Goal: Transaction & Acquisition: Purchase product/service

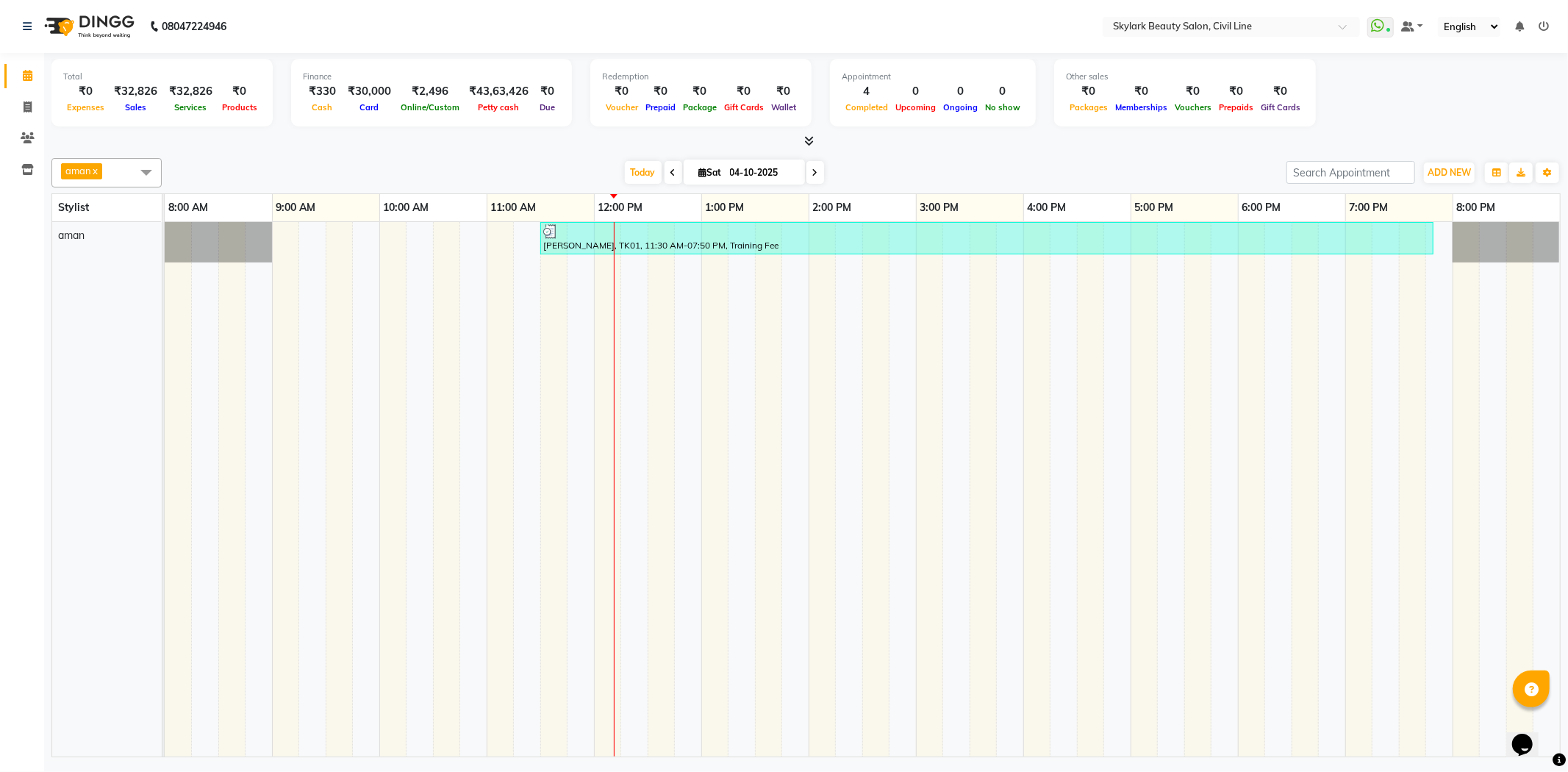
click at [144, 174] on span at bounding box center [146, 171] width 30 height 28
click at [67, 261] on div "Ankit" at bounding box center [107, 267] width 94 height 15
checkbox input "true"
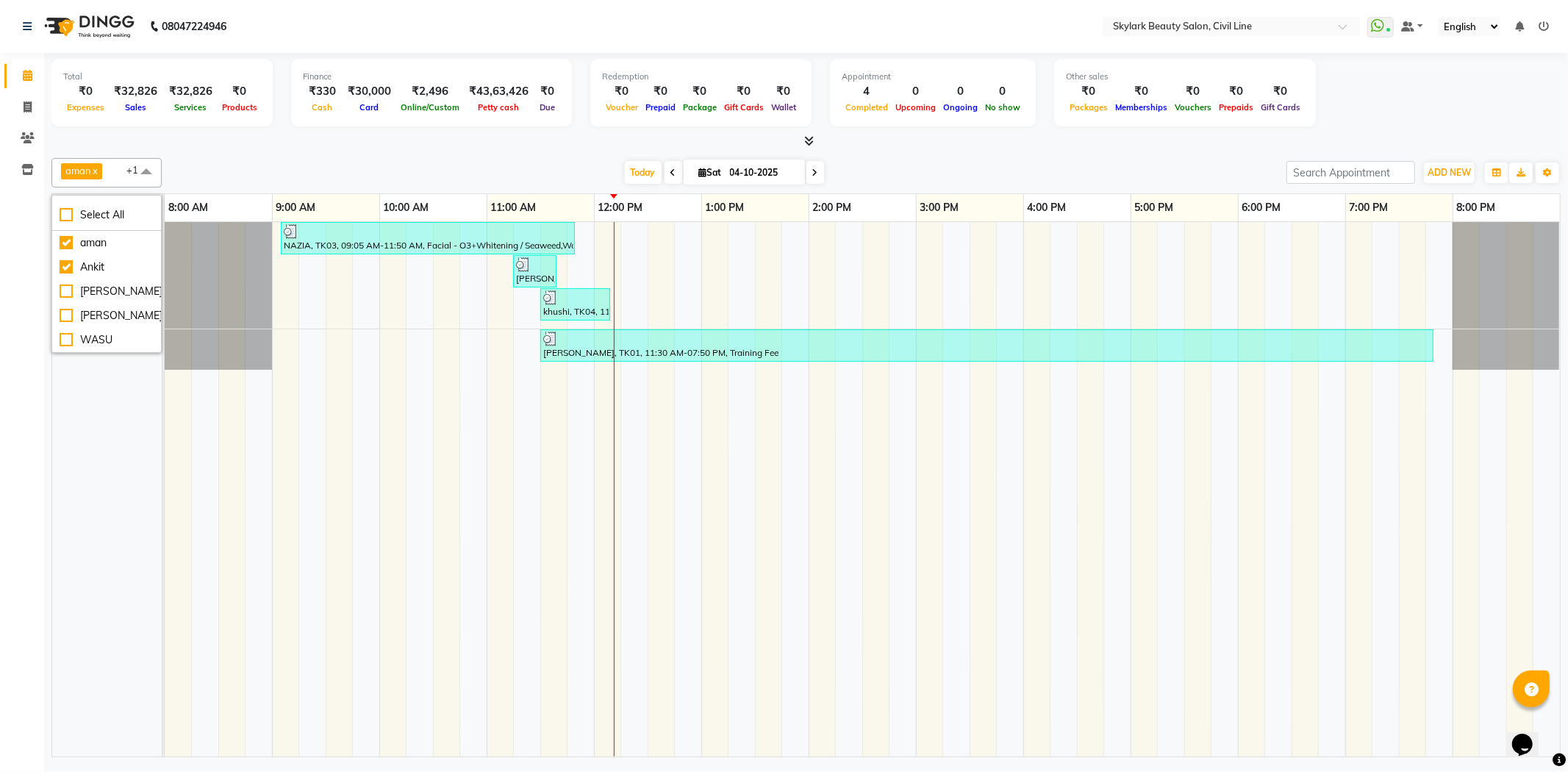
click at [323, 172] on div "Today Sat 04-10-2025" at bounding box center [724, 172] width 1110 height 22
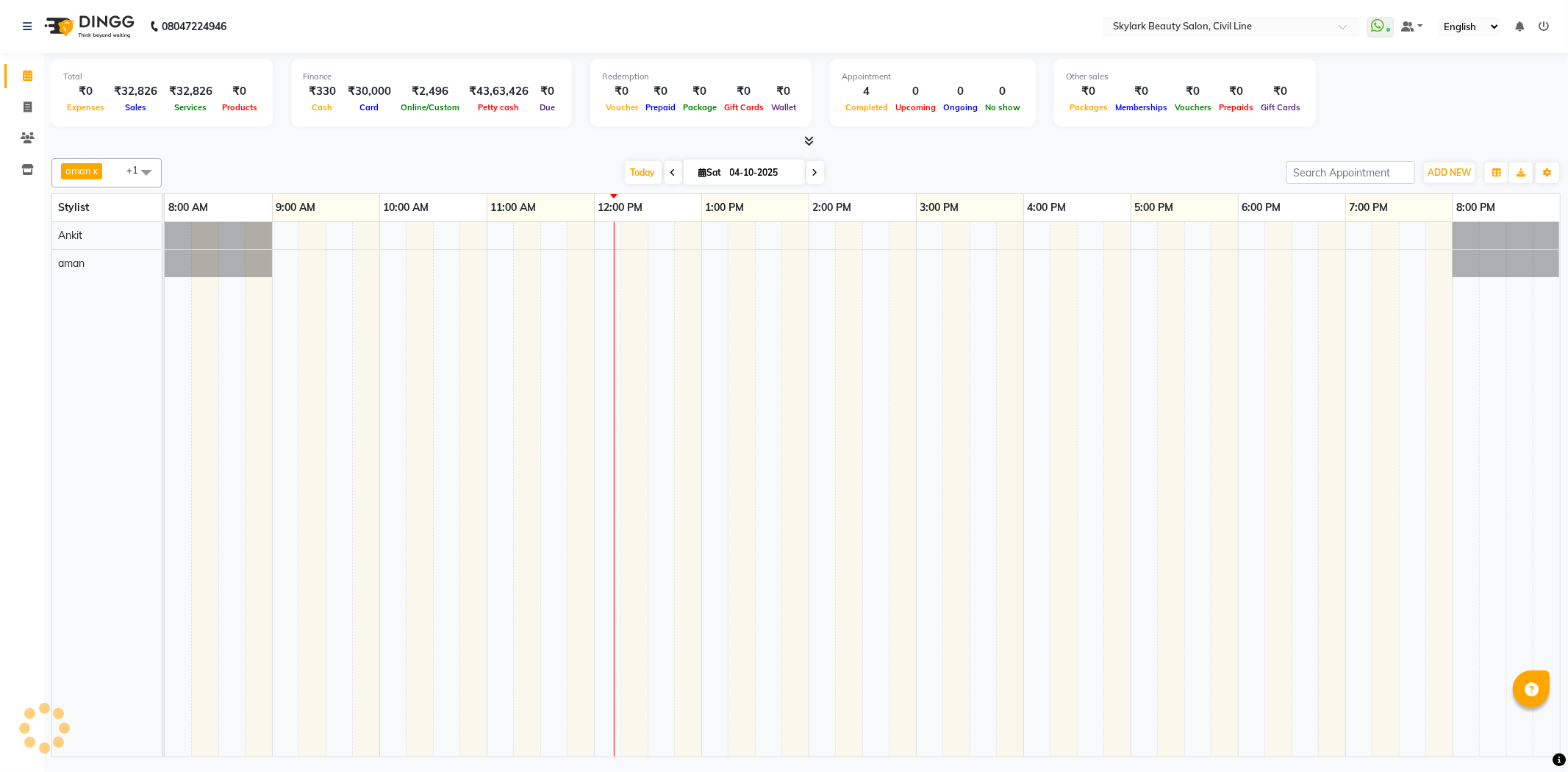
select select "en"
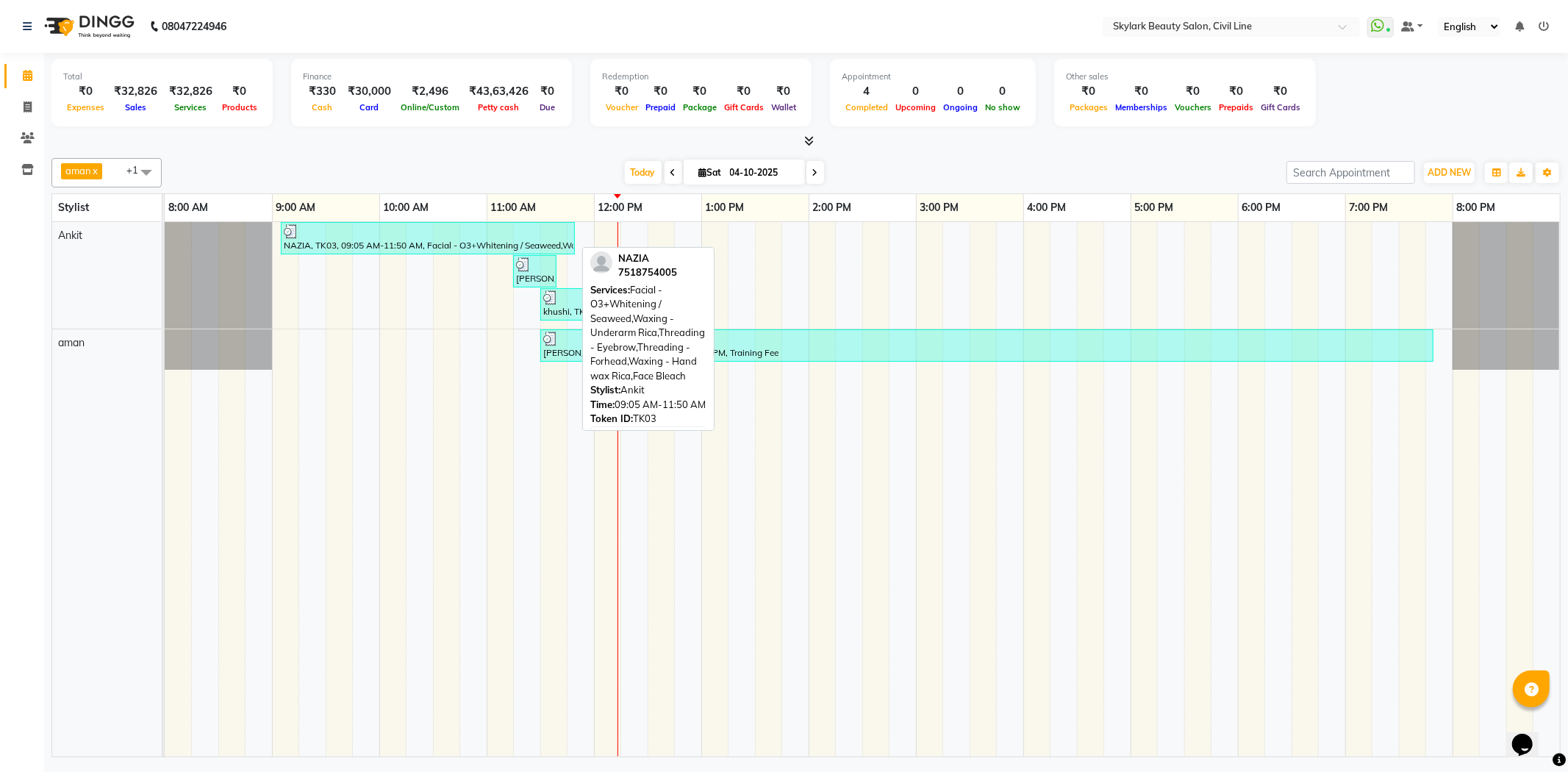
click at [389, 233] on div at bounding box center [428, 231] width 288 height 14
select select "3"
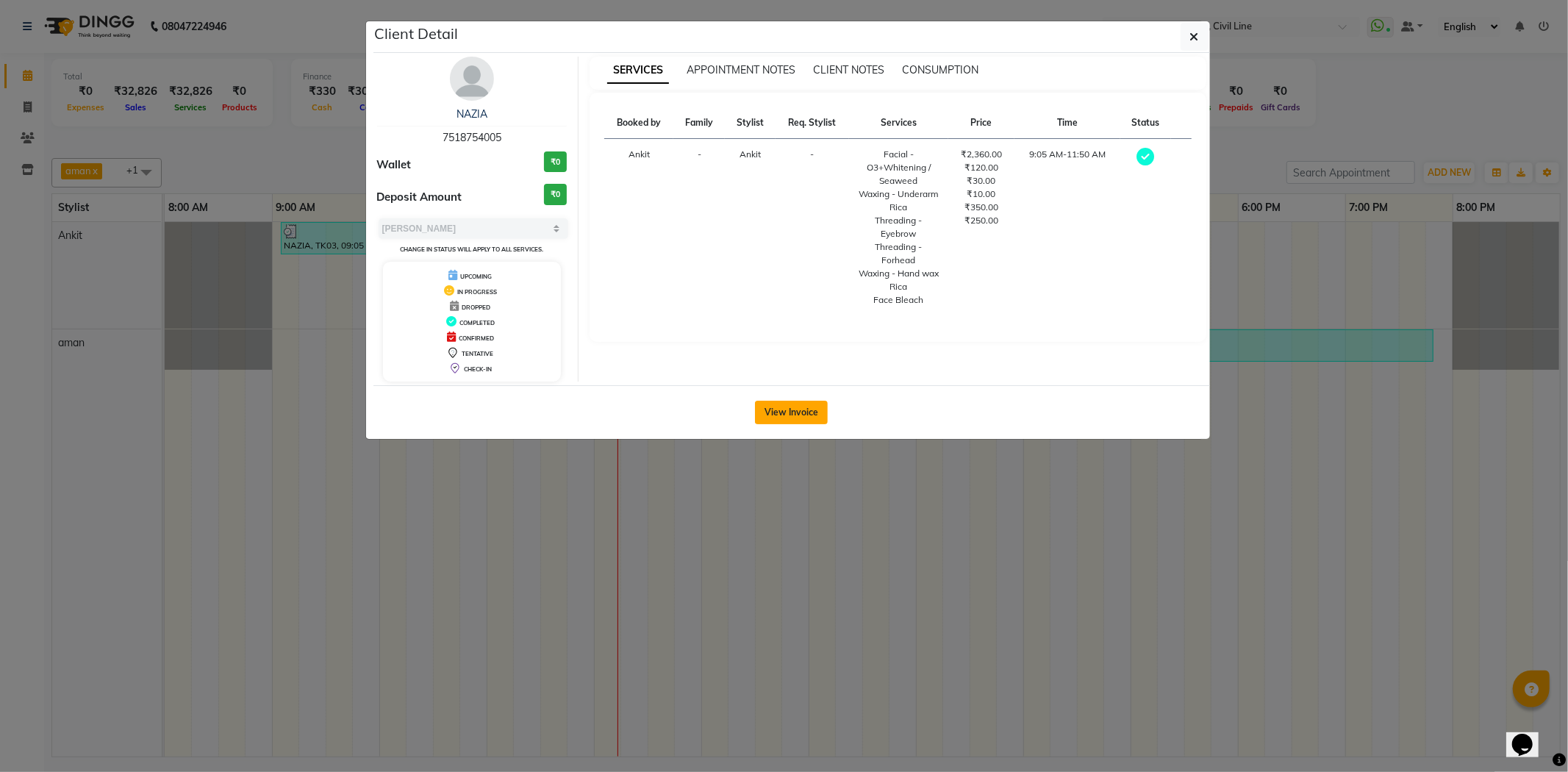
click at [813, 410] on button "View Invoice" at bounding box center [791, 412] width 73 height 23
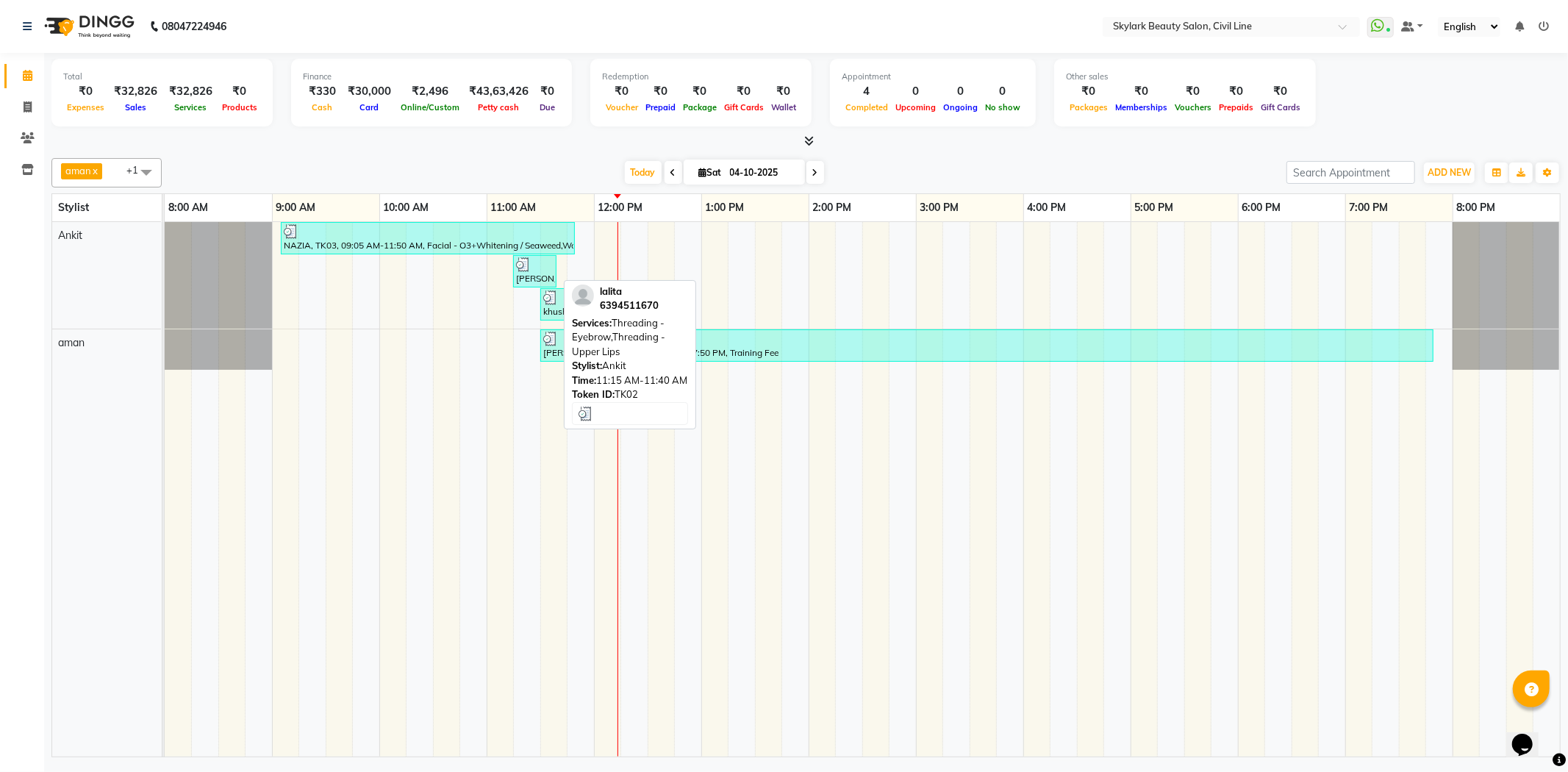
click at [524, 273] on div "[PERSON_NAME], TK02, 11:15 AM-11:40 AM, Threading - Eyebrow,Threading - Upper L…" at bounding box center [535, 271] width 40 height 28
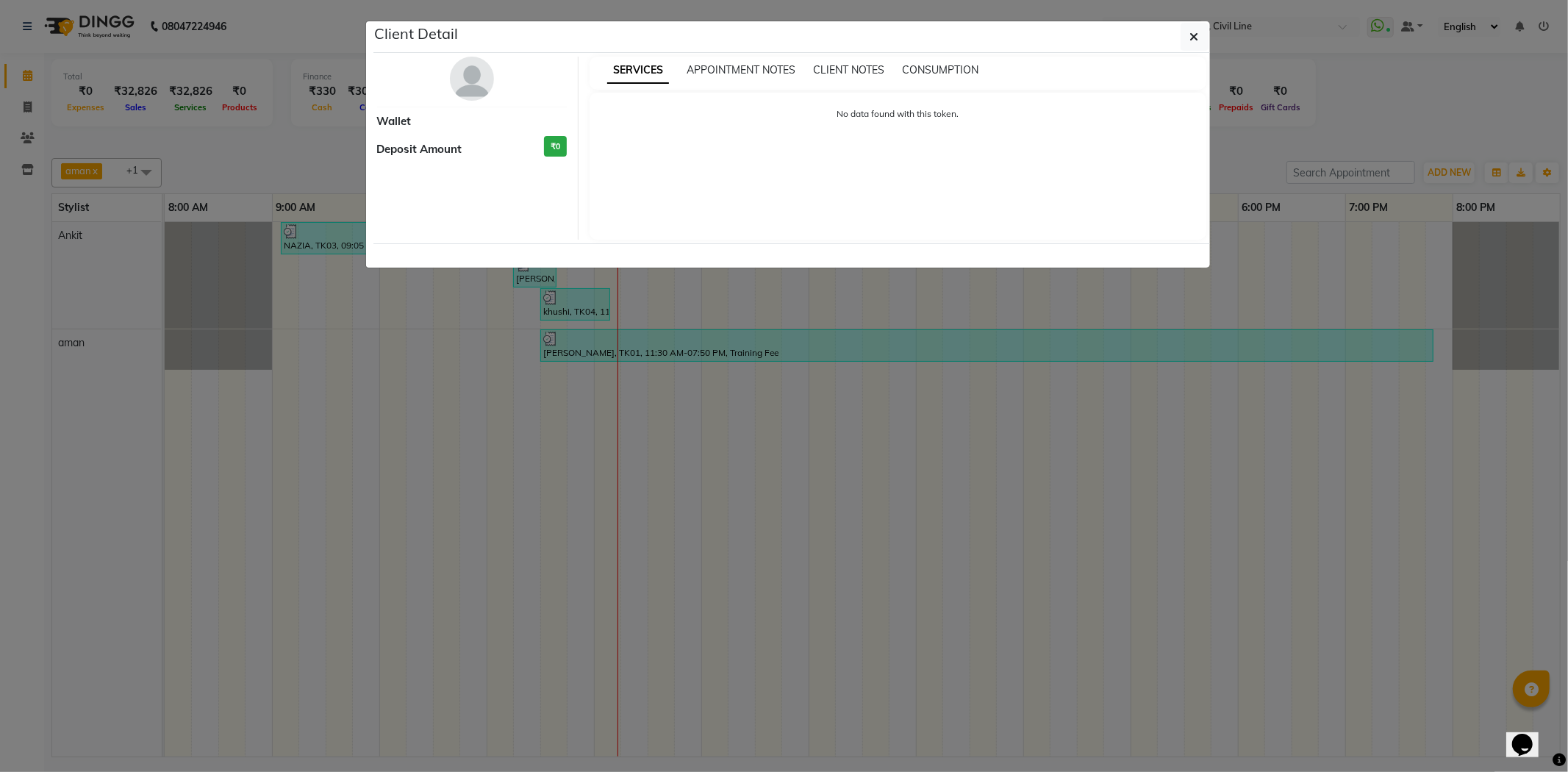
select select "3"
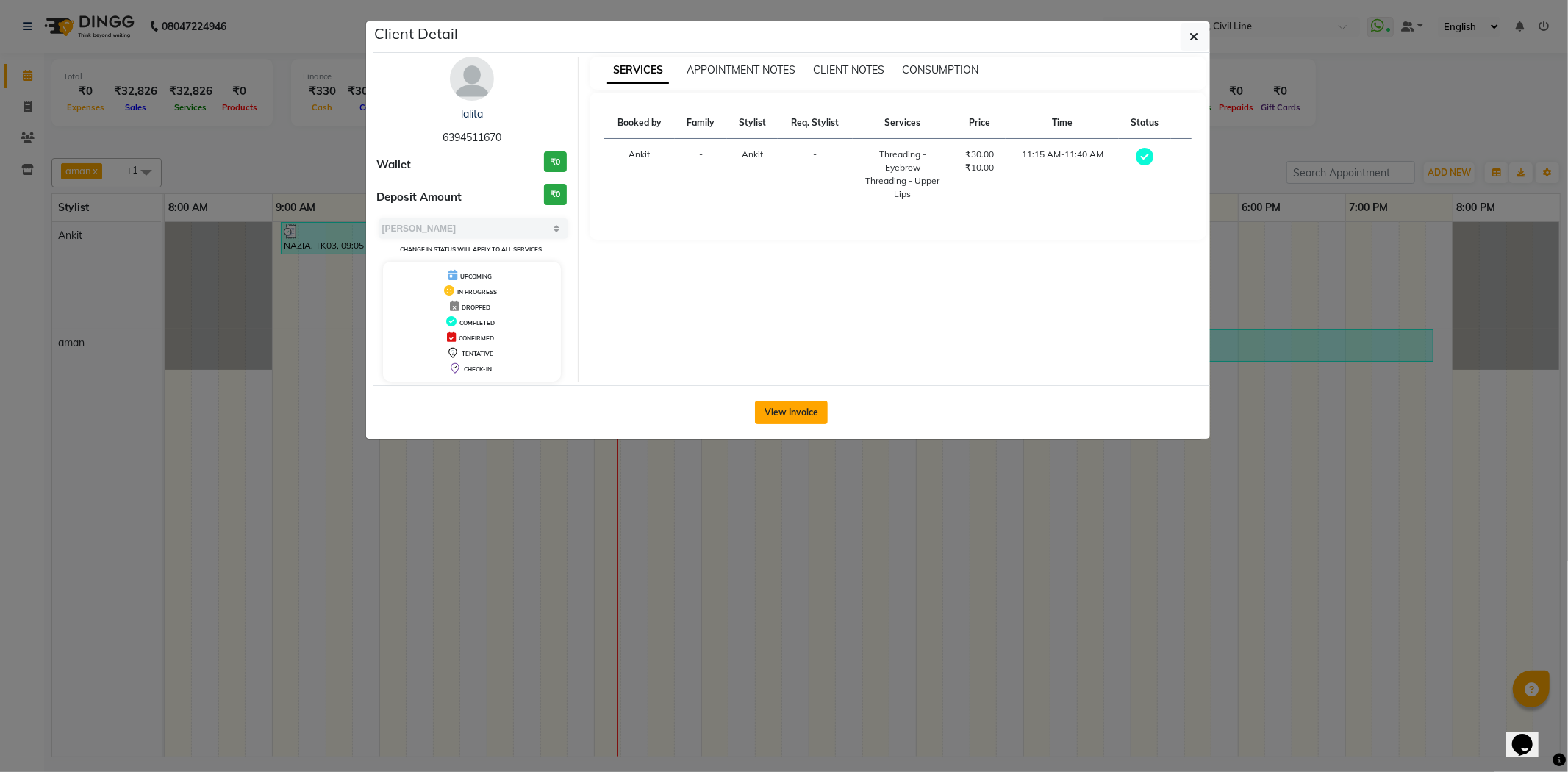
click at [783, 407] on button "View Invoice" at bounding box center [791, 412] width 73 height 23
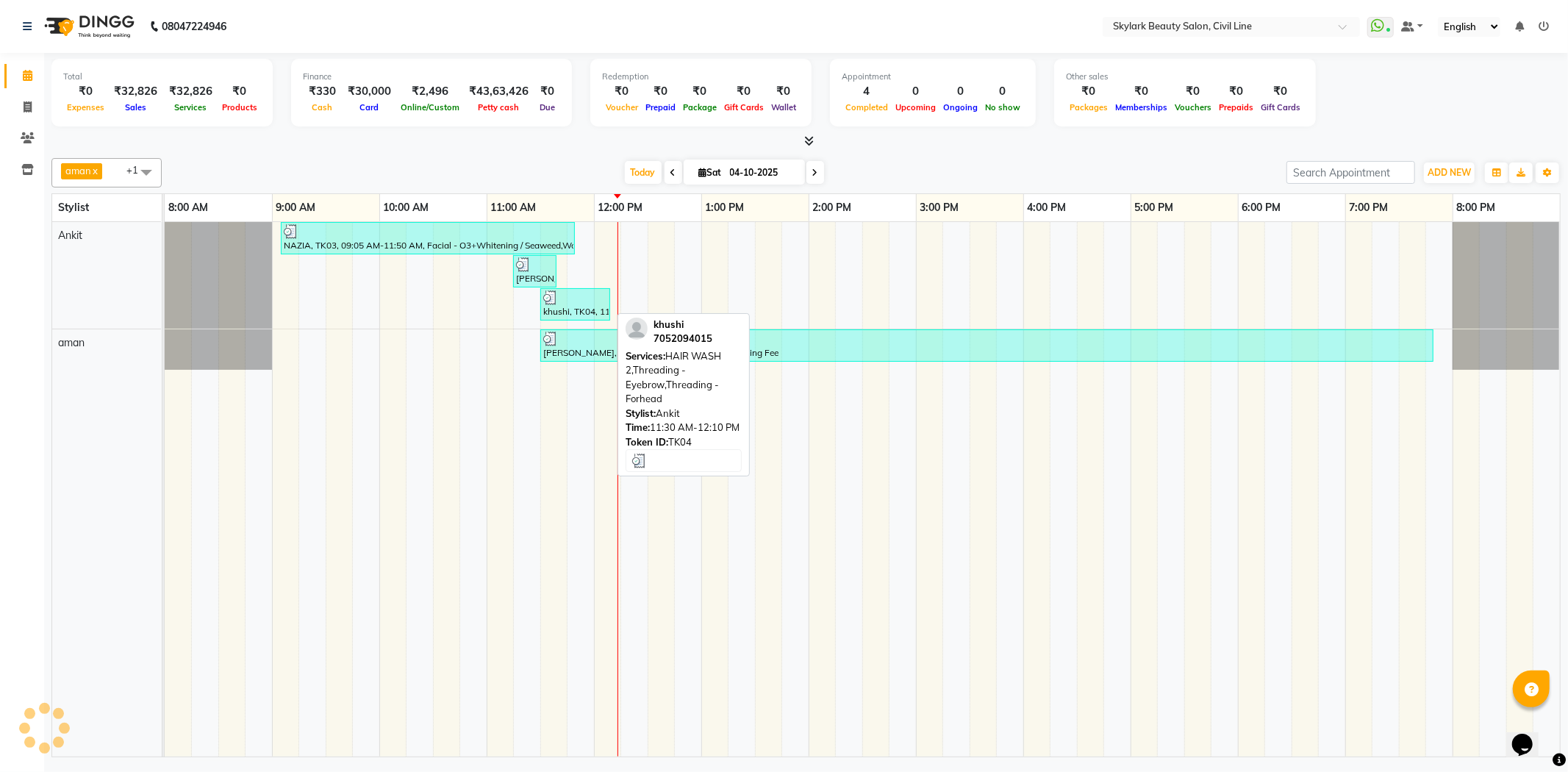
click at [626, 313] on div "NAZIA, TK03, 09:05 AM-11:50 AM, Facial - O3+Whitening / Seaweed,Waxing - Undera…" at bounding box center [861, 489] width 1395 height 535
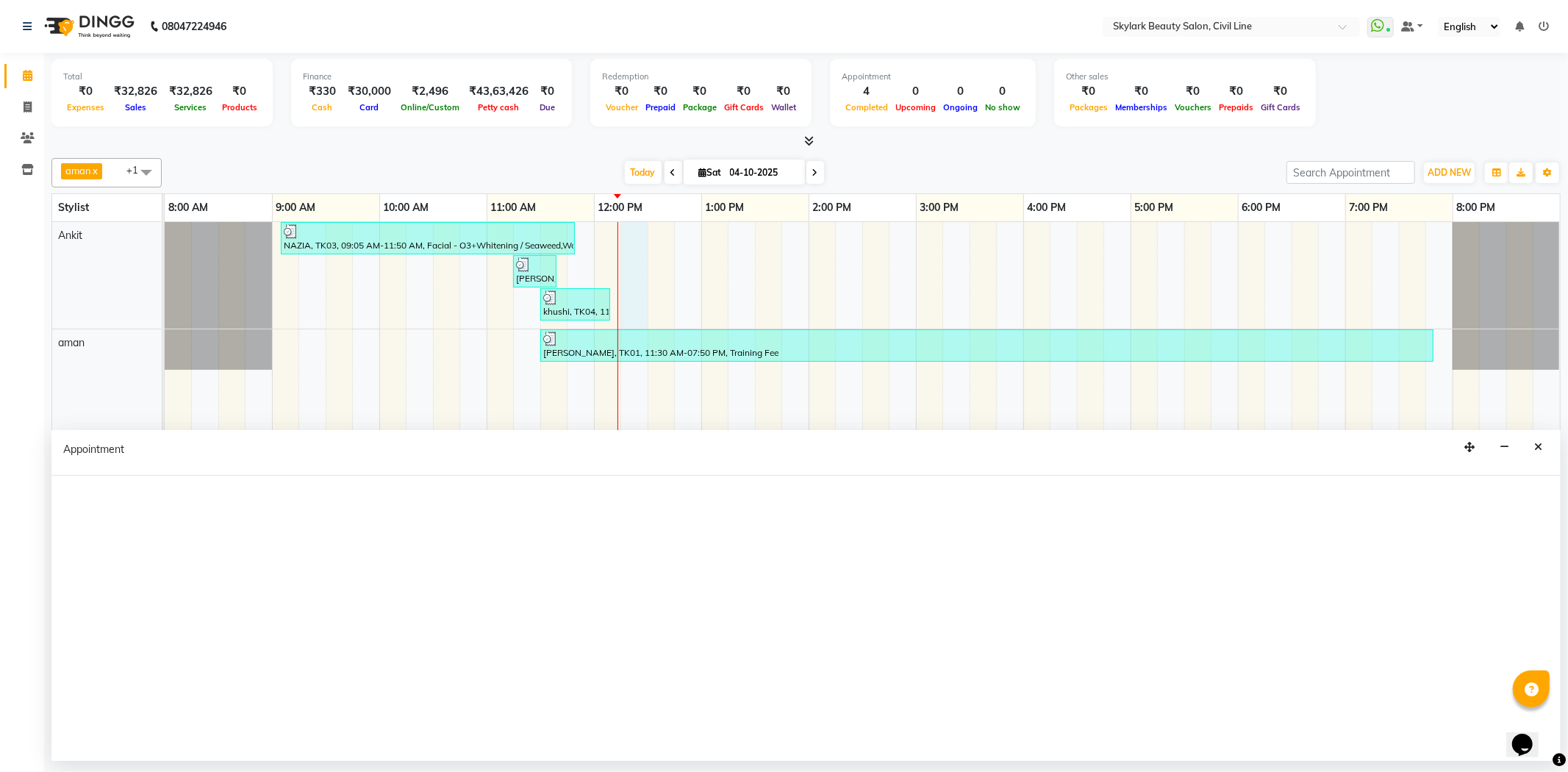
select select "28120"
select select "tentative"
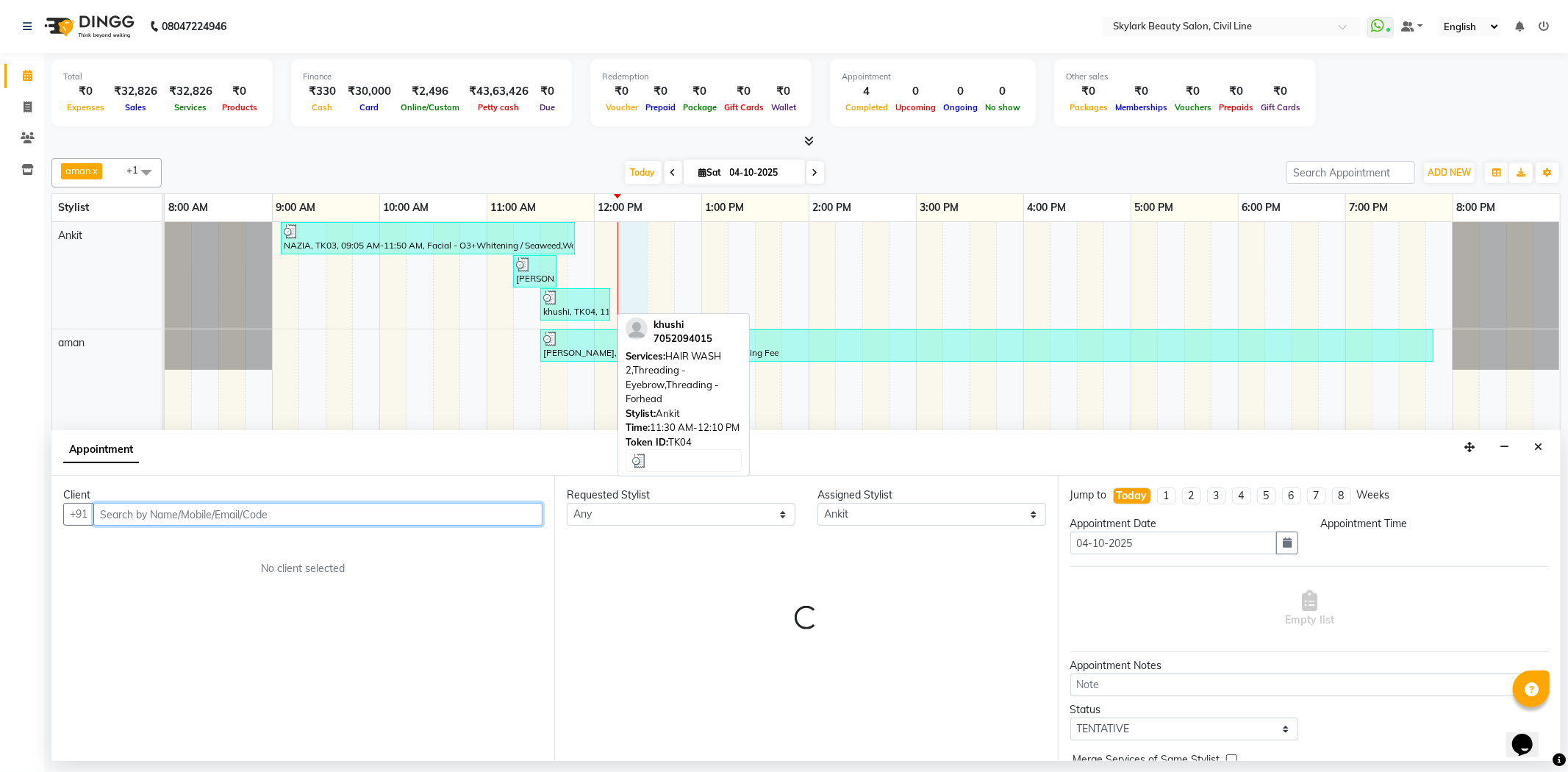
click at [596, 299] on div at bounding box center [575, 297] width 64 height 14
select select "735"
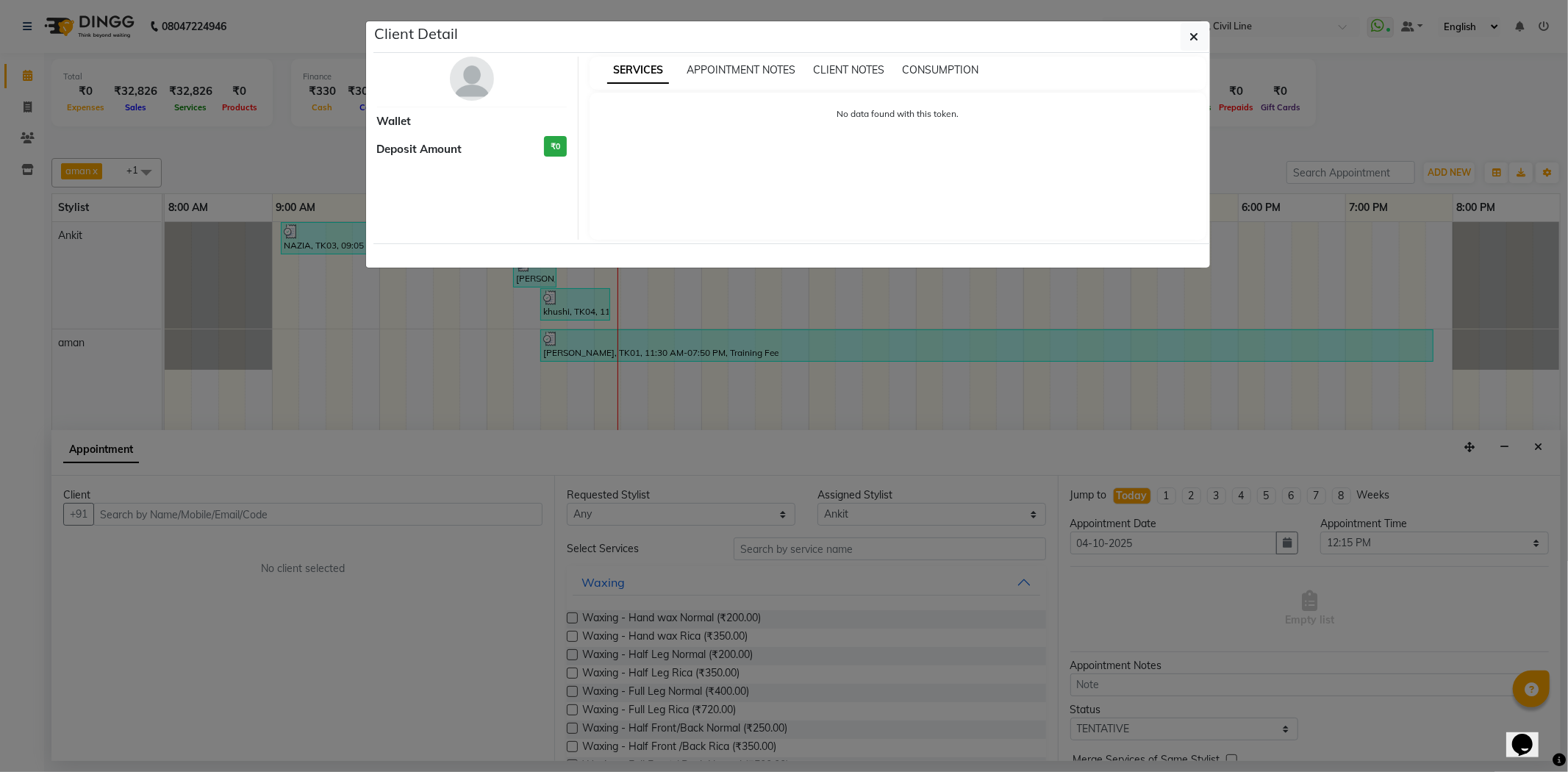
select select "3"
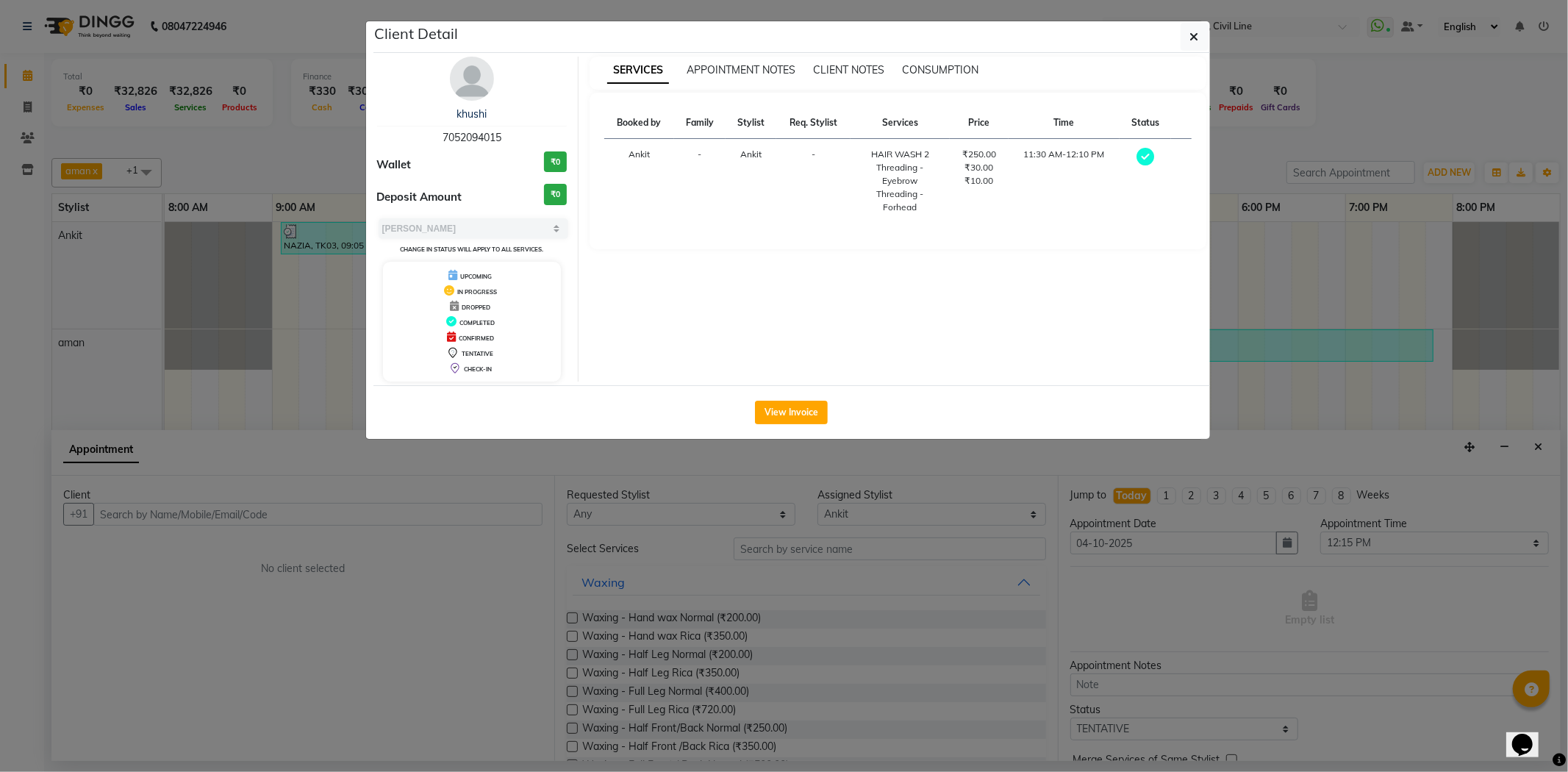
click at [1376, 104] on ngb-modal-window "Client Detail khushi 7052094015 Wallet ₹0 Deposit Amount ₹0 Select MARK DONE UP…" at bounding box center [784, 386] width 1568 height 772
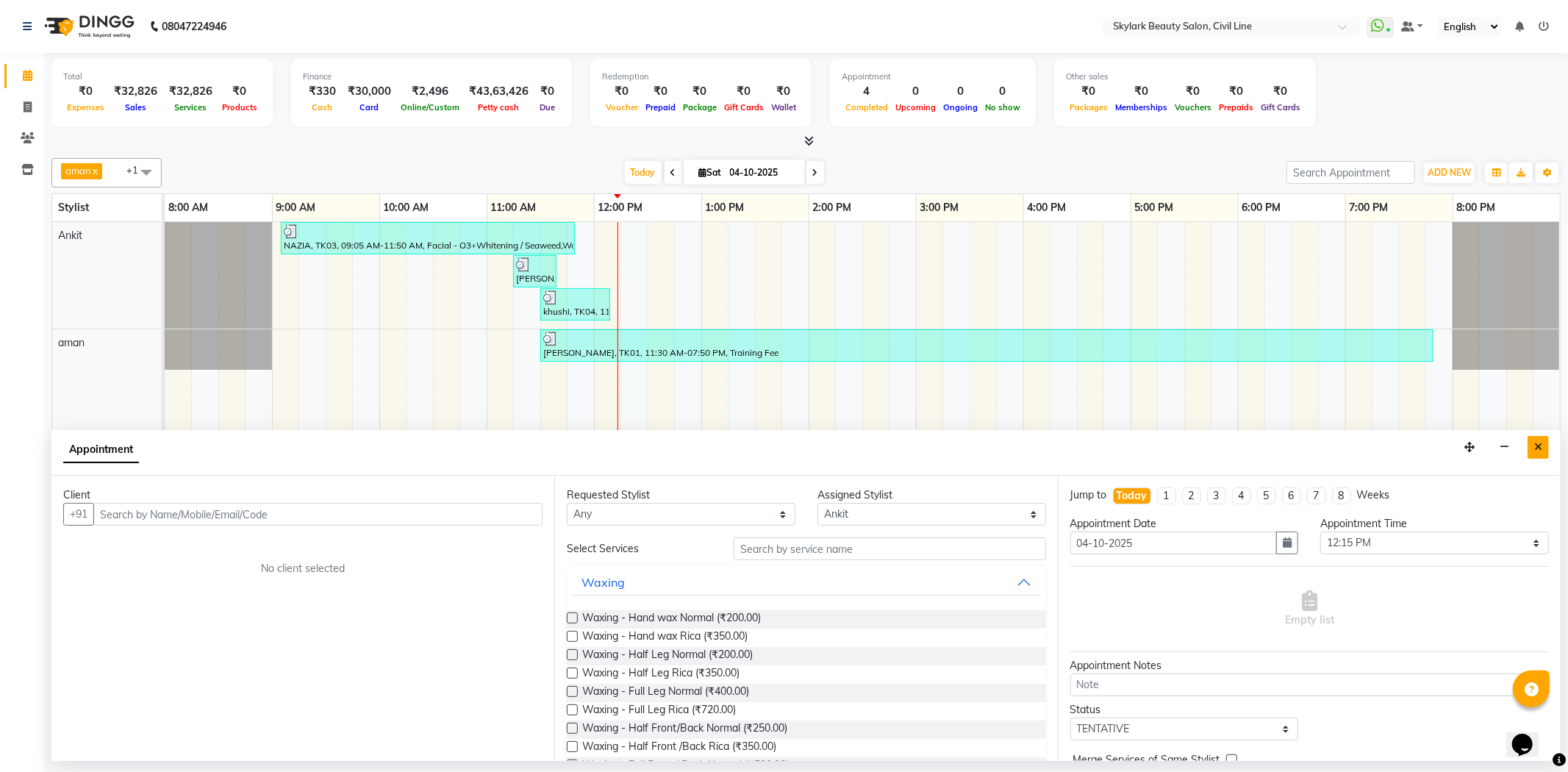
click at [1546, 445] on button "Close" at bounding box center [1538, 447] width 21 height 23
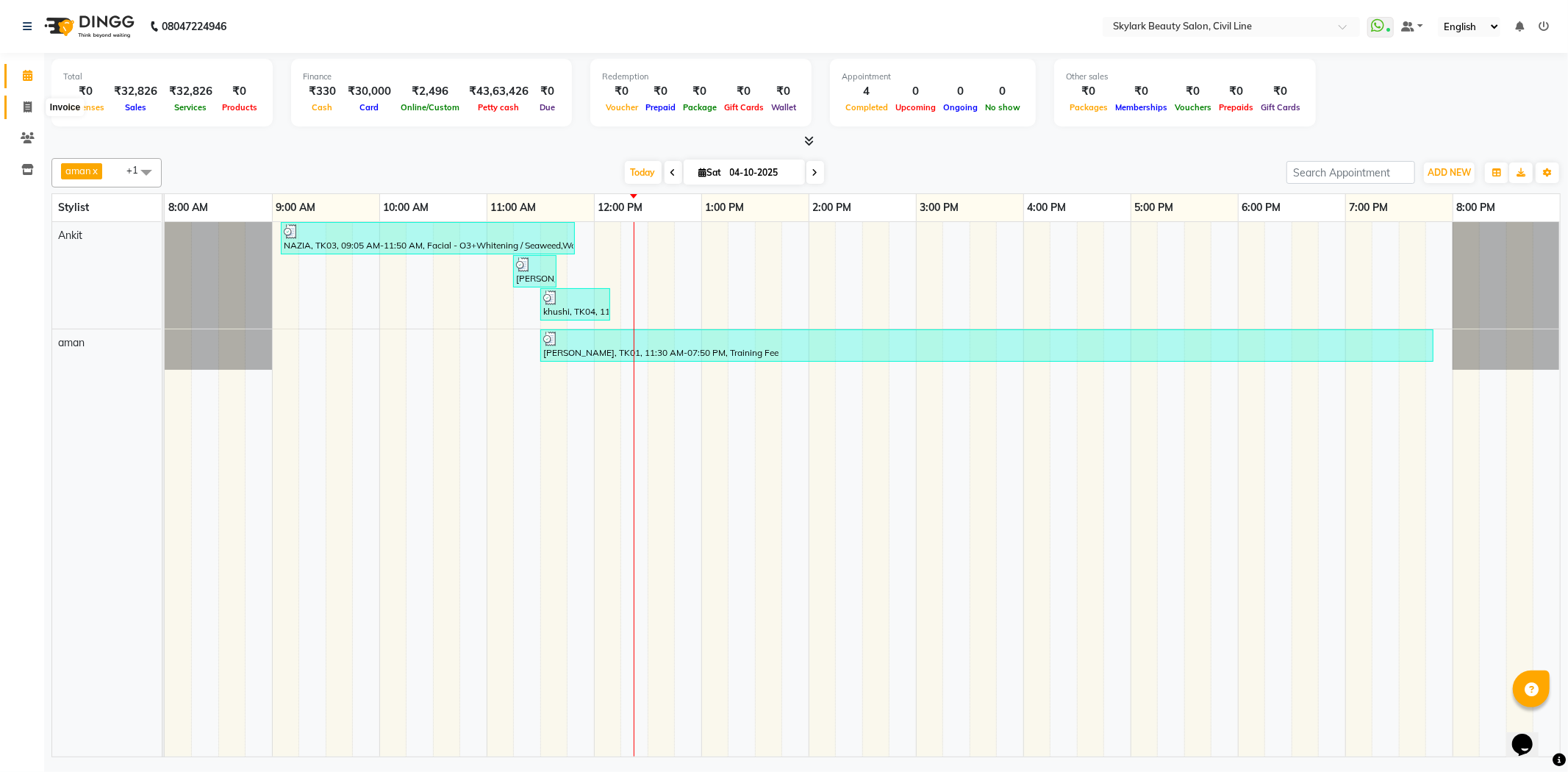
click at [23, 109] on icon at bounding box center [27, 107] width 8 height 11
select select "service"
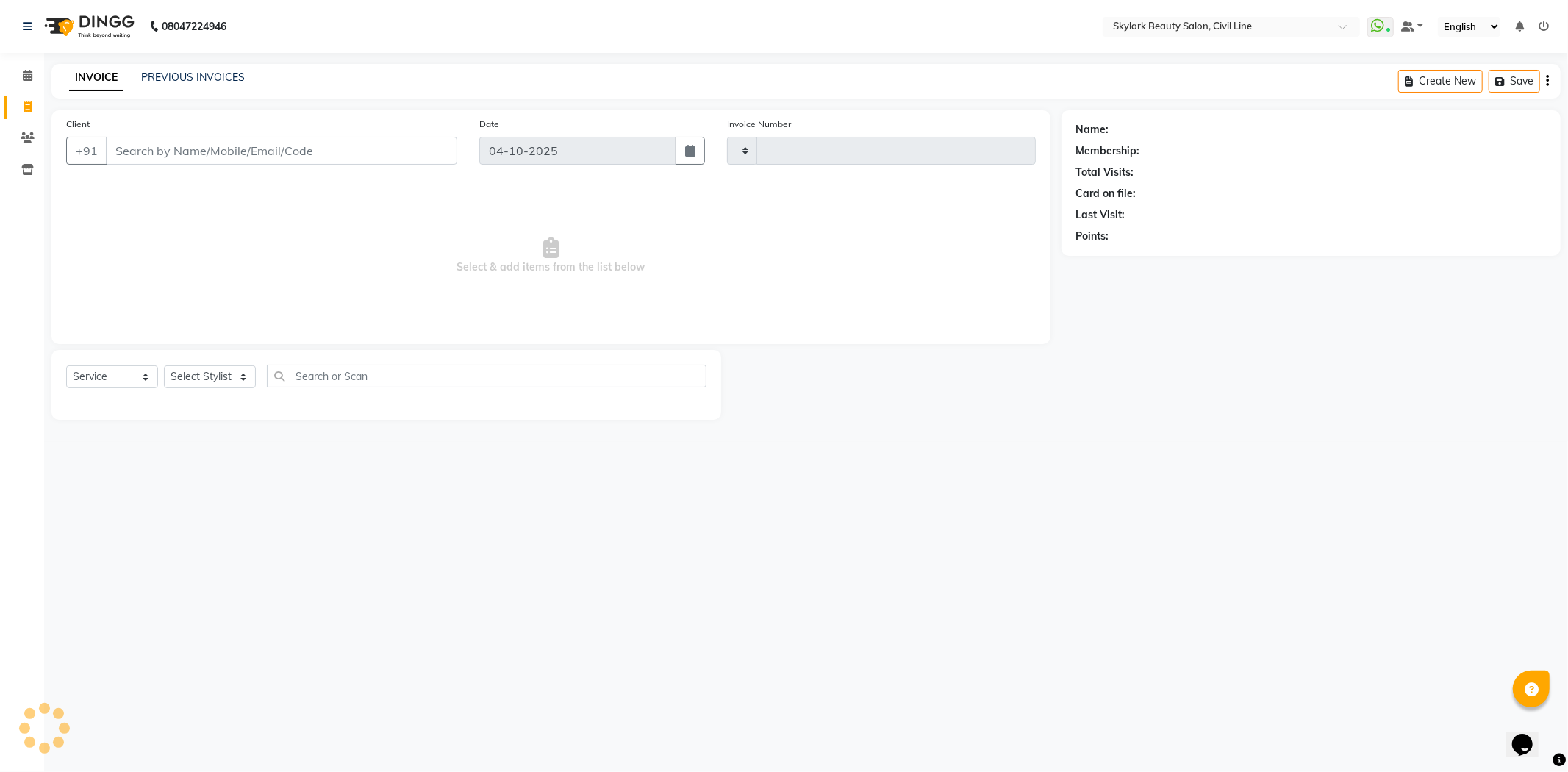
type input "7152"
select select "4588"
click at [209, 364] on div "Select Service Product Membership Package Voucher Prepaid Gift Card Select Styl…" at bounding box center [386, 382] width 640 height 35
click at [209, 376] on select "Select Stylist [PERSON_NAME] [PERSON_NAME] [PERSON_NAME] WASU" at bounding box center [211, 377] width 92 height 23
select select "85071"
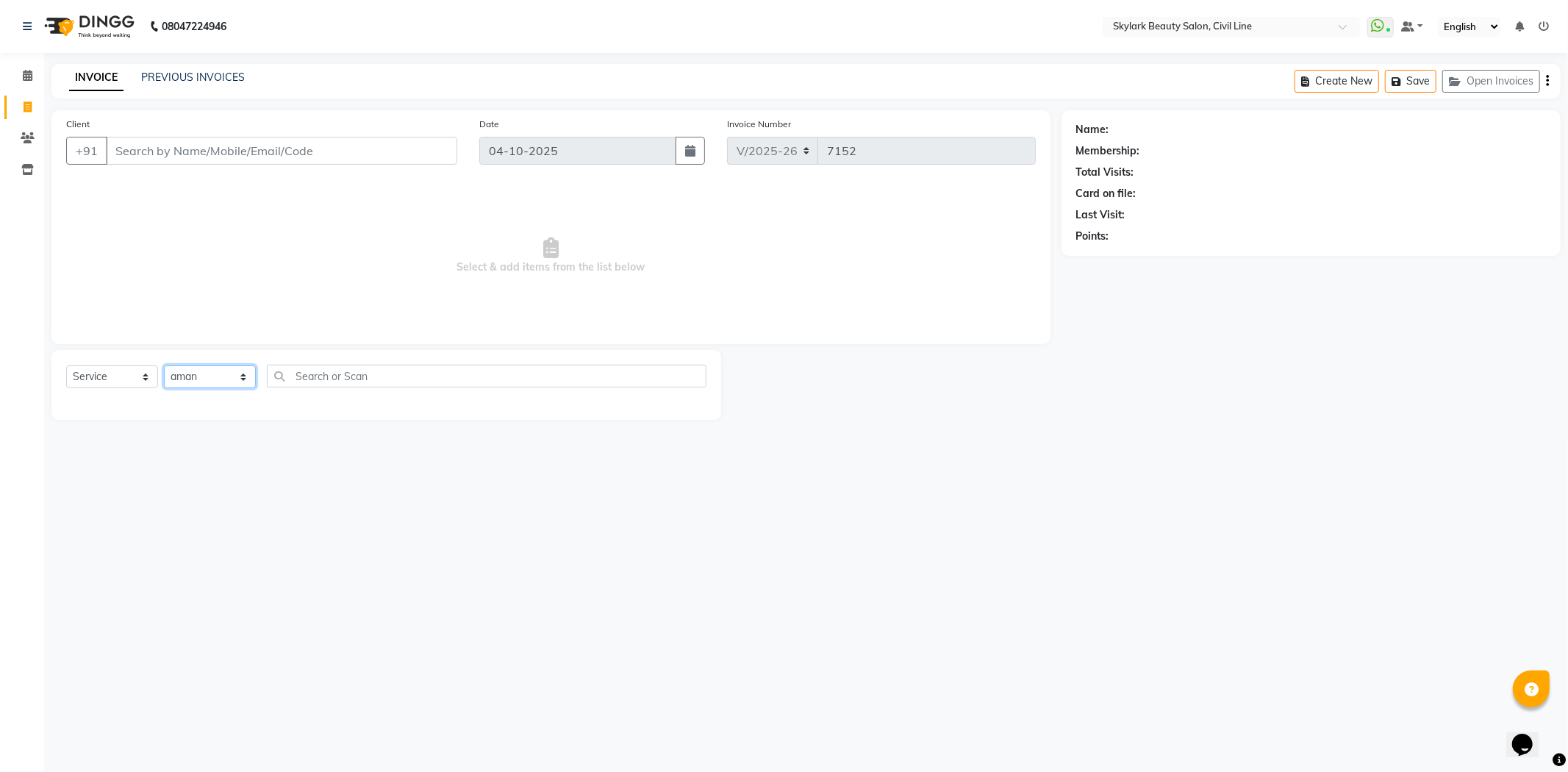
click at [164, 366] on select "Select Stylist [PERSON_NAME] [PERSON_NAME] [PERSON_NAME] WASU" at bounding box center [211, 377] width 92 height 23
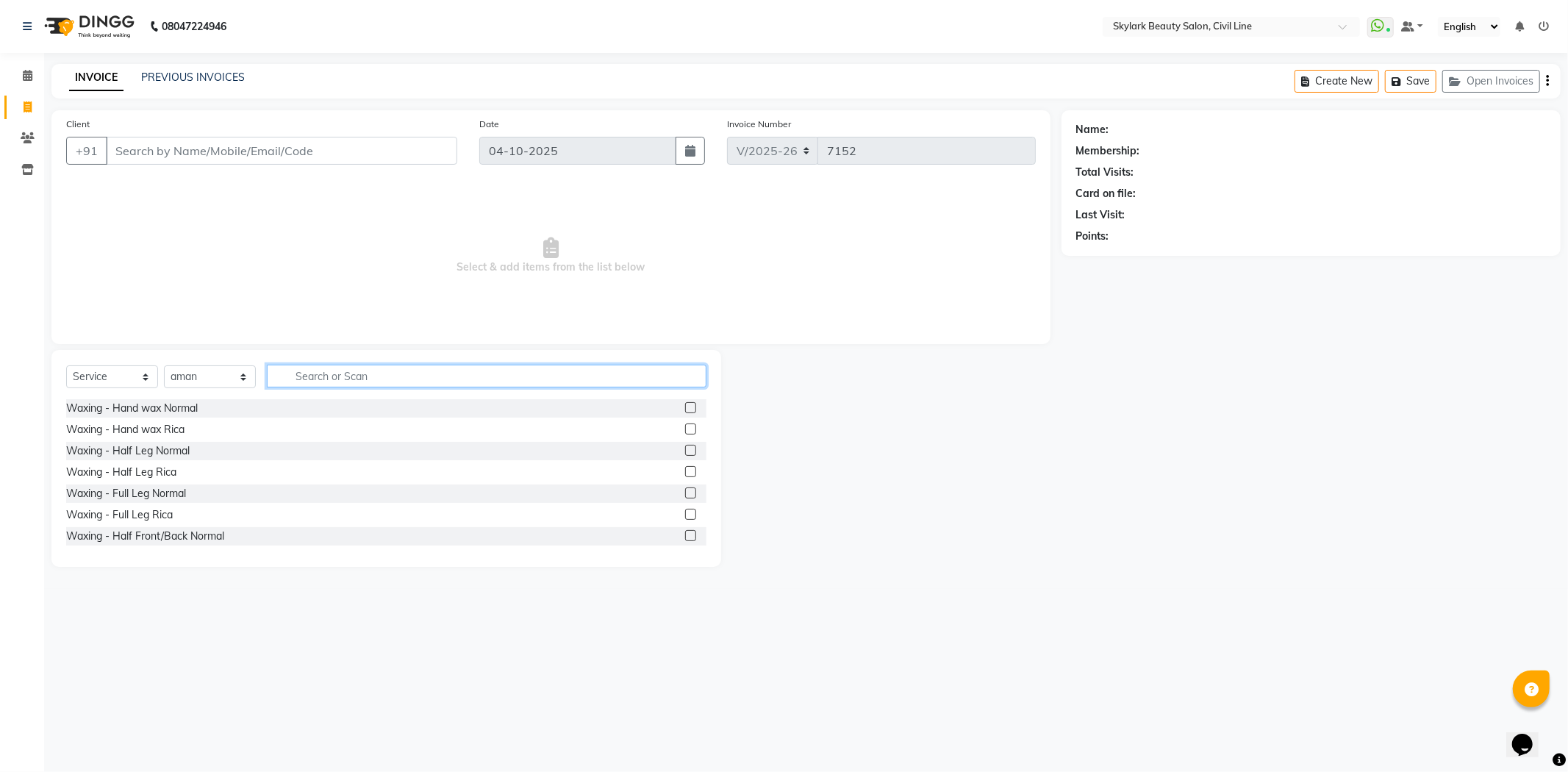
click at [355, 369] on input "text" at bounding box center [486, 376] width 439 height 23
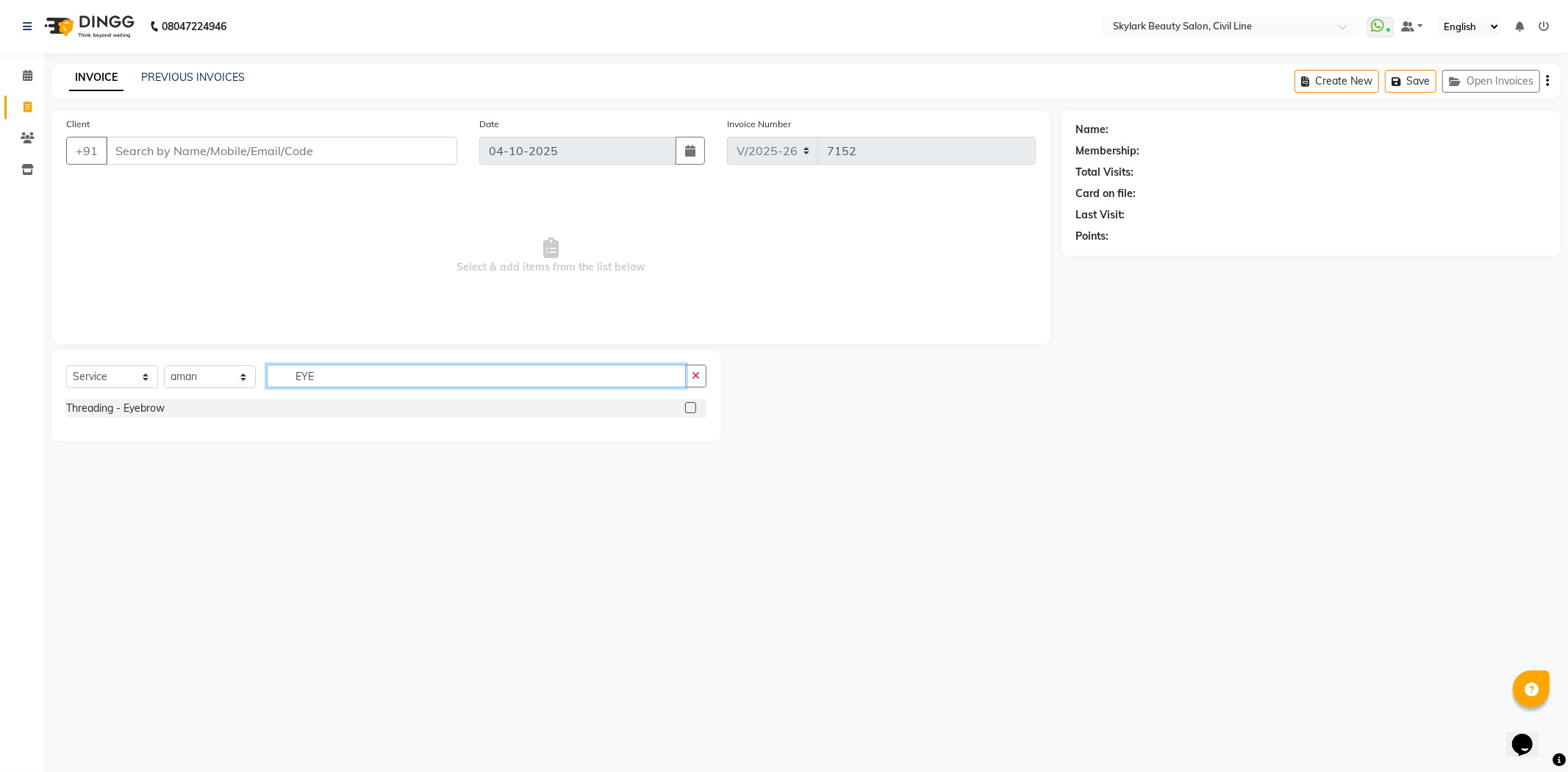
type input "EYE"
click at [688, 405] on label at bounding box center [690, 407] width 11 height 11
click at [688, 405] on input "checkbox" at bounding box center [690, 409] width 10 height 10
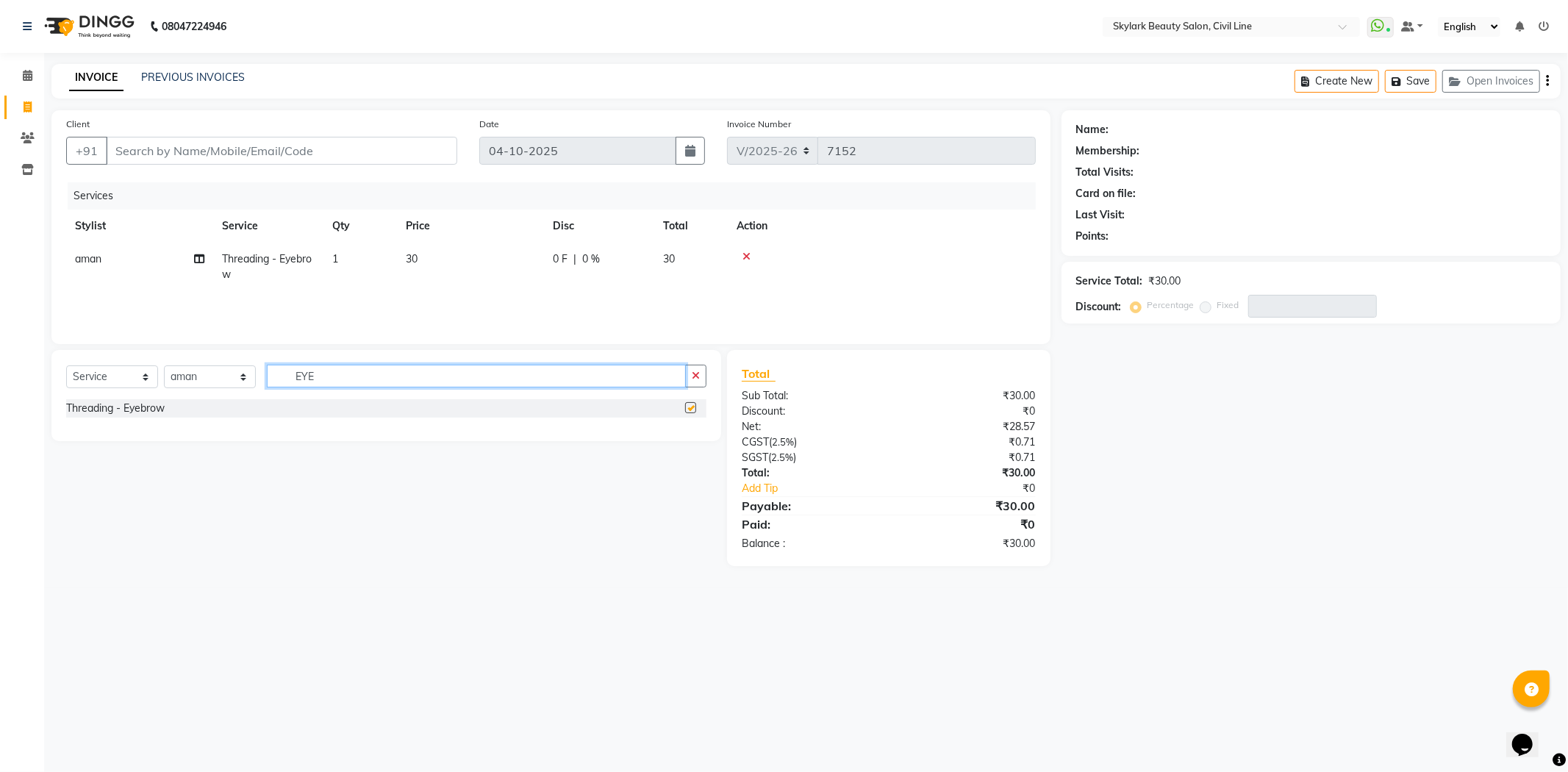
click at [609, 366] on input "EYE" at bounding box center [477, 376] width 419 height 23
checkbox input "false"
type input "E"
type input "FO"
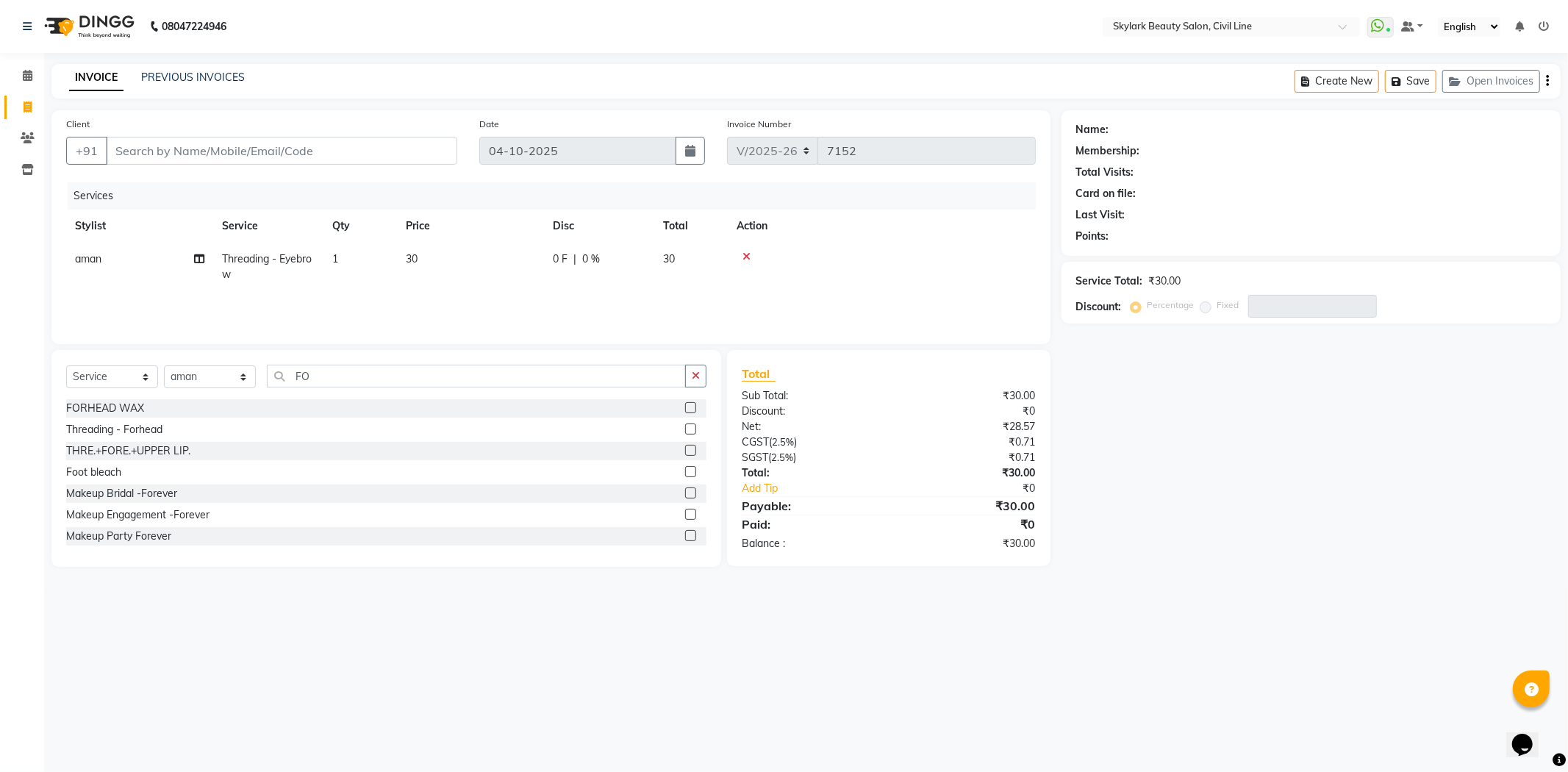
drag, startPoint x: 679, startPoint y: 426, endPoint x: 684, endPoint y: 436, distance: 11.2
click at [685, 427] on label at bounding box center [690, 428] width 11 height 11
click at [685, 427] on input "checkbox" at bounding box center [690, 430] width 10 height 10
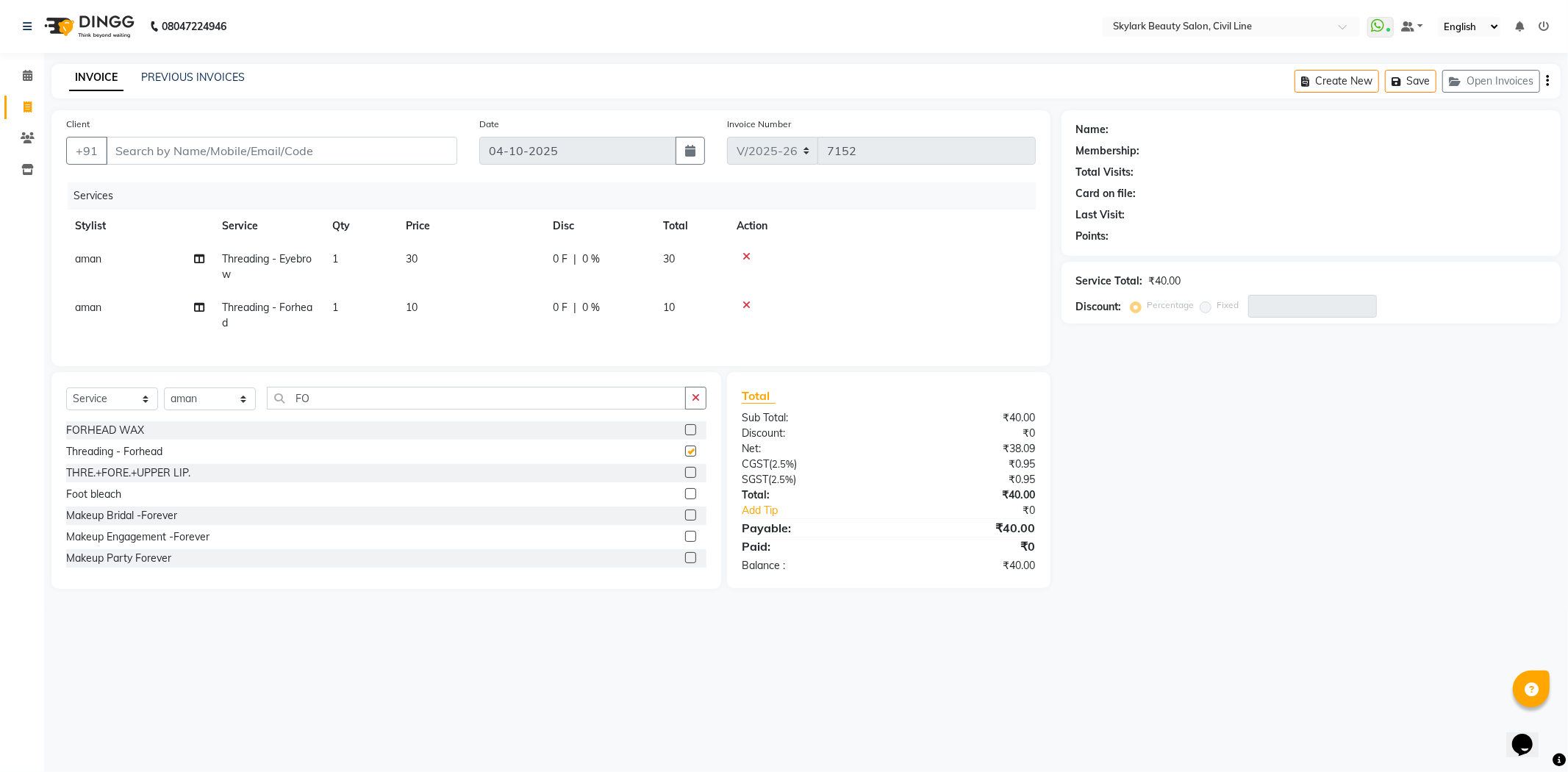
checkbox input "false"
click at [232, 151] on input "Client" at bounding box center [281, 150] width 351 height 28
type input "8"
type input "0"
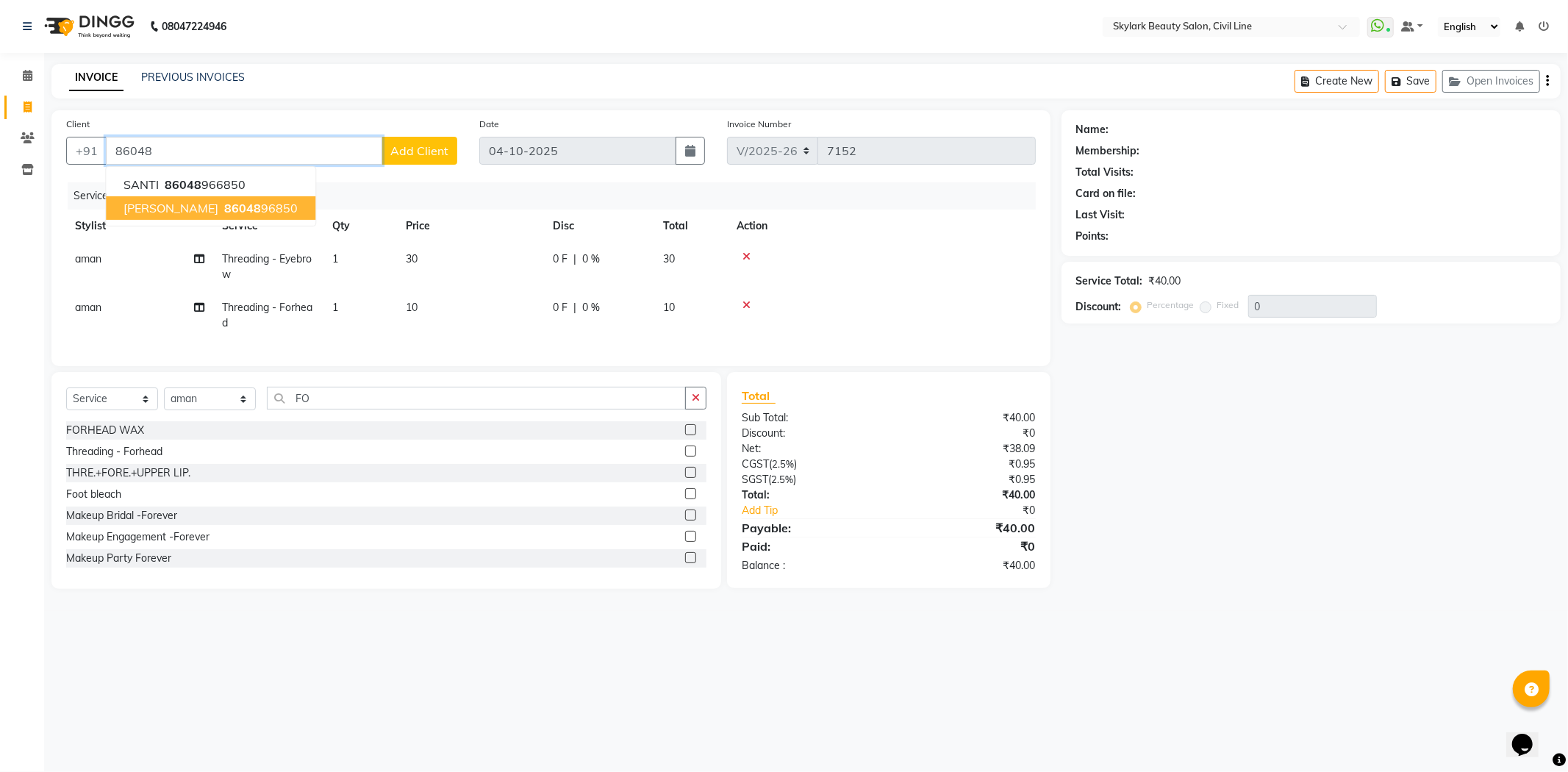
click at [175, 201] on span "[PERSON_NAME]" at bounding box center [170, 208] width 95 height 14
type input "8604896850"
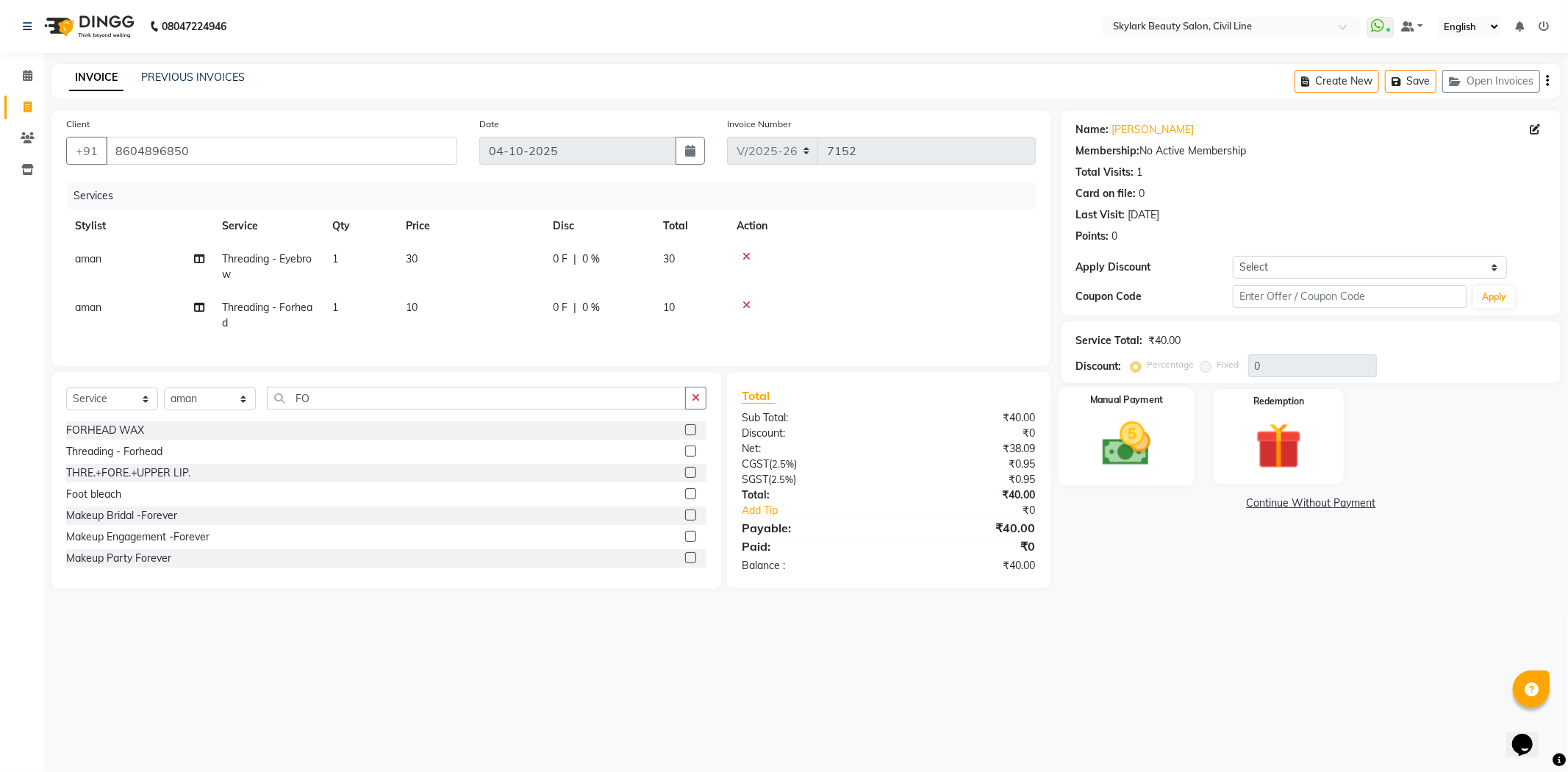
click at [1076, 445] on div "Manual Payment" at bounding box center [1126, 436] width 136 height 98
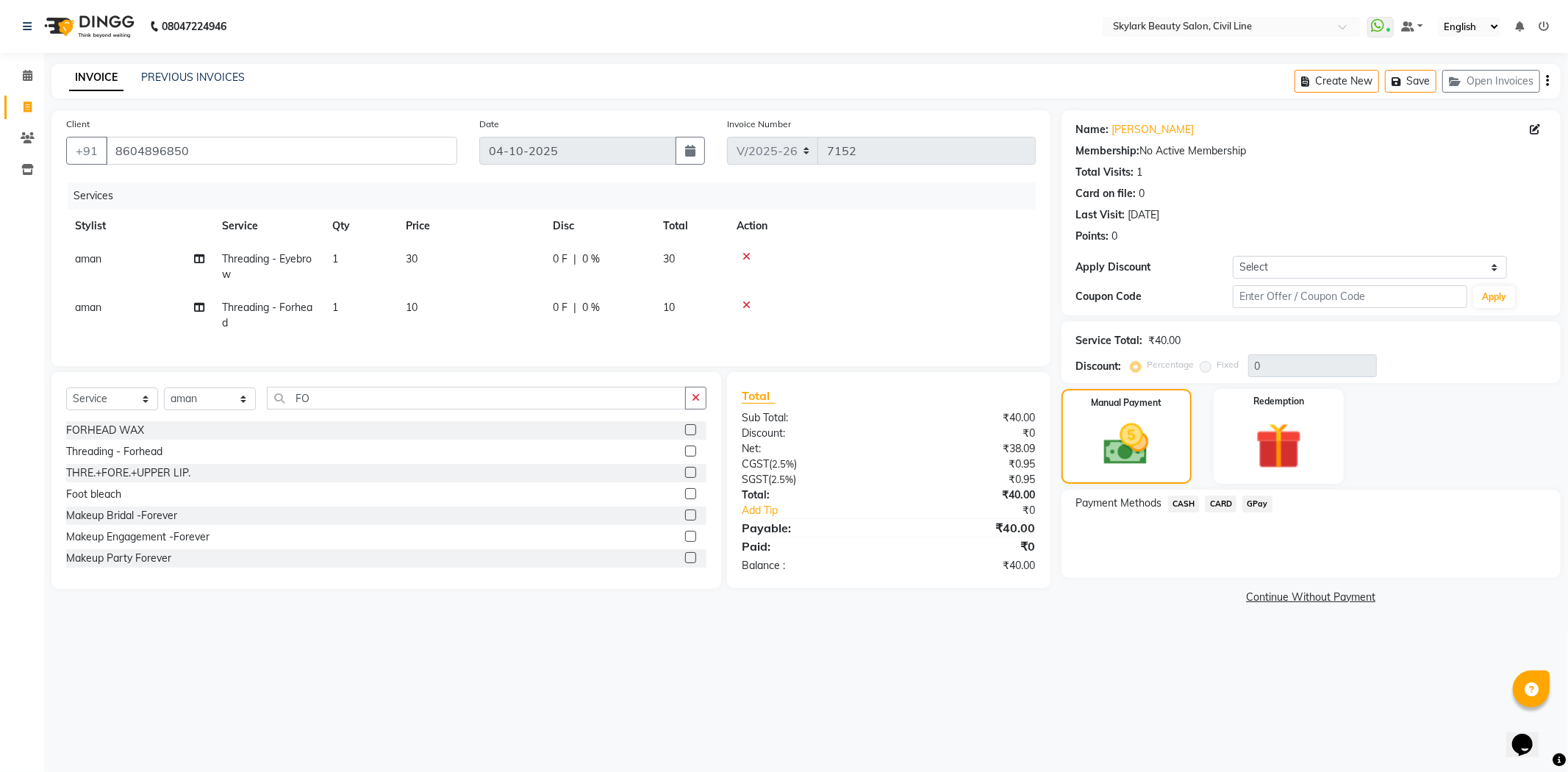
click at [1183, 504] on span "CASH" at bounding box center [1183, 504] width 32 height 17
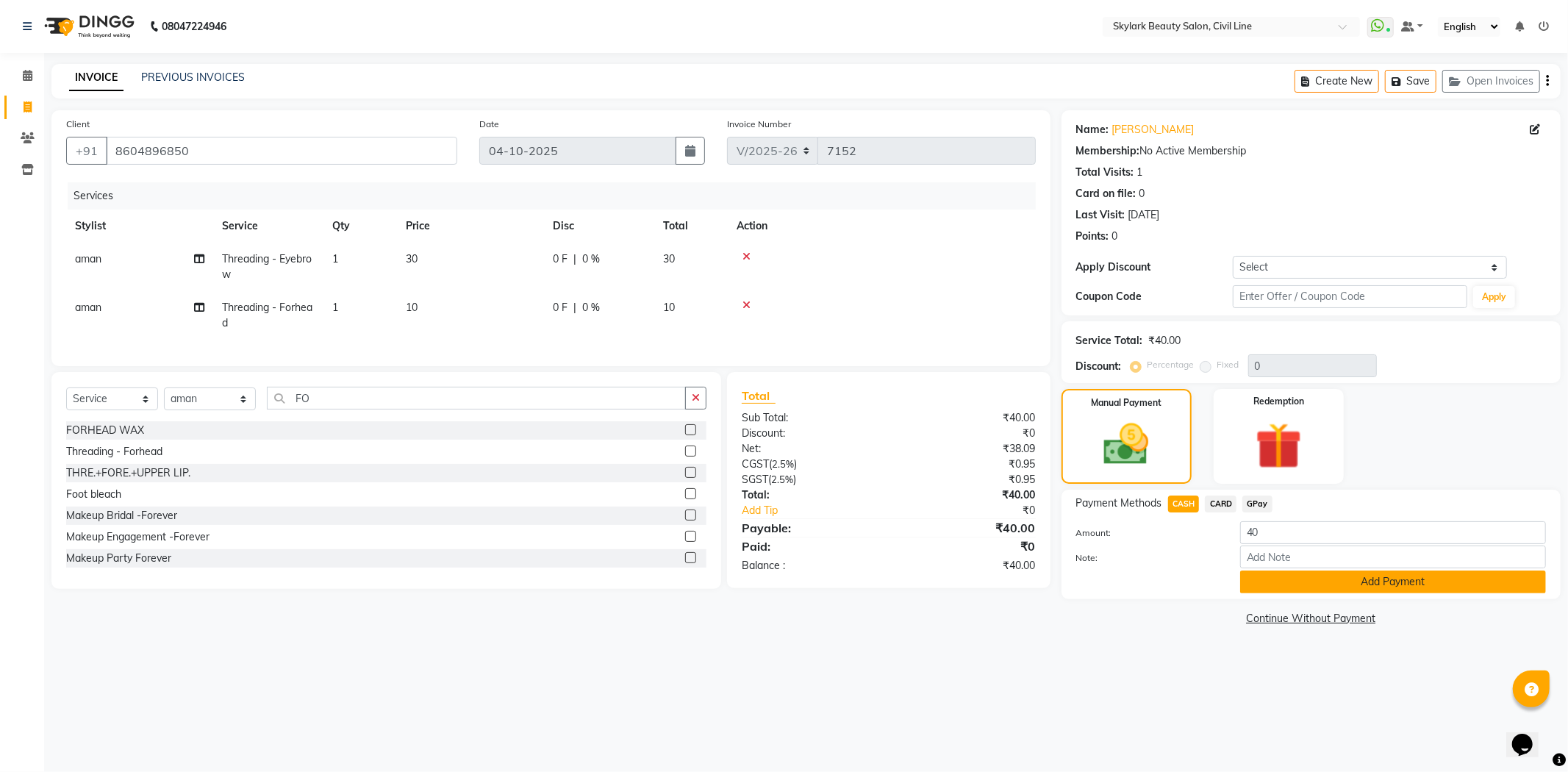
click at [1292, 573] on button "Add Payment" at bounding box center [1393, 582] width 306 height 23
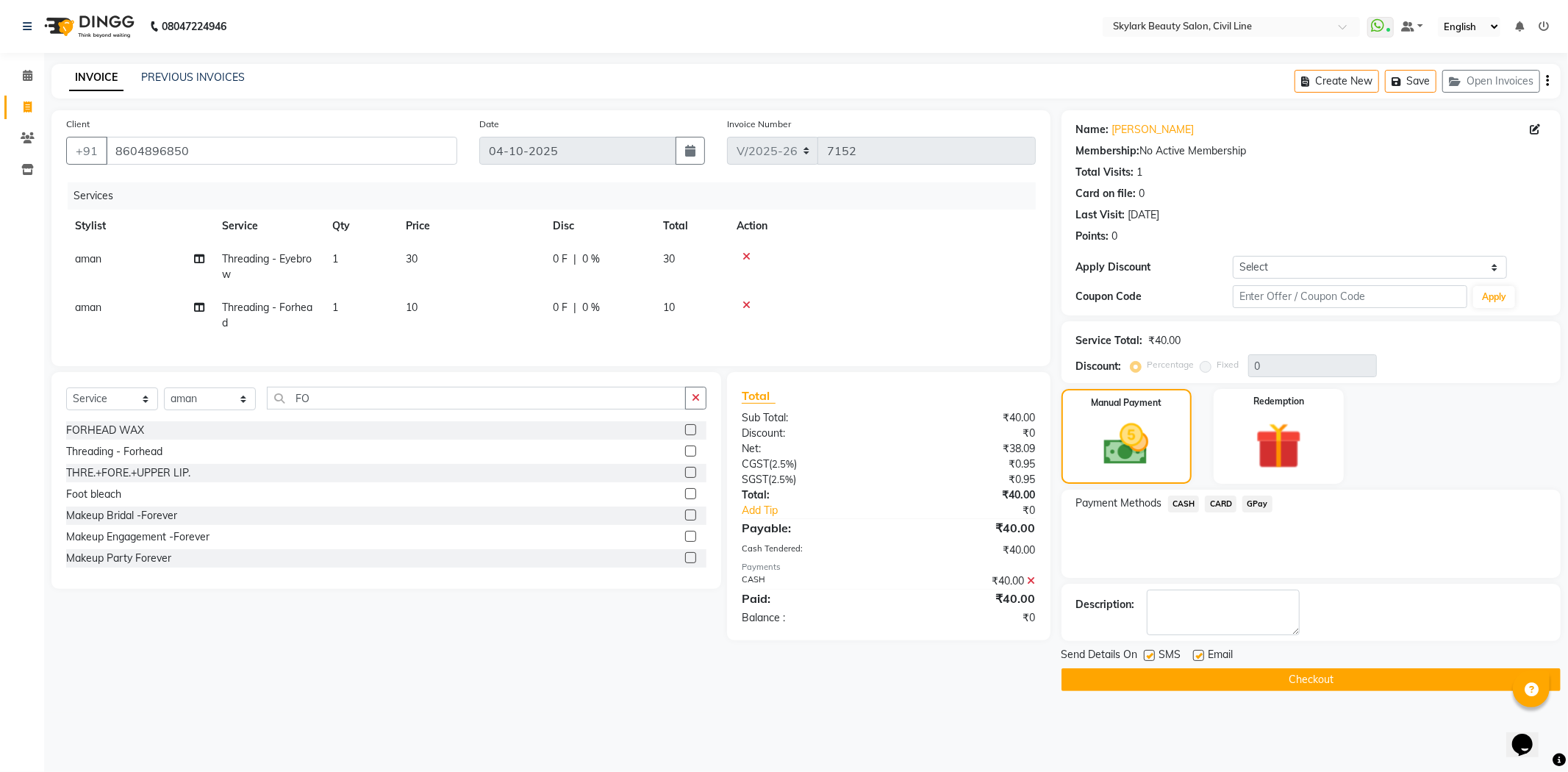
click at [1258, 684] on button "Checkout" at bounding box center [1310, 680] width 499 height 23
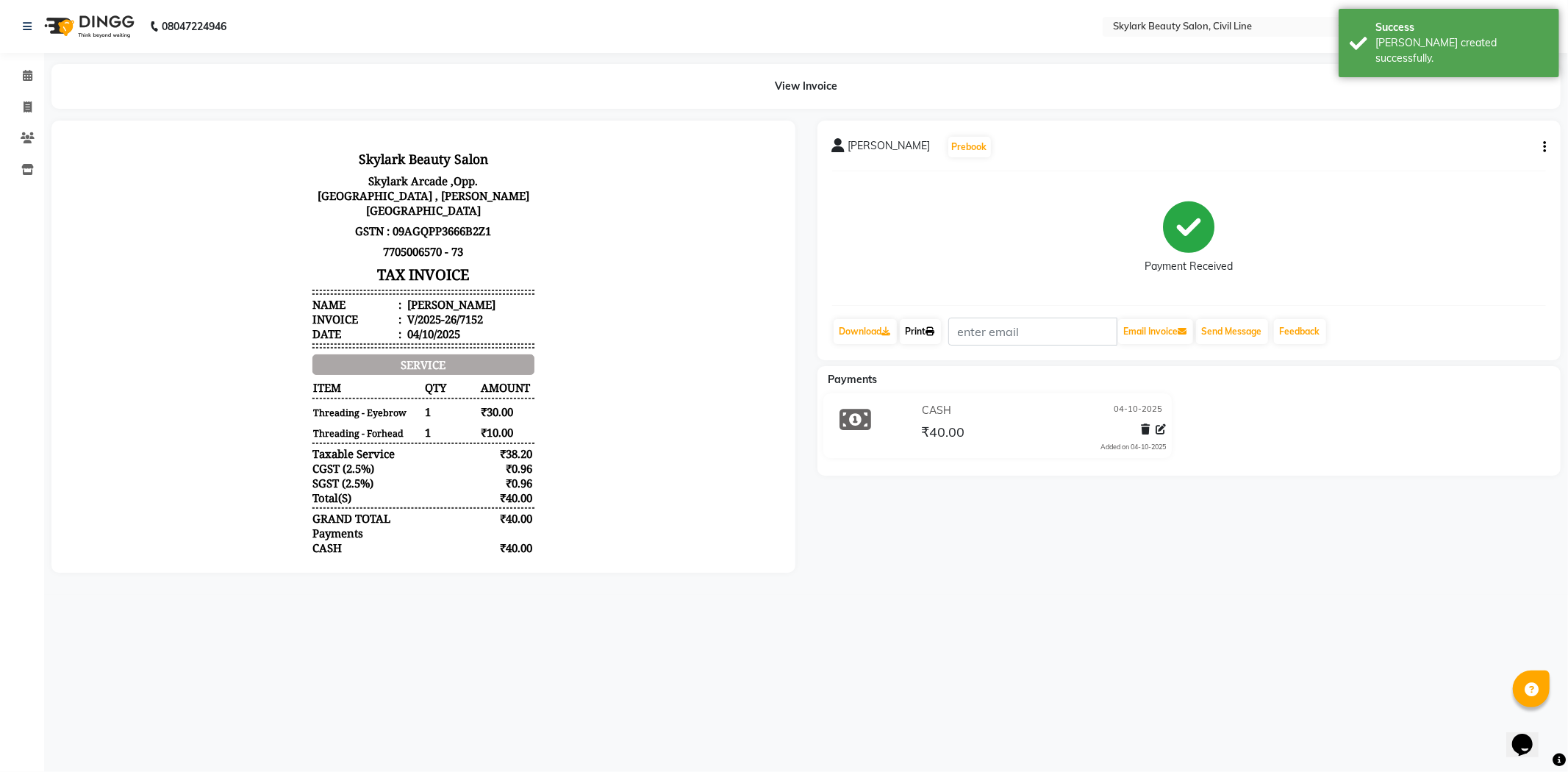
click at [930, 334] on icon at bounding box center [930, 331] width 9 height 9
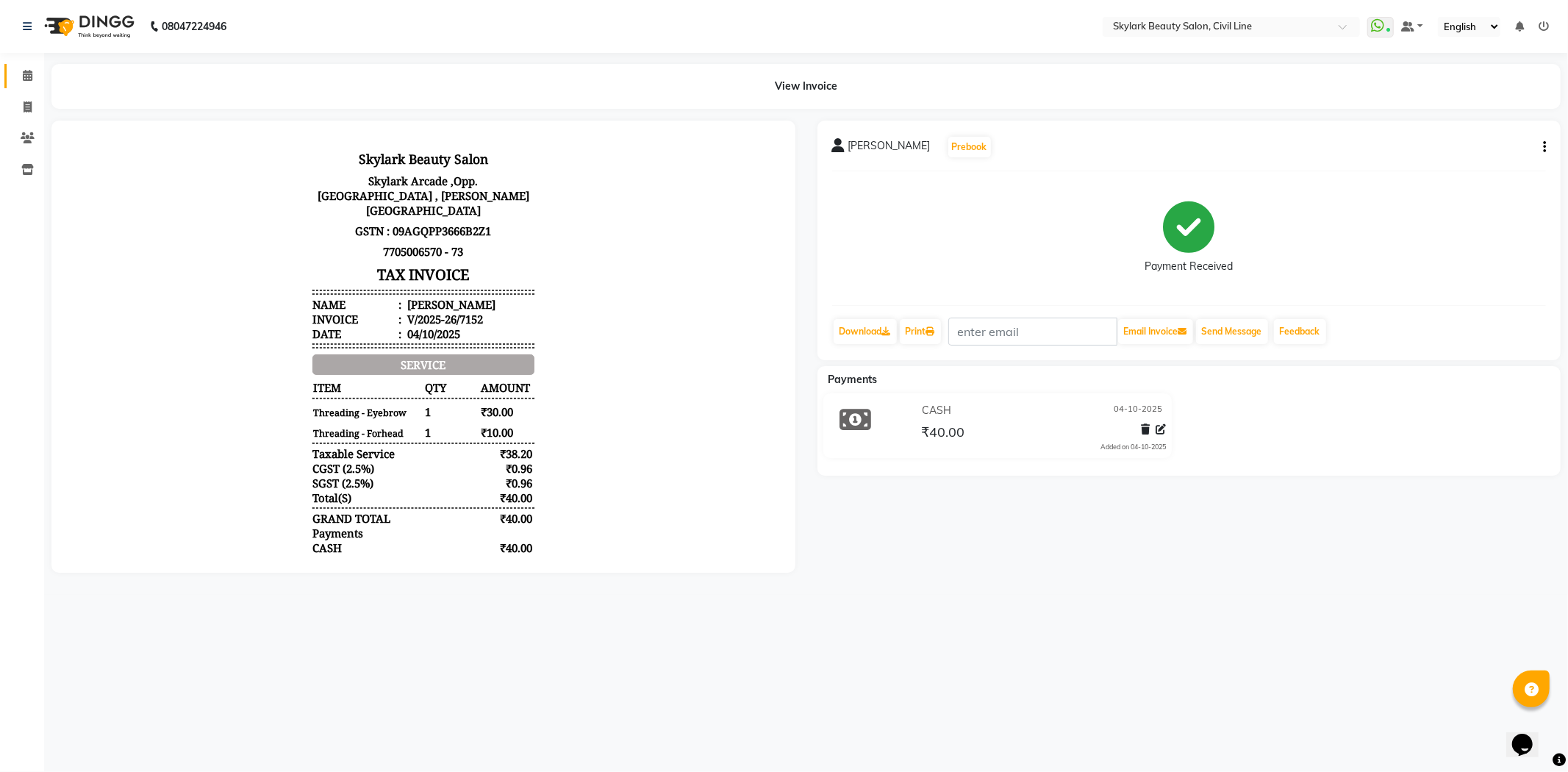
click at [32, 81] on span at bounding box center [27, 76] width 26 height 17
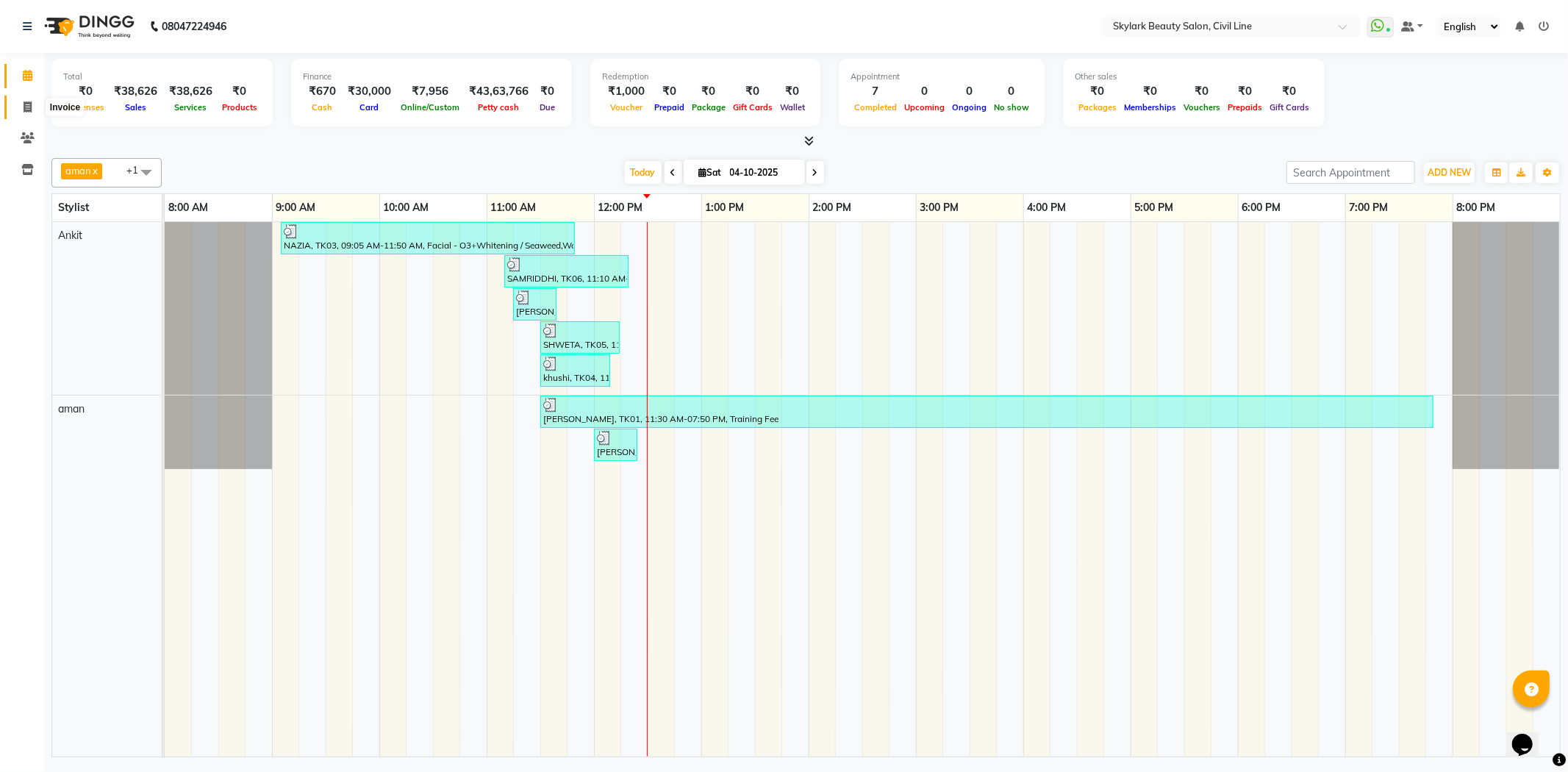
click at [19, 109] on span at bounding box center [27, 108] width 26 height 17
select select "4588"
select select "service"
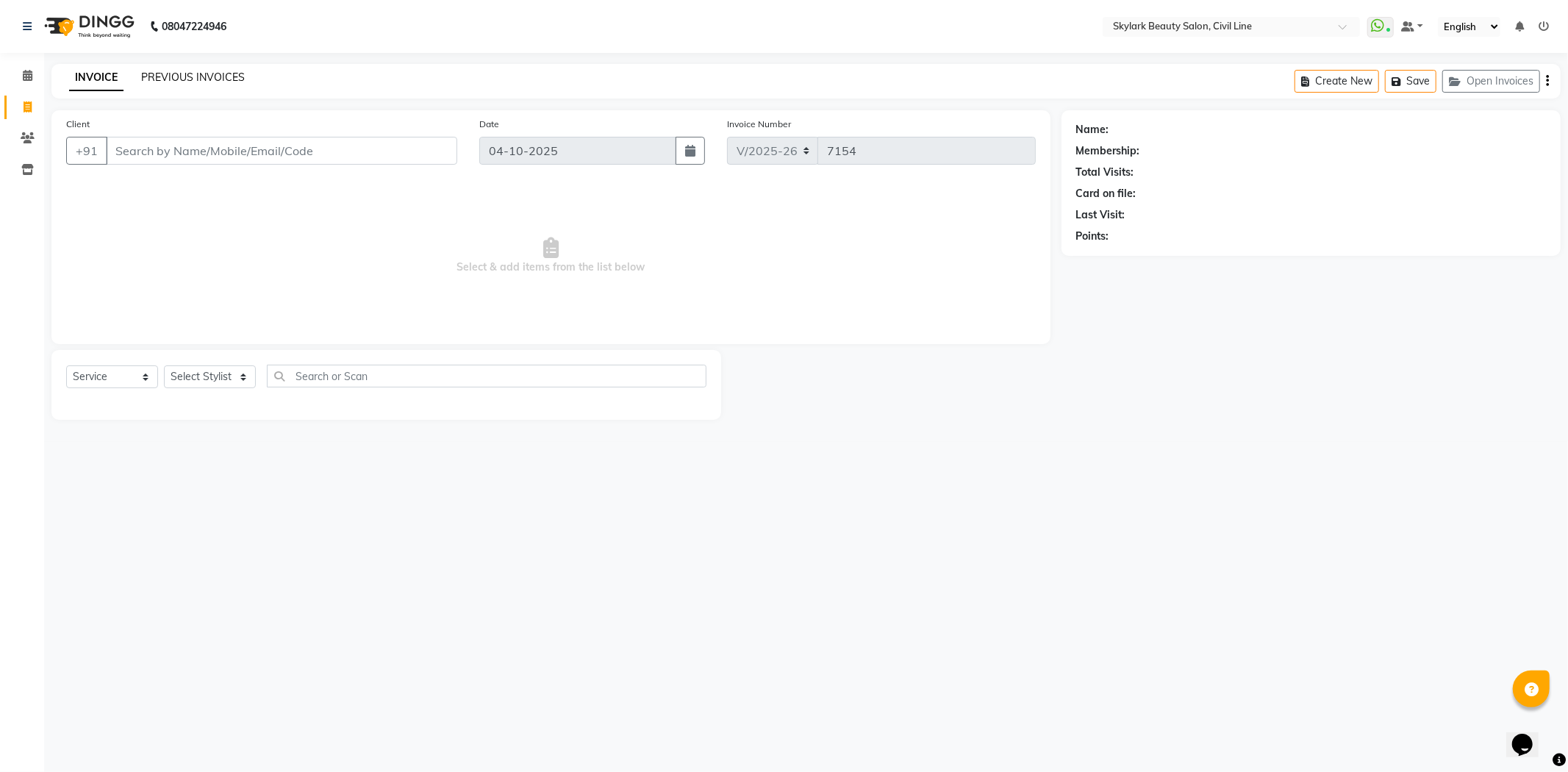
click at [205, 71] on link "PREVIOUS INVOICES" at bounding box center [193, 77] width 104 height 13
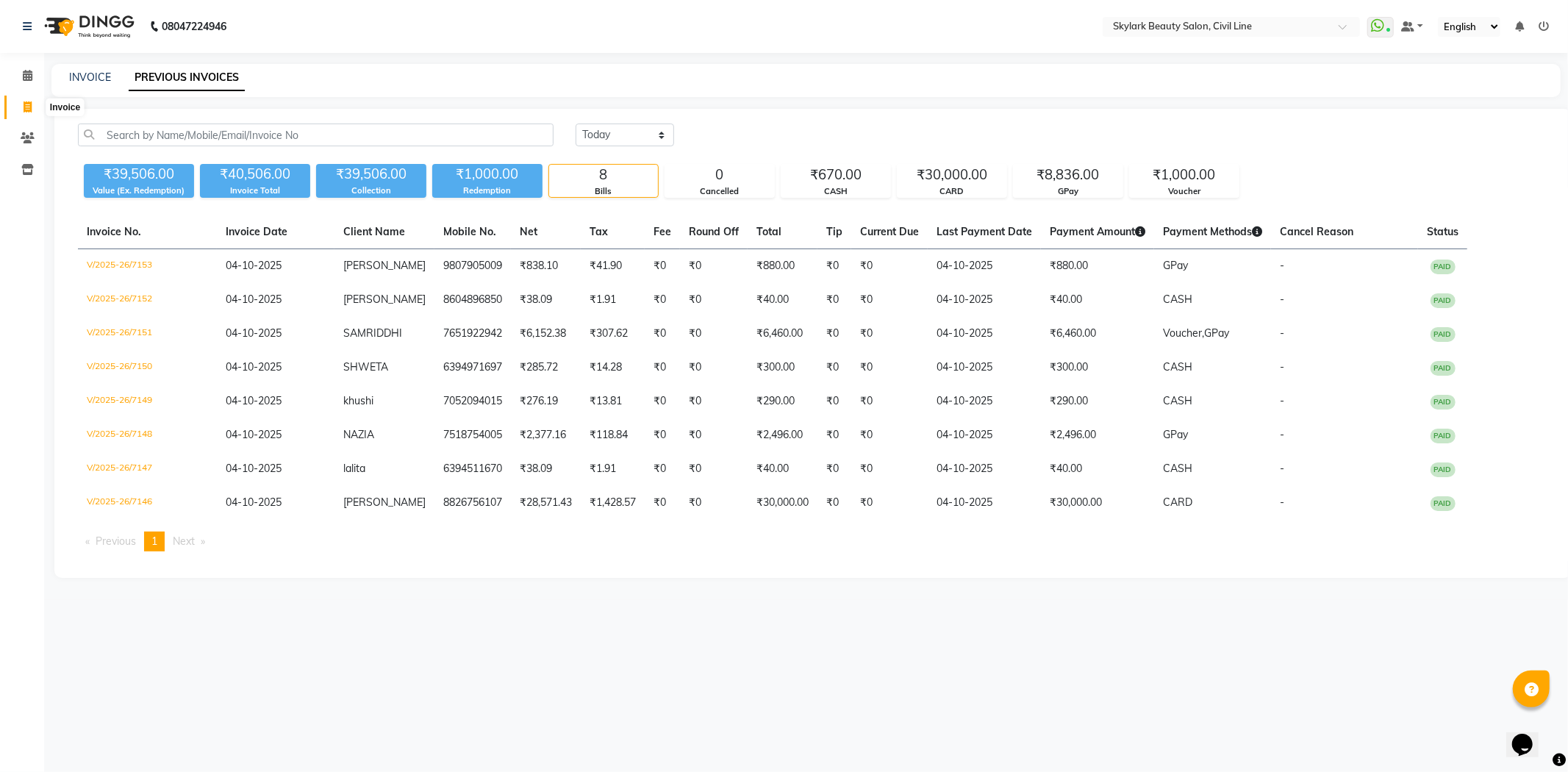
click at [19, 102] on span at bounding box center [27, 108] width 26 height 17
select select "service"
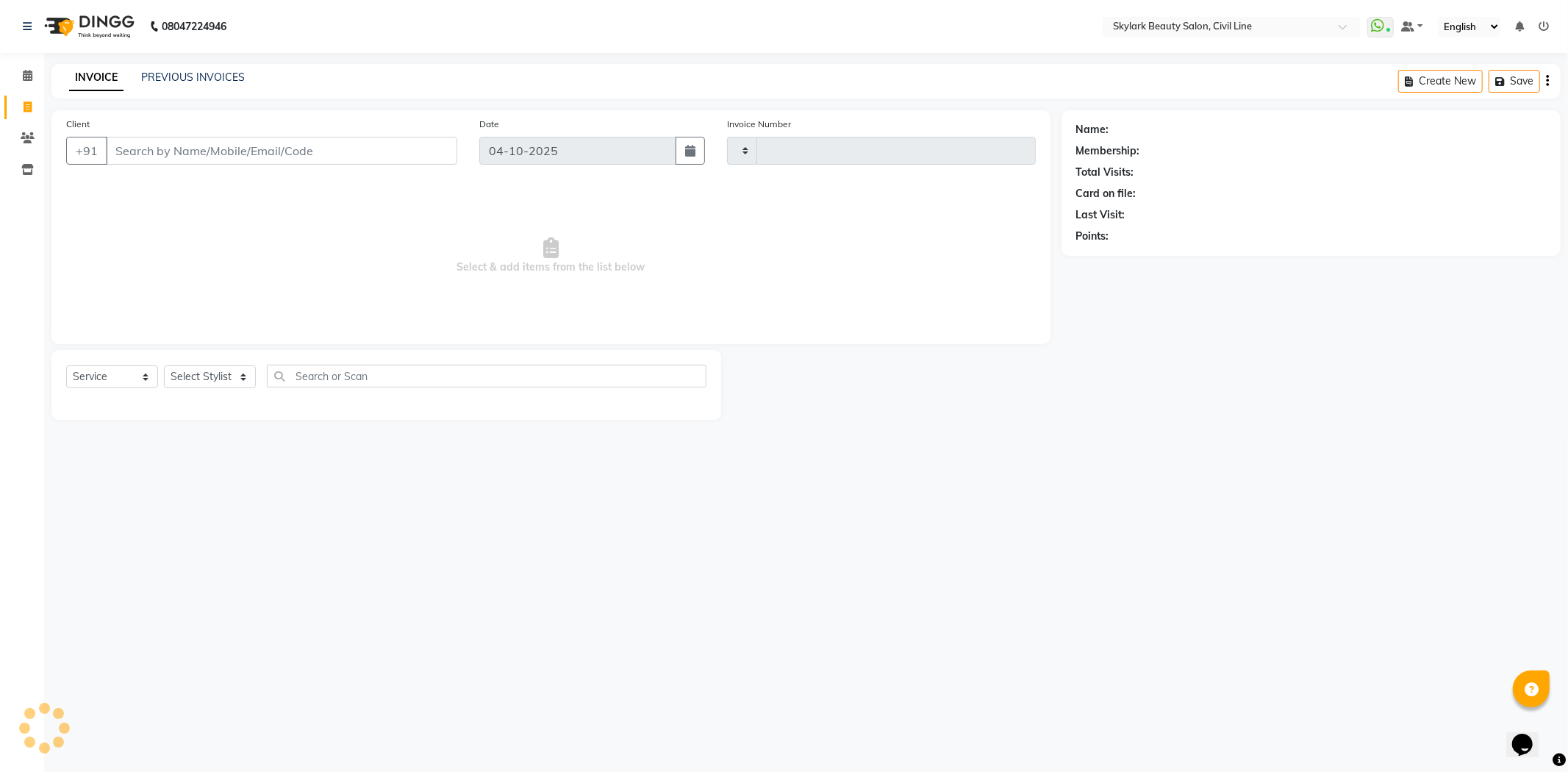
type input "7154"
select select "4588"
click at [125, 371] on select "Select Service Product Membership Package Voucher Prepaid Gift Card" at bounding box center [112, 377] width 92 height 23
select select "product"
click at [66, 366] on select "Select Service Product Membership Package Voucher Prepaid Gift Card" at bounding box center [112, 377] width 92 height 23
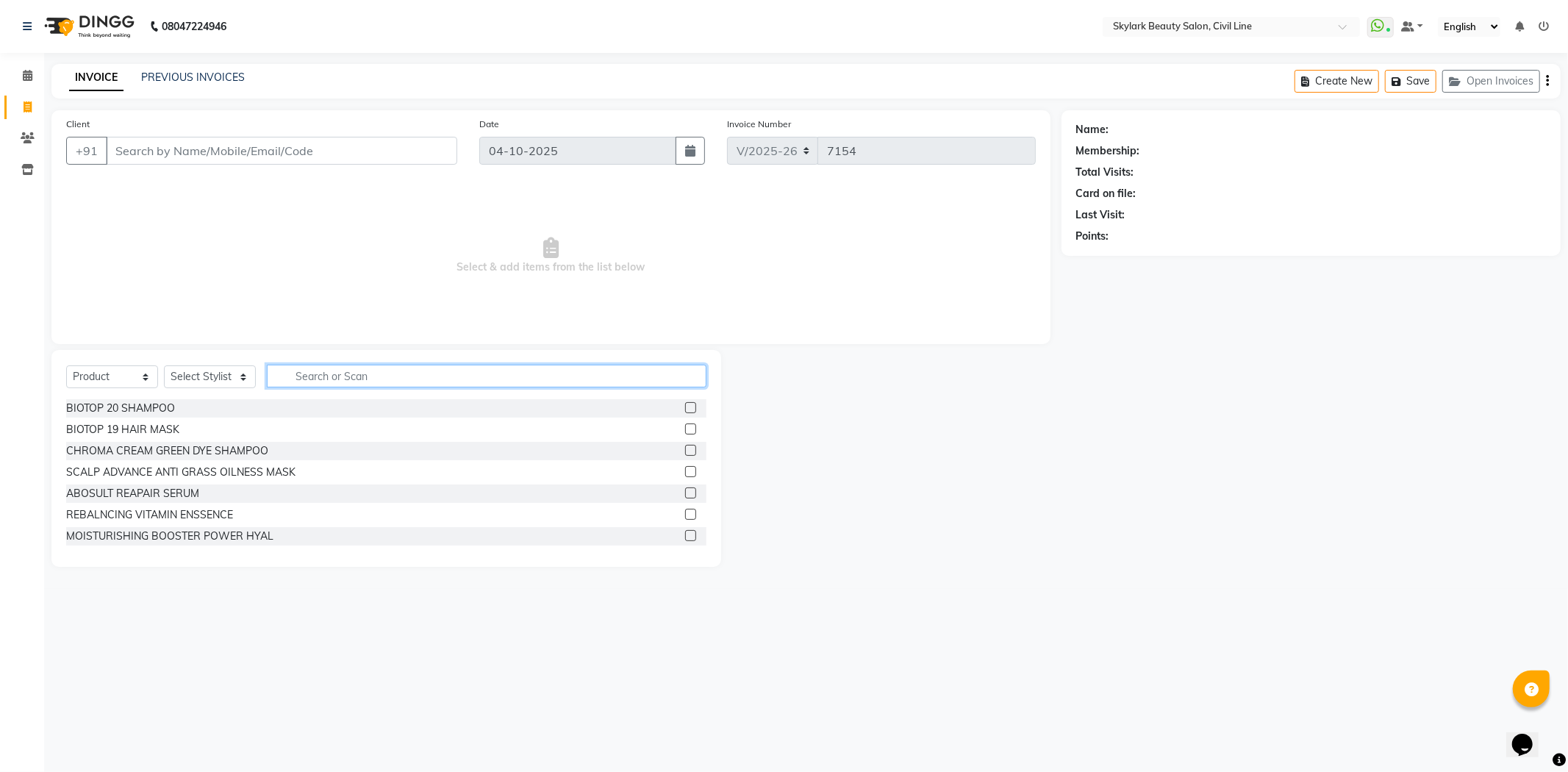
click at [338, 375] on input "text" at bounding box center [486, 376] width 439 height 23
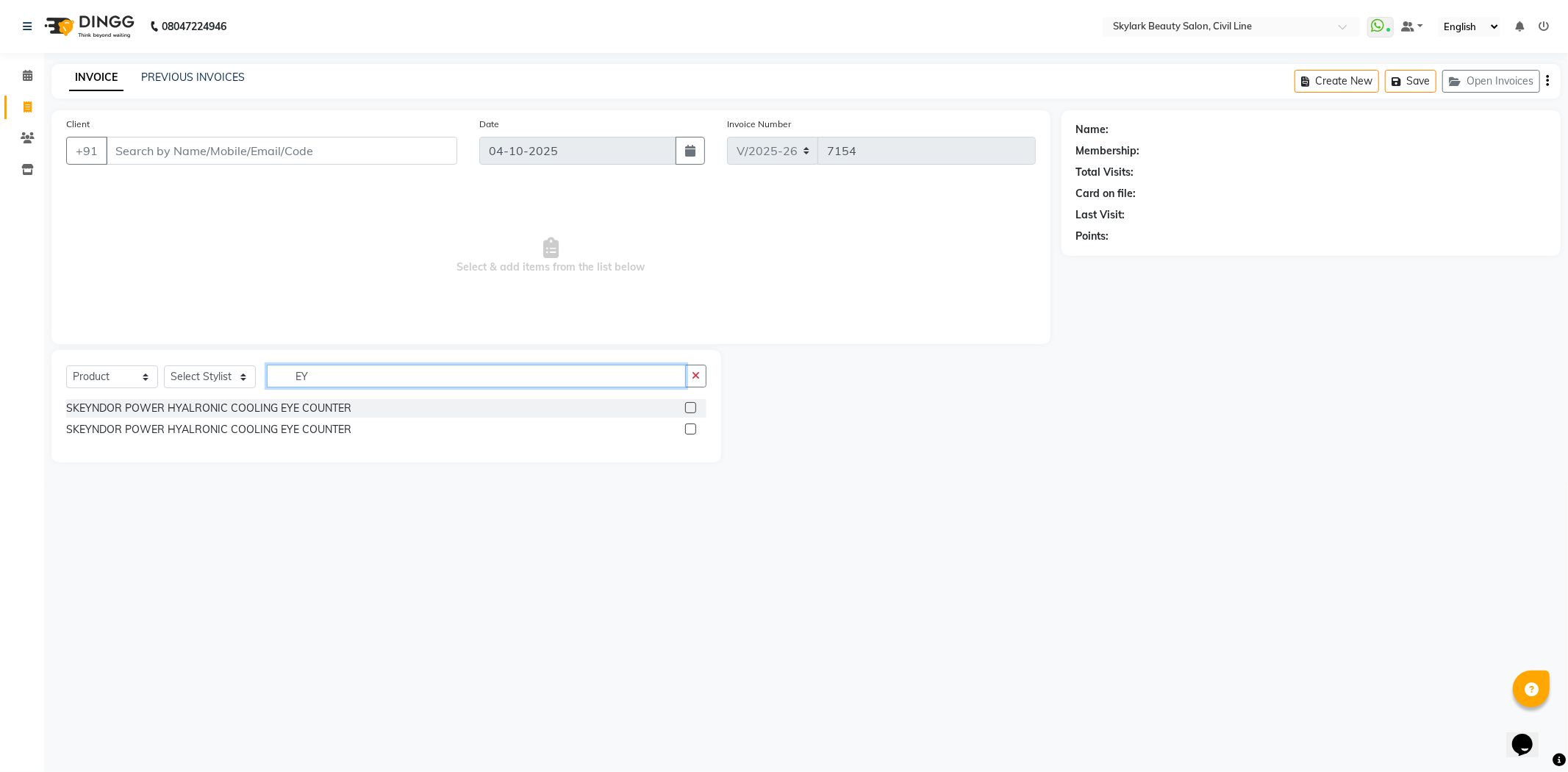
type input "E"
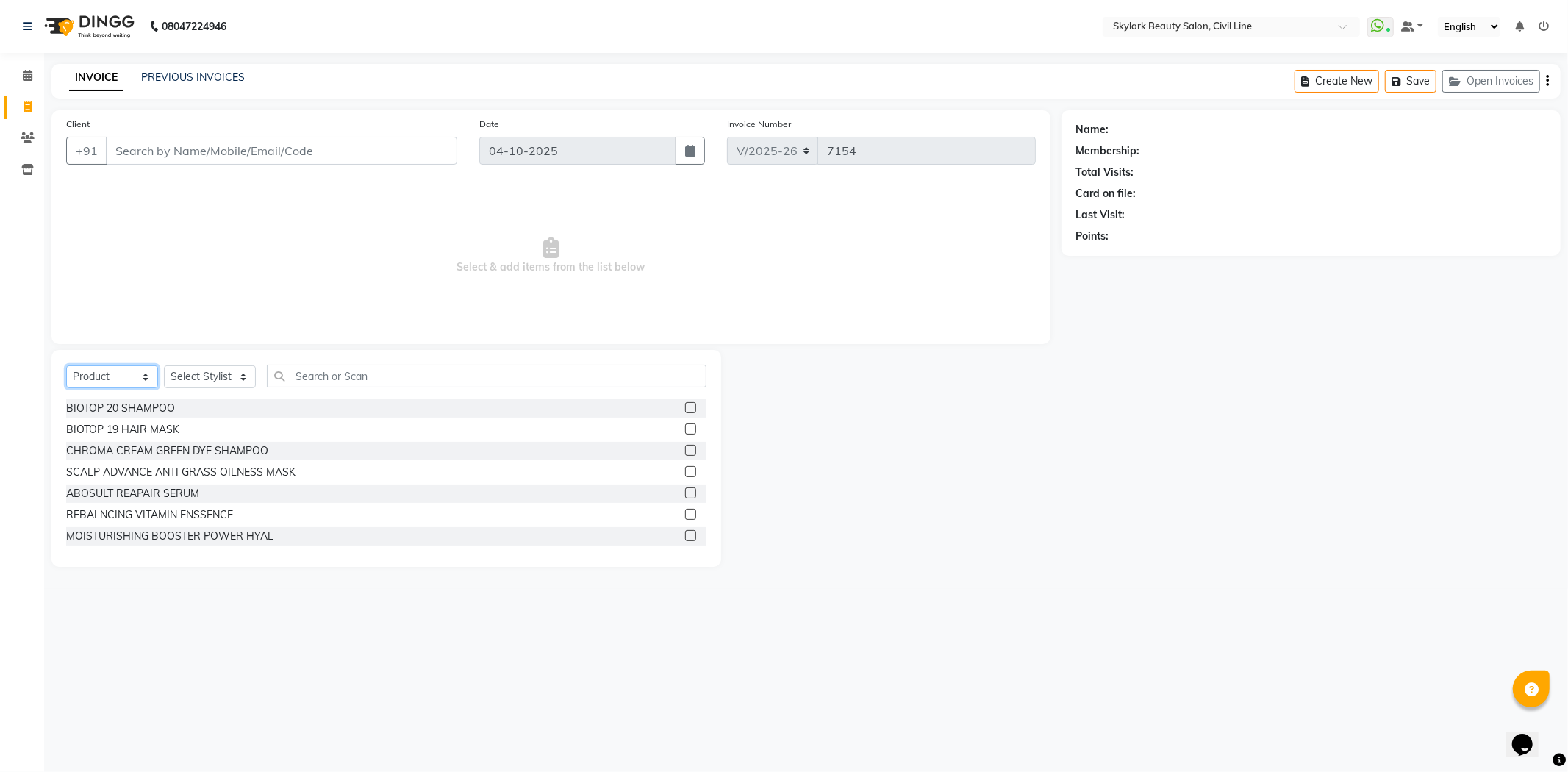
click at [130, 373] on select "Select Service Product Membership Package Voucher Prepaid Gift Card" at bounding box center [112, 377] width 92 height 23
select select "service"
click at [66, 366] on select "Select Service Product Membership Package Voucher Prepaid Gift Card" at bounding box center [112, 377] width 92 height 23
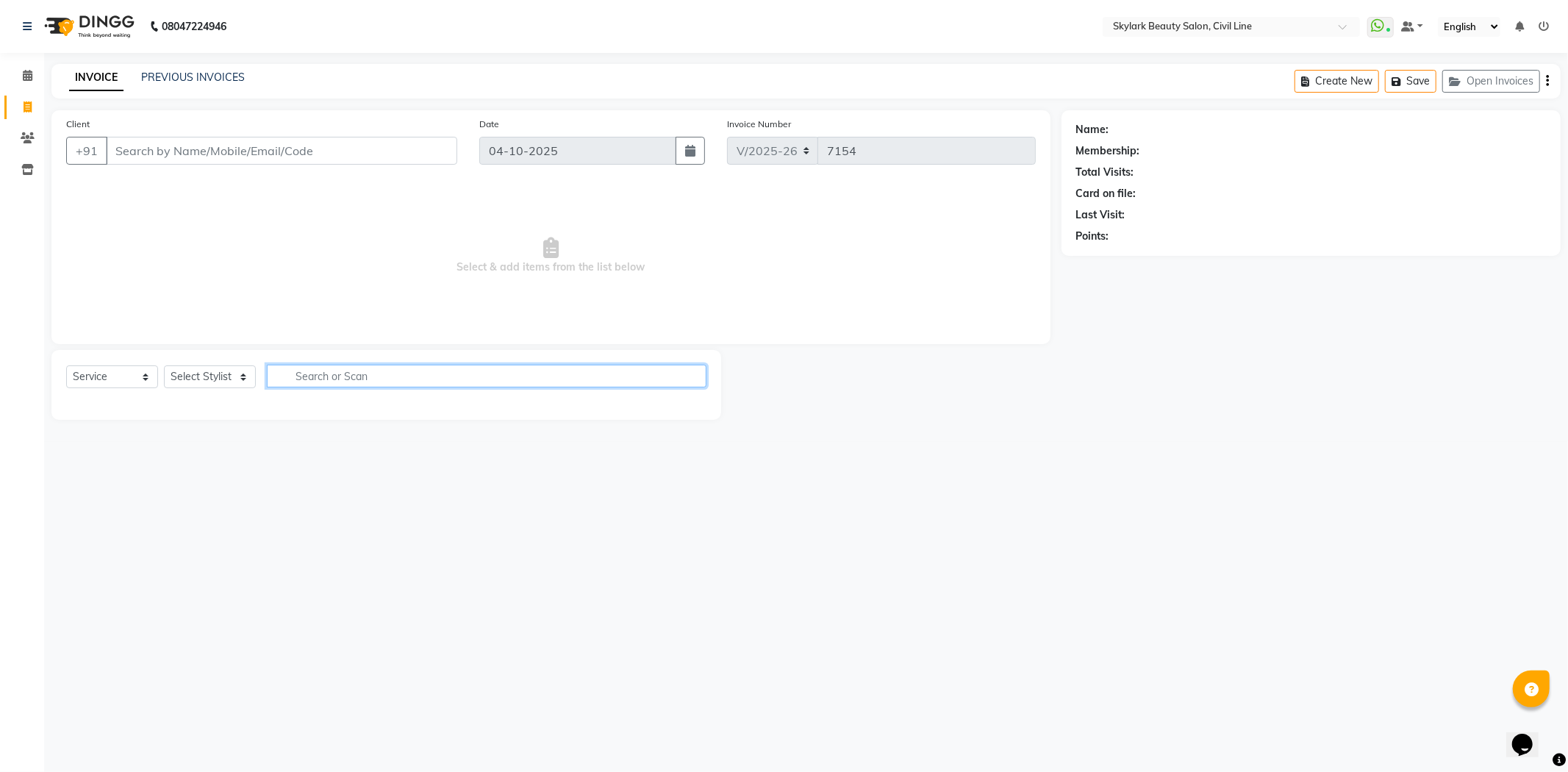
click at [376, 376] on input "text" at bounding box center [486, 376] width 439 height 23
type input "EYE"
click at [238, 380] on select "Select Stylist aman Ankit GAGAN WAHLA GURWINDER SINGH WASU" at bounding box center [211, 377] width 92 height 23
select select "85071"
click at [164, 366] on select "Select Stylist aman Ankit GAGAN WAHLA GURWINDER SINGH WASU" at bounding box center [211, 377] width 92 height 23
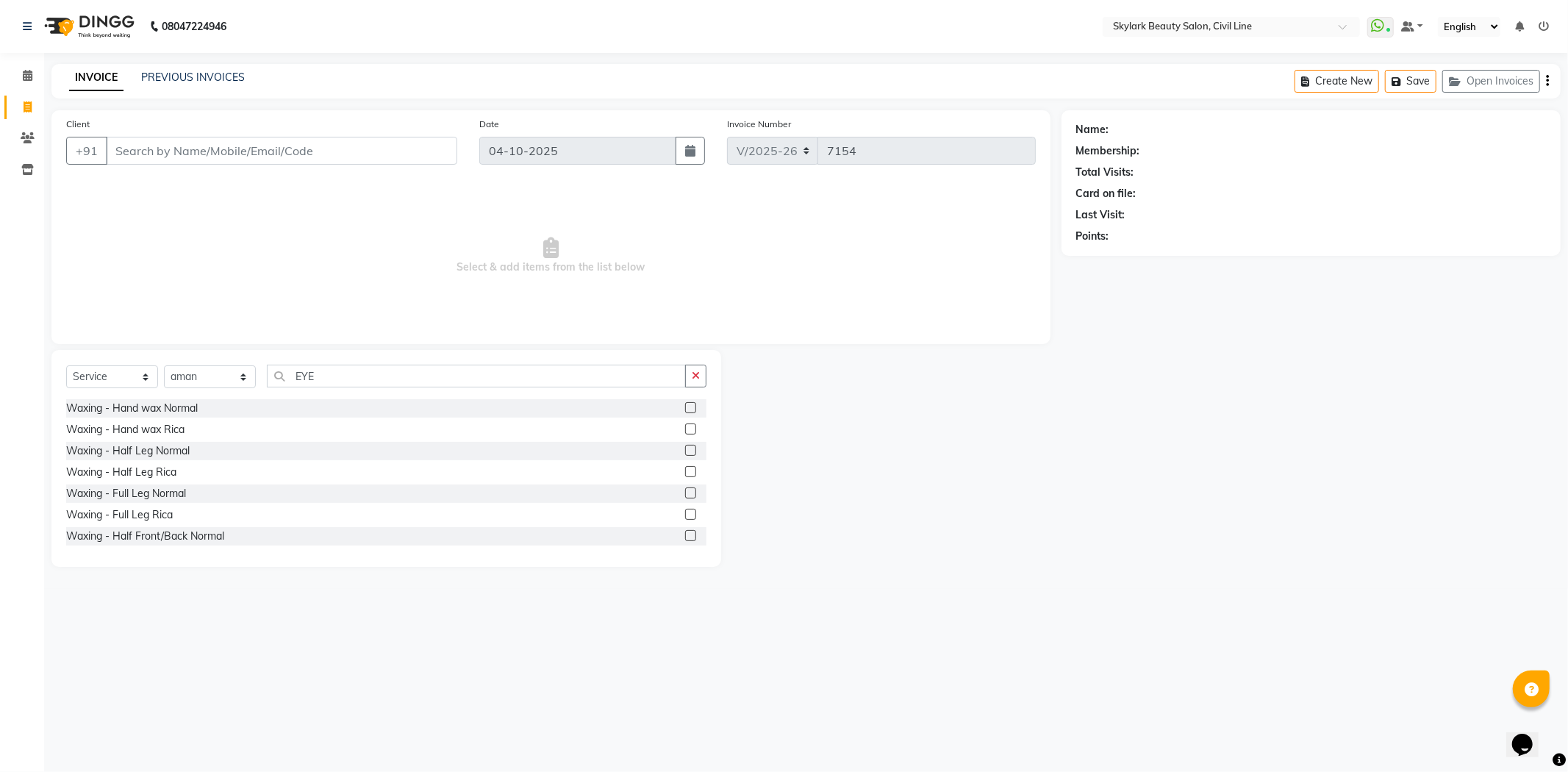
click at [510, 386] on div "Select Service Product Membership Package Voucher Prepaid Gift Card Select Styl…" at bounding box center [386, 382] width 640 height 35
click at [510, 377] on input "EYE" at bounding box center [477, 376] width 419 height 23
type input "EY"
click at [685, 405] on label at bounding box center [690, 407] width 11 height 11
click at [685, 405] on input "checkbox" at bounding box center [690, 409] width 10 height 10
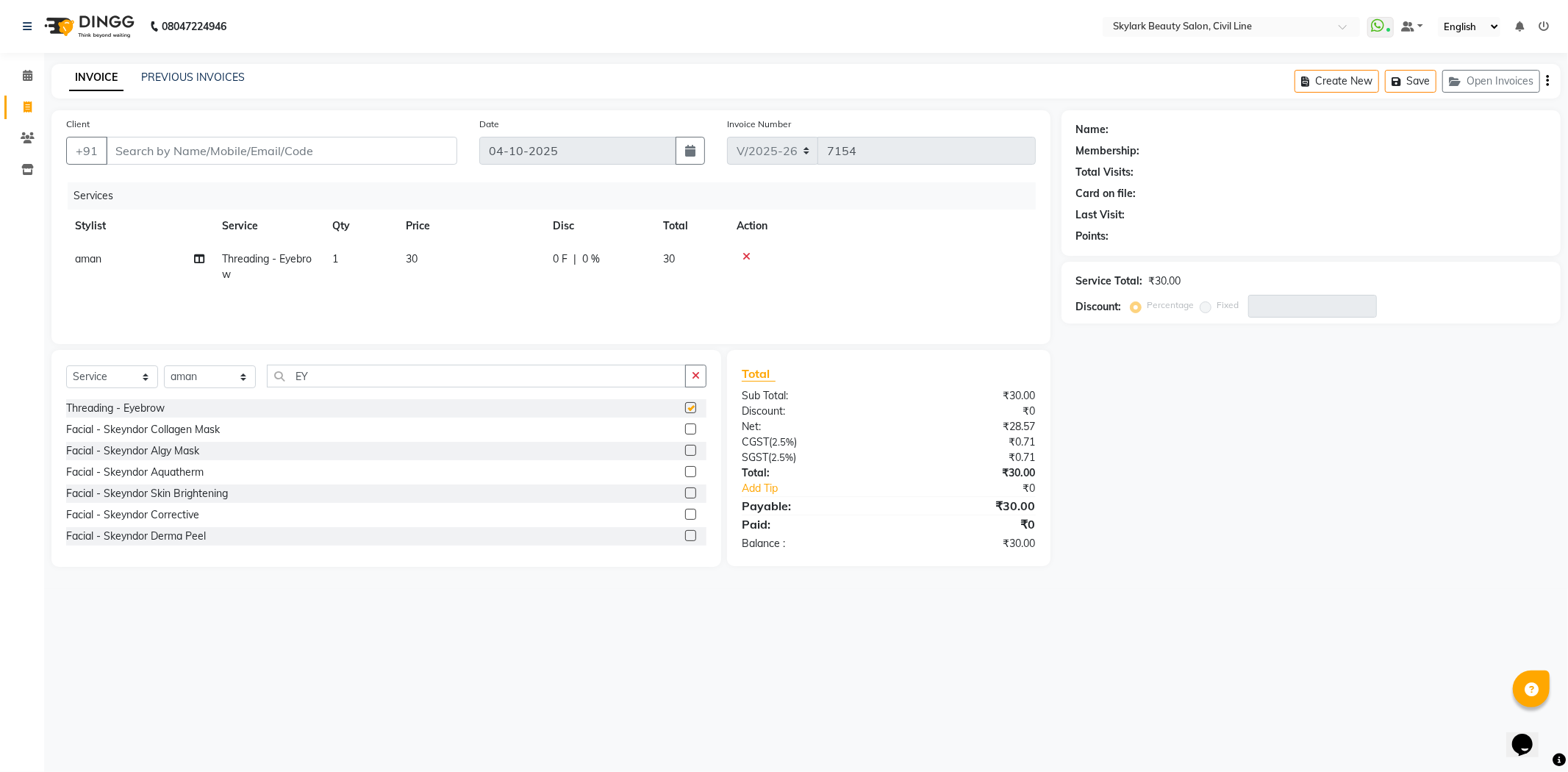
checkbox input "false"
type input "E"
click at [405, 367] on input "E" at bounding box center [477, 376] width 419 height 23
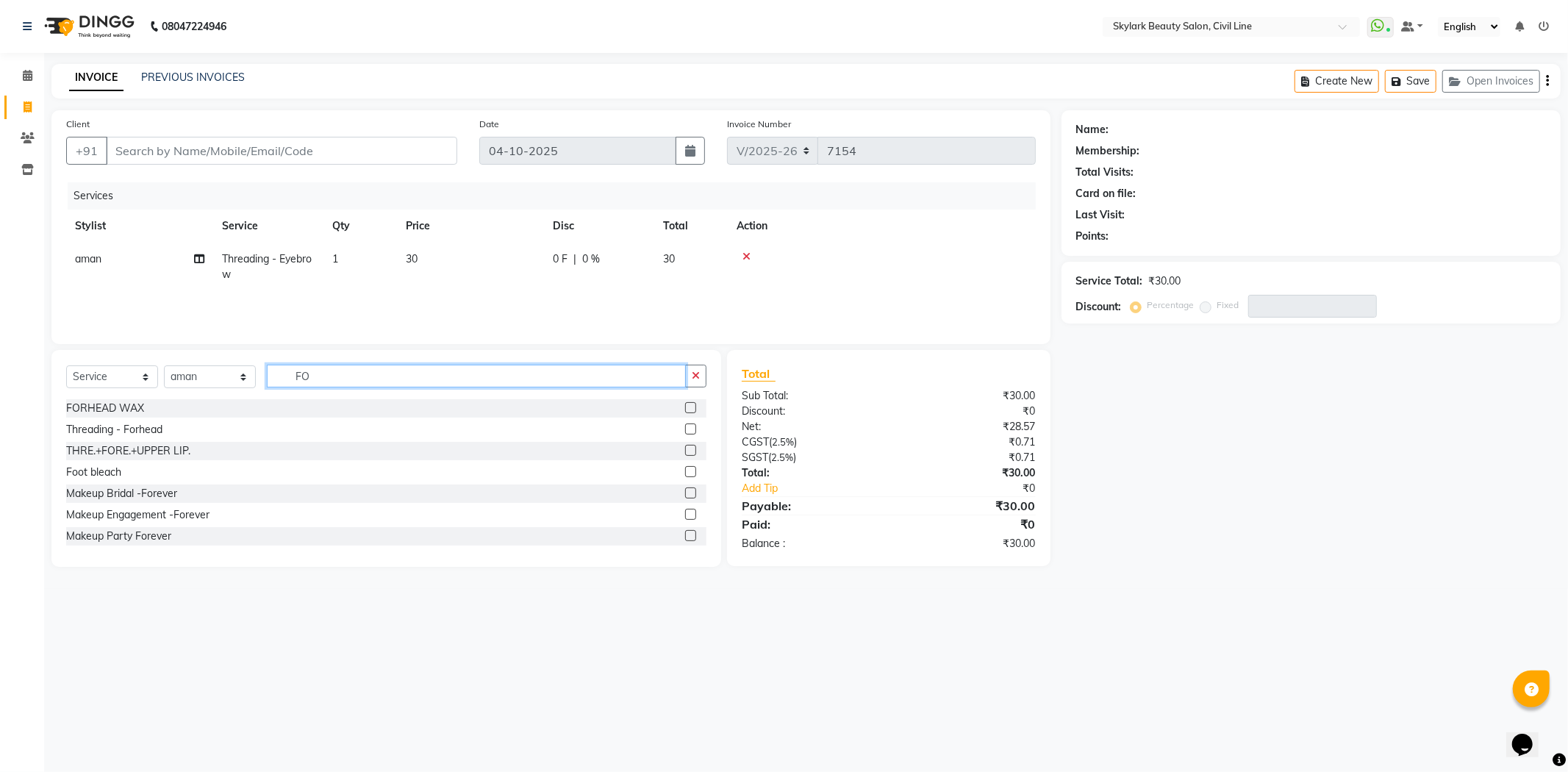
type input "FO"
click at [685, 427] on label at bounding box center [690, 428] width 11 height 11
click at [685, 427] on input "checkbox" at bounding box center [690, 430] width 10 height 10
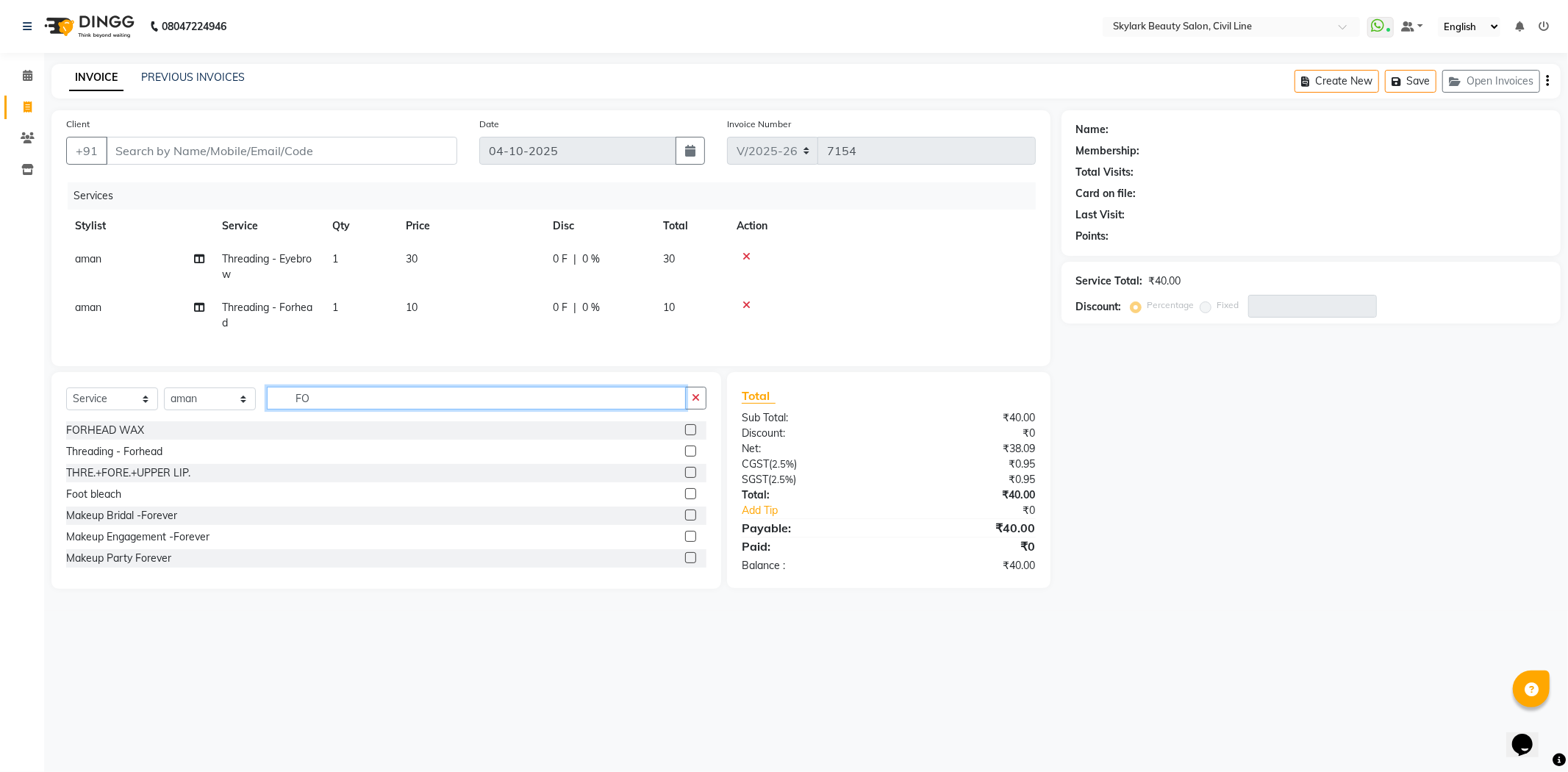
checkbox input "false"
click at [644, 410] on input "FO" at bounding box center [477, 398] width 419 height 23
type input "F"
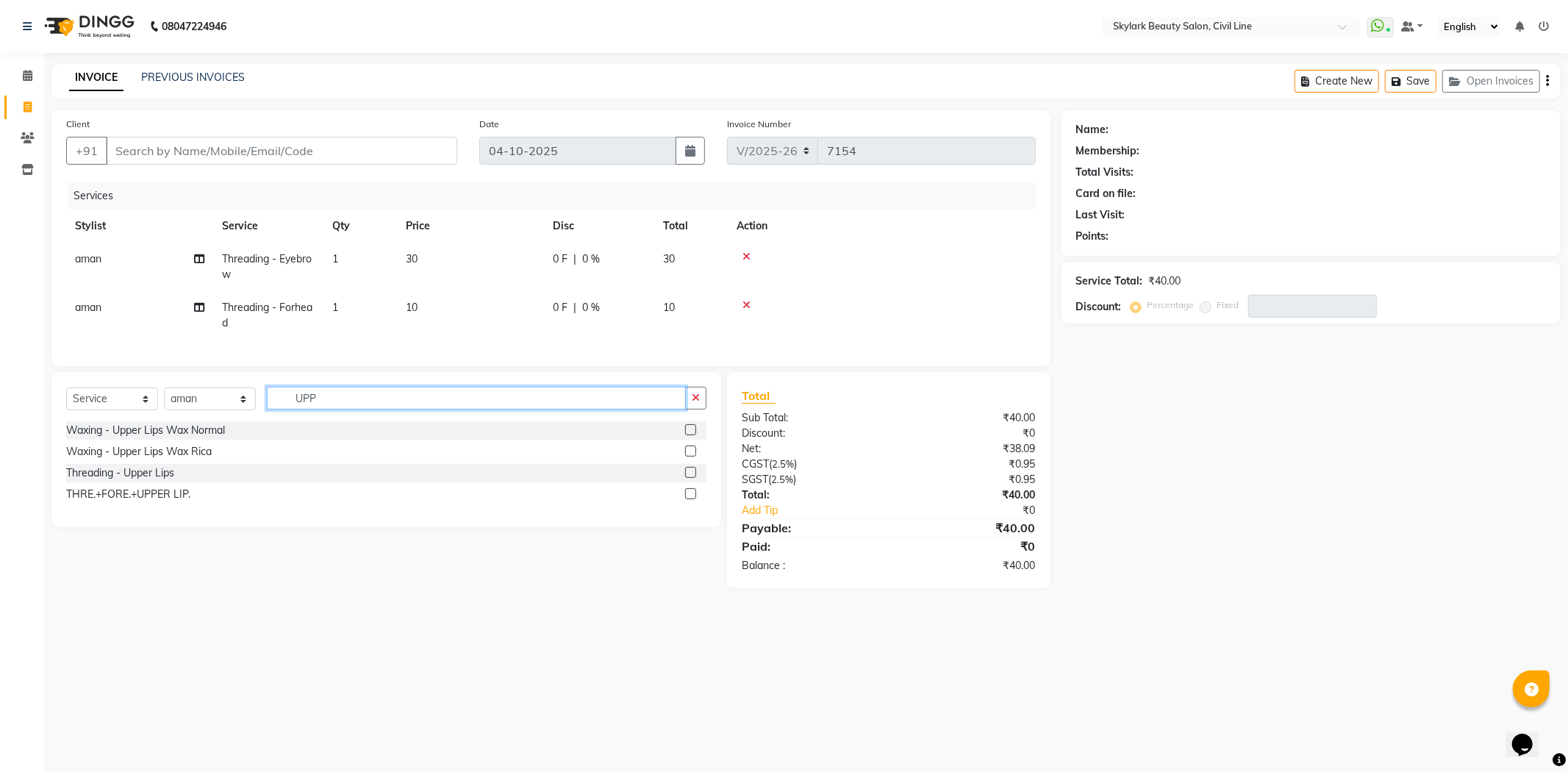
type input "UPP"
click at [689, 457] on label at bounding box center [690, 450] width 11 height 11
click at [689, 457] on input "checkbox" at bounding box center [690, 452] width 10 height 10
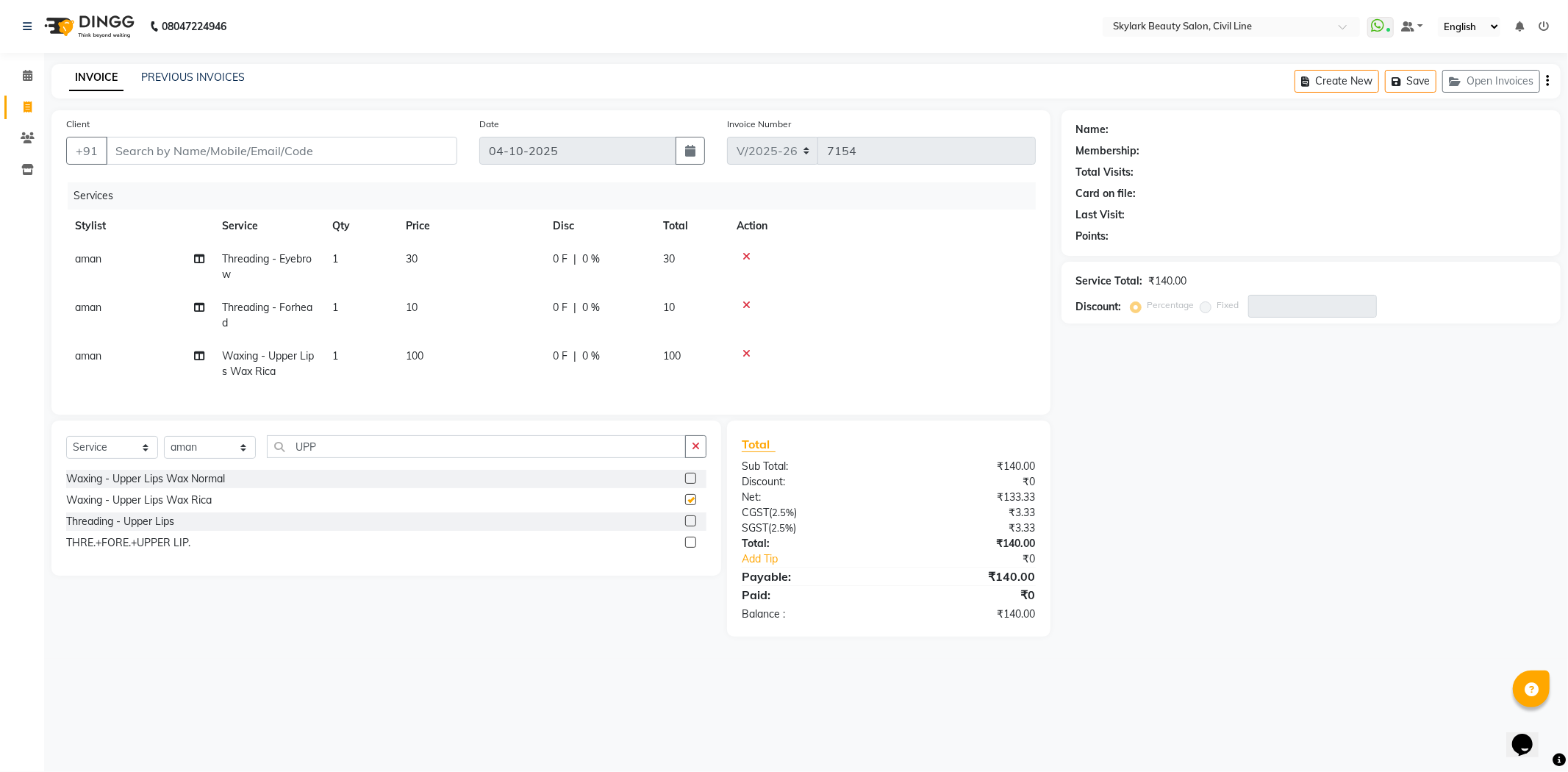
checkbox input "false"
click at [136, 459] on select "Select Service Product Membership Package Voucher Prepaid Gift Card" at bounding box center [112, 447] width 92 height 23
select select "product"
click at [66, 448] on select "Select Service Product Membership Package Voucher Prepaid Gift Card" at bounding box center [112, 447] width 92 height 23
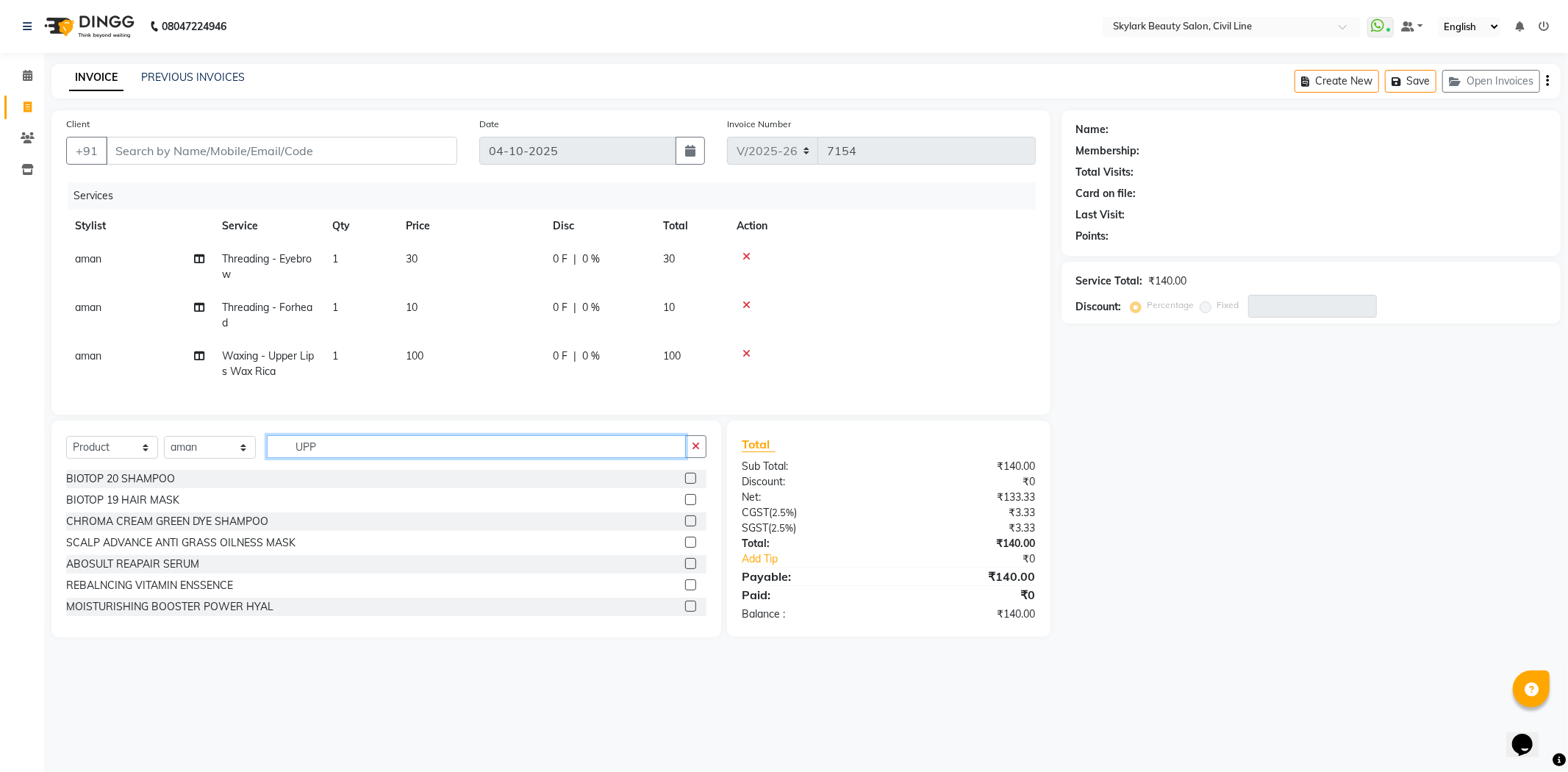
click at [339, 452] on input "UPP" at bounding box center [477, 447] width 419 height 23
type input "U"
type input "D TAN"
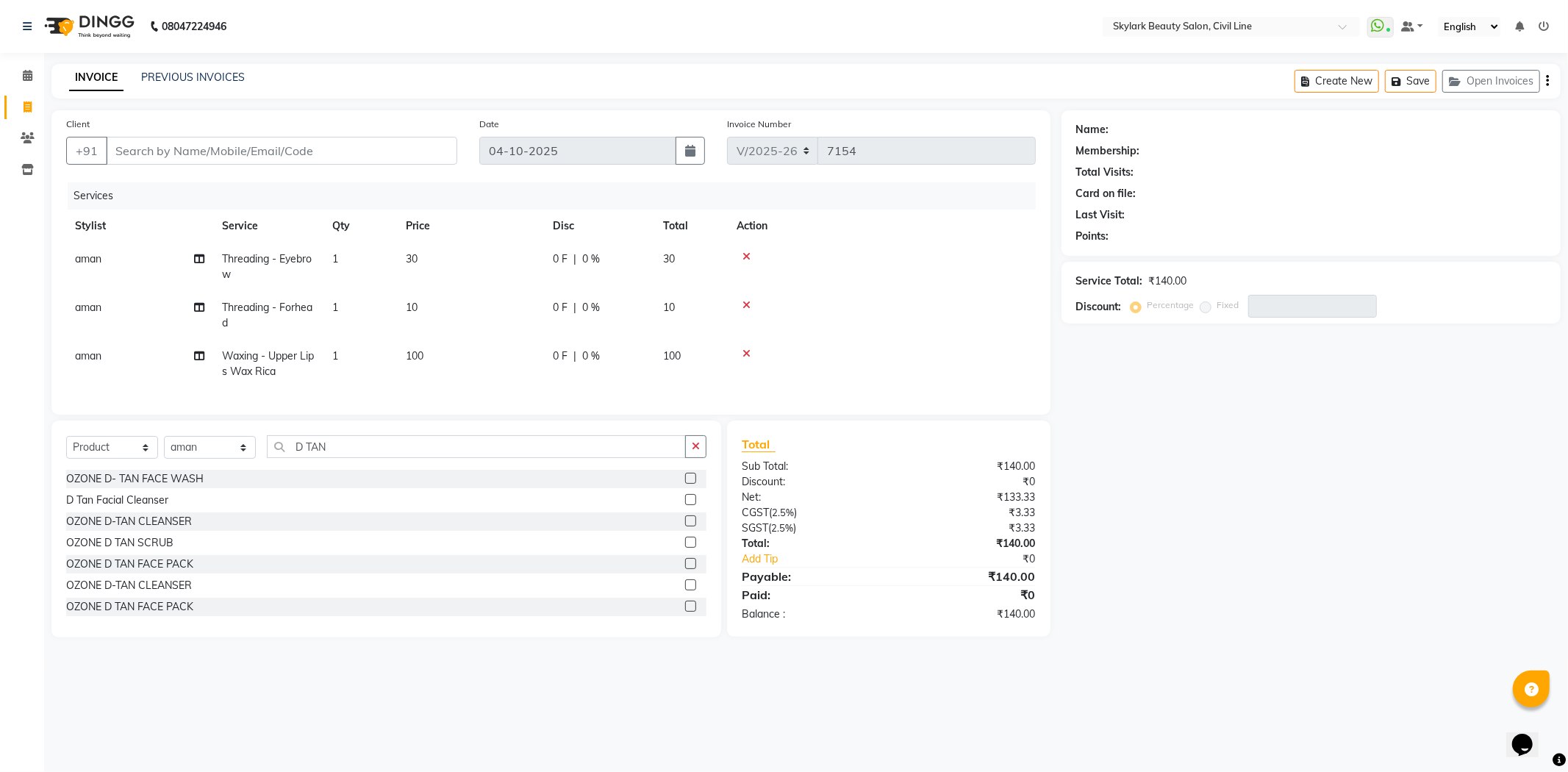
click at [685, 505] on label at bounding box center [690, 499] width 11 height 11
click at [685, 505] on input "checkbox" at bounding box center [690, 500] width 10 height 10
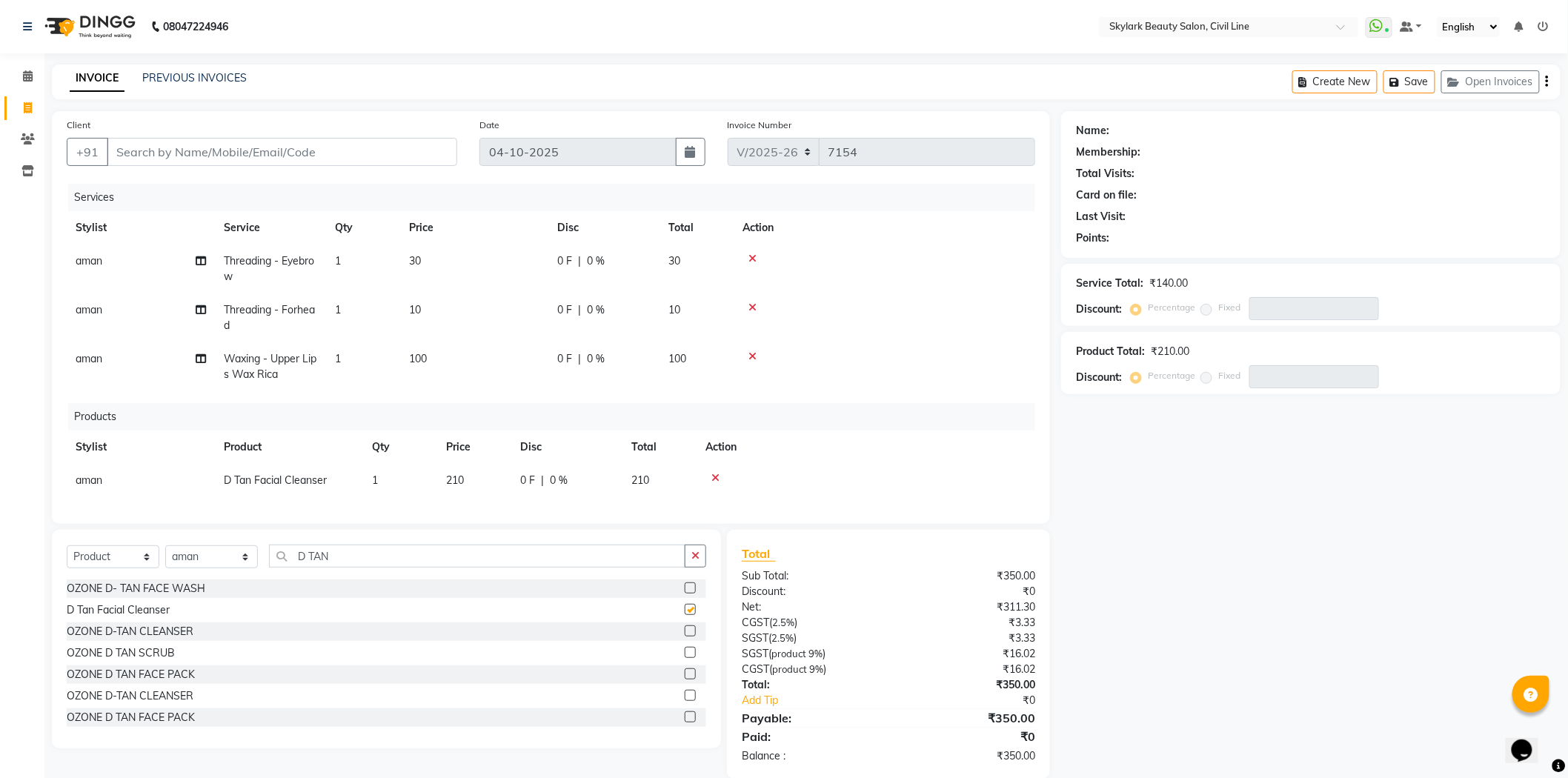
checkbox input "false"
click at [684, 637] on label at bounding box center [689, 630] width 11 height 11
click at [684, 637] on input "checkbox" at bounding box center [689, 632] width 10 height 10
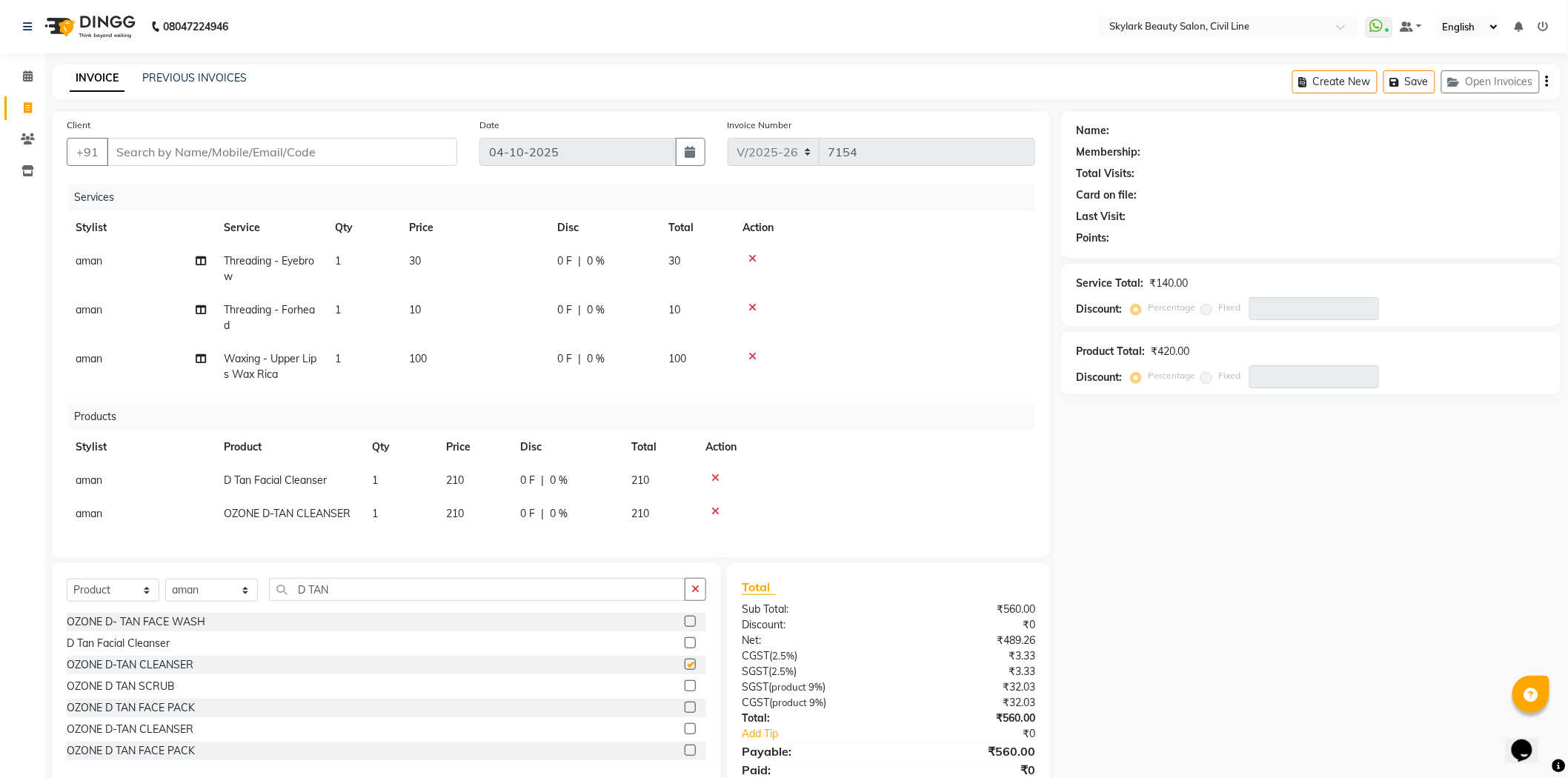
checkbox input "false"
click at [684, 648] on label at bounding box center [689, 642] width 11 height 11
click at [684, 648] on input "checkbox" at bounding box center [689, 643] width 10 height 10
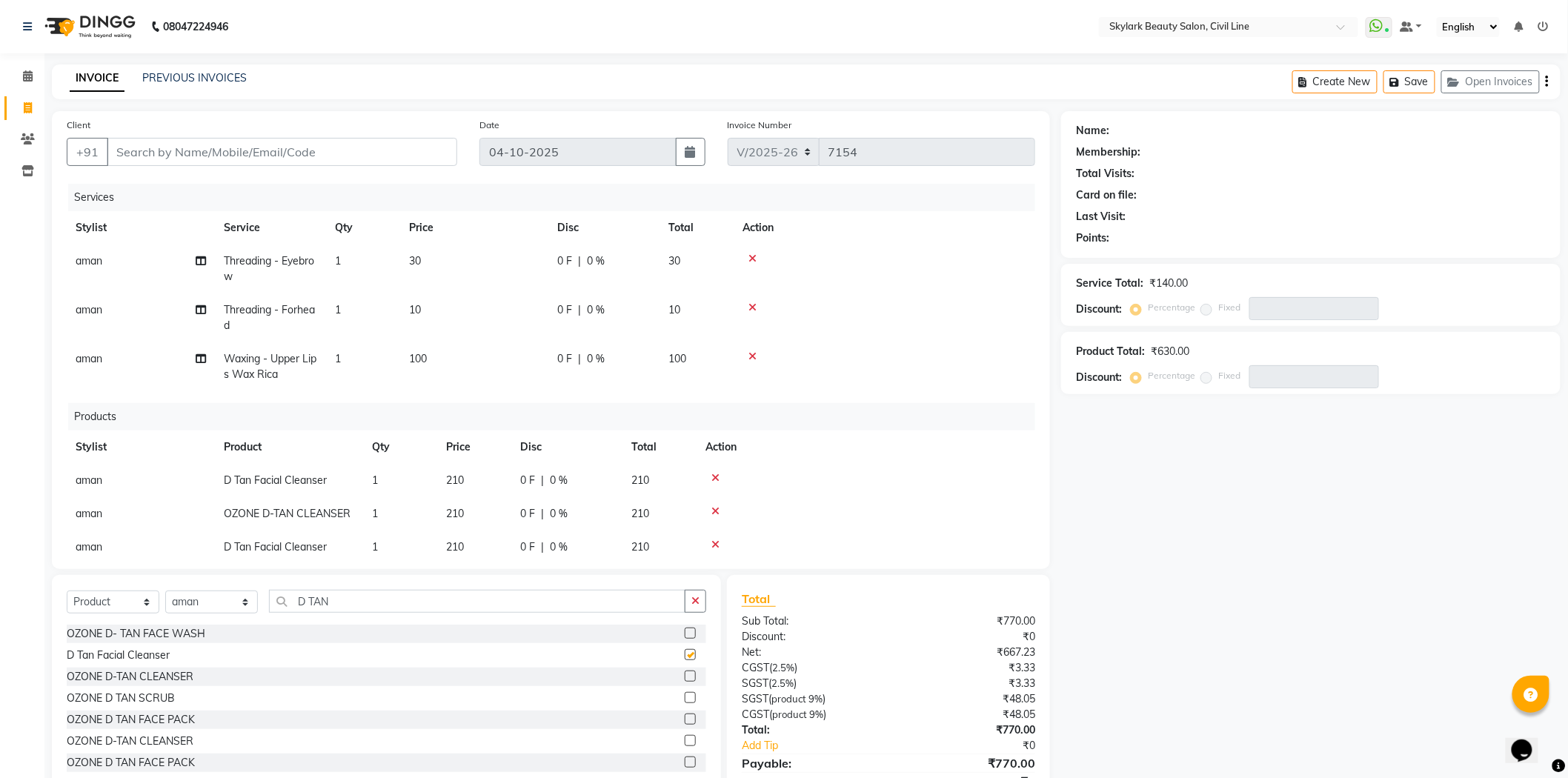
checkbox input "false"
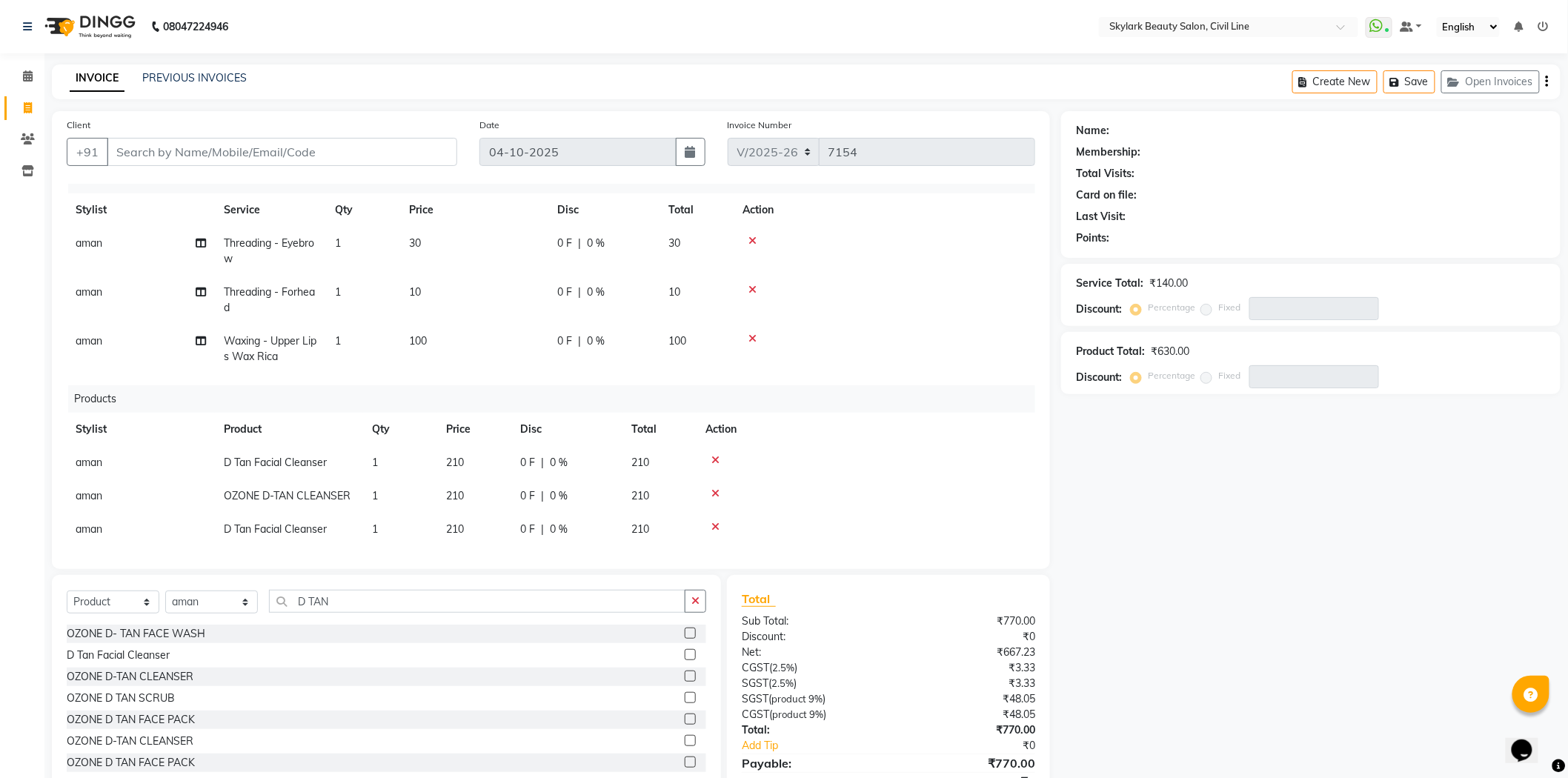
scroll to position [33, 0]
click at [716, 451] on icon at bounding box center [715, 456] width 8 height 11
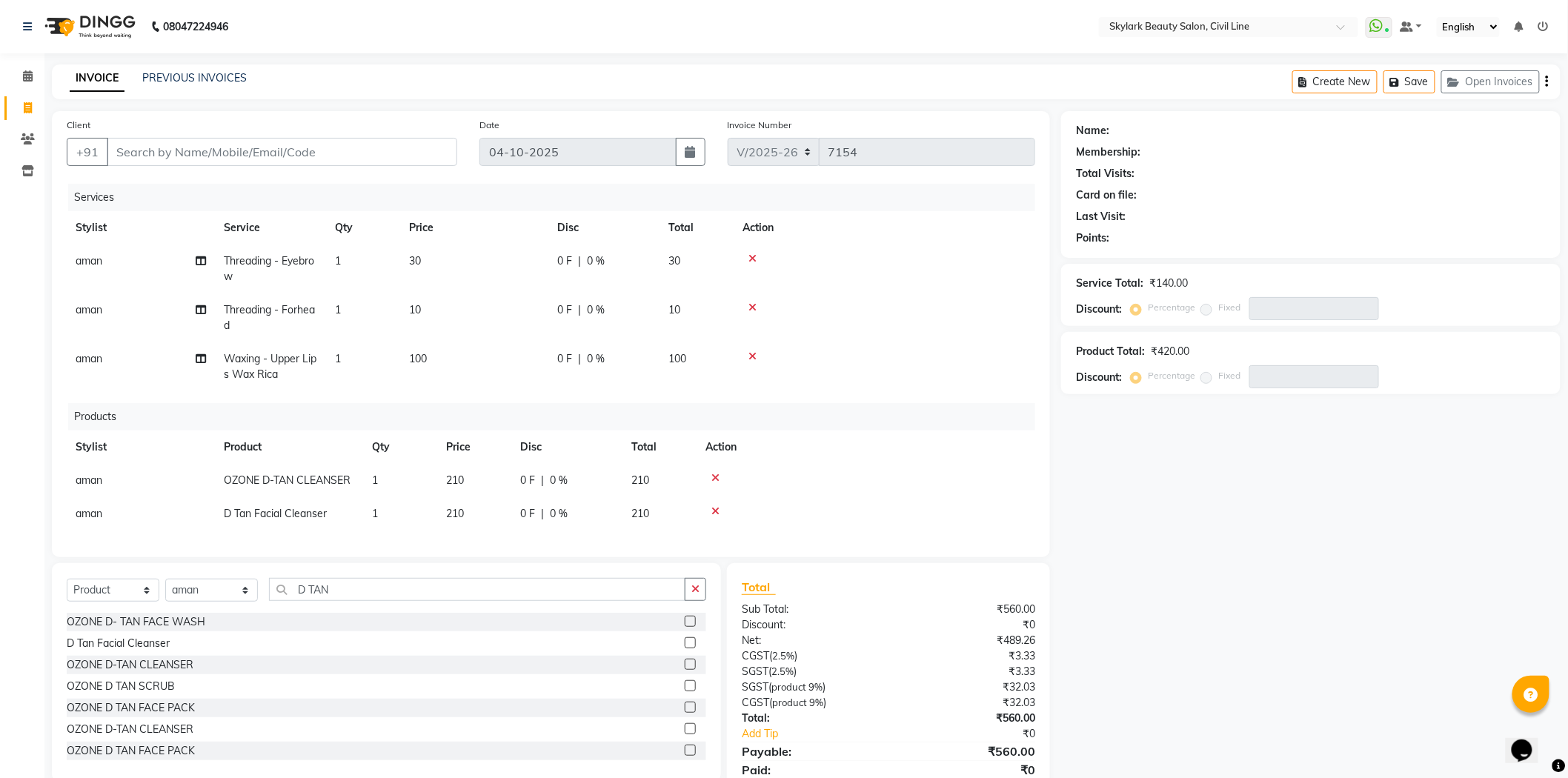
click at [719, 512] on icon at bounding box center [715, 511] width 8 height 11
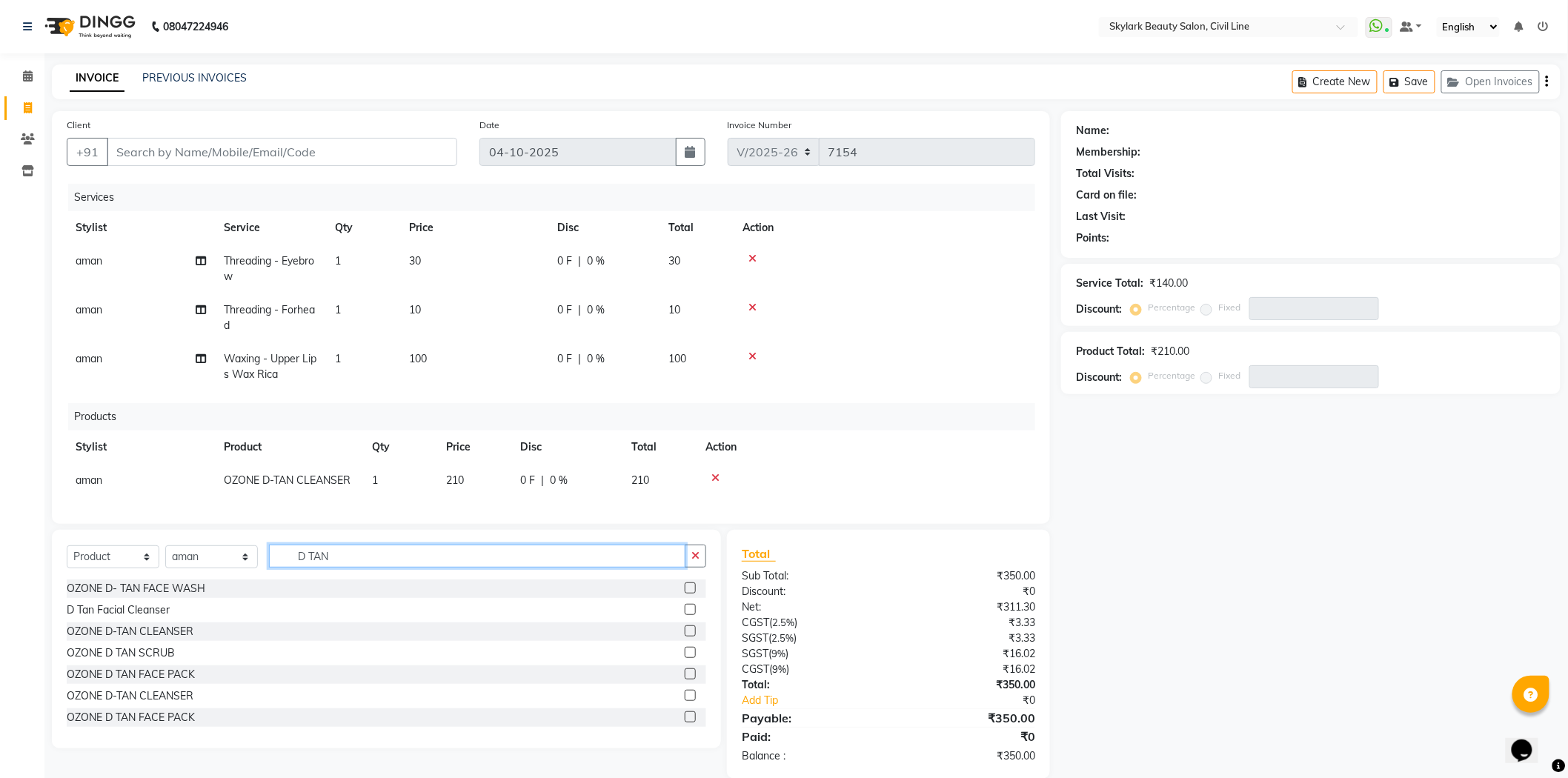
drag, startPoint x: 578, startPoint y: 564, endPoint x: 590, endPoint y: 542, distance: 25.1
click at [588, 545] on div "Select Service Product Membership Package Voucher Prepaid Gift Card Select Styl…" at bounding box center [387, 639] width 669 height 219
type input "D"
type input "H"
type input "DEEP"
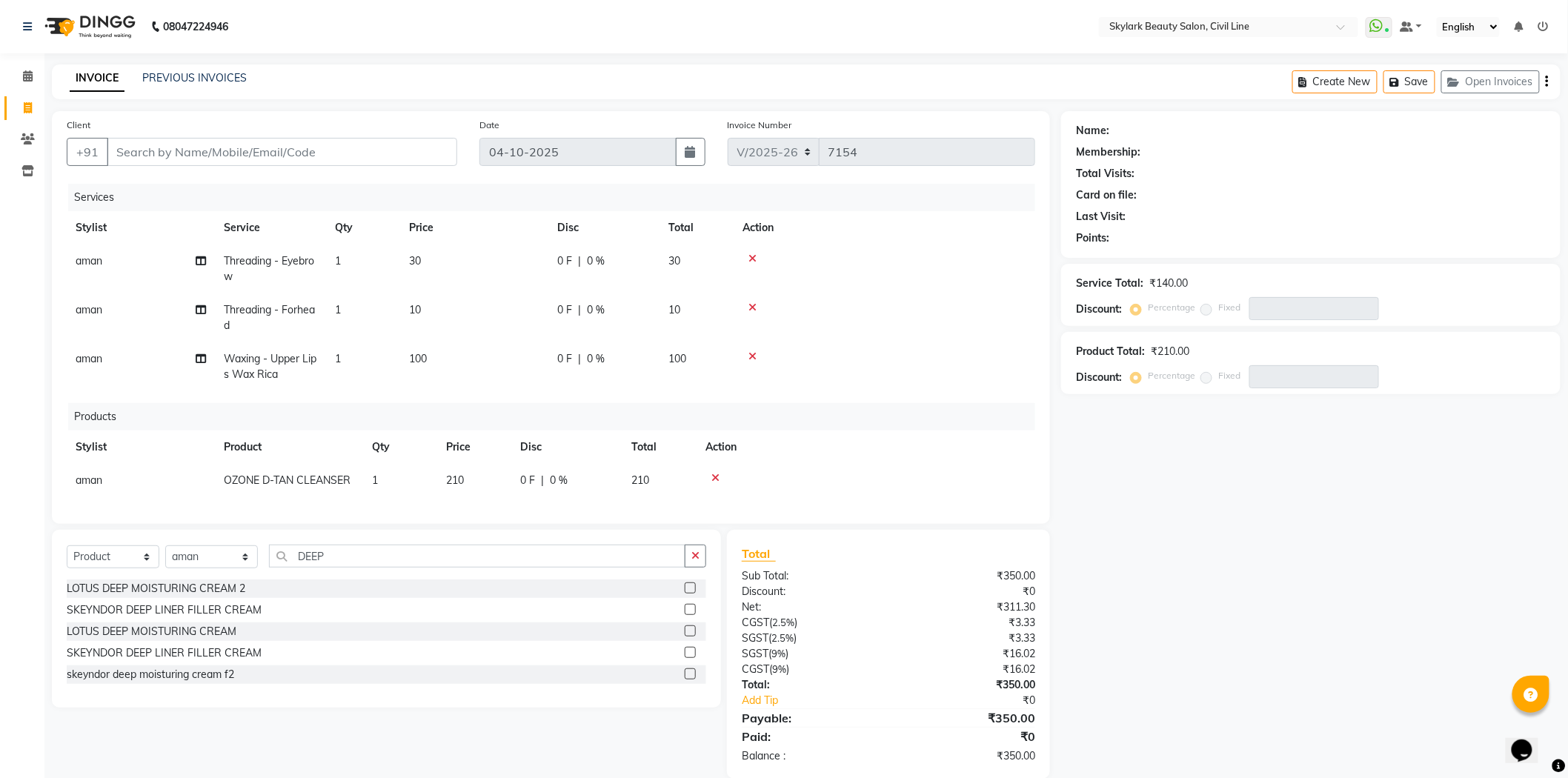
click at [694, 593] on label at bounding box center [689, 587] width 11 height 11
click at [694, 593] on input "checkbox" at bounding box center [689, 589] width 10 height 10
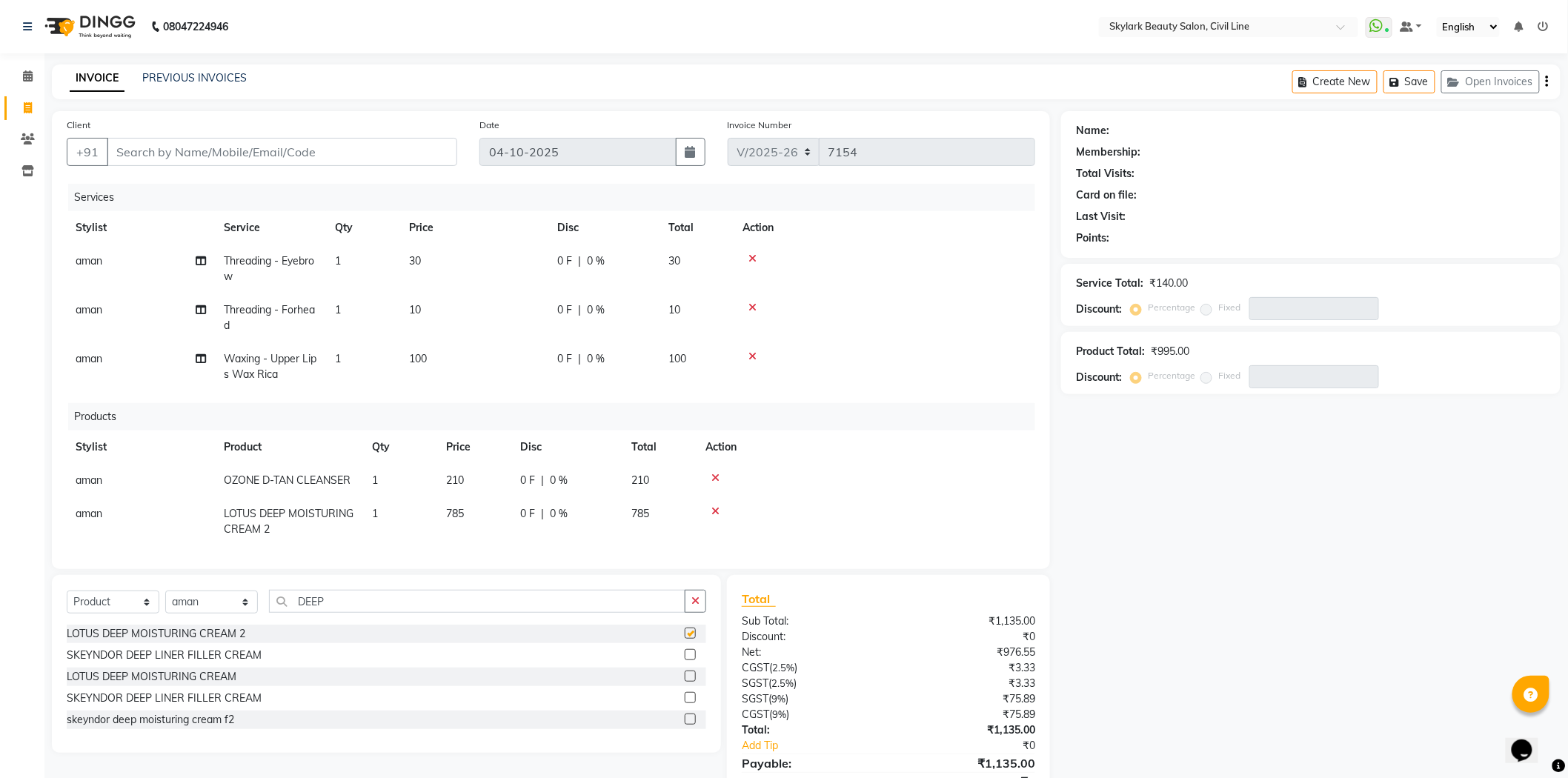
checkbox input "false"
click at [669, 483] on td "210" at bounding box center [659, 481] width 74 height 33
click at [487, 489] on input "210" at bounding box center [474, 484] width 56 height 23
type input "2"
type input "275"
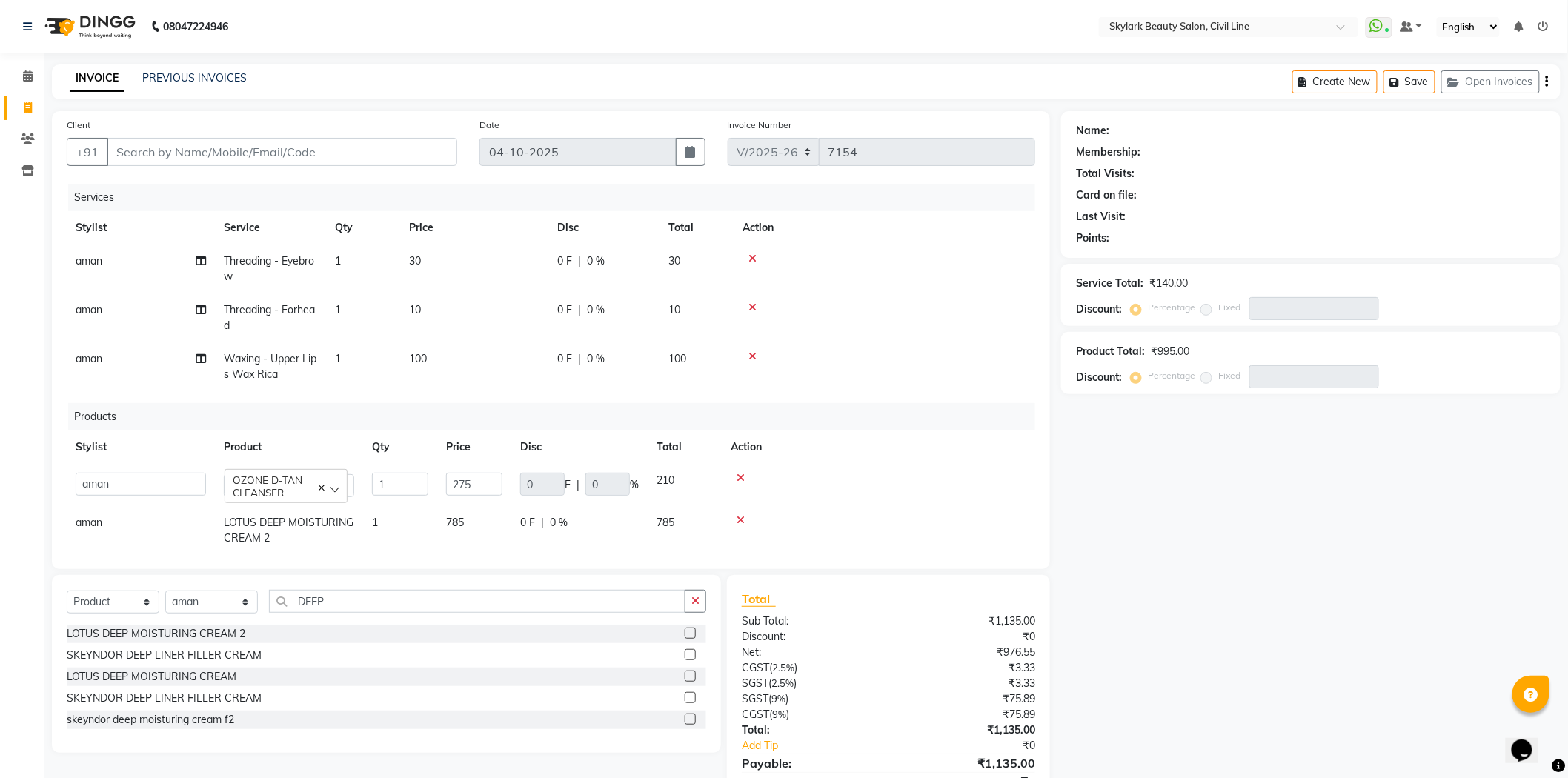
click at [902, 447] on th "Action" at bounding box center [878, 447] width 313 height 33
click at [486, 513] on td "785" at bounding box center [474, 521] width 74 height 48
click at [744, 509] on div at bounding box center [878, 511] width 296 height 11
click at [742, 509] on icon at bounding box center [740, 511] width 8 height 11
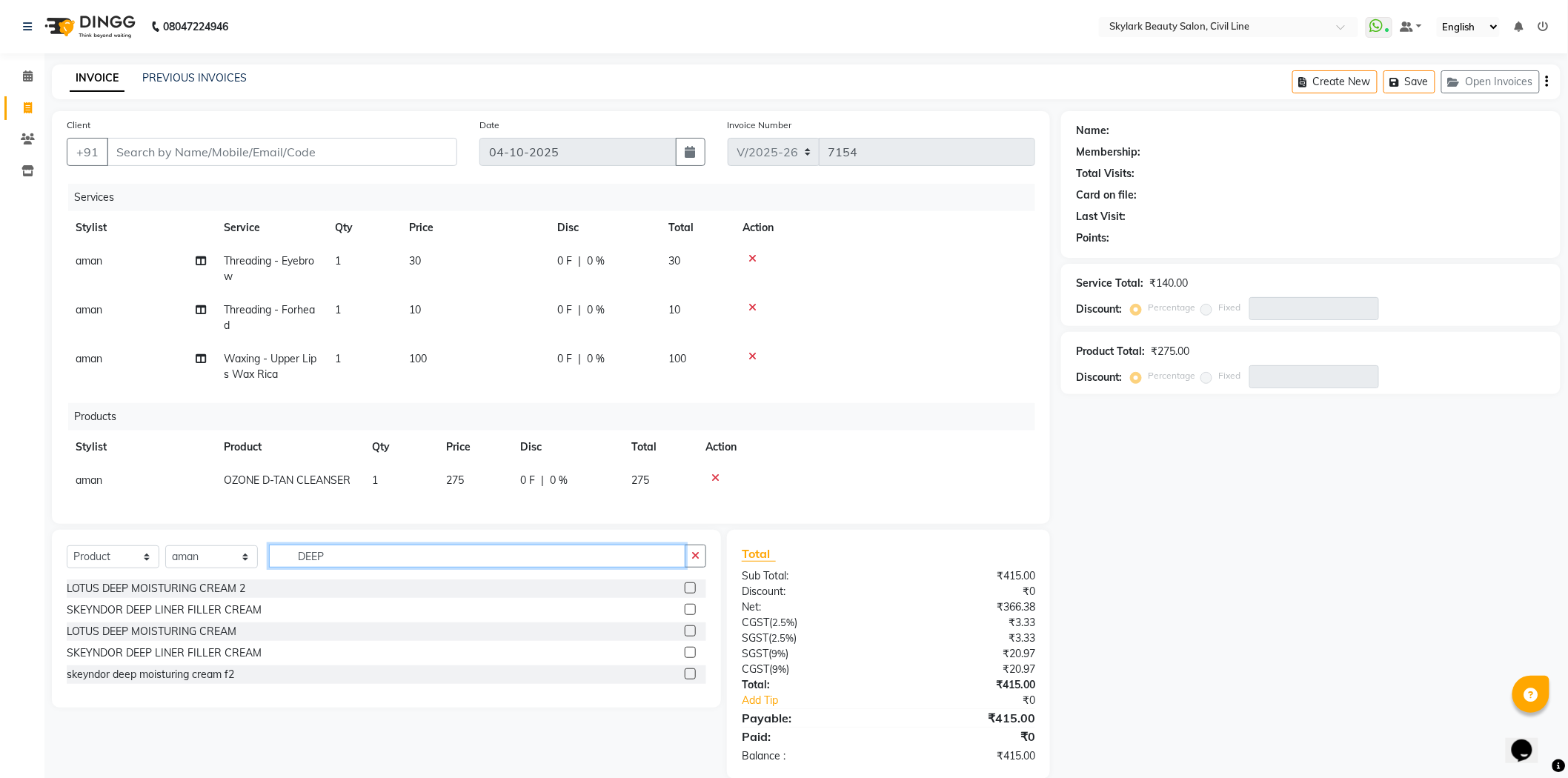
drag, startPoint x: 540, startPoint y: 558, endPoint x: 549, endPoint y: 541, distance: 19.2
click at [549, 542] on div "Select Service Product Membership Package Voucher Prepaid Gift Card Select Styl…" at bounding box center [387, 619] width 669 height 178
type input "D"
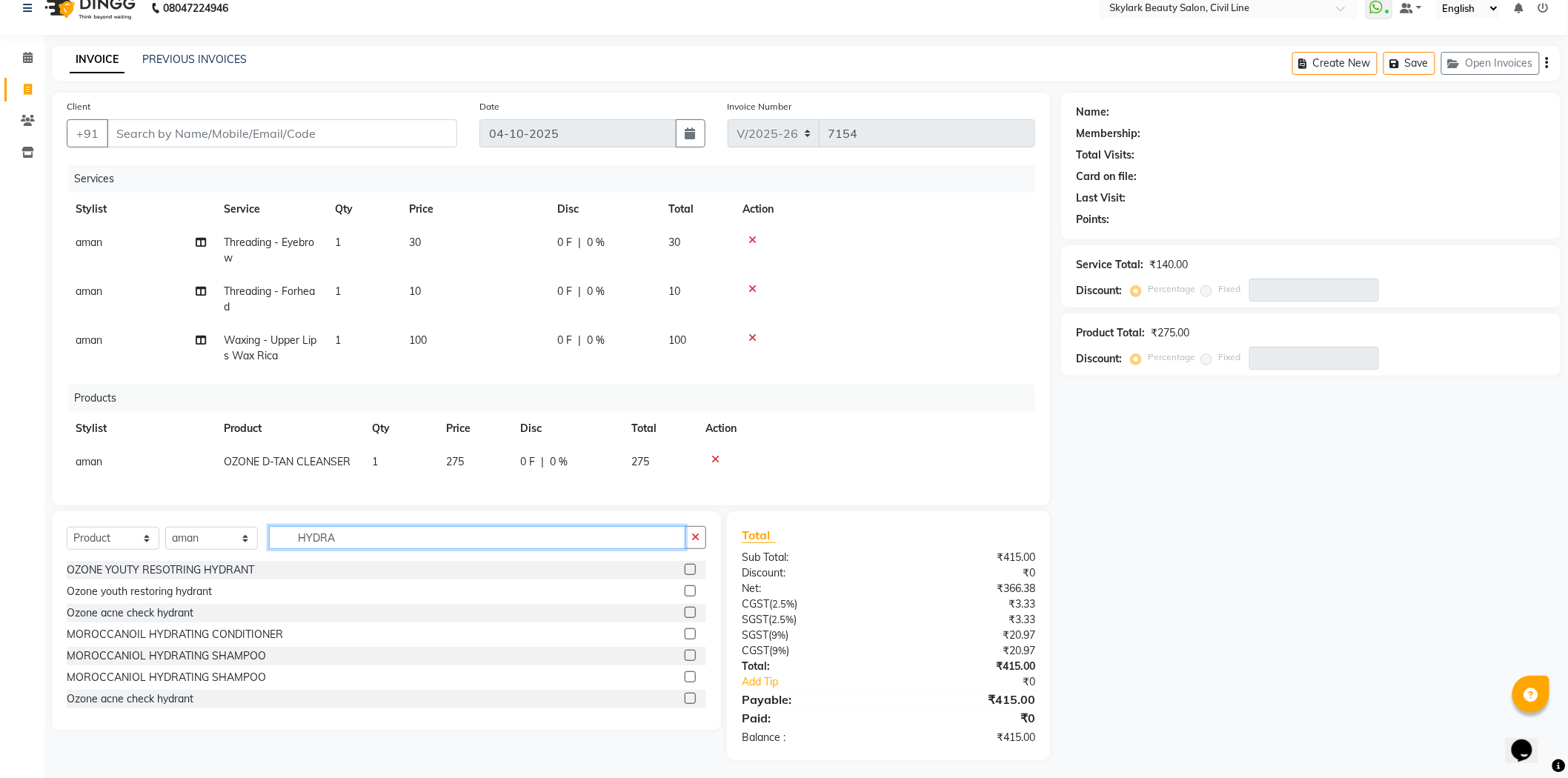
scroll to position [23, 0]
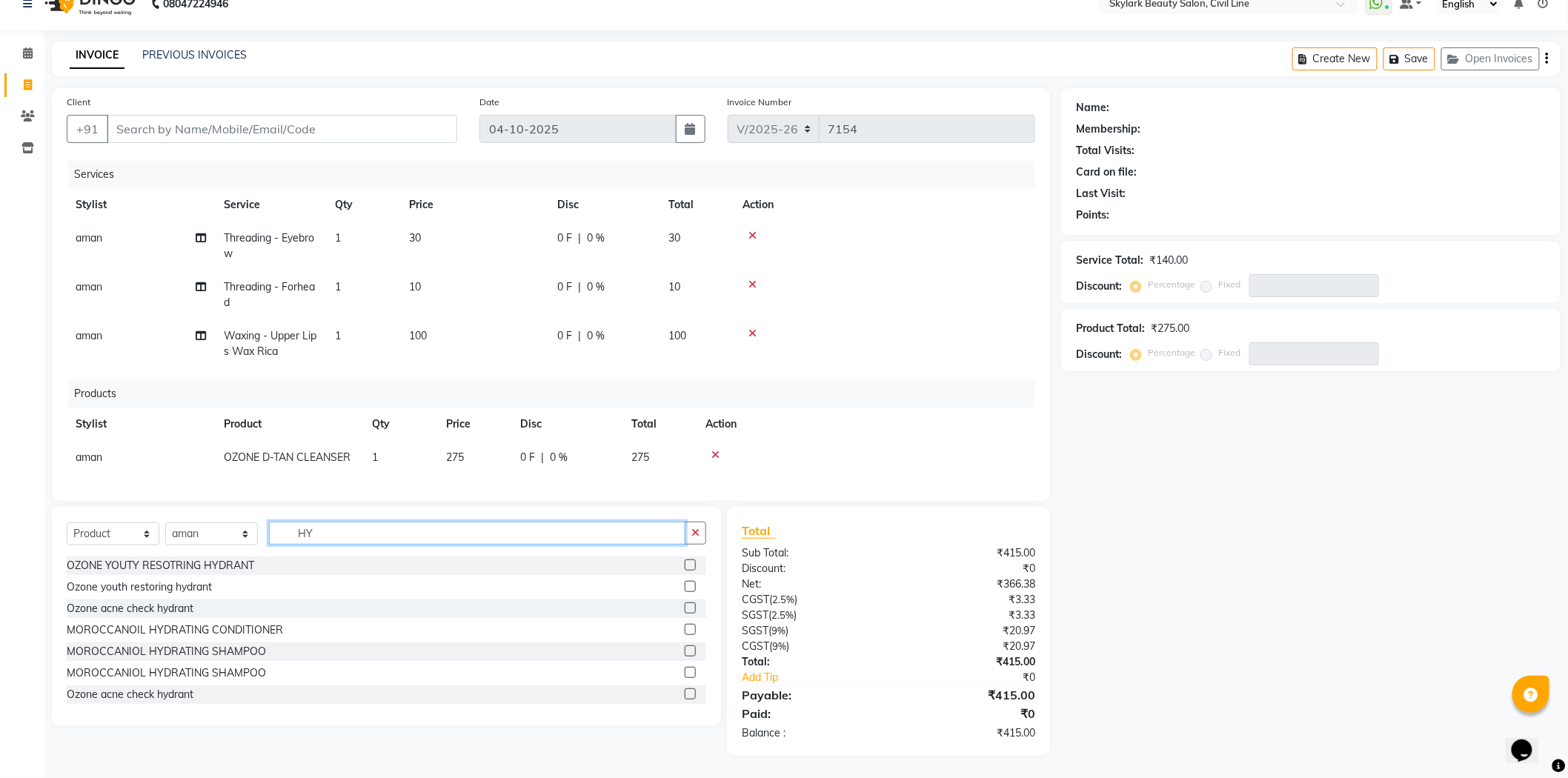
type input "H"
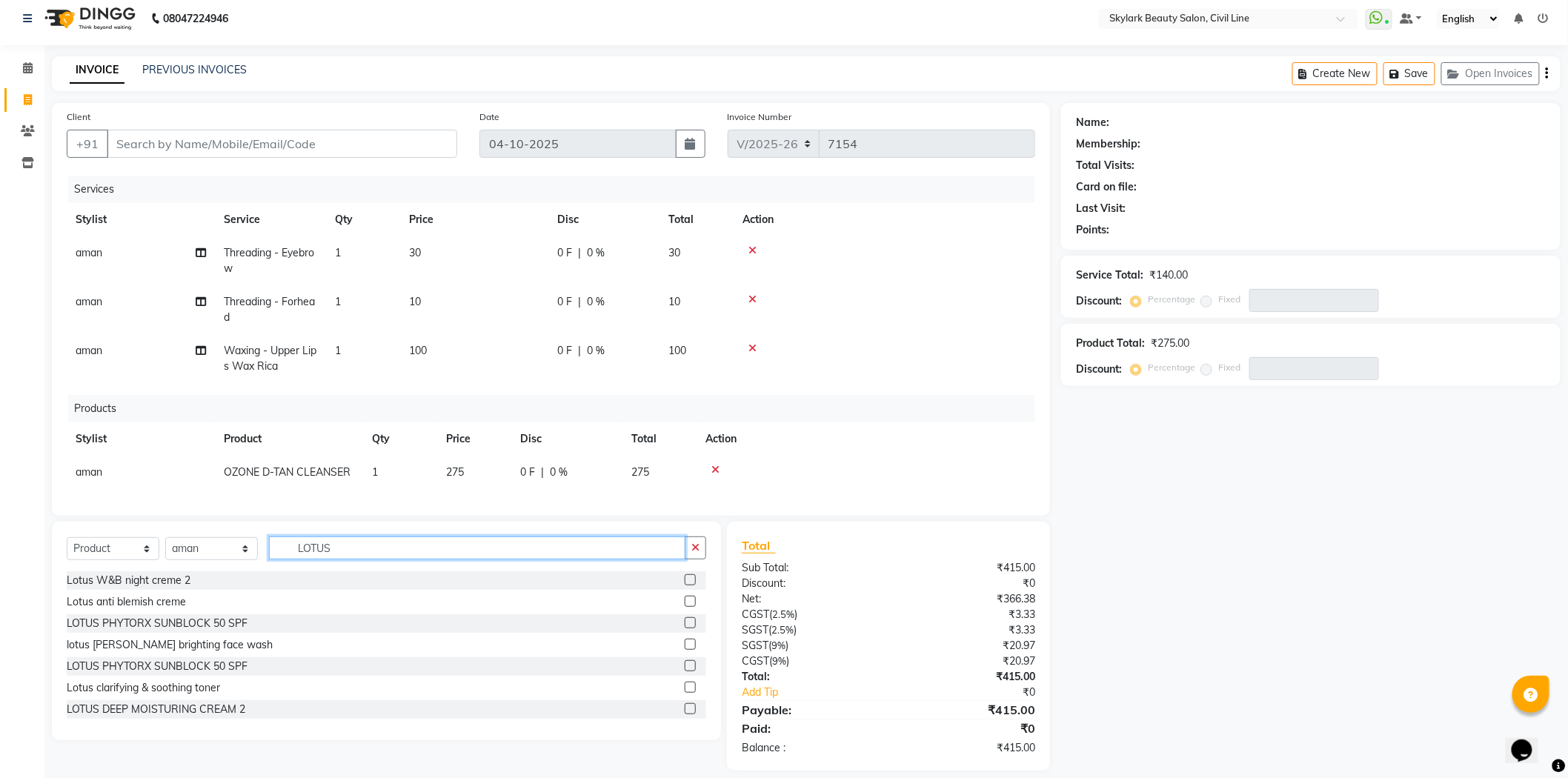
scroll to position [0, 0]
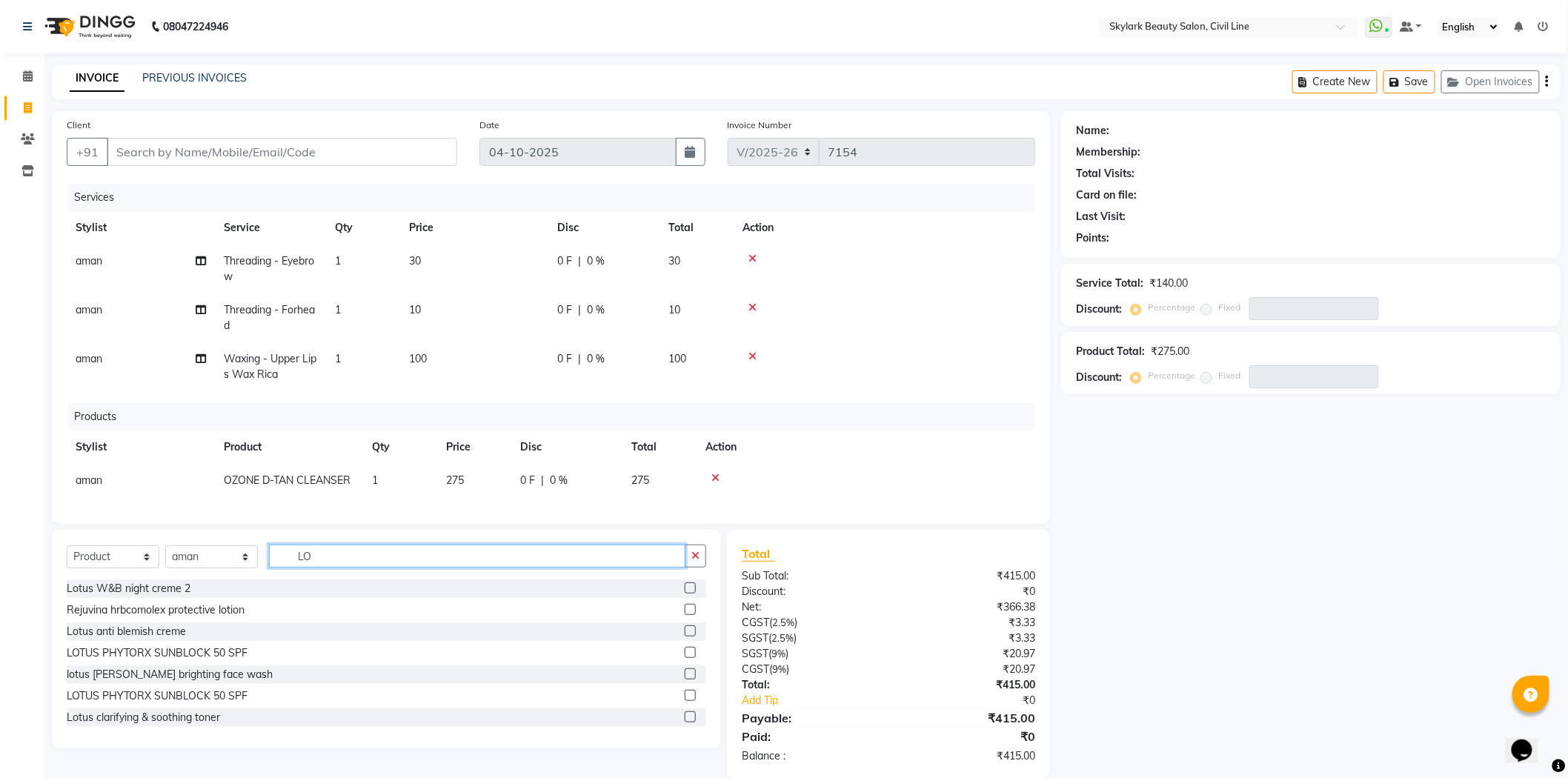
type input "L"
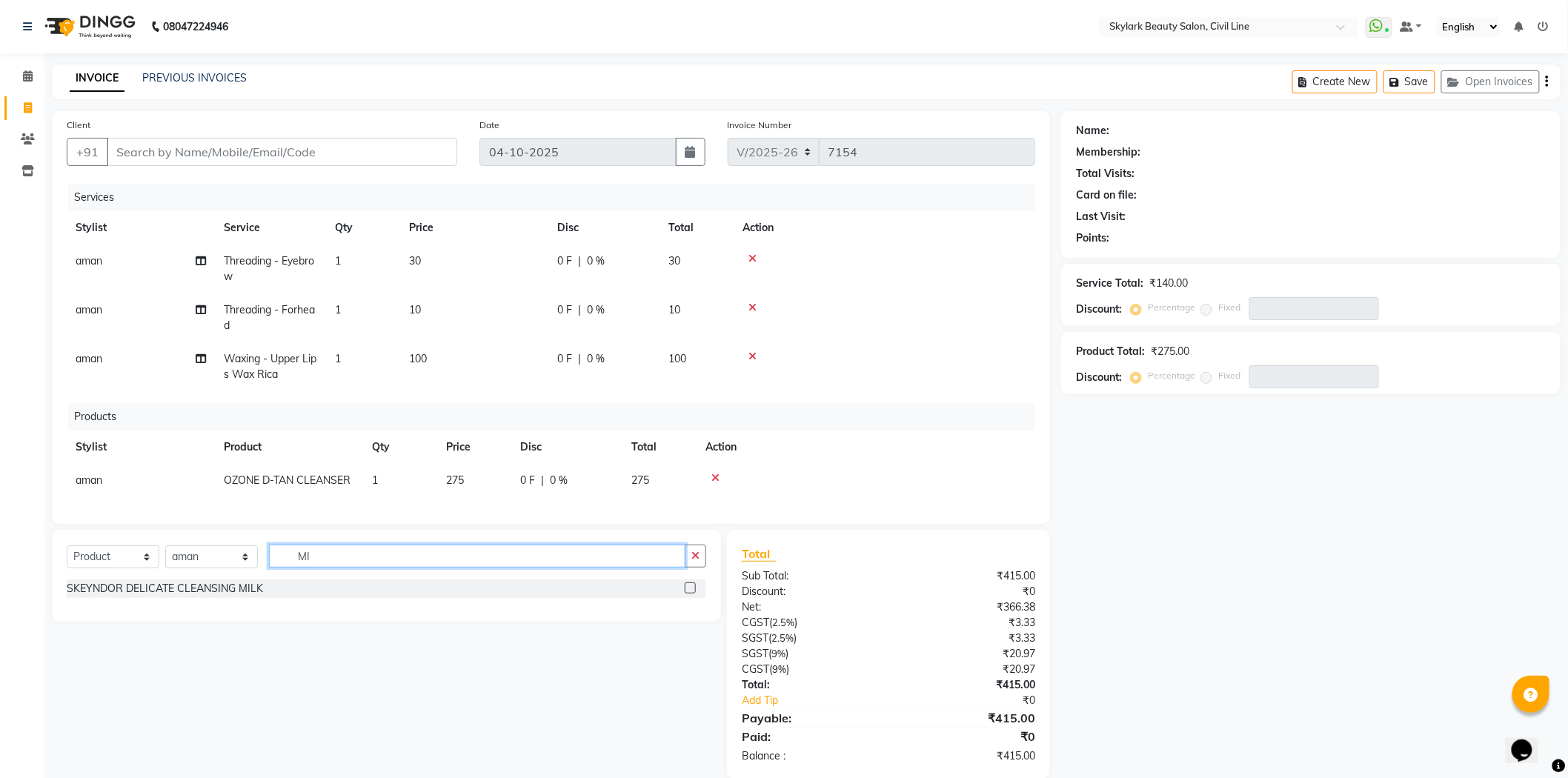
type input "M"
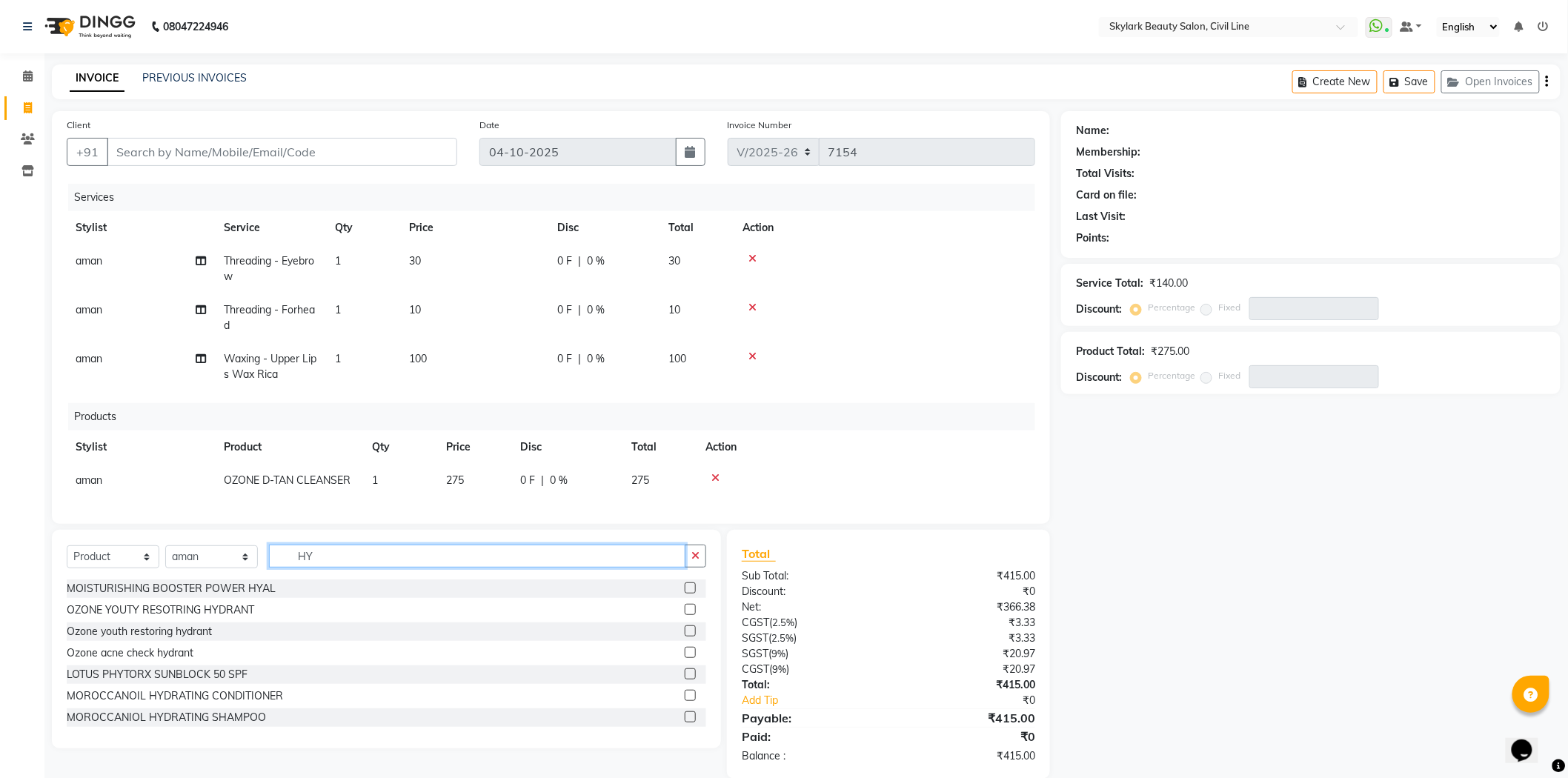
type input "H"
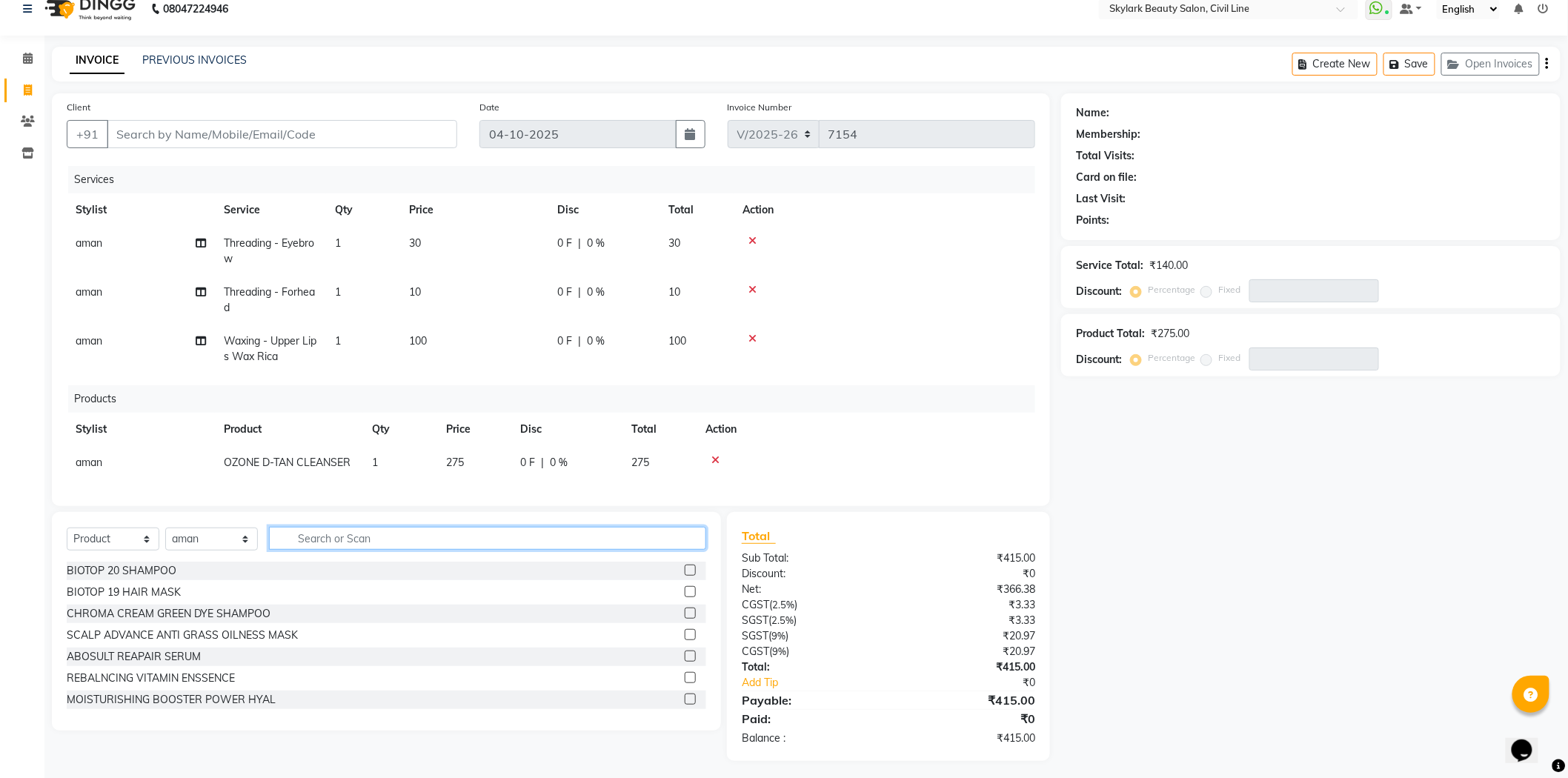
scroll to position [23, 0]
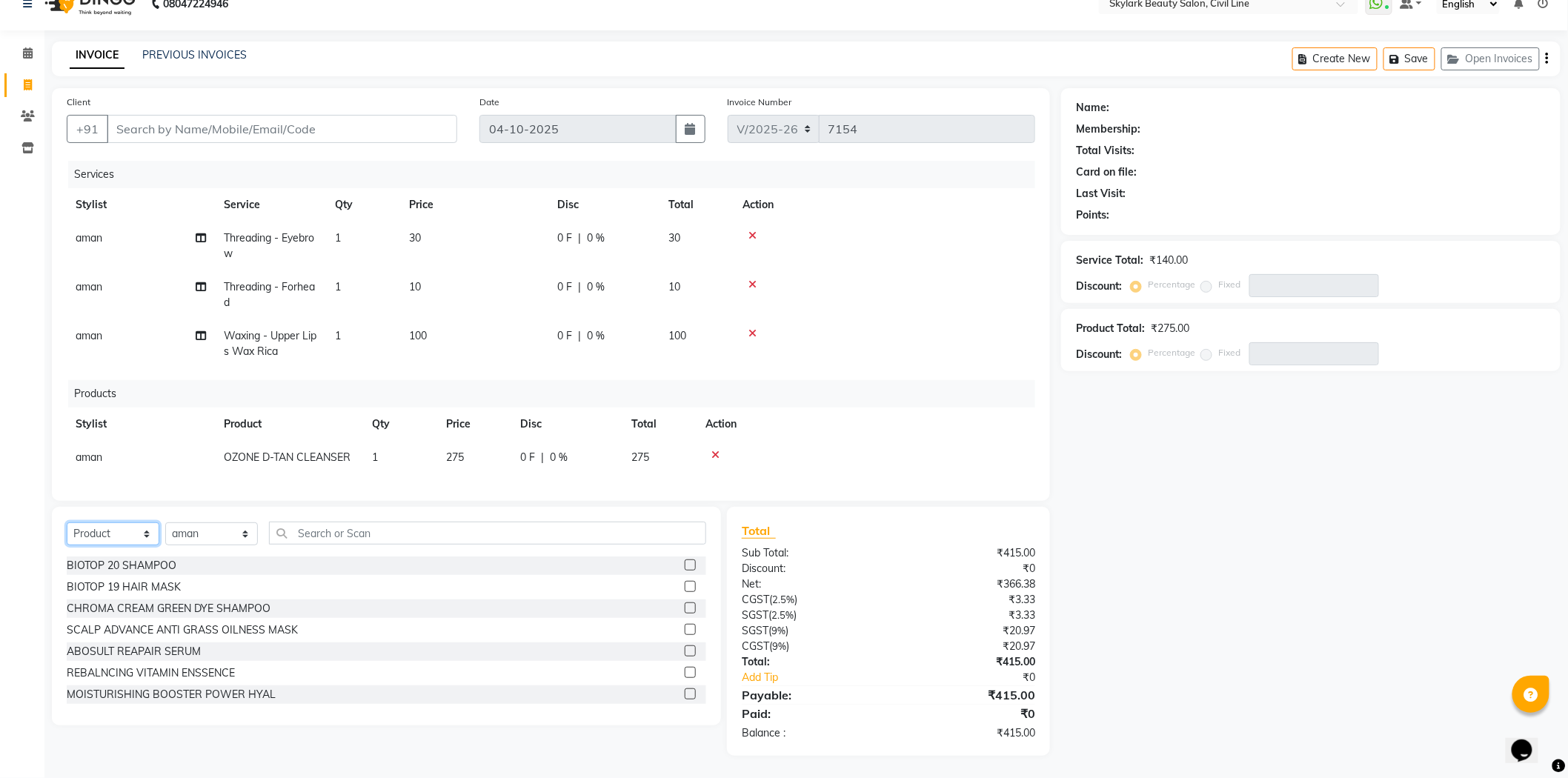
click at [149, 535] on select "Select Service Product Membership Package Voucher Prepaid Gift Card" at bounding box center [113, 534] width 93 height 23
select select "service"
click at [67, 522] on select "Select Service Product Membership Package Voucher Prepaid Gift Card" at bounding box center [113, 534] width 93 height 23
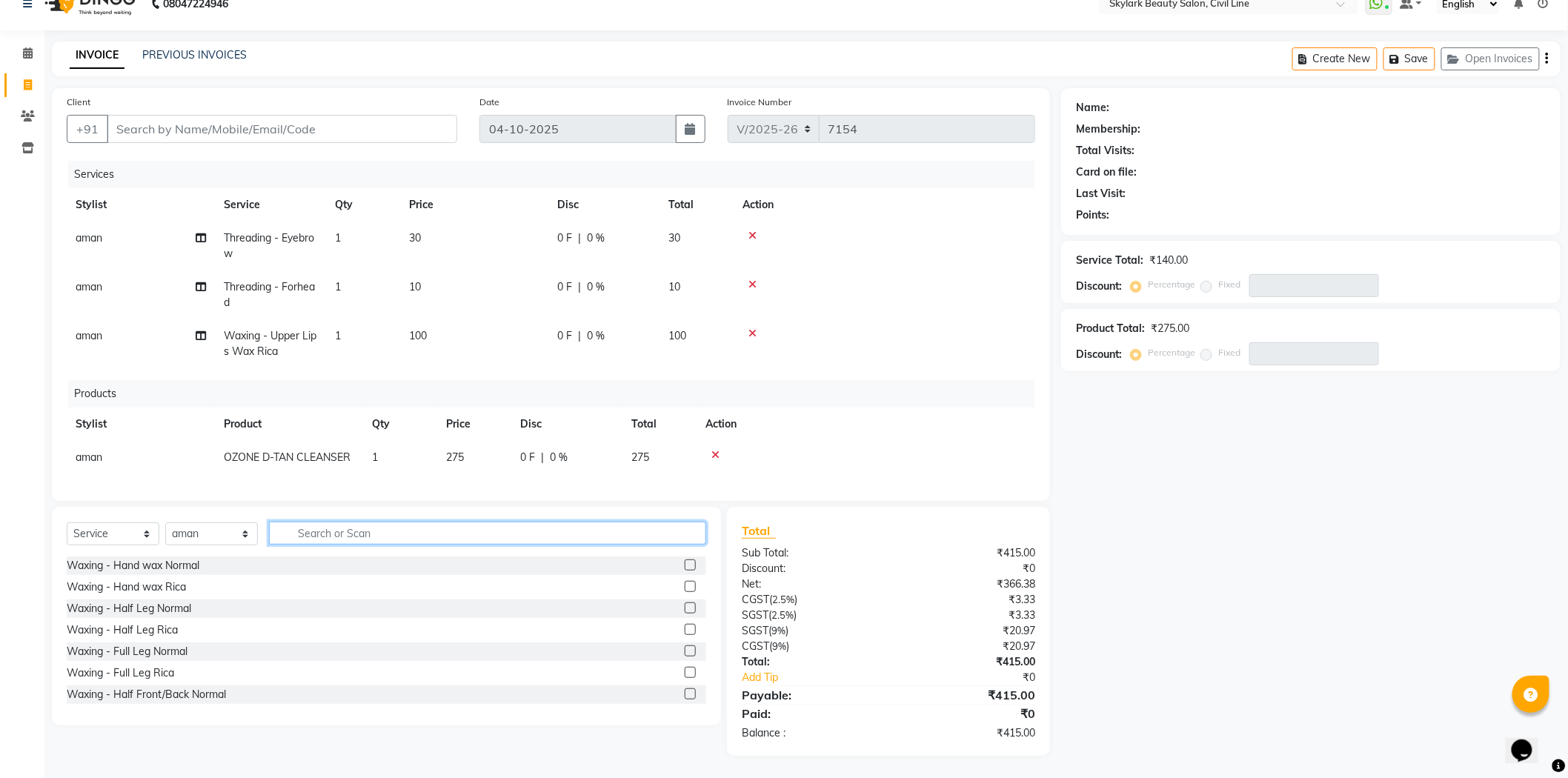
click at [349, 530] on input "text" at bounding box center [487, 533] width 437 height 23
type input "ADD"
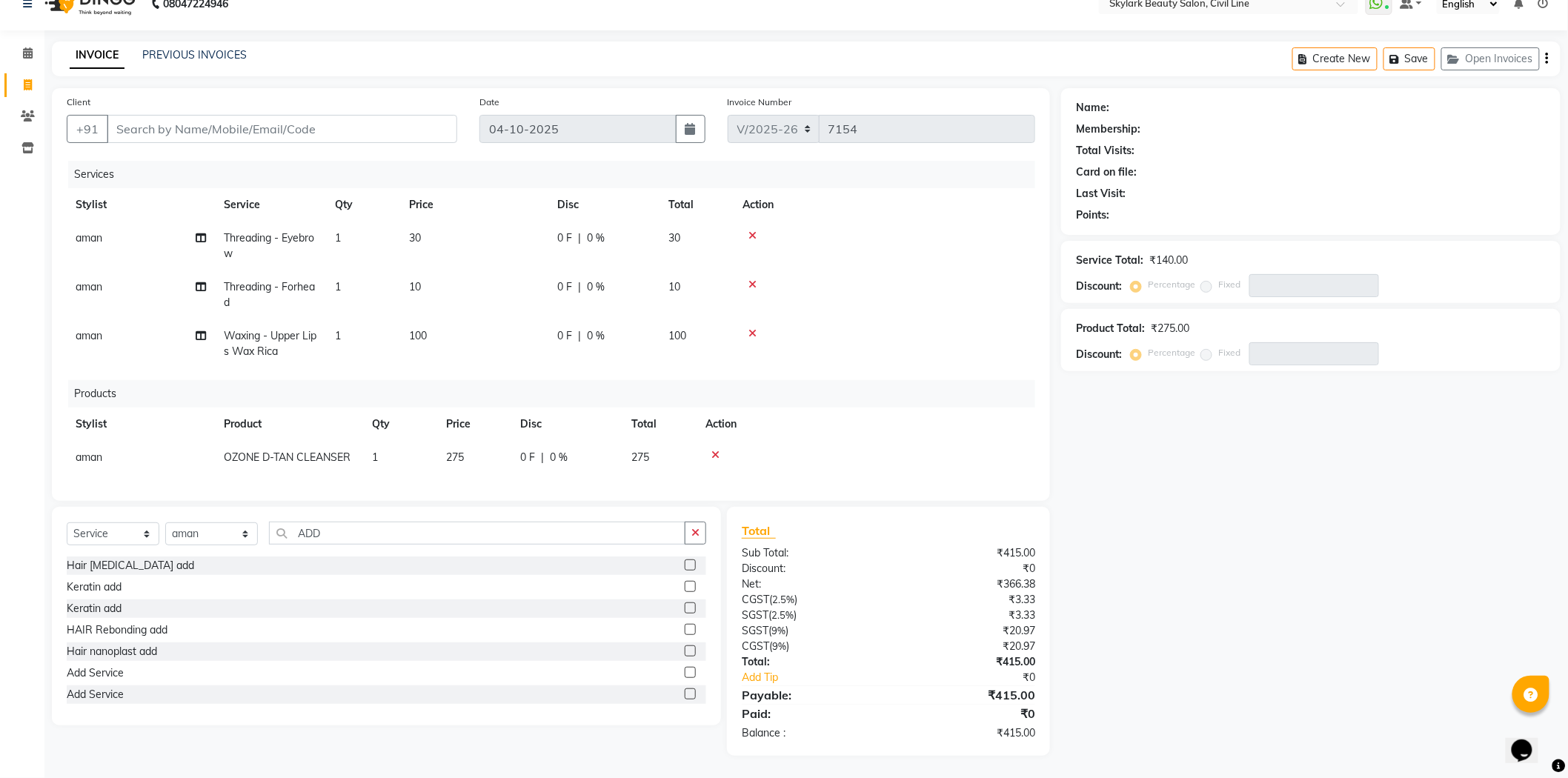
click at [684, 669] on label at bounding box center [689, 671] width 11 height 11
click at [684, 669] on input "checkbox" at bounding box center [689, 673] width 10 height 10
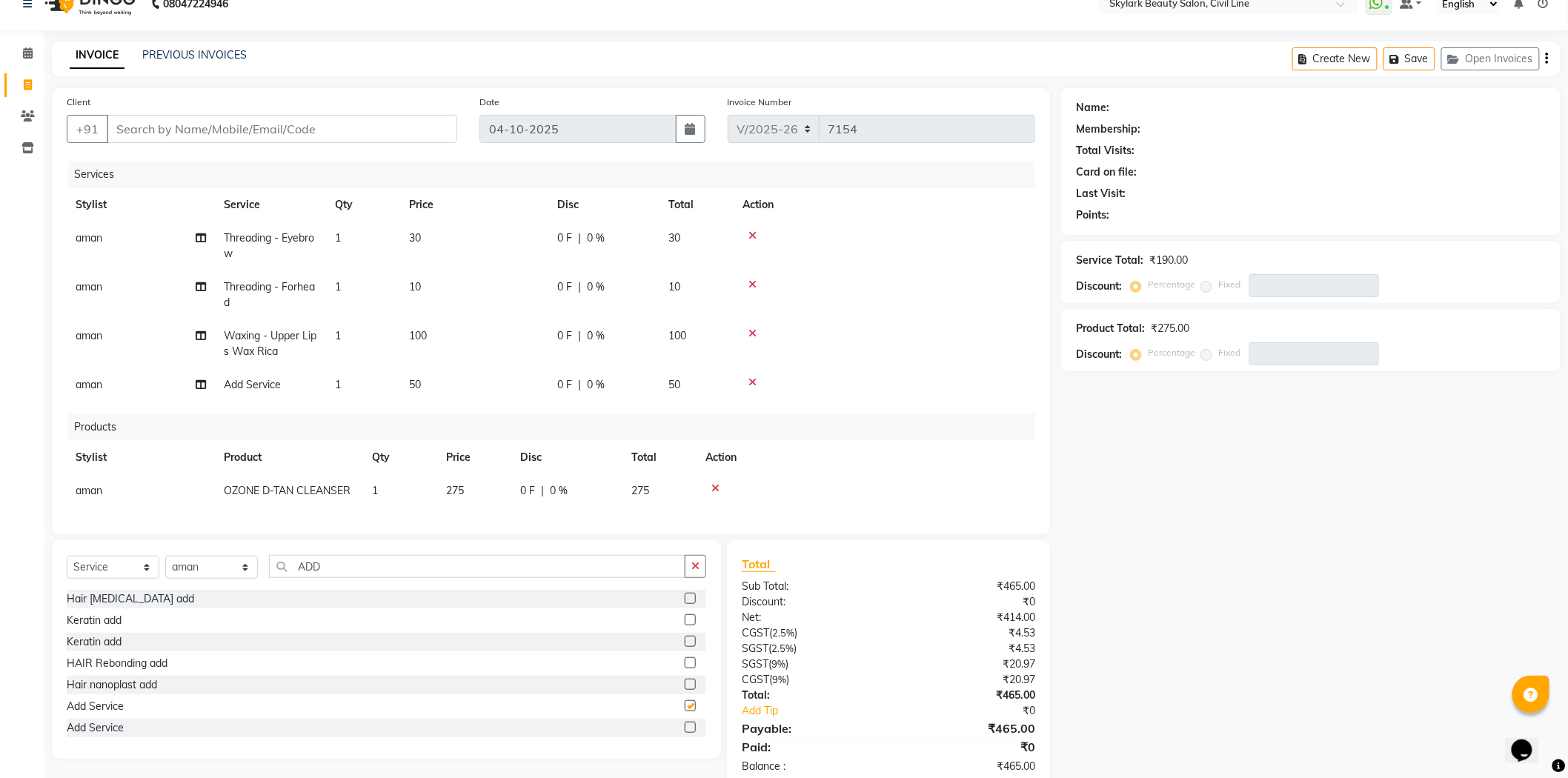
checkbox input "false"
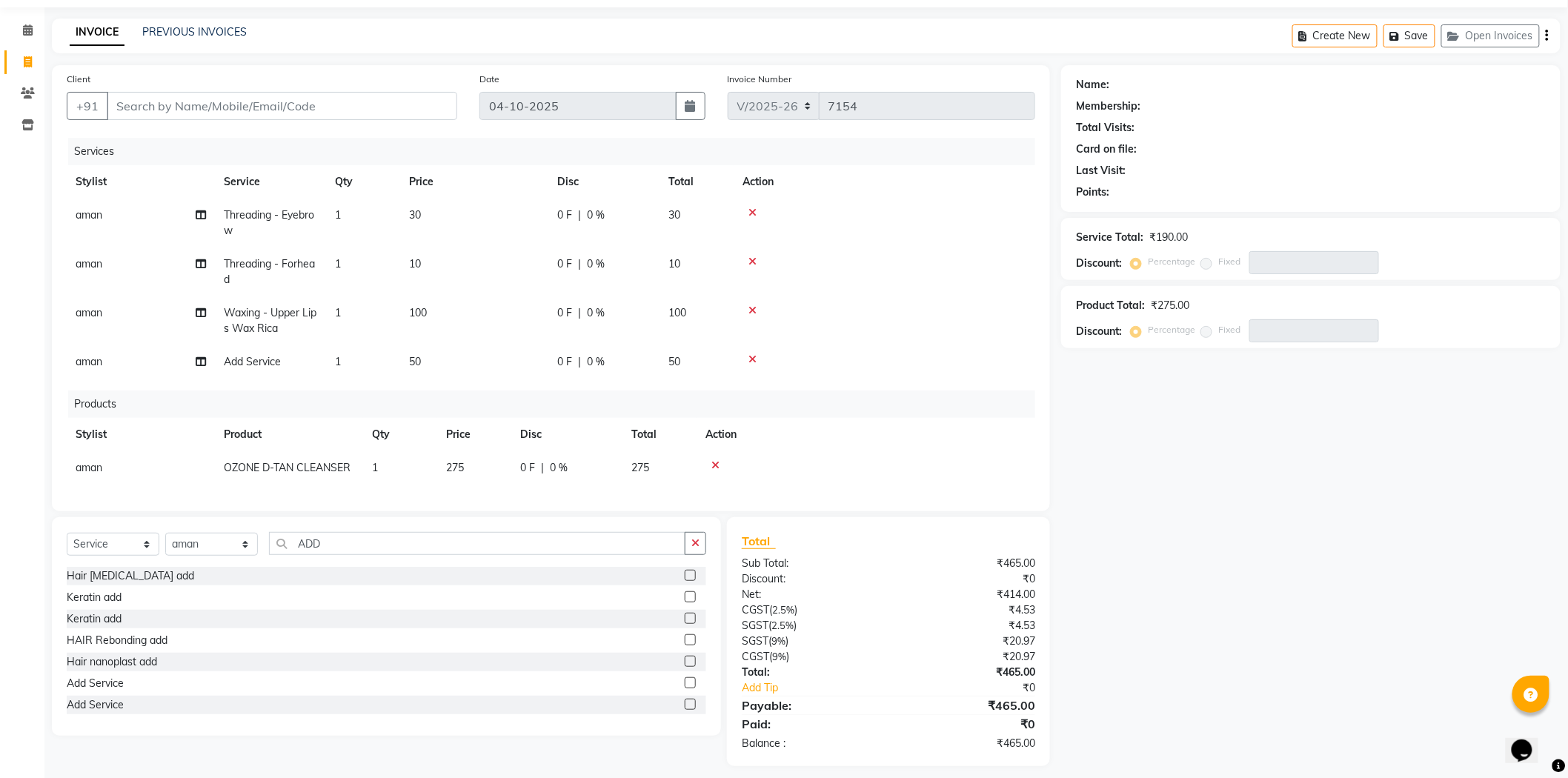
scroll to position [68, 0]
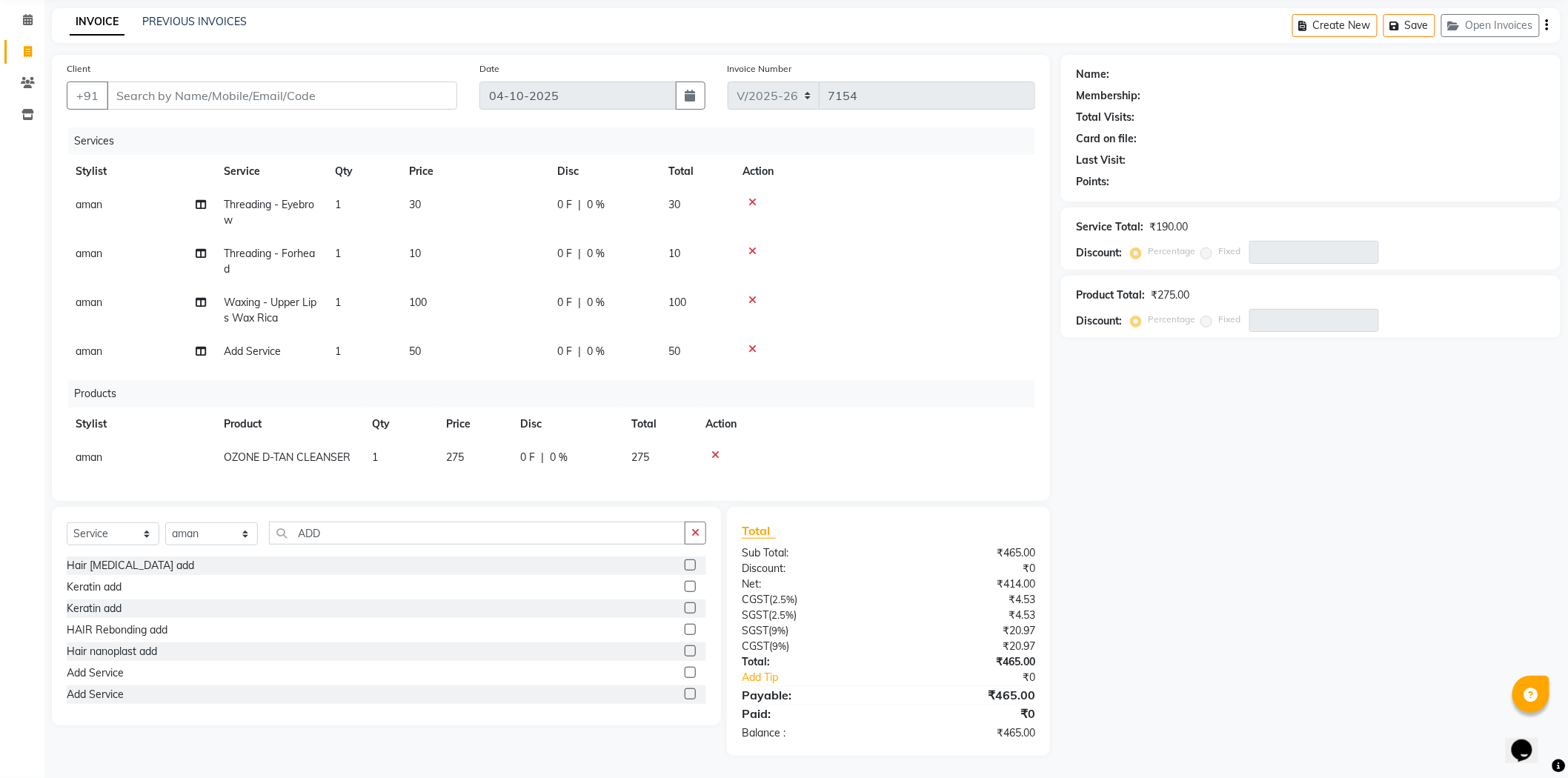
click at [684, 690] on label at bounding box center [689, 693] width 11 height 11
click at [684, 690] on input "checkbox" at bounding box center [689, 695] width 10 height 10
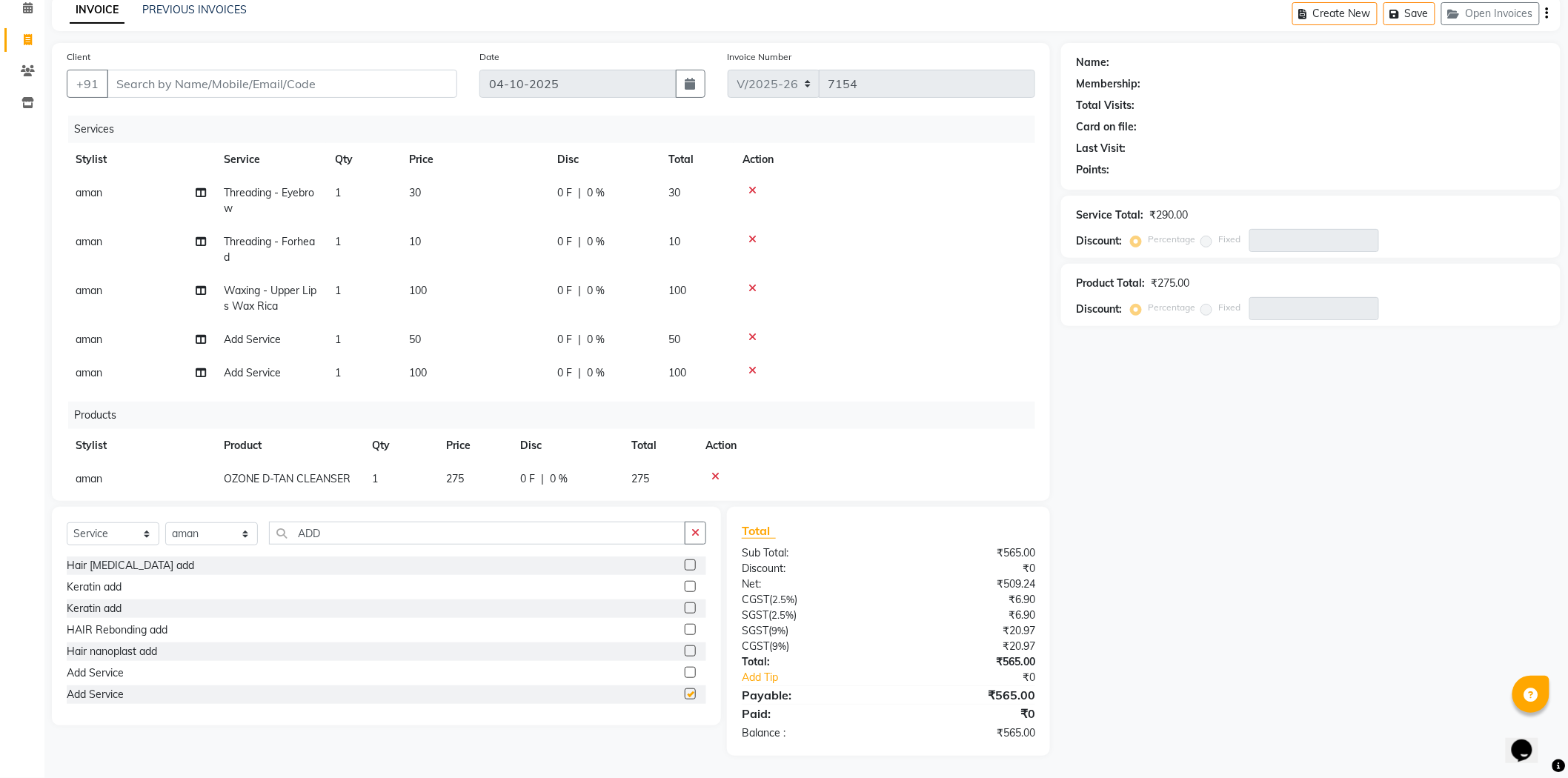
checkbox input "false"
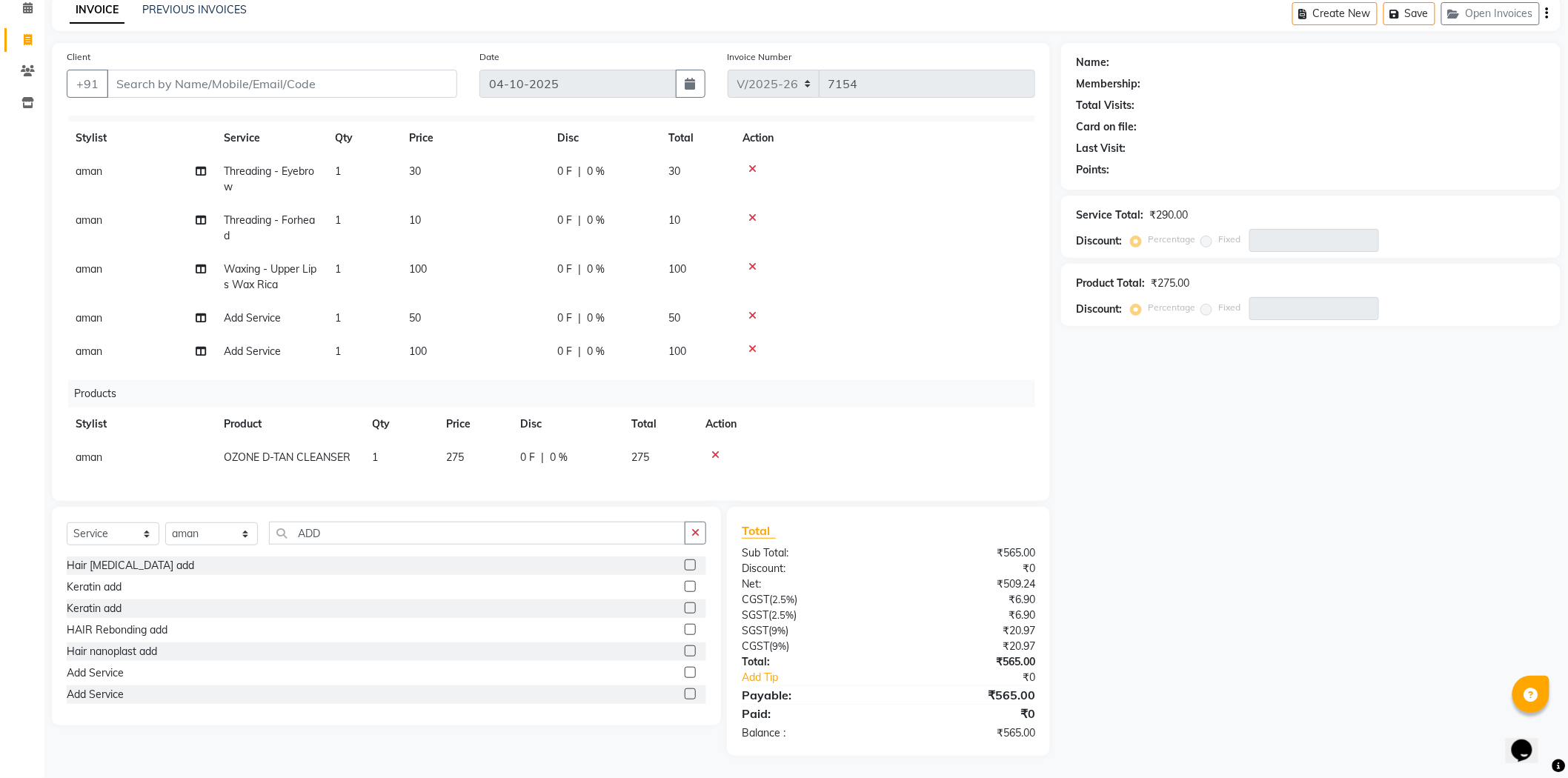
scroll to position [33, 0]
click at [751, 310] on icon at bounding box center [752, 315] width 8 height 11
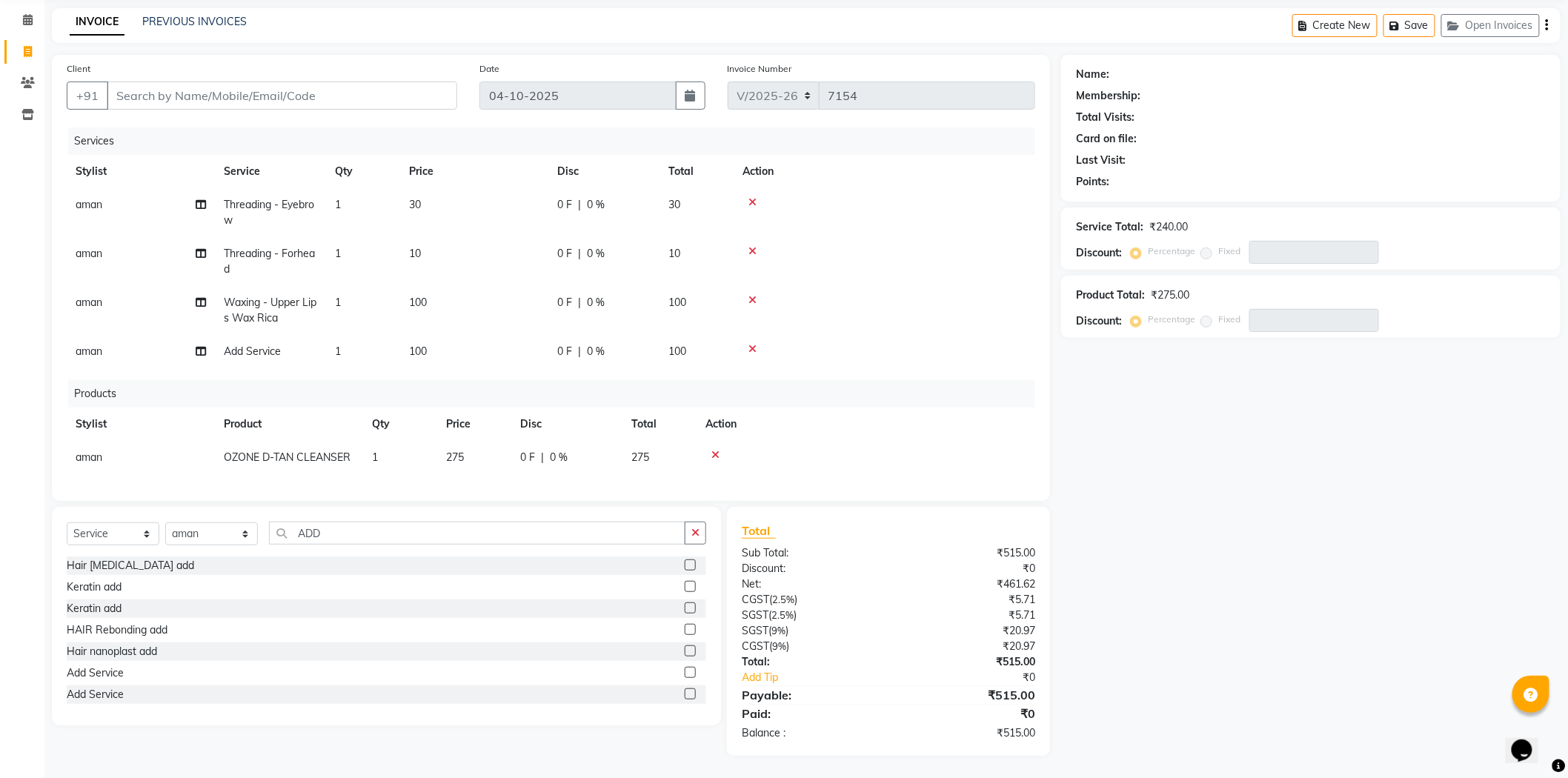
click at [691, 346] on td "100" at bounding box center [696, 352] width 74 height 33
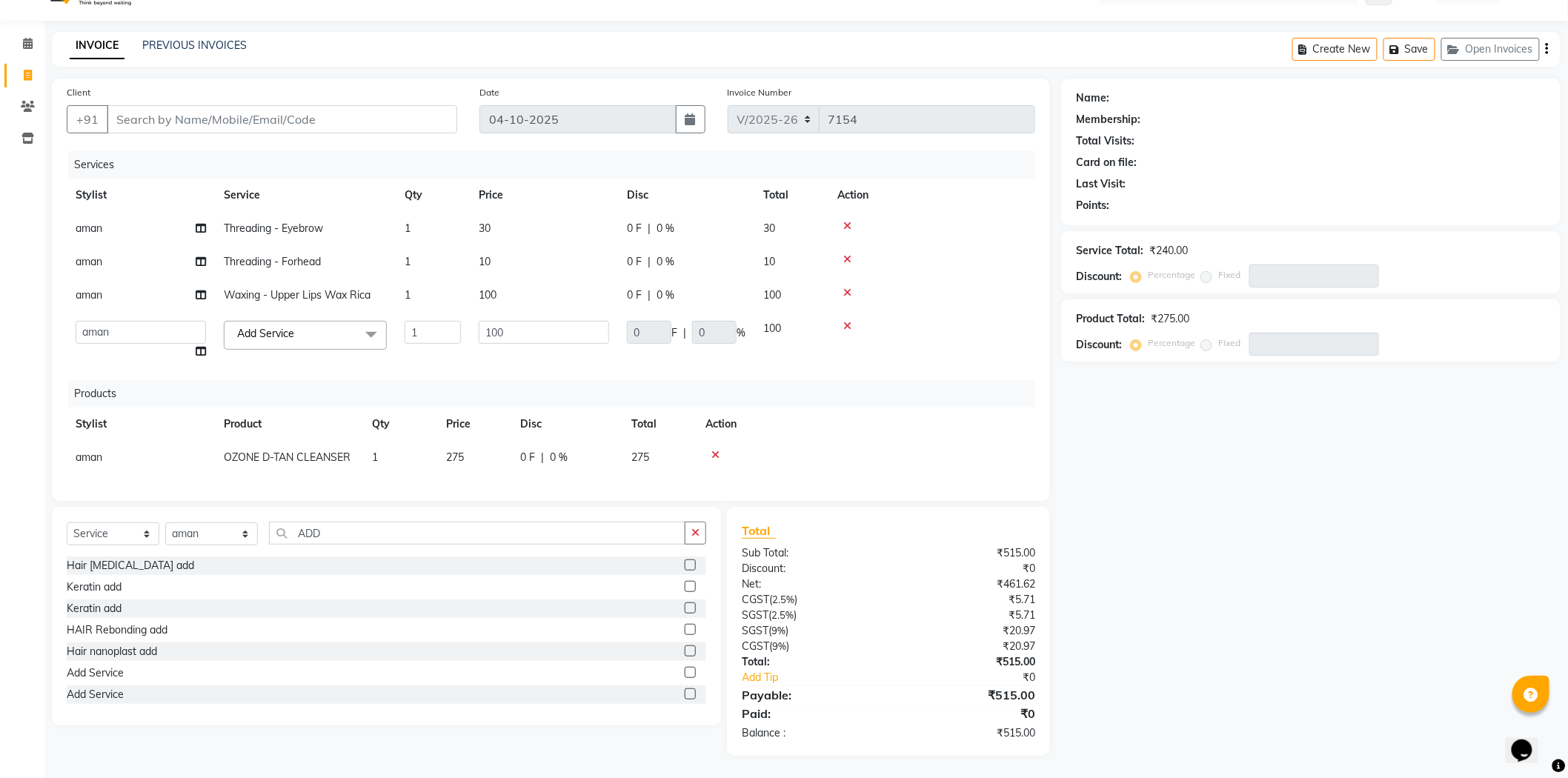
scroll to position [46, 0]
click at [527, 321] on input "100" at bounding box center [544, 332] width 131 height 23
type input "1"
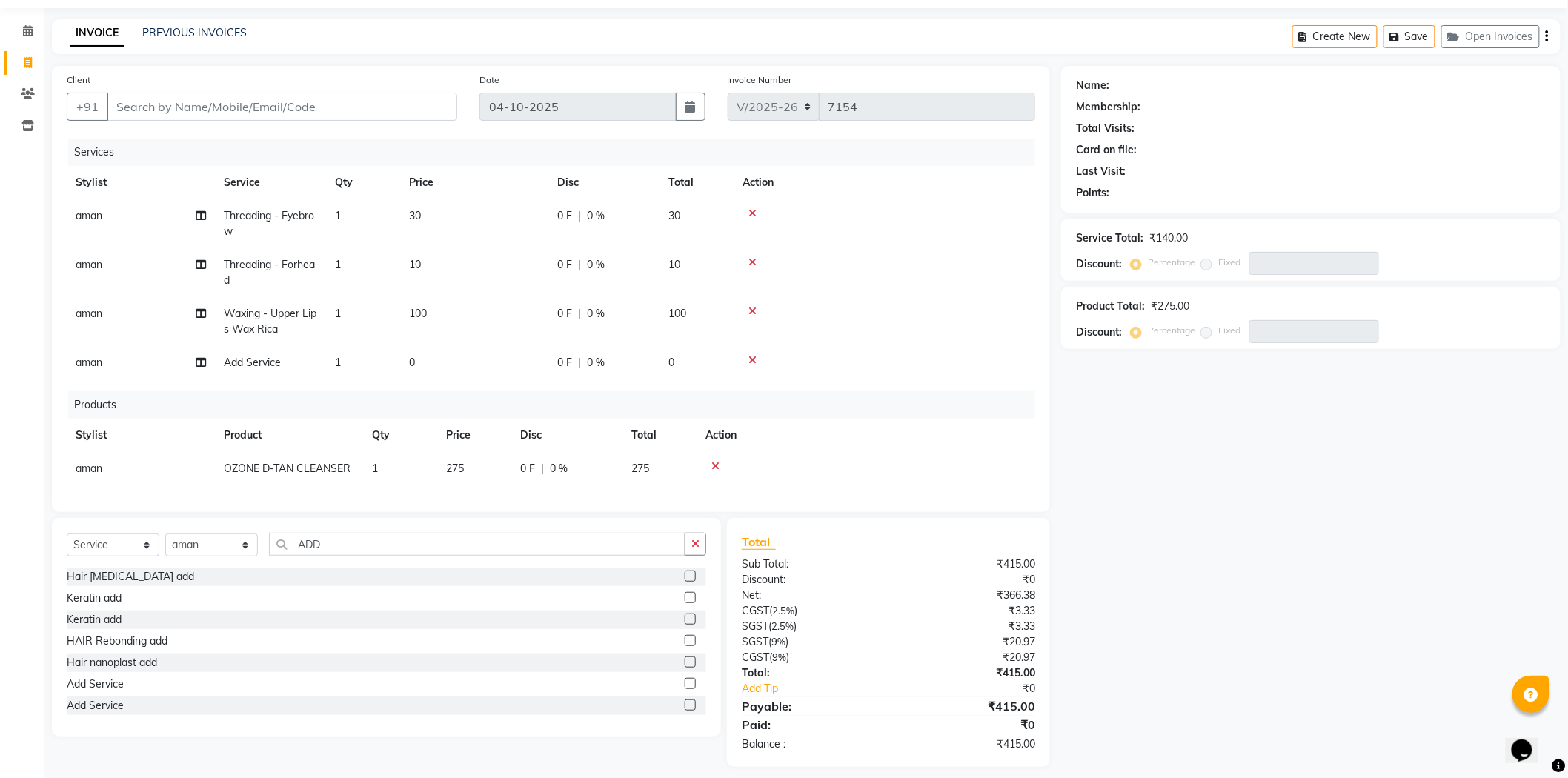
click at [847, 312] on tbody "aman Threading - Eyebrow 1 30 0 F | 0 % 30 aman Threading - Forhead 1 10 0 F | …" at bounding box center [550, 290] width 968 height 180
click at [156, 553] on select "Select Service Product Membership Package Voucher Prepaid Gift Card" at bounding box center [113, 545] width 93 height 23
select select "product"
click at [67, 546] on select "Select Service Product Membership Package Voucher Prepaid Gift Card" at bounding box center [113, 545] width 93 height 23
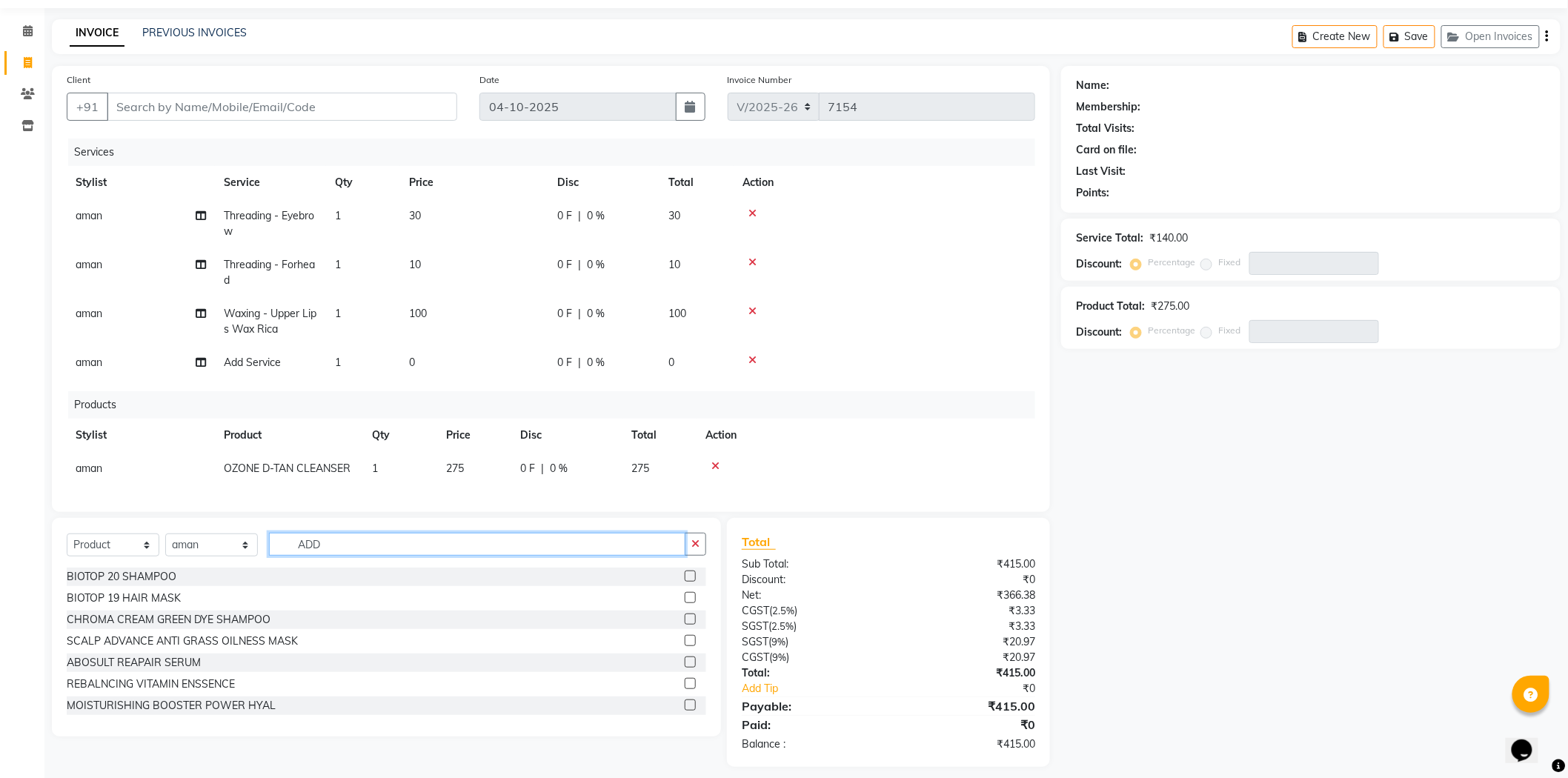
click at [357, 555] on input "ADD" at bounding box center [478, 545] width 417 height 23
type input "A"
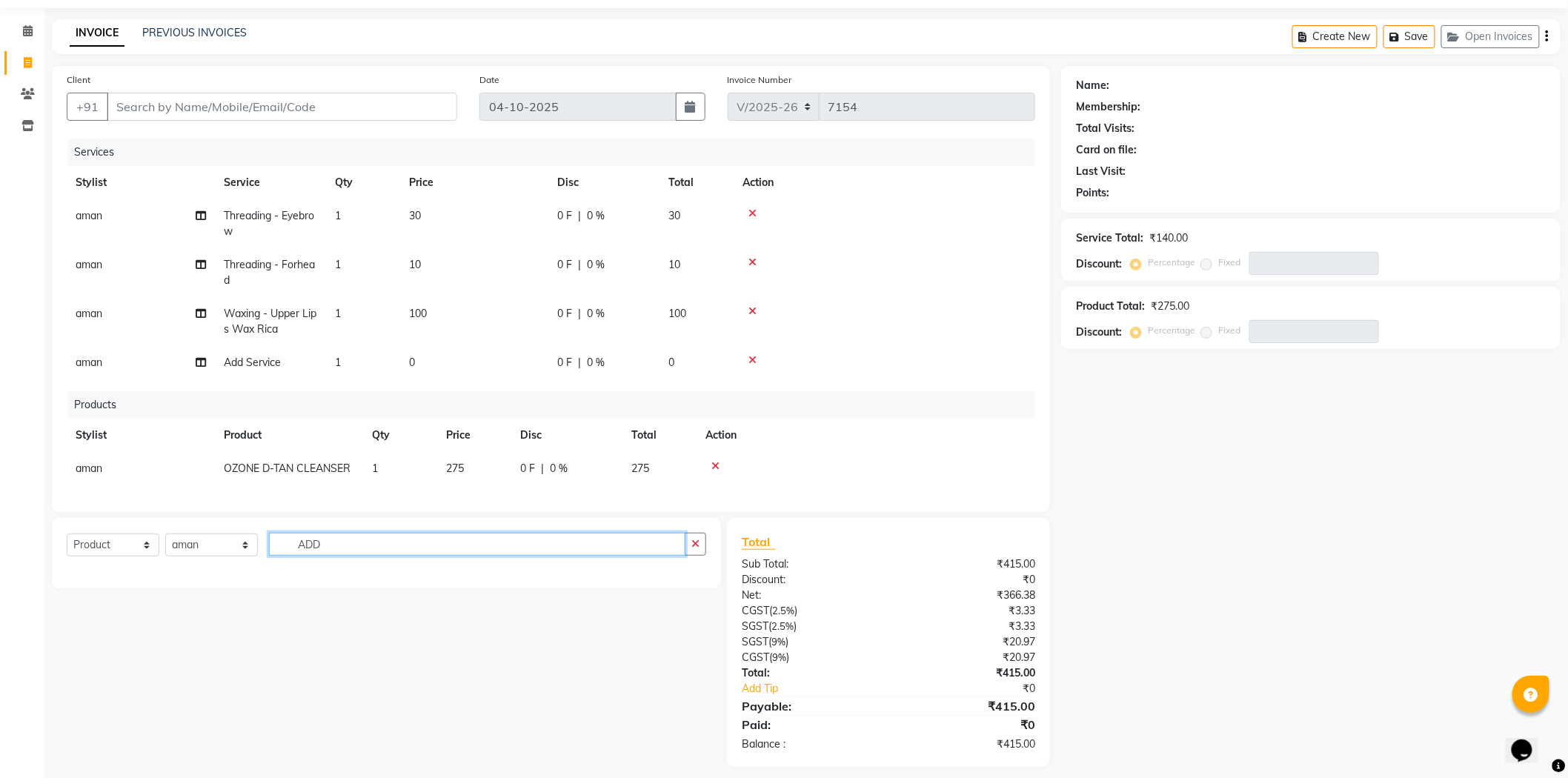
click at [622, 553] on input "ADD" at bounding box center [478, 545] width 417 height 23
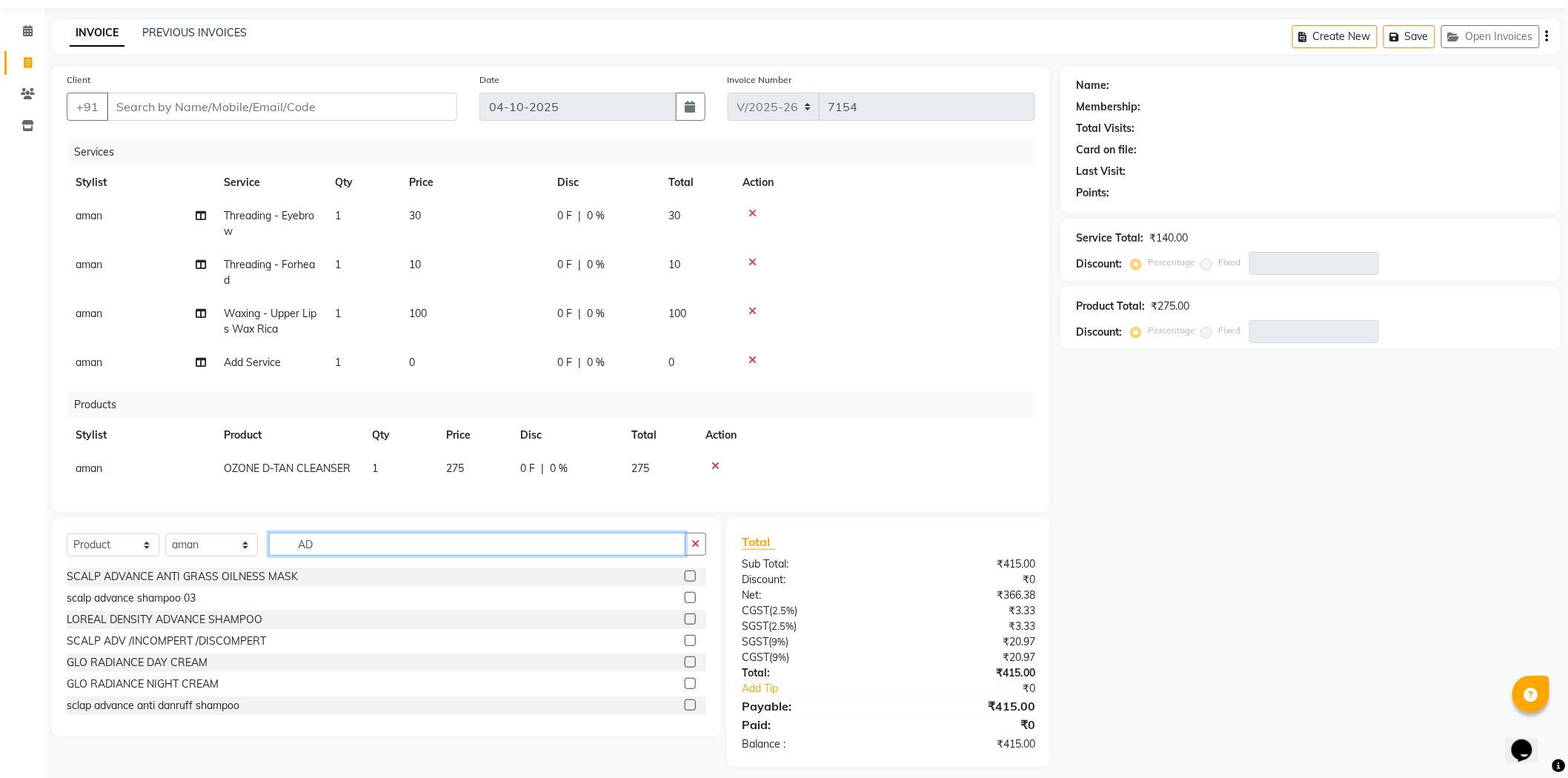
type input "A"
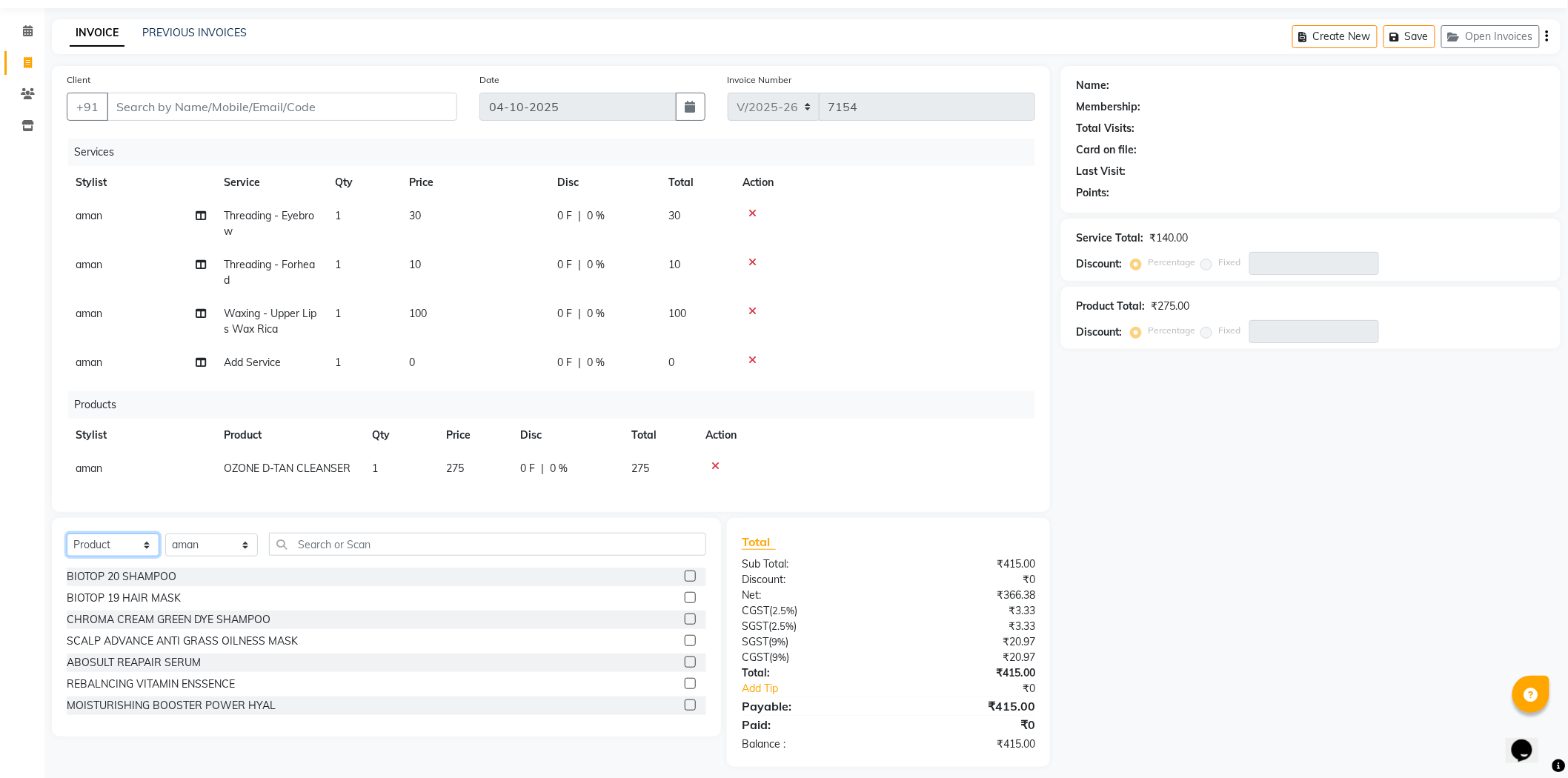
click at [127, 556] on select "Select Service Product Membership Package Voucher Prepaid Gift Card" at bounding box center [113, 545] width 93 height 23
select select "service"
click at [67, 546] on select "Select Service Product Membership Package Voucher Prepaid Gift Card" at bounding box center [113, 545] width 93 height 23
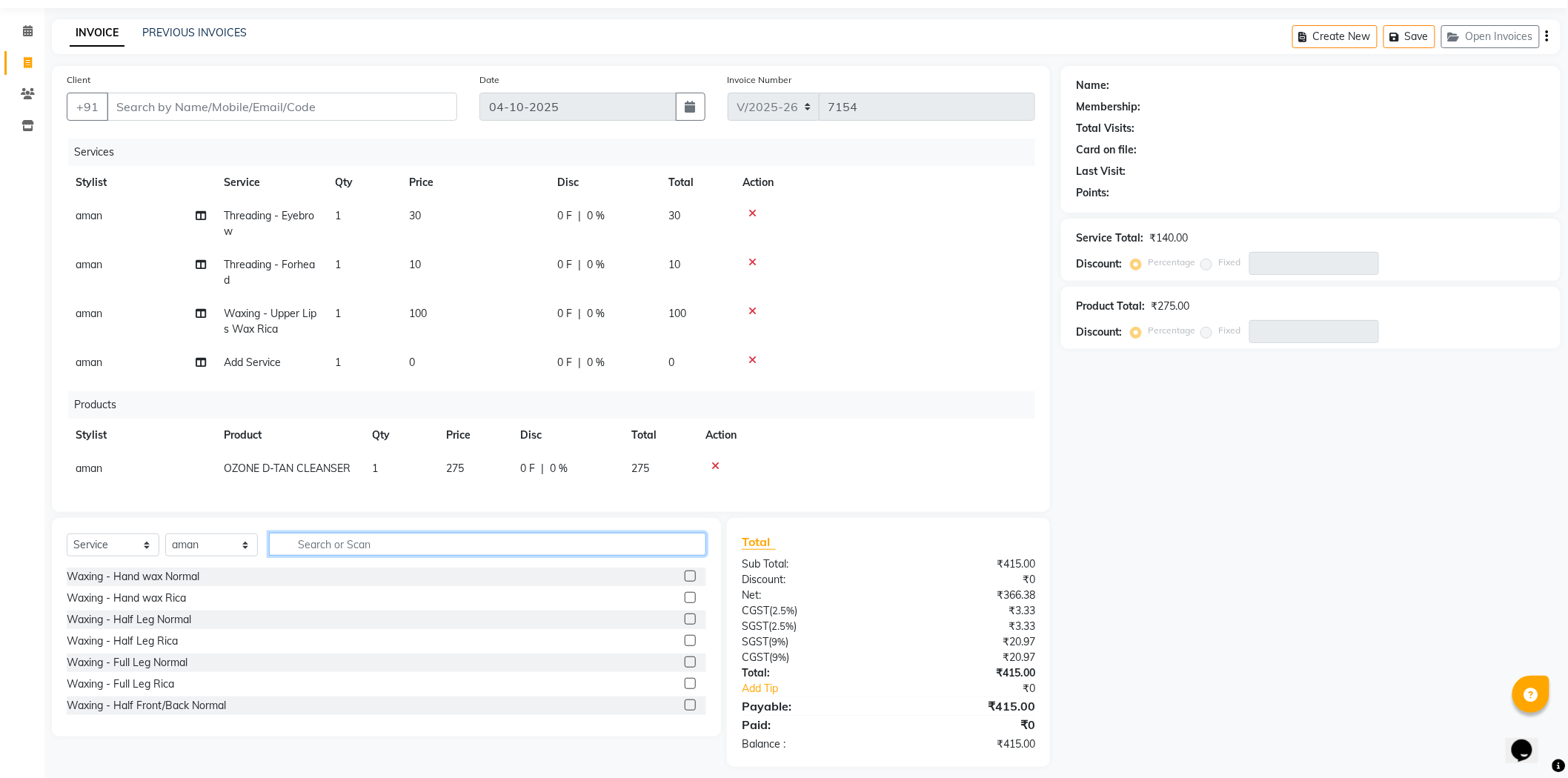
click at [341, 555] on input "text" at bounding box center [487, 545] width 437 height 23
type input "ADD"
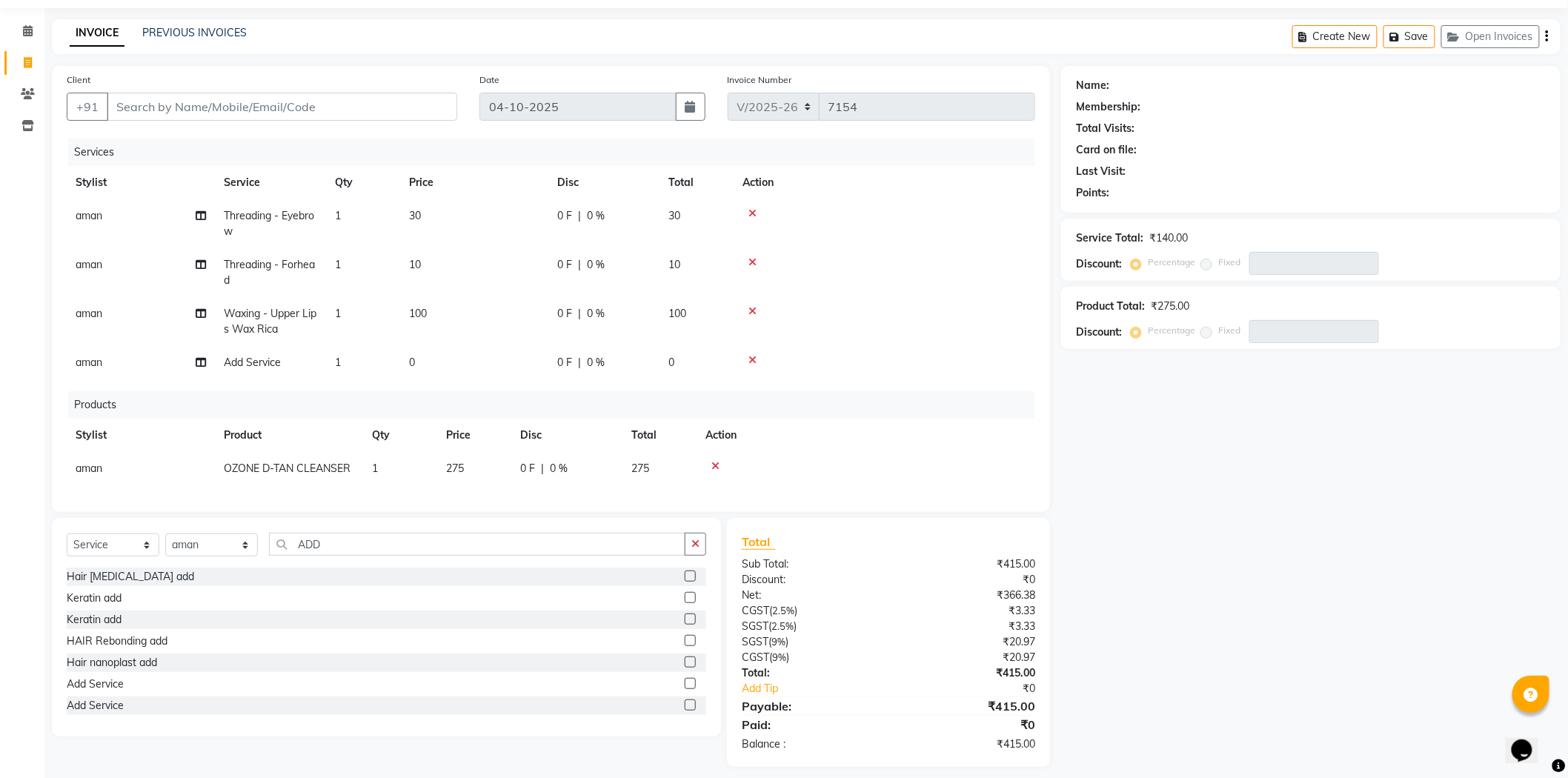
click at [598, 357] on span "0 %" at bounding box center [596, 362] width 17 height 16
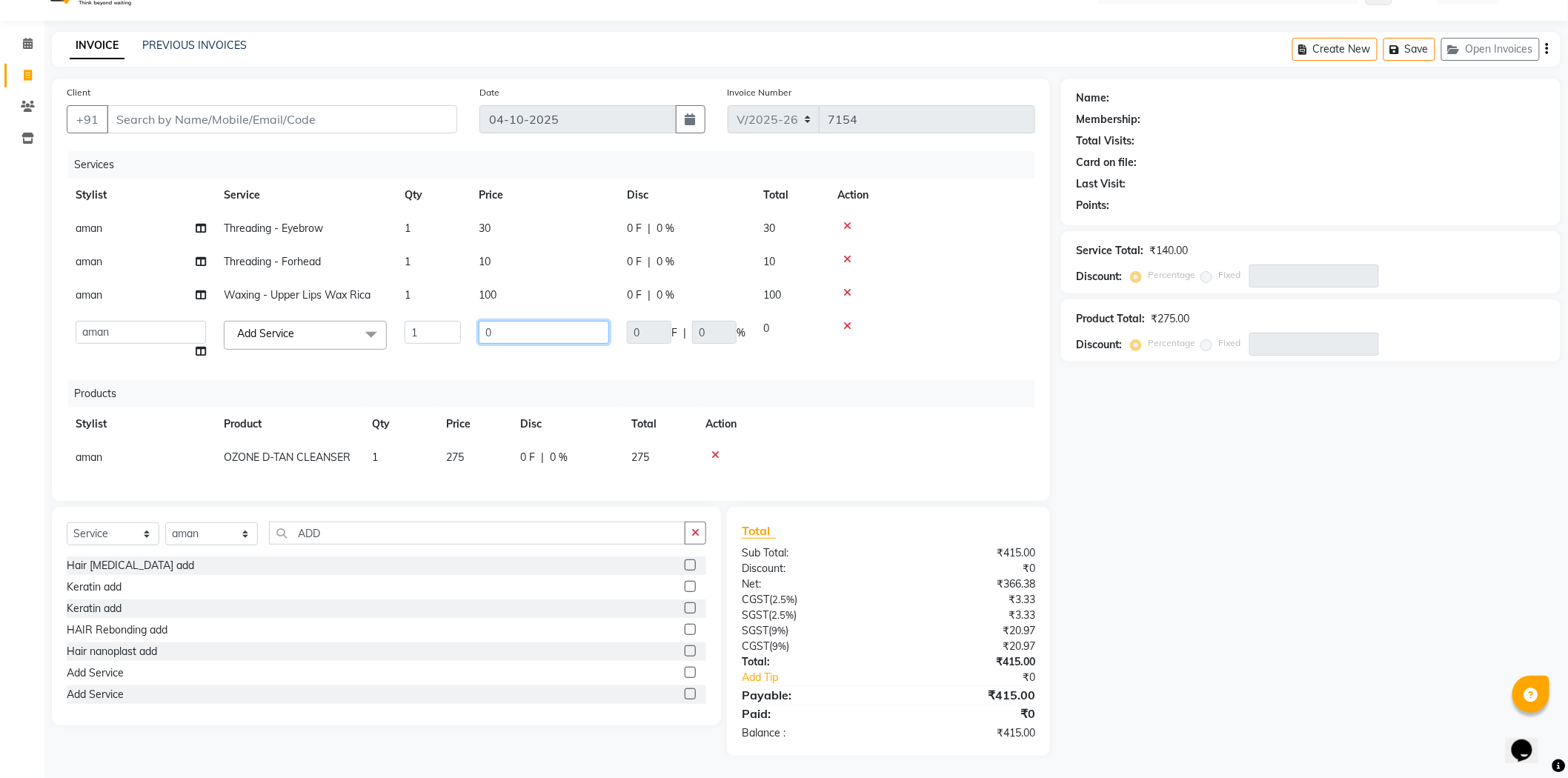
click at [505, 321] on input "0" at bounding box center [544, 332] width 131 height 23
type input "795"
click at [988, 297] on td at bounding box center [931, 295] width 206 height 33
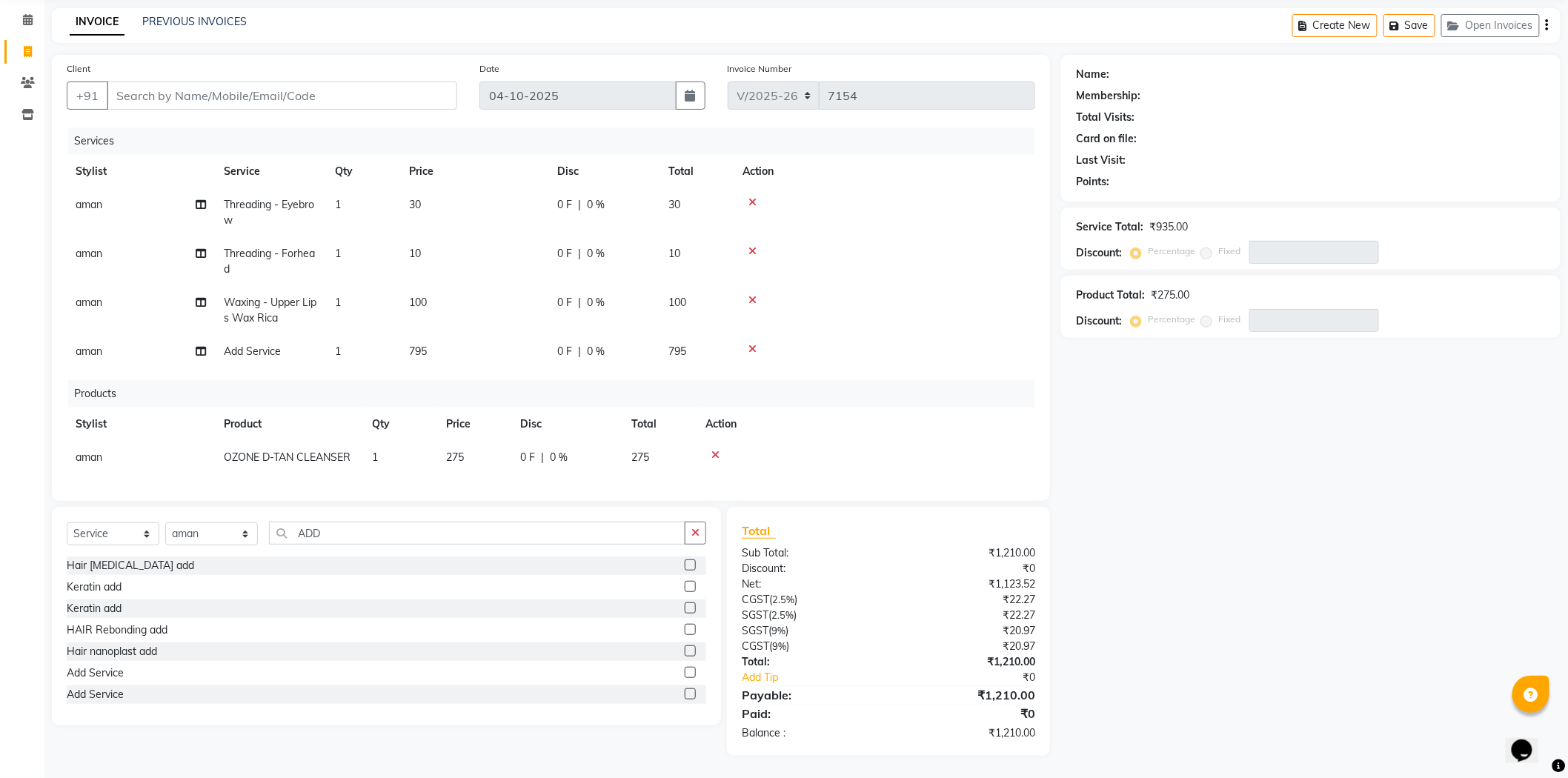
scroll to position [68, 0]
click at [310, 81] on input "Client" at bounding box center [282, 95] width 351 height 28
type input "7"
type input "0"
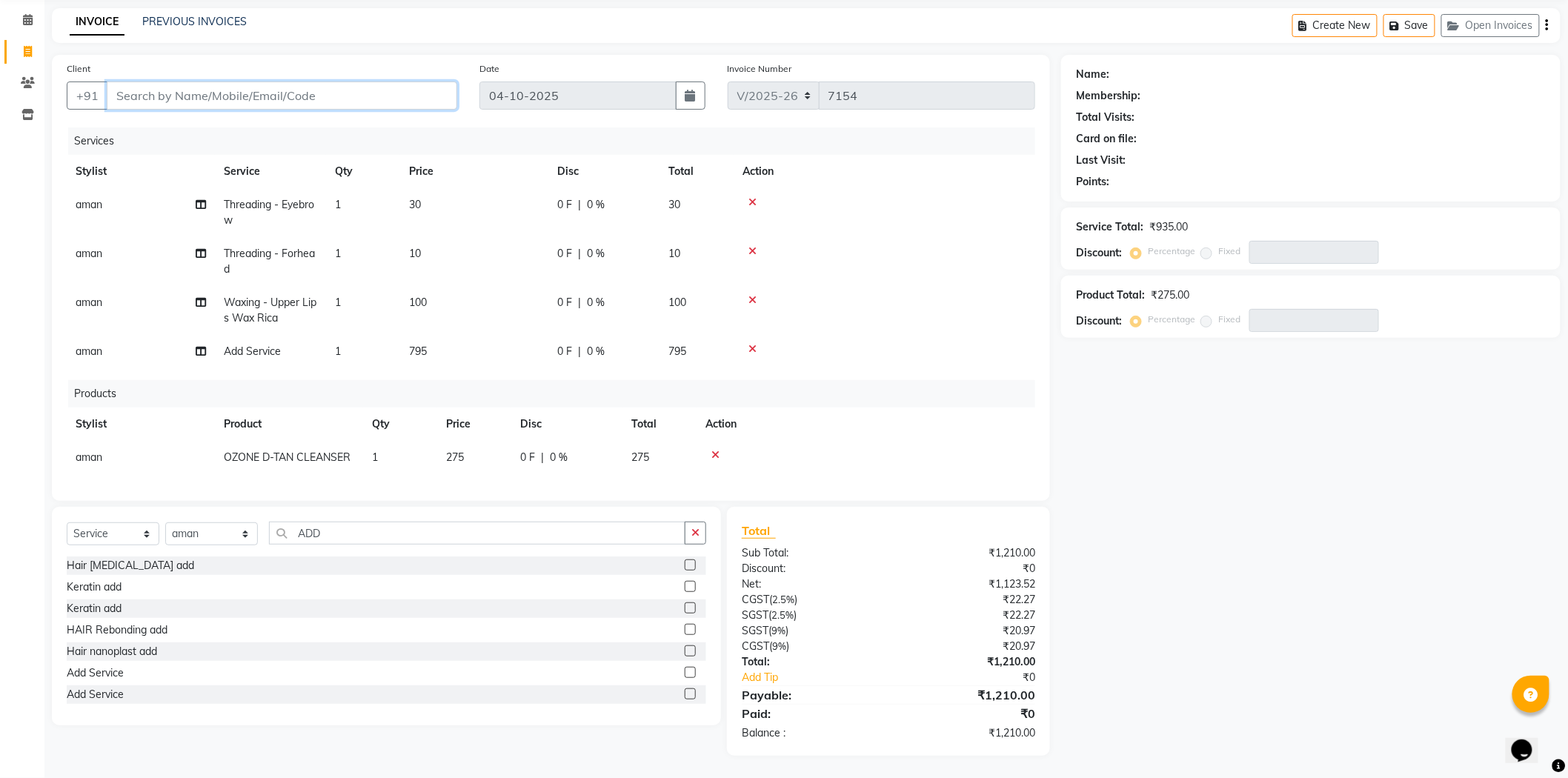
type input "0"
click at [197, 122] on span "70076167" at bounding box center [214, 129] width 59 height 15
type input "7007616776"
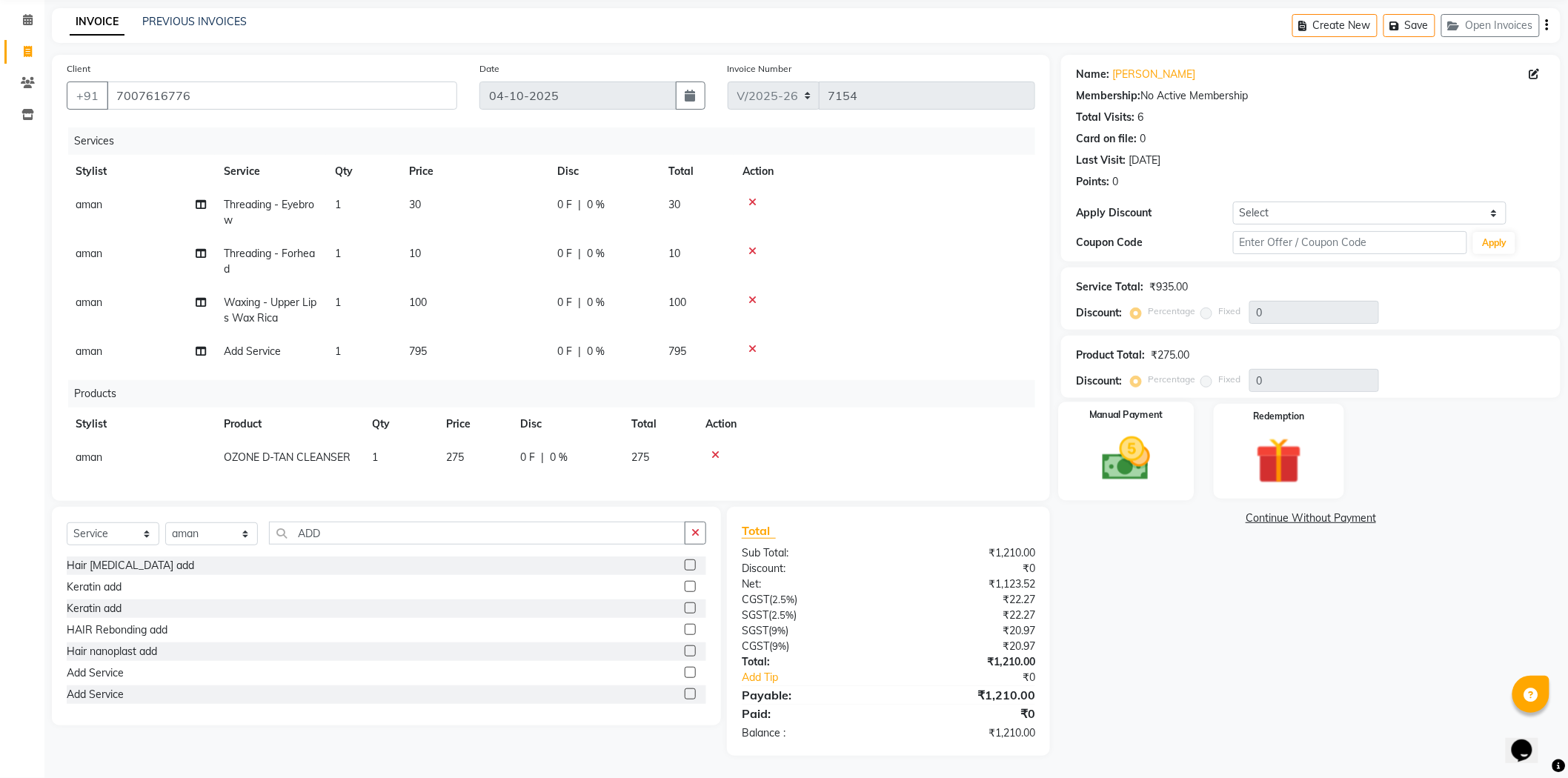
click at [1123, 418] on div "Manual Payment" at bounding box center [1127, 451] width 136 height 99
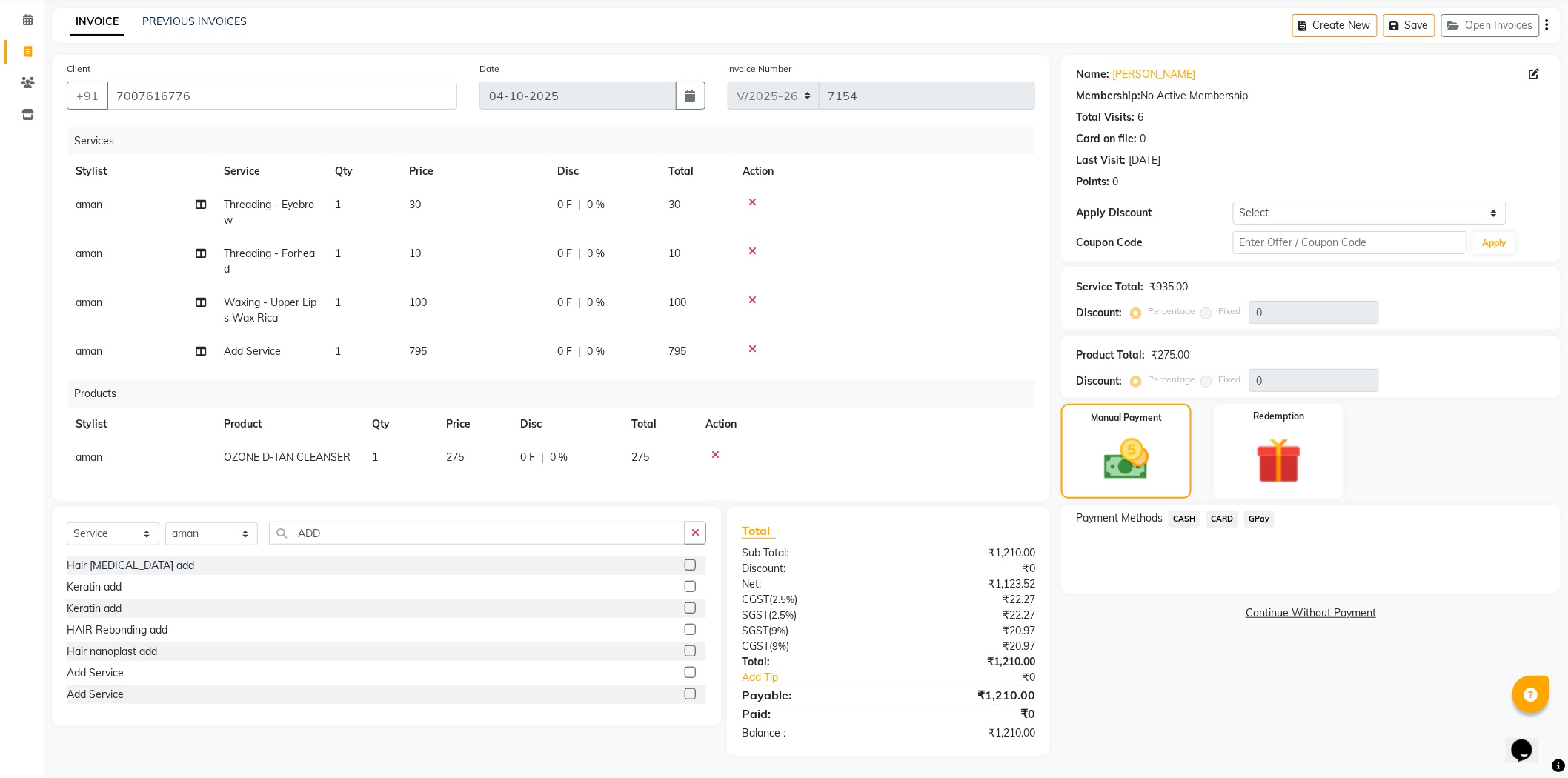
click at [1181, 511] on span "CASH" at bounding box center [1184, 519] width 32 height 17
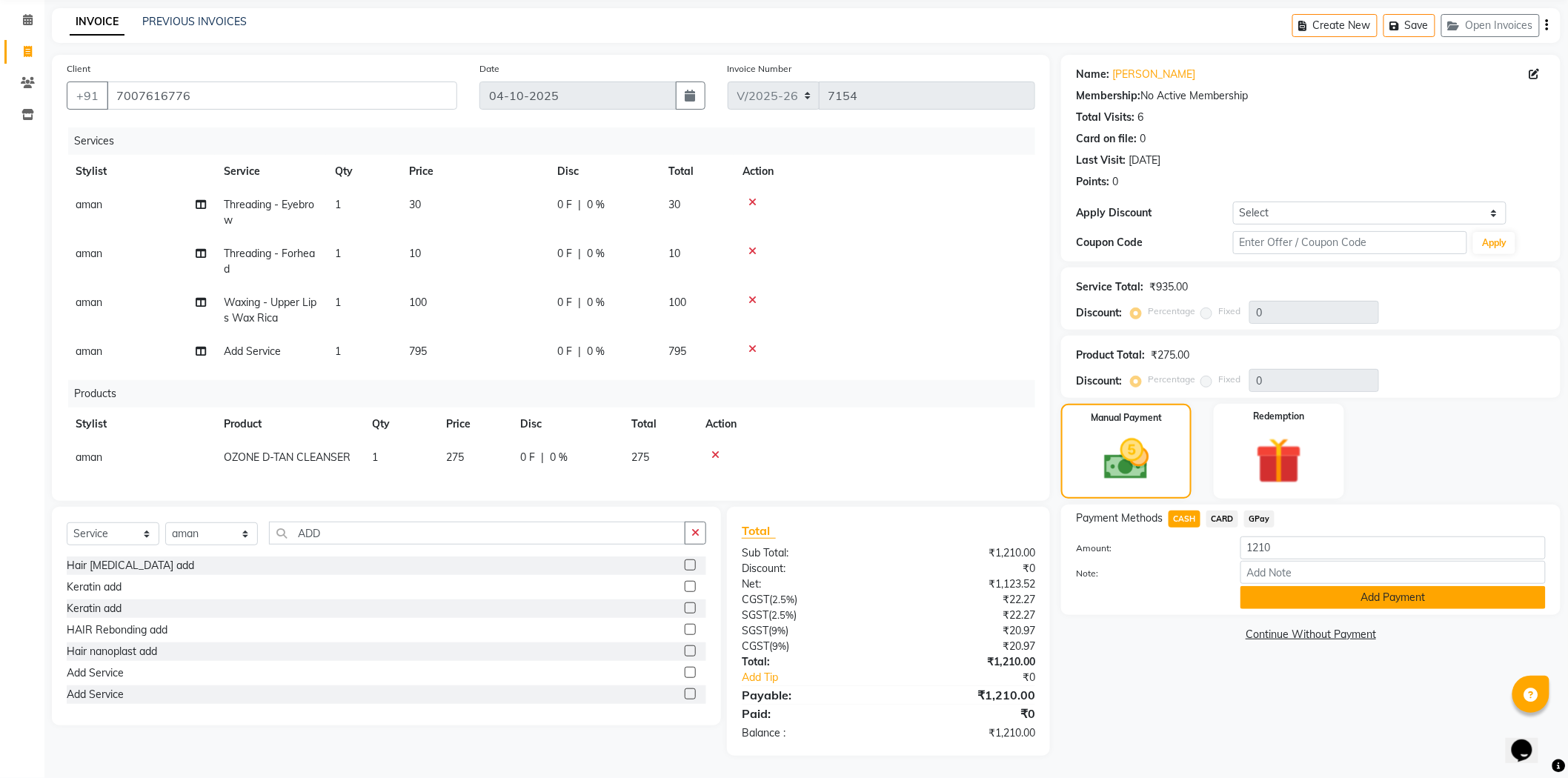
click at [1321, 586] on button "Add Payment" at bounding box center [1393, 598] width 305 height 23
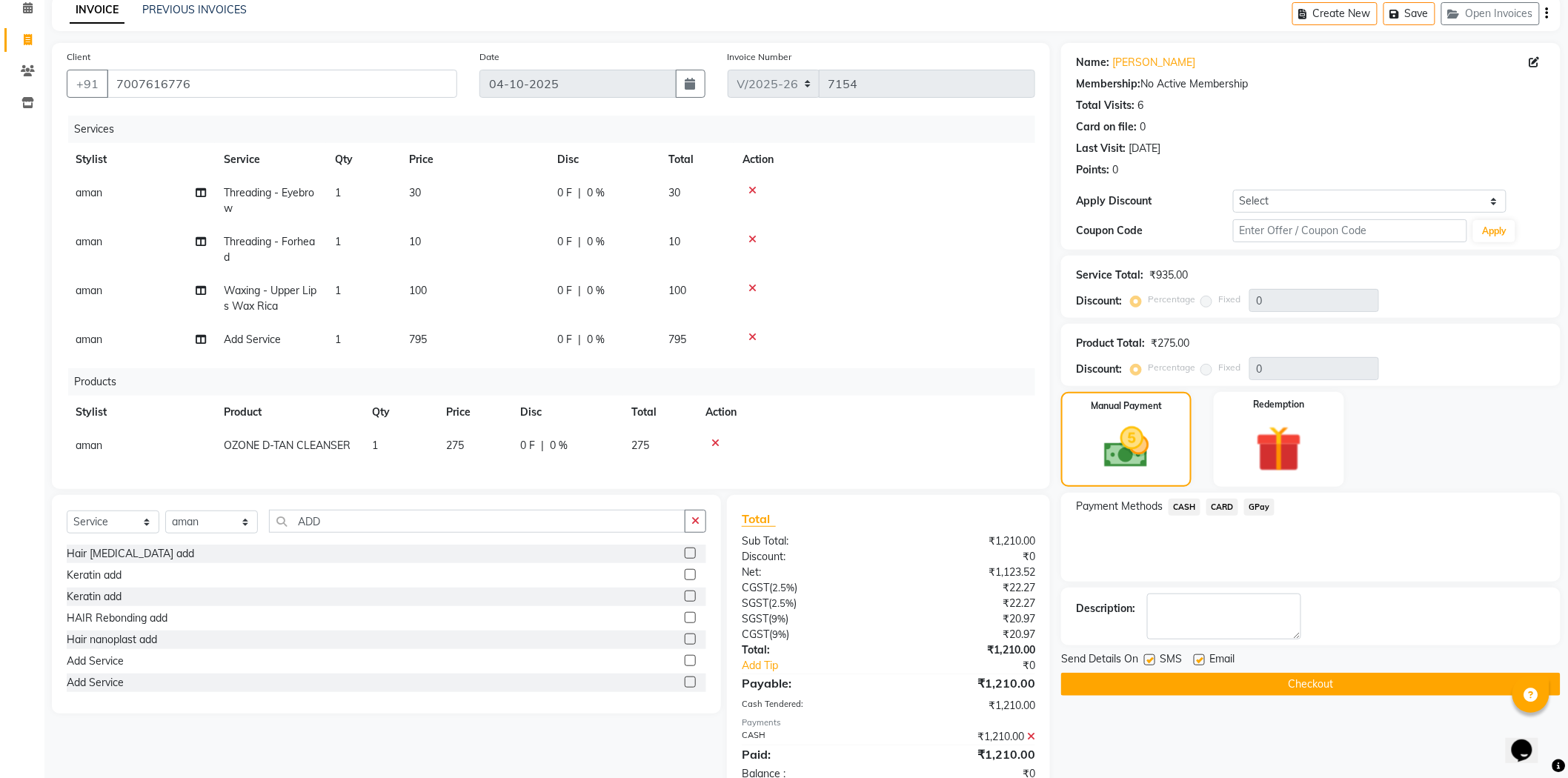
click at [1283, 678] on button "Checkout" at bounding box center [1310, 684] width 499 height 23
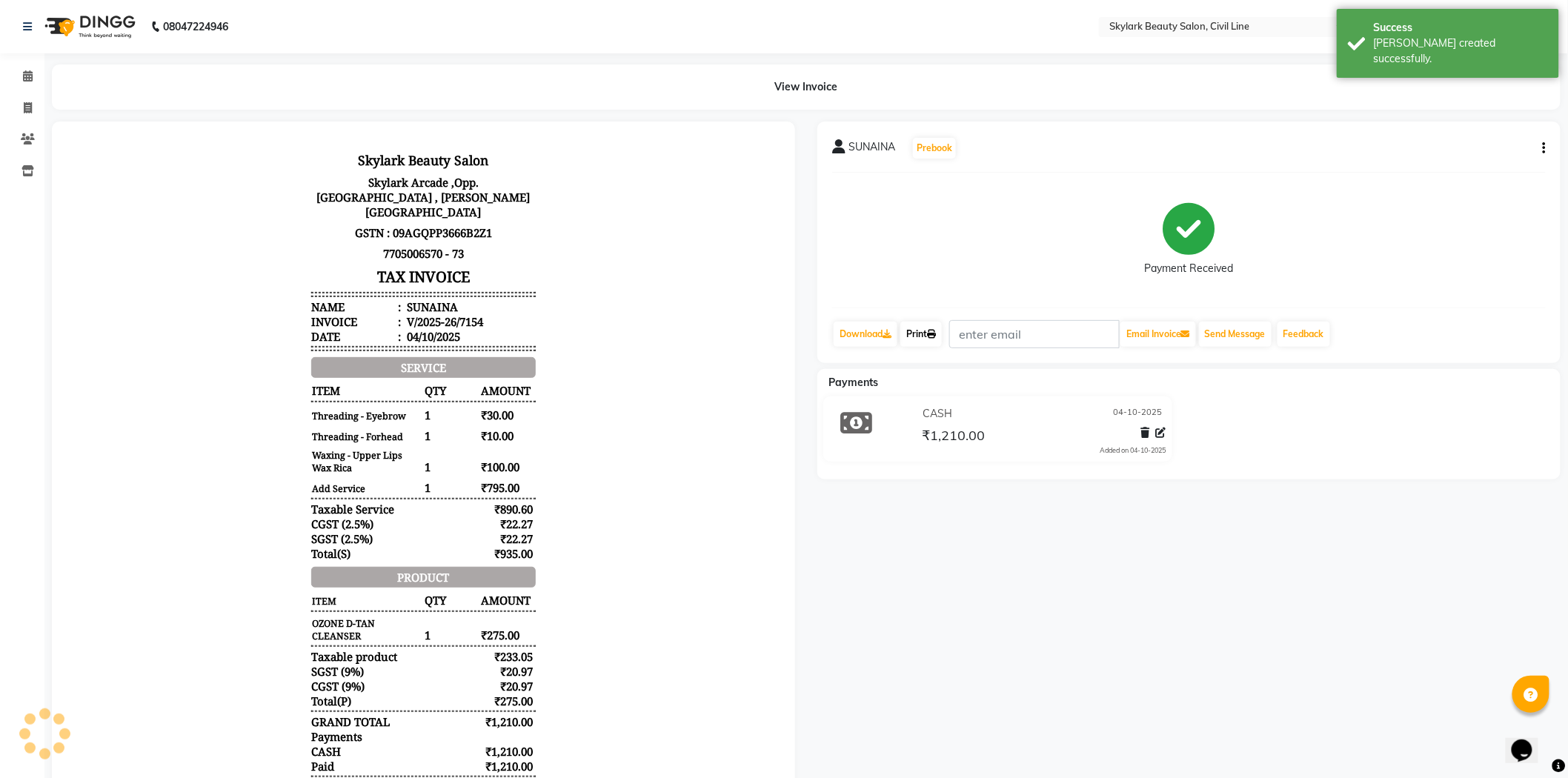
click at [919, 337] on link "Print" at bounding box center [921, 334] width 42 height 25
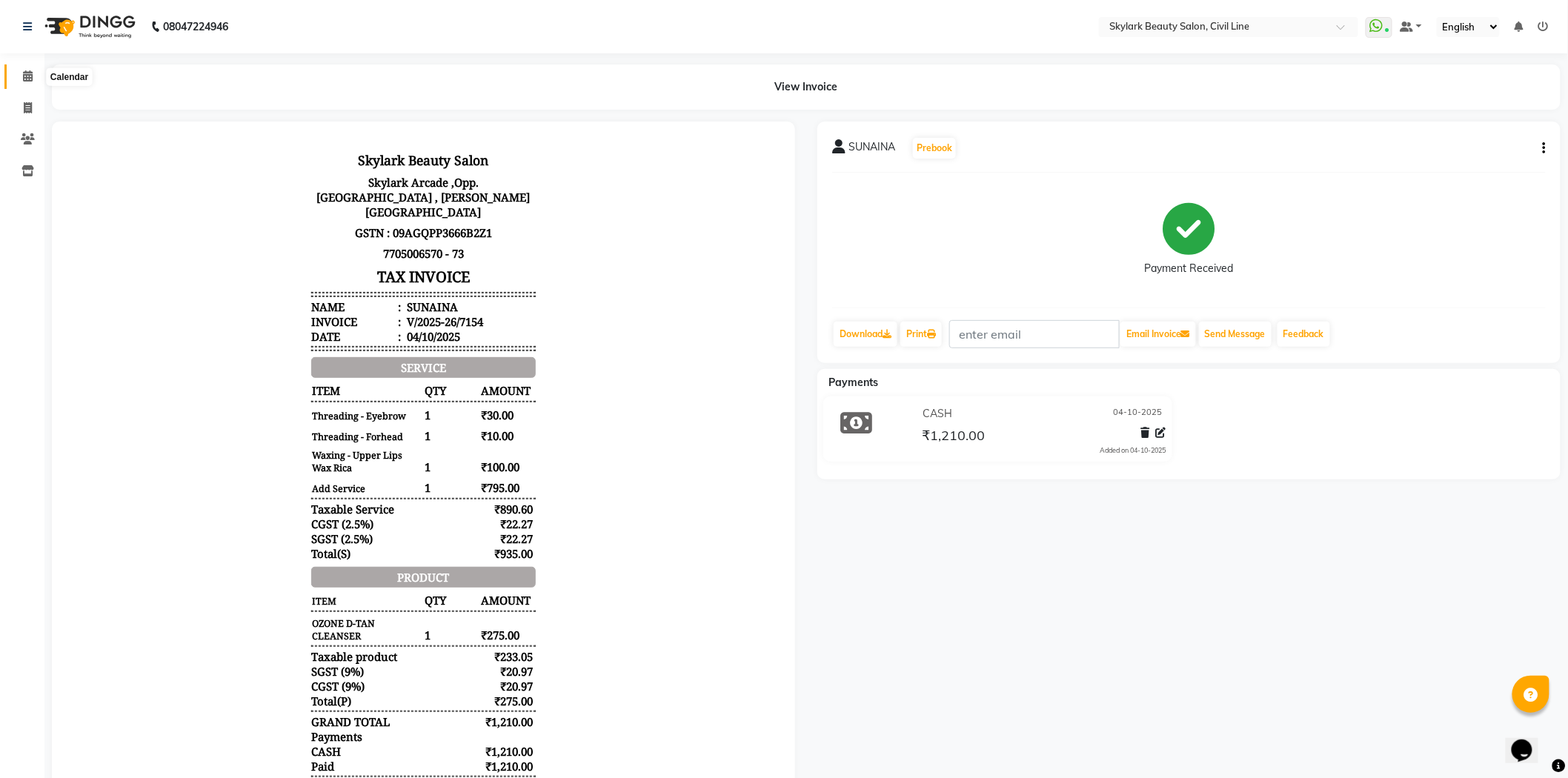
click at [33, 78] on span at bounding box center [27, 77] width 26 height 17
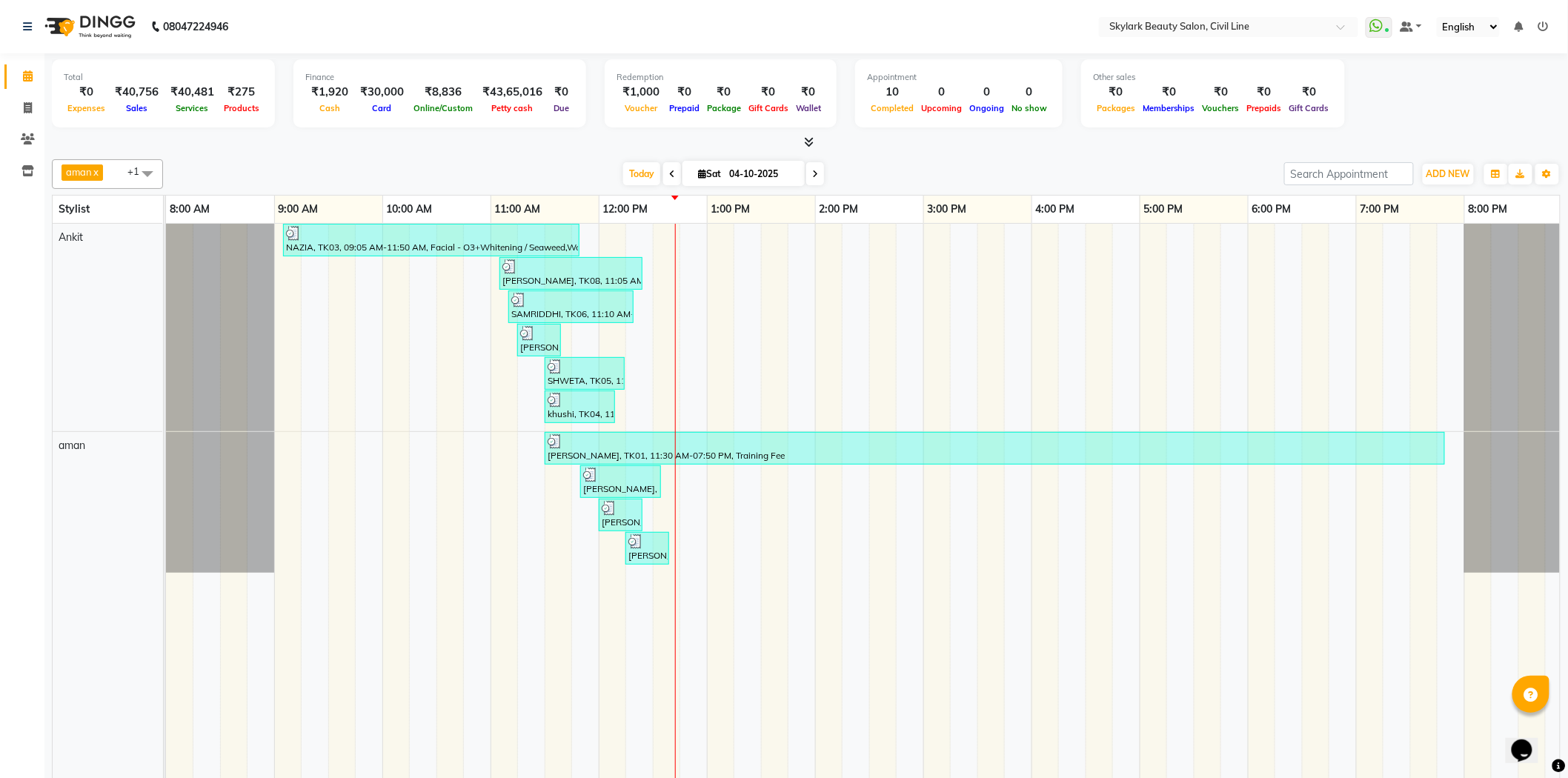
drag, startPoint x: 14, startPoint y: 817, endPoint x: 27, endPoint y: 809, distance: 15.3
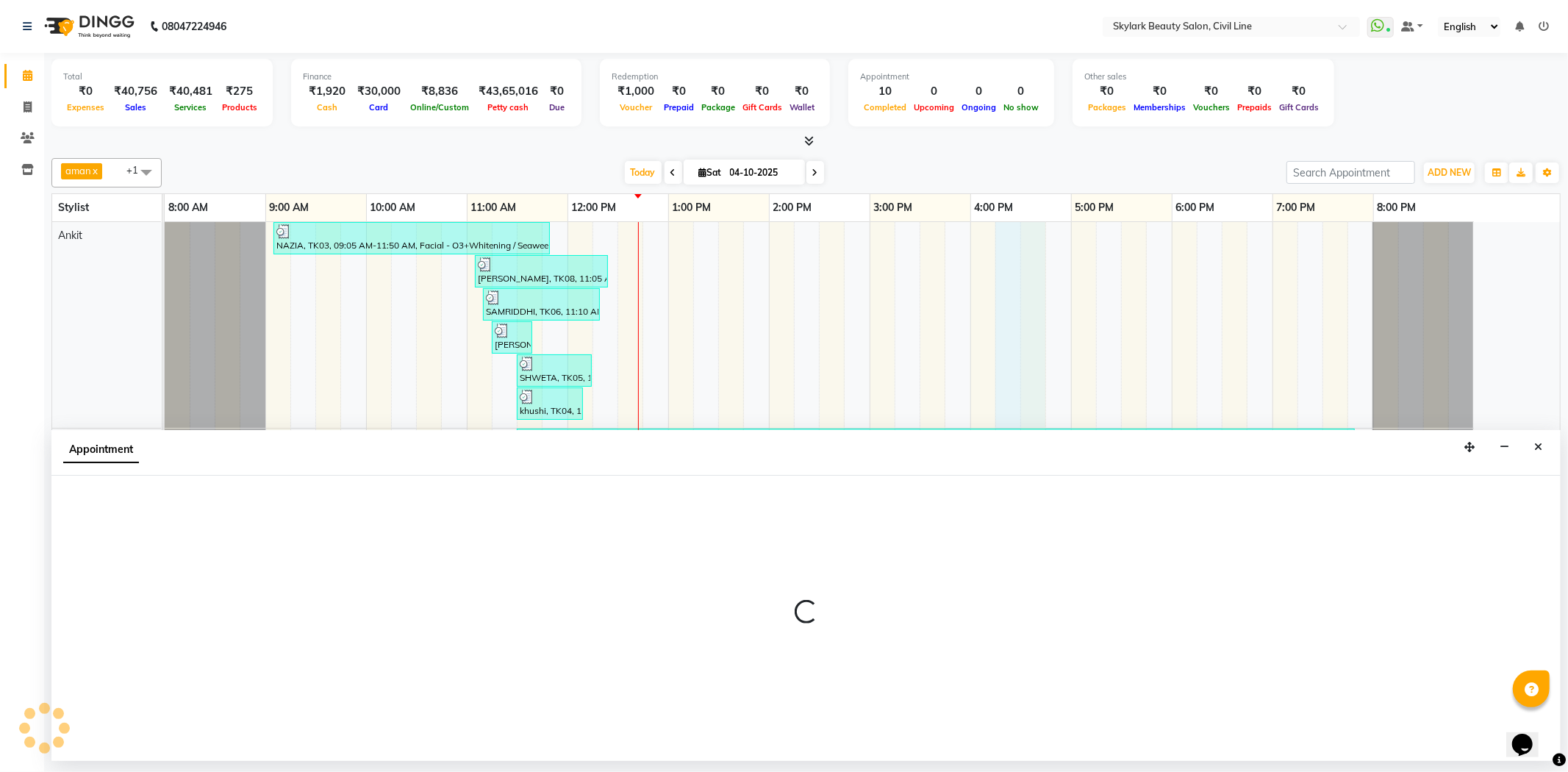
select select "28120"
select select "975"
select select "tentative"
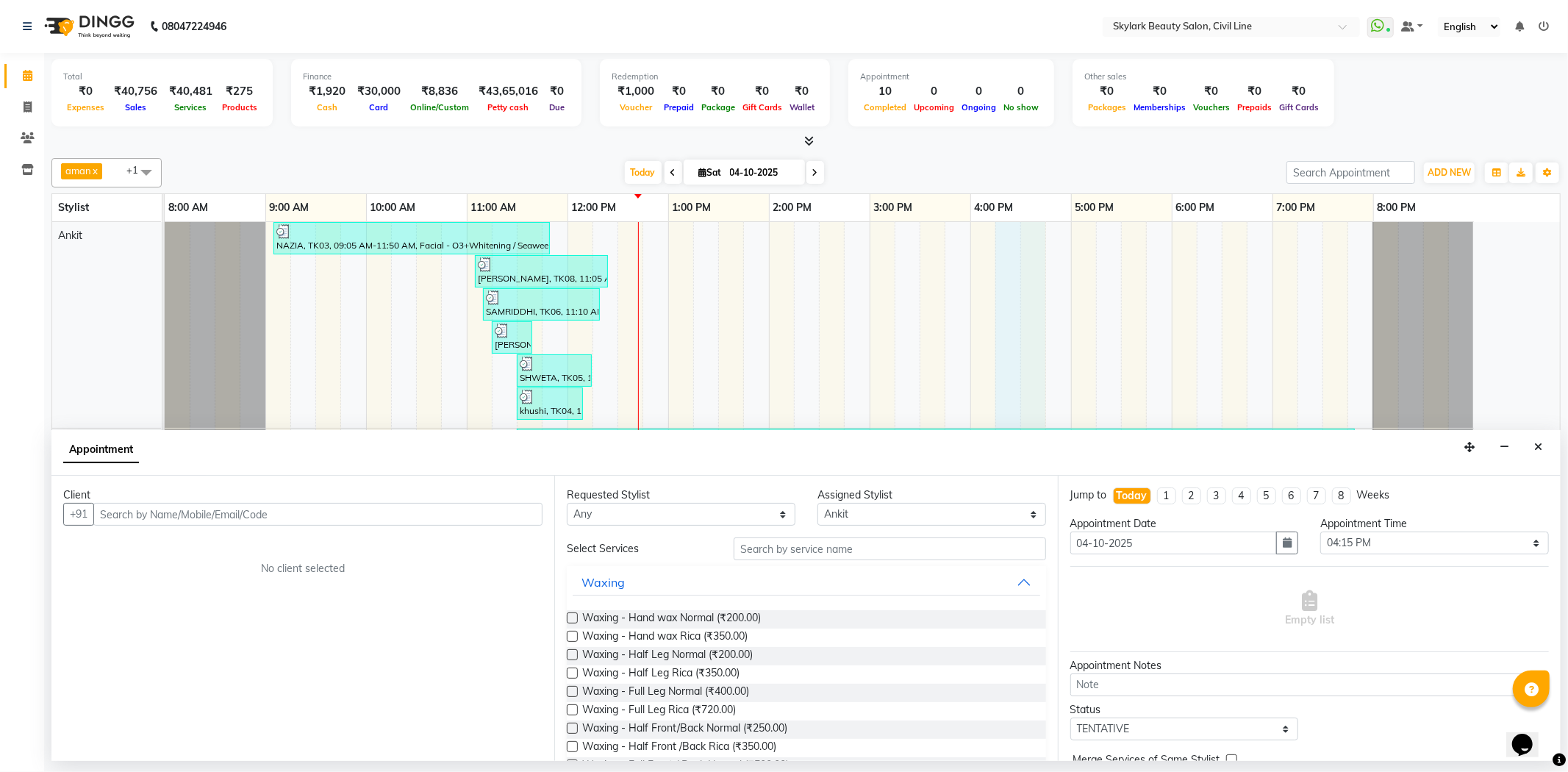
drag, startPoint x: 1348, startPoint y: 449, endPoint x: 1531, endPoint y: 320, distance: 223.9
click at [1350, 441] on div "Appointment" at bounding box center [807, 452] width 1509 height 45
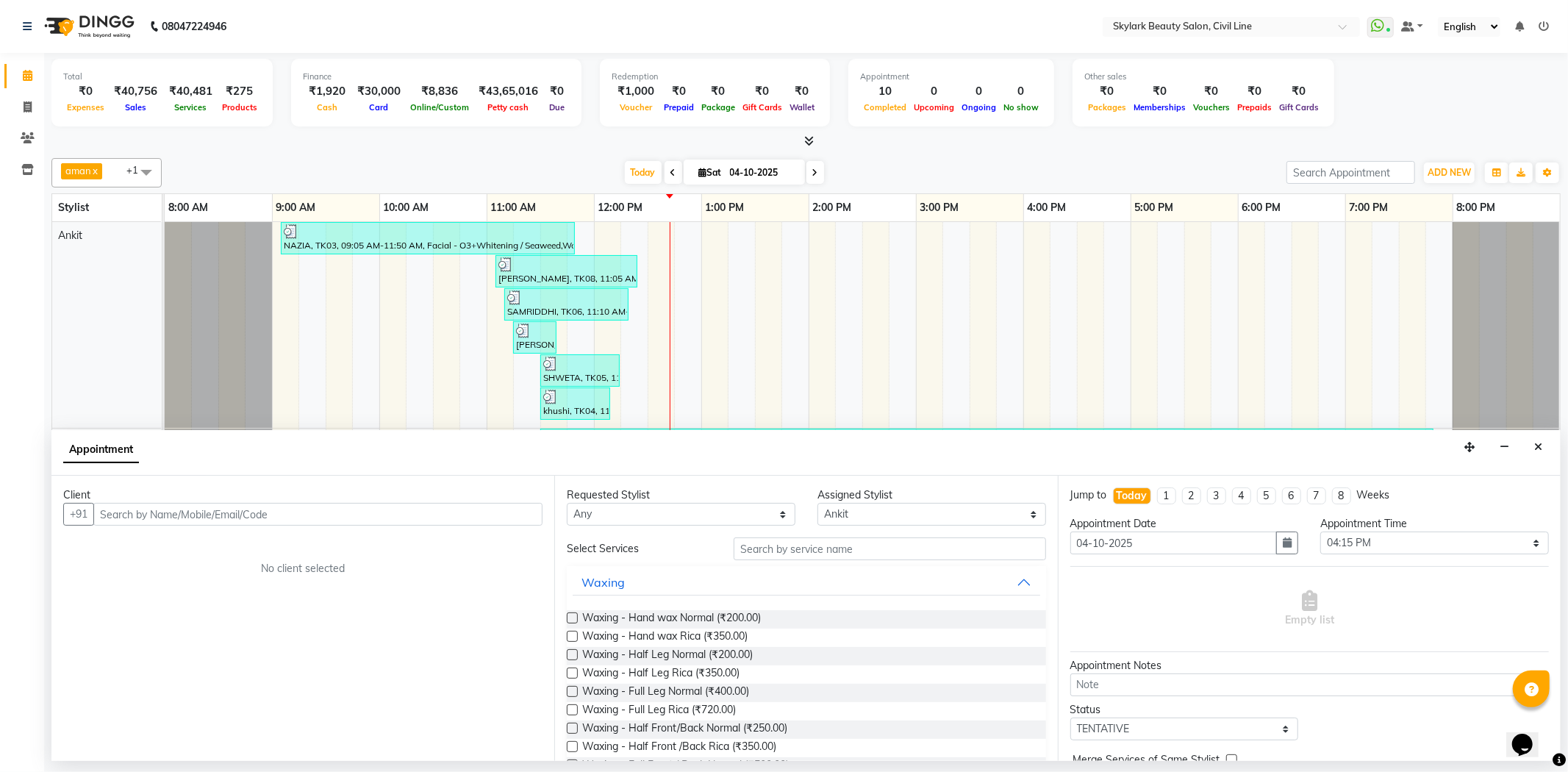
click at [1534, 320] on div at bounding box center [1506, 325] width 107 height 206
click at [1508, 114] on div "Total ₹0 Expenses ₹40,756 Sales ₹40,481 Services ₹275 Products Finance ₹1,920 C…" at bounding box center [807, 94] width 1509 height 72
click at [1541, 445] on icon "Close" at bounding box center [1538, 447] width 8 height 11
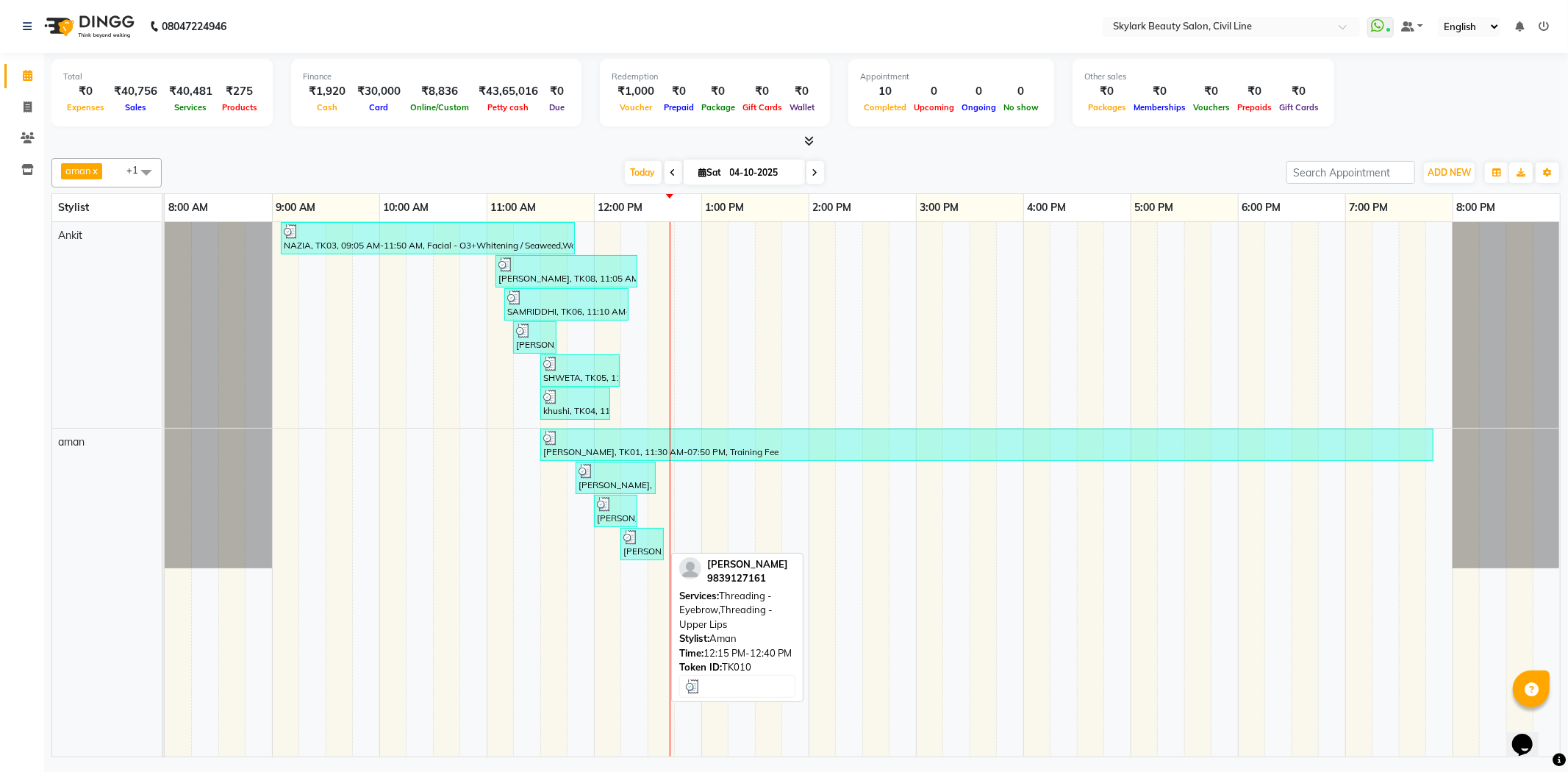
click at [641, 547] on div "[PERSON_NAME], TK10, 12:15 PM-12:40 PM, Threading - Eyebrow,Threading - Upper L…" at bounding box center [642, 543] width 40 height 28
select select "3"
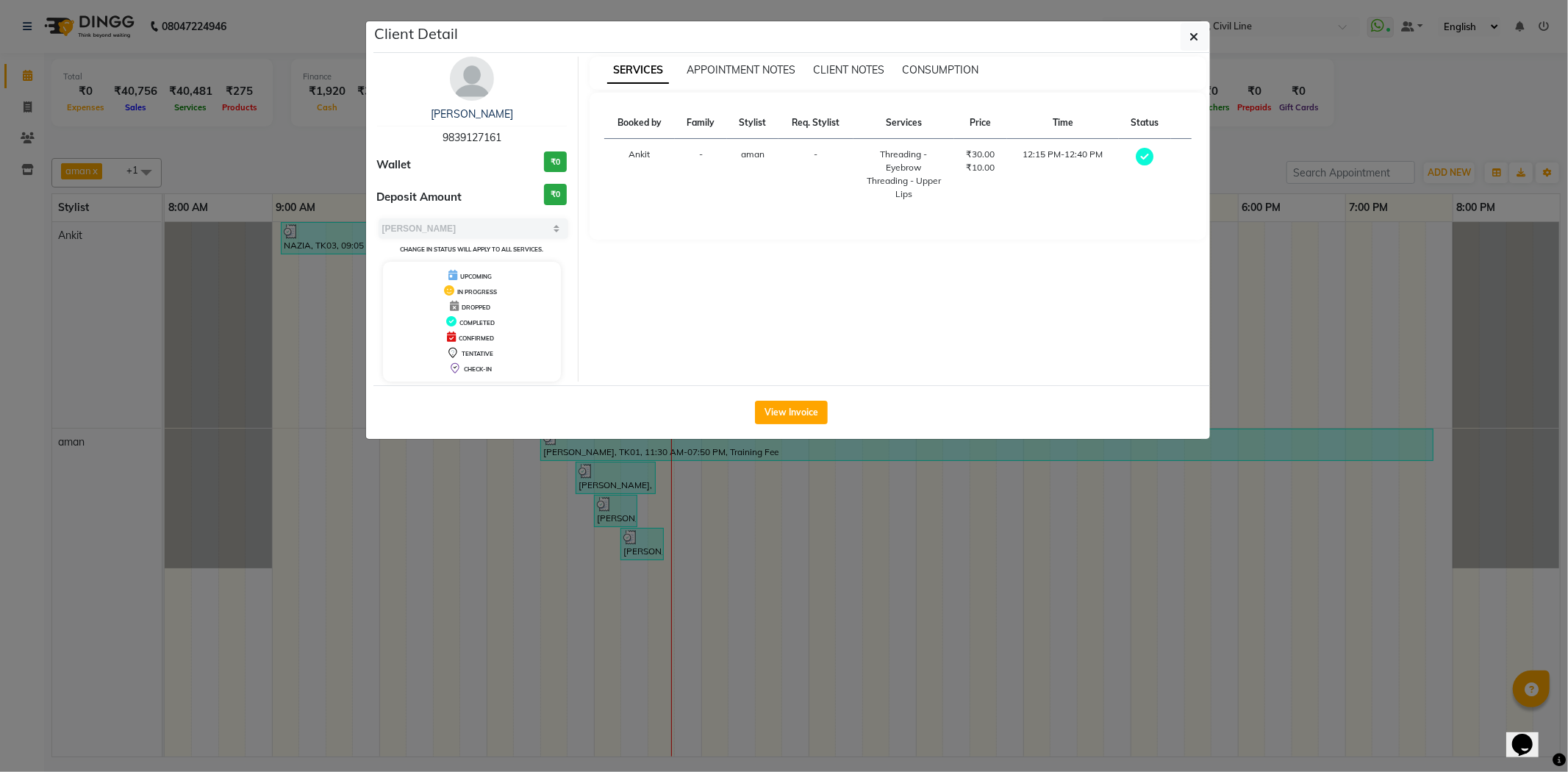
click at [1463, 115] on ngb-modal-window "Client Detail TRIPTI 9839127161 Wallet ₹0 Deposit Amount ₹0 Select MARK DONE UP…" at bounding box center [784, 386] width 1568 height 772
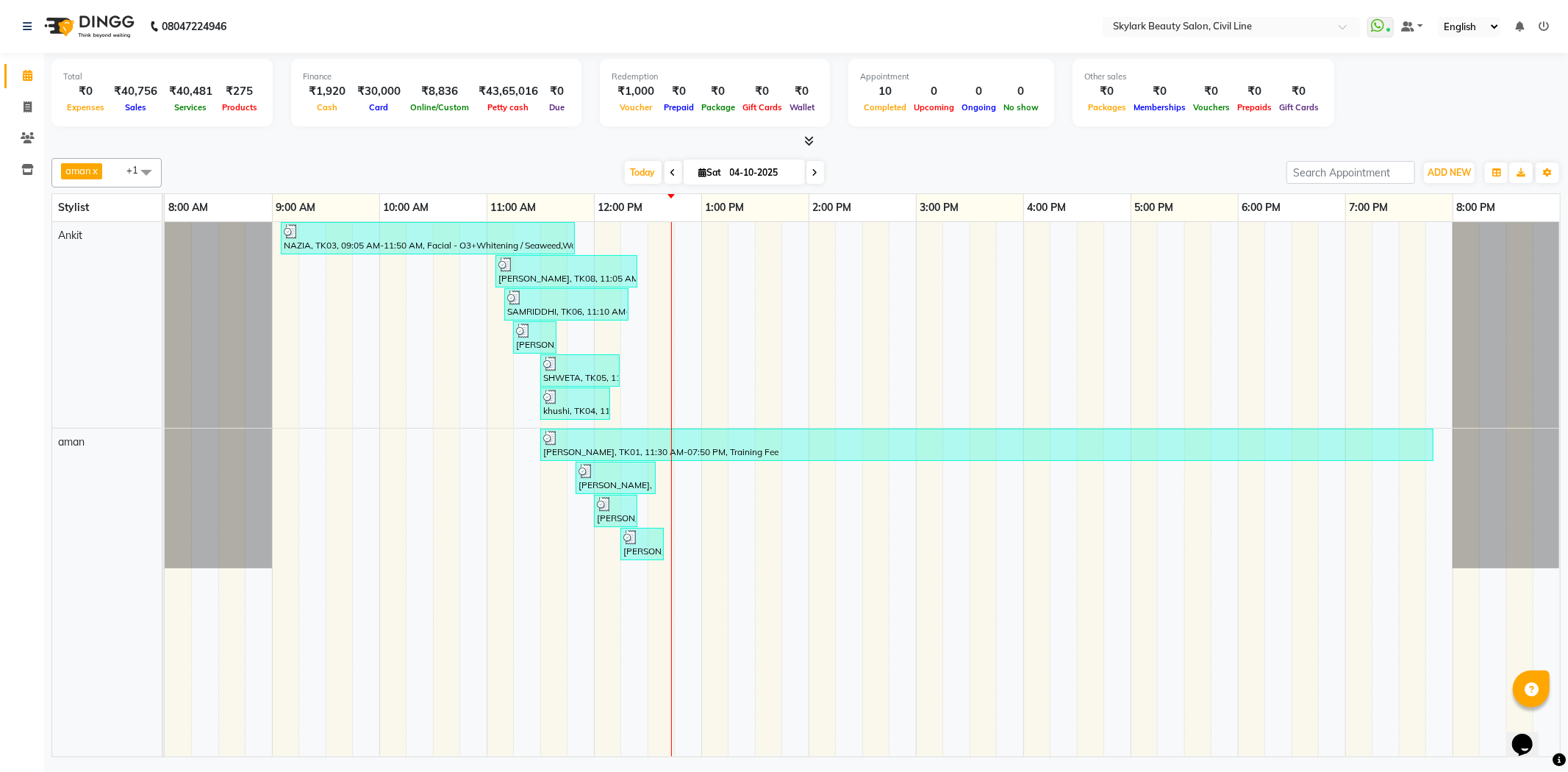
click at [1559, 771] on html "08047224946 Select Location × Skylark Beauty Salon, Civil Line WhatsApp Status …" at bounding box center [784, 386] width 1568 height 772
click at [23, 104] on icon at bounding box center [27, 107] width 8 height 11
select select "4588"
select select "service"
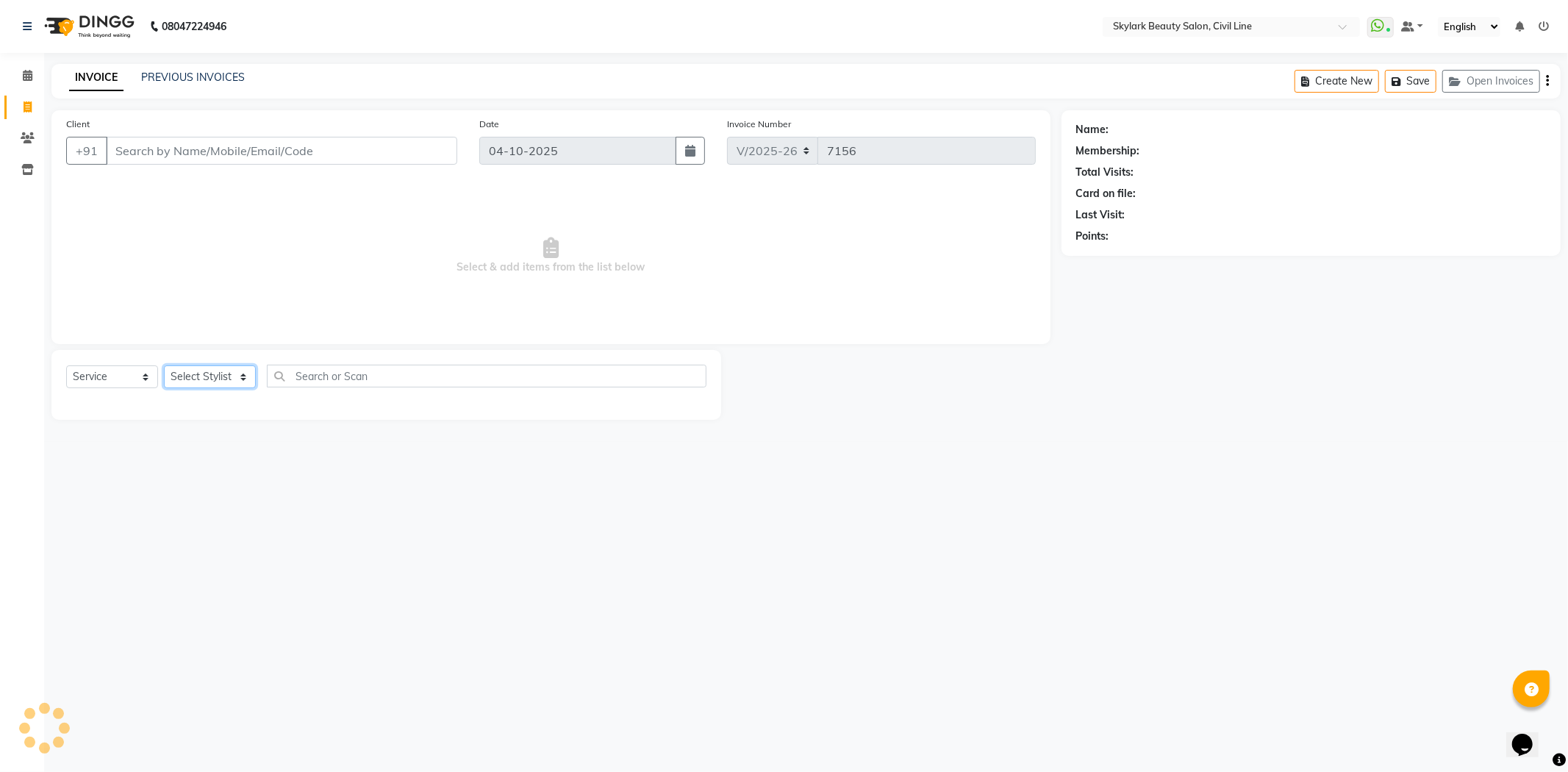
click at [208, 373] on select "Select Stylist aman Ankit GAGAN WAHLA GURWINDER SINGH WASU" at bounding box center [211, 377] width 92 height 23
select select "85071"
click at [164, 366] on select "Select Stylist aman Ankit GAGAN WAHLA GURWINDER SINGH WASU" at bounding box center [211, 377] width 92 height 23
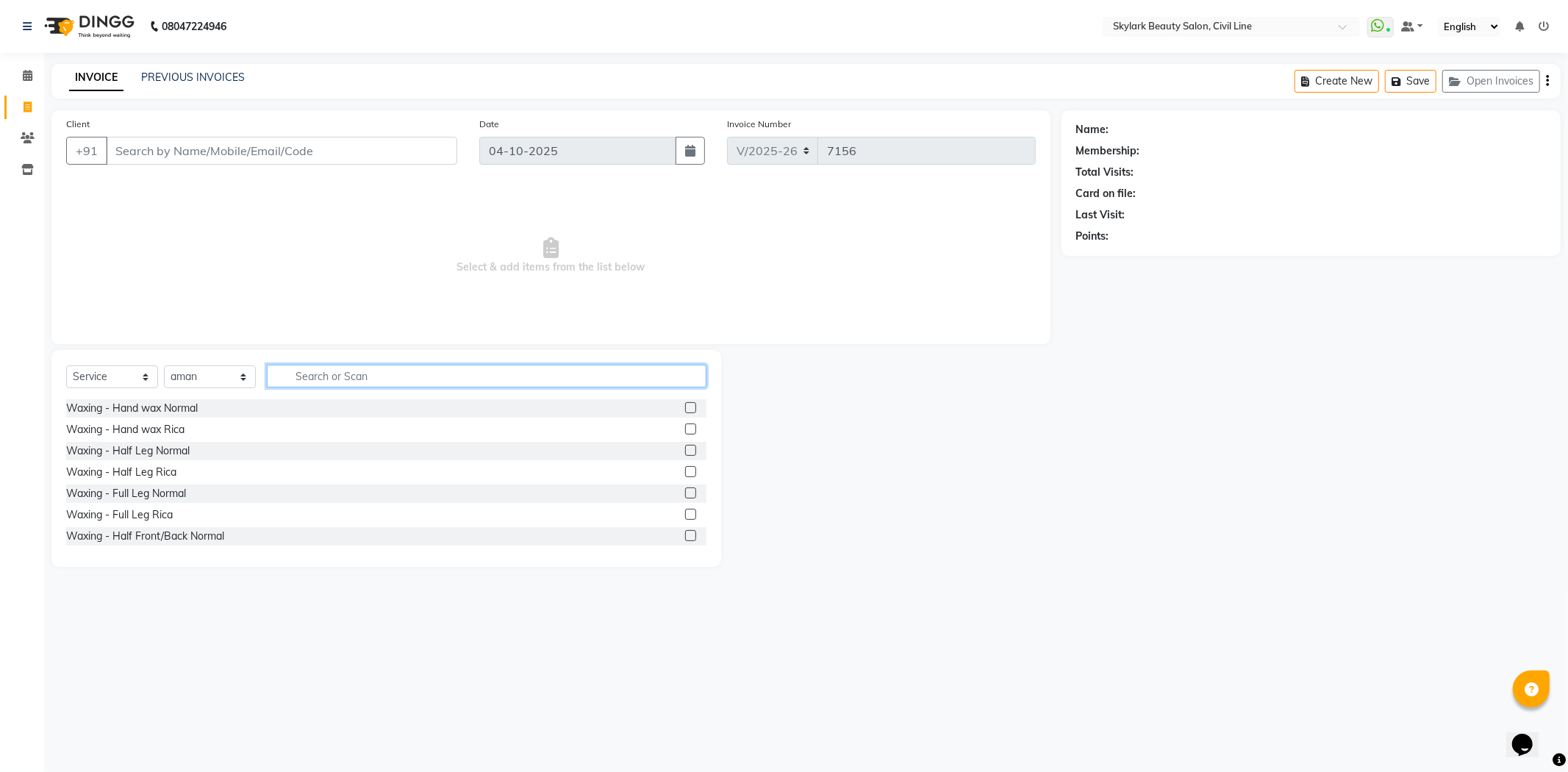
click at [363, 378] on input "text" at bounding box center [486, 376] width 439 height 23
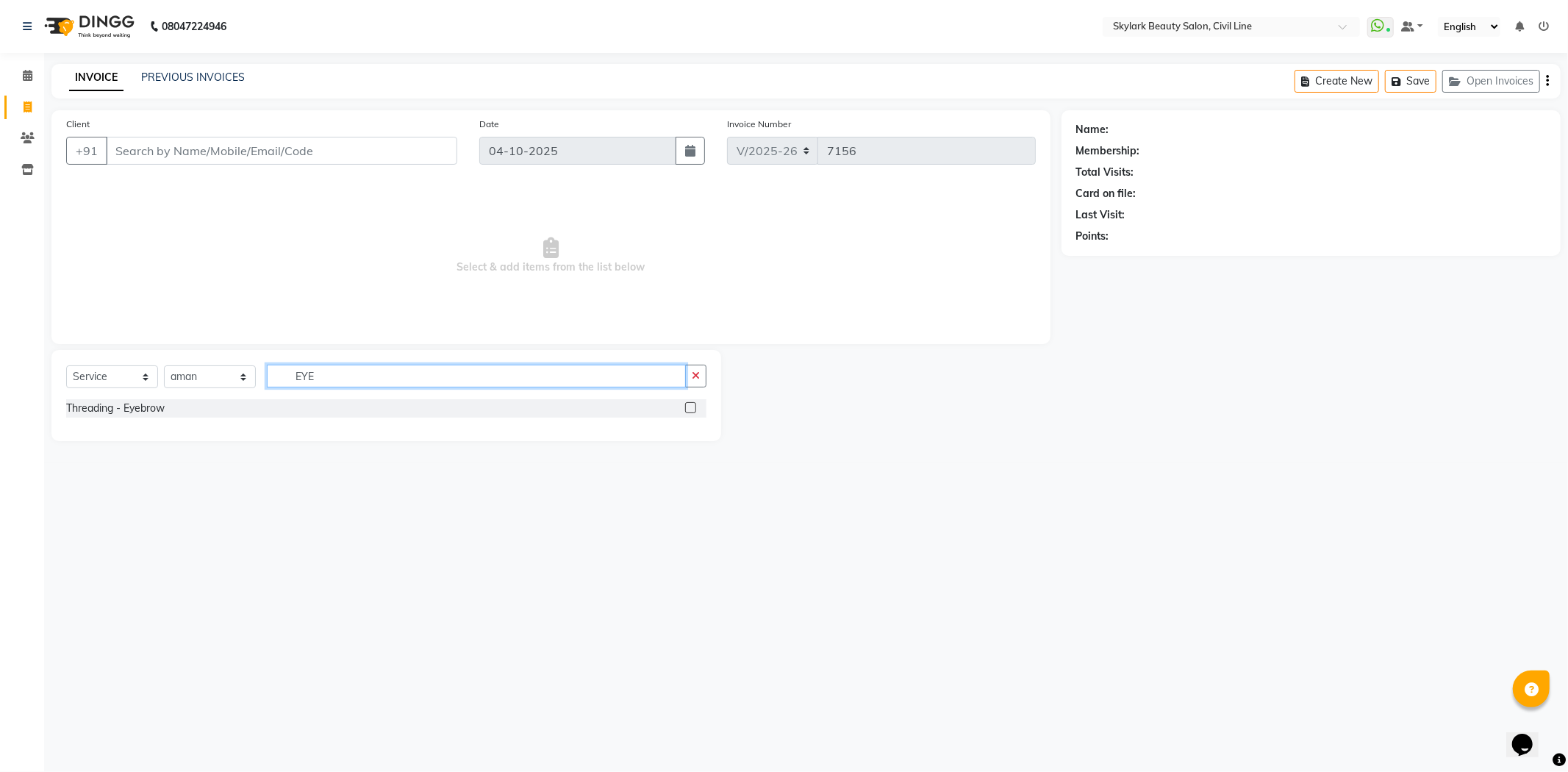
type input "EYE"
click at [688, 407] on label at bounding box center [690, 407] width 11 height 11
click at [688, 407] on input "checkbox" at bounding box center [690, 409] width 10 height 10
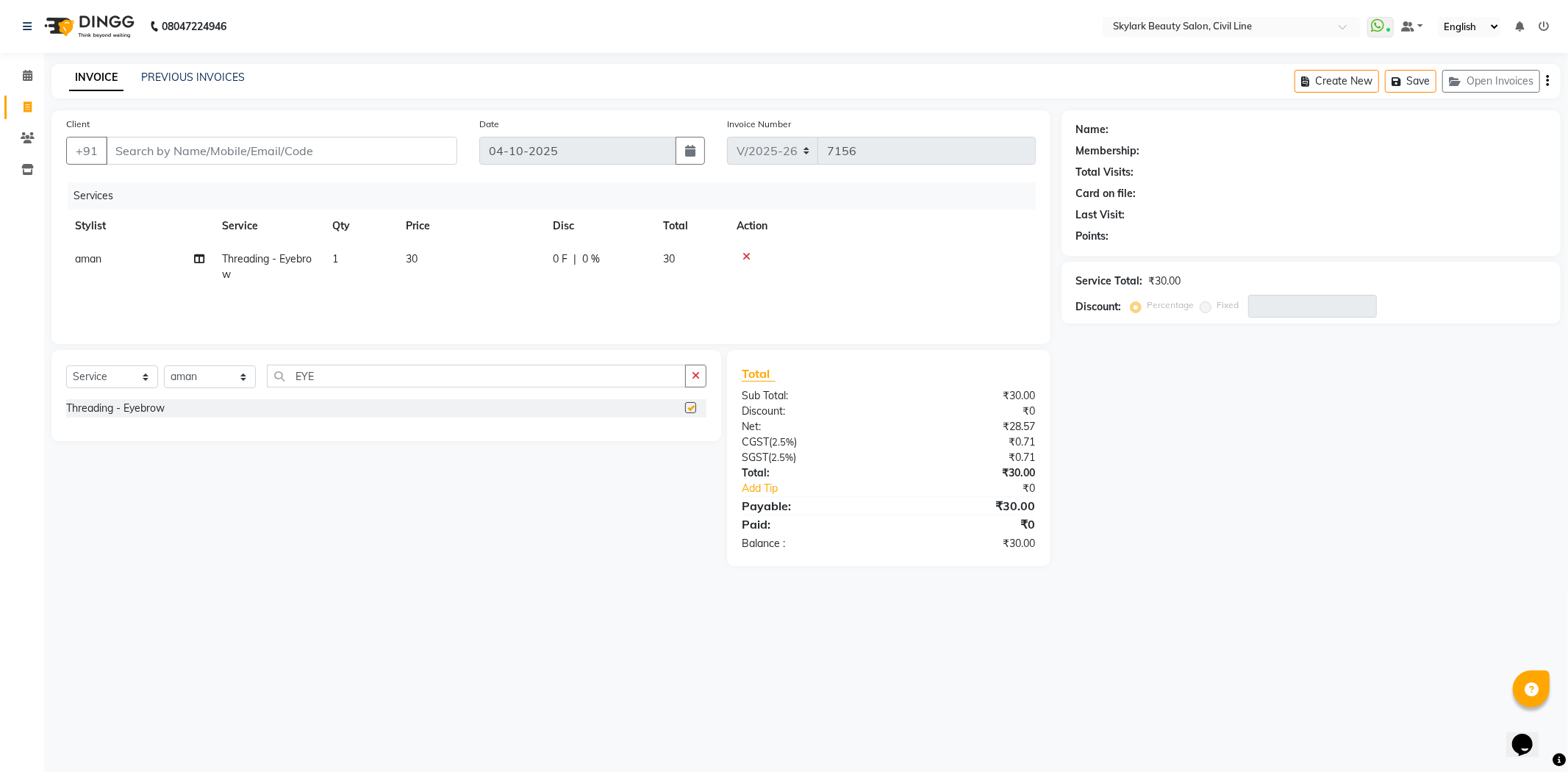
checkbox input "false"
click at [347, 255] on td "1" at bounding box center [360, 266] width 73 height 48
click at [435, 261] on input "1" at bounding box center [429, 262] width 56 height 23
type input "2"
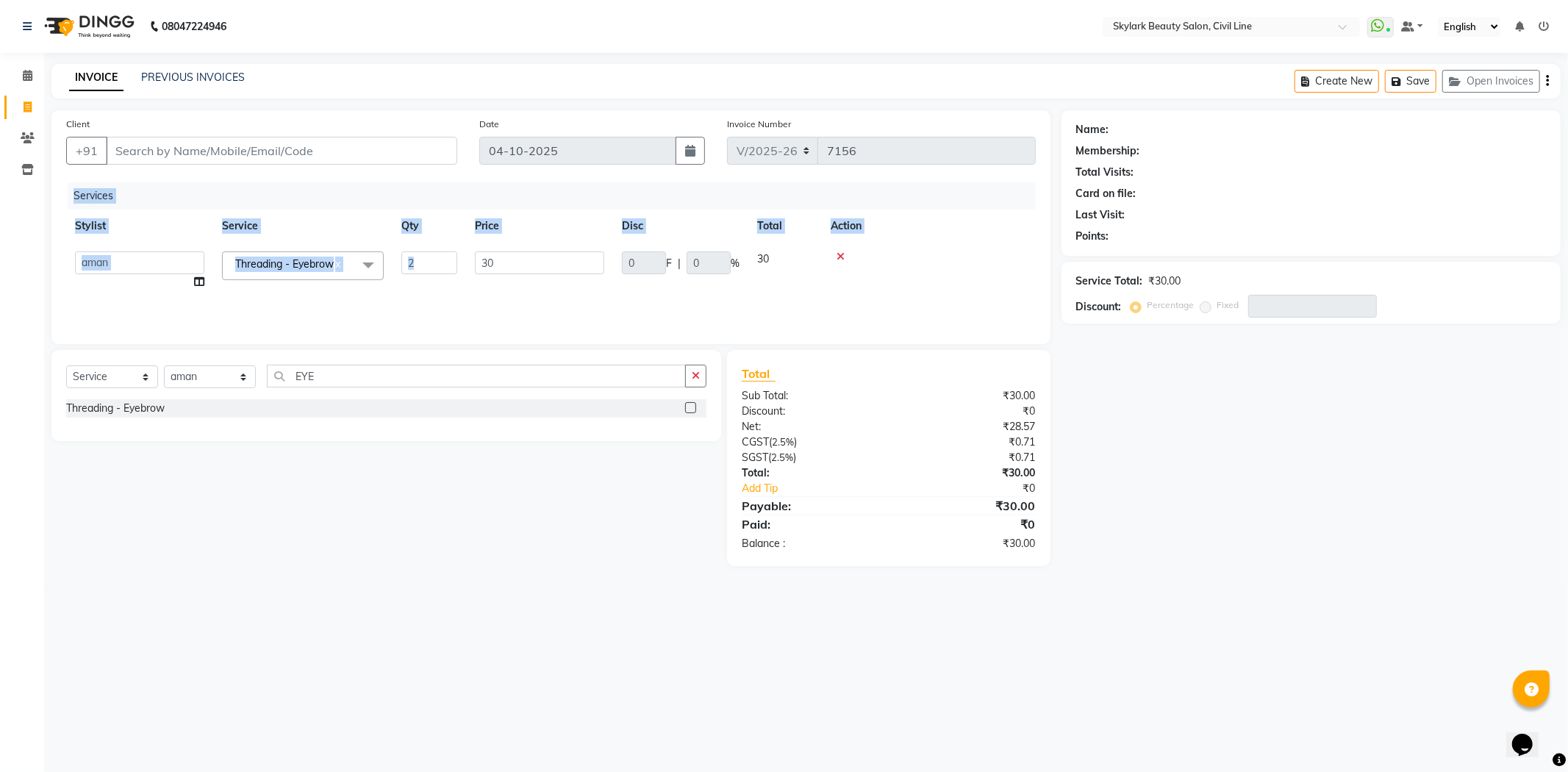
click at [519, 290] on td "30" at bounding box center [539, 270] width 147 height 56
click at [908, 245] on td at bounding box center [929, 270] width 213 height 56
click at [346, 152] on input "Client" at bounding box center [281, 150] width 351 height 28
type input "7"
type input "0"
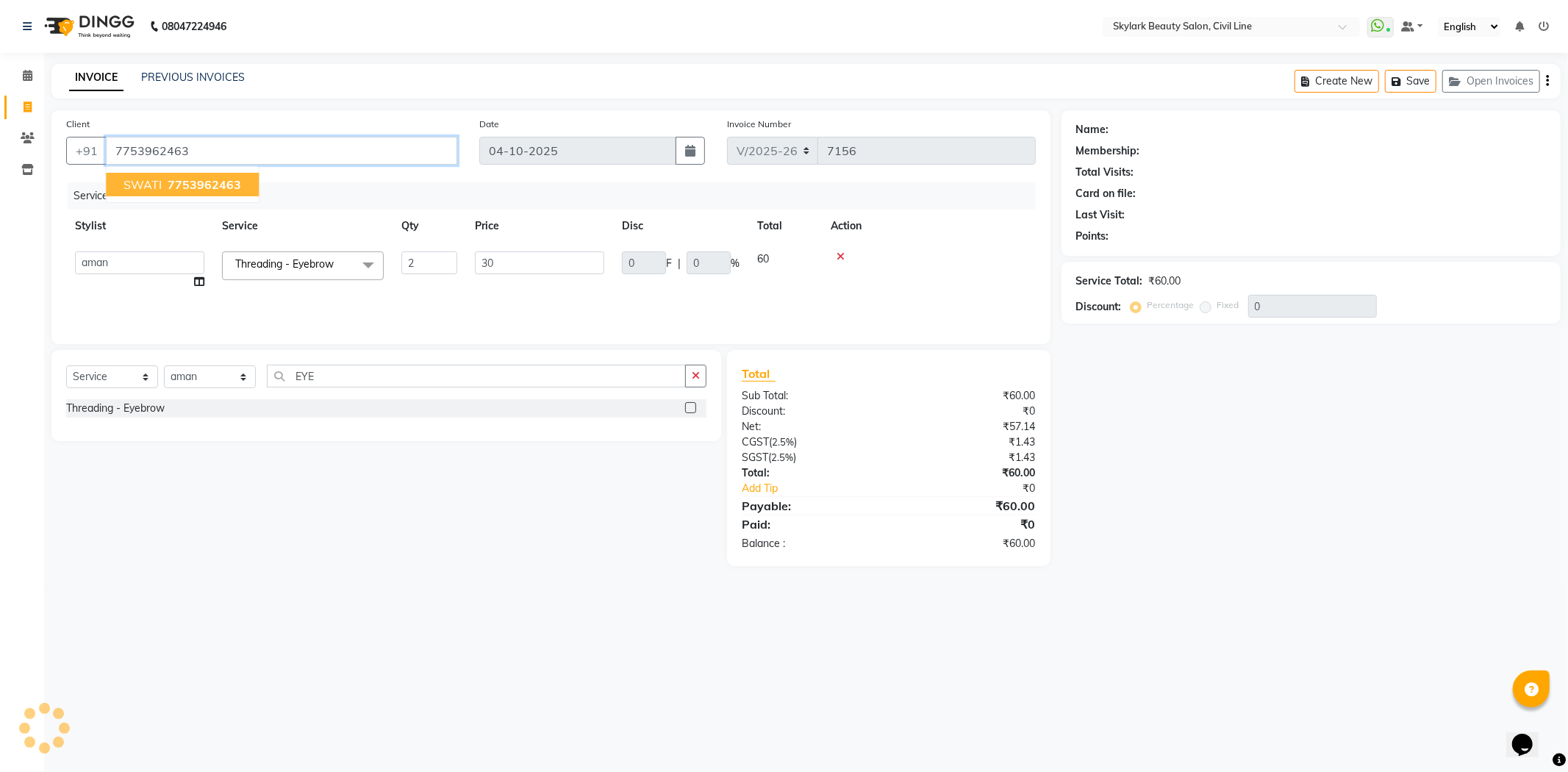
type input "7753962463"
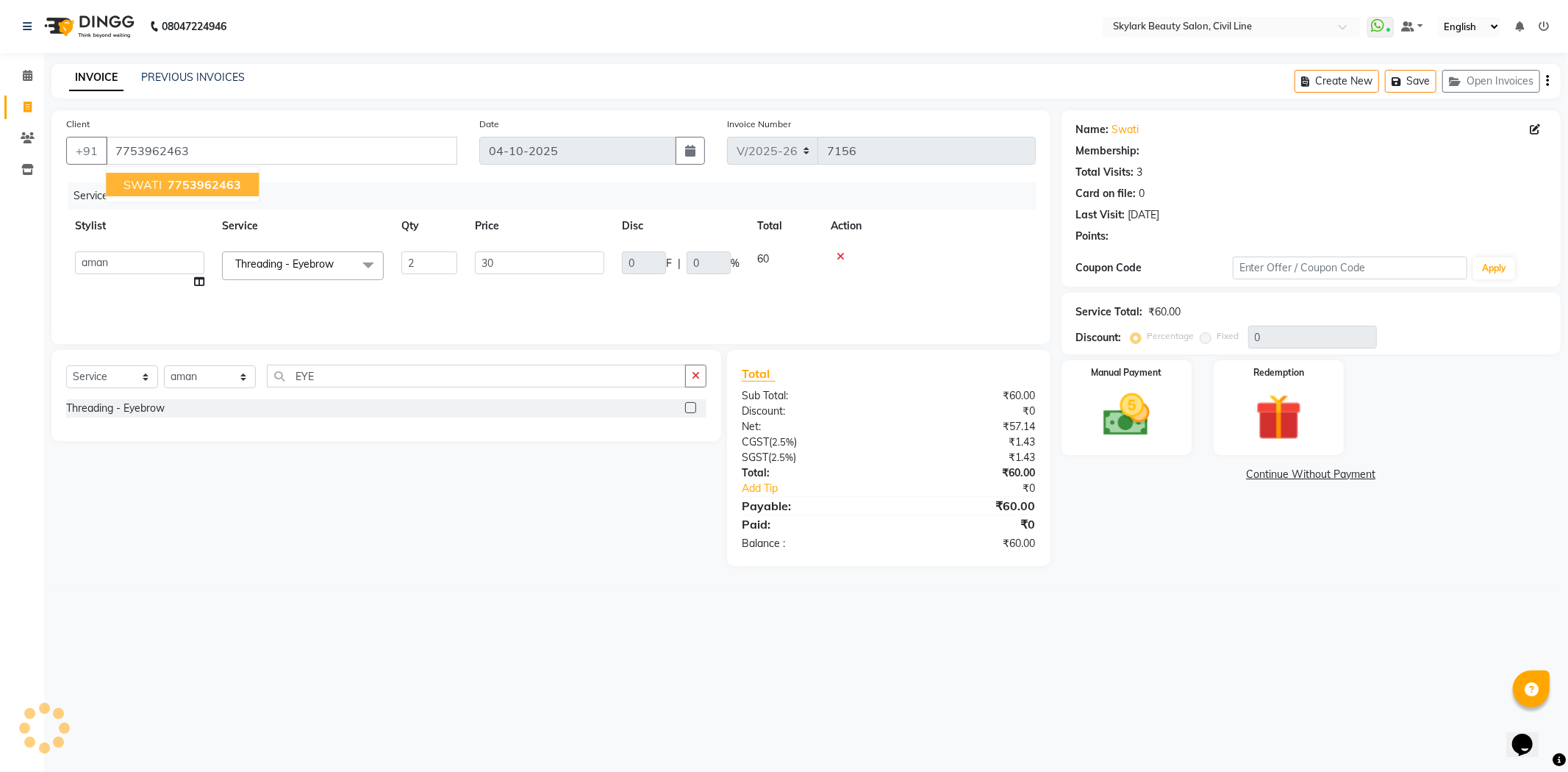
click at [165, 184] on ngb-highlight "7753962463" at bounding box center [203, 184] width 77 height 14
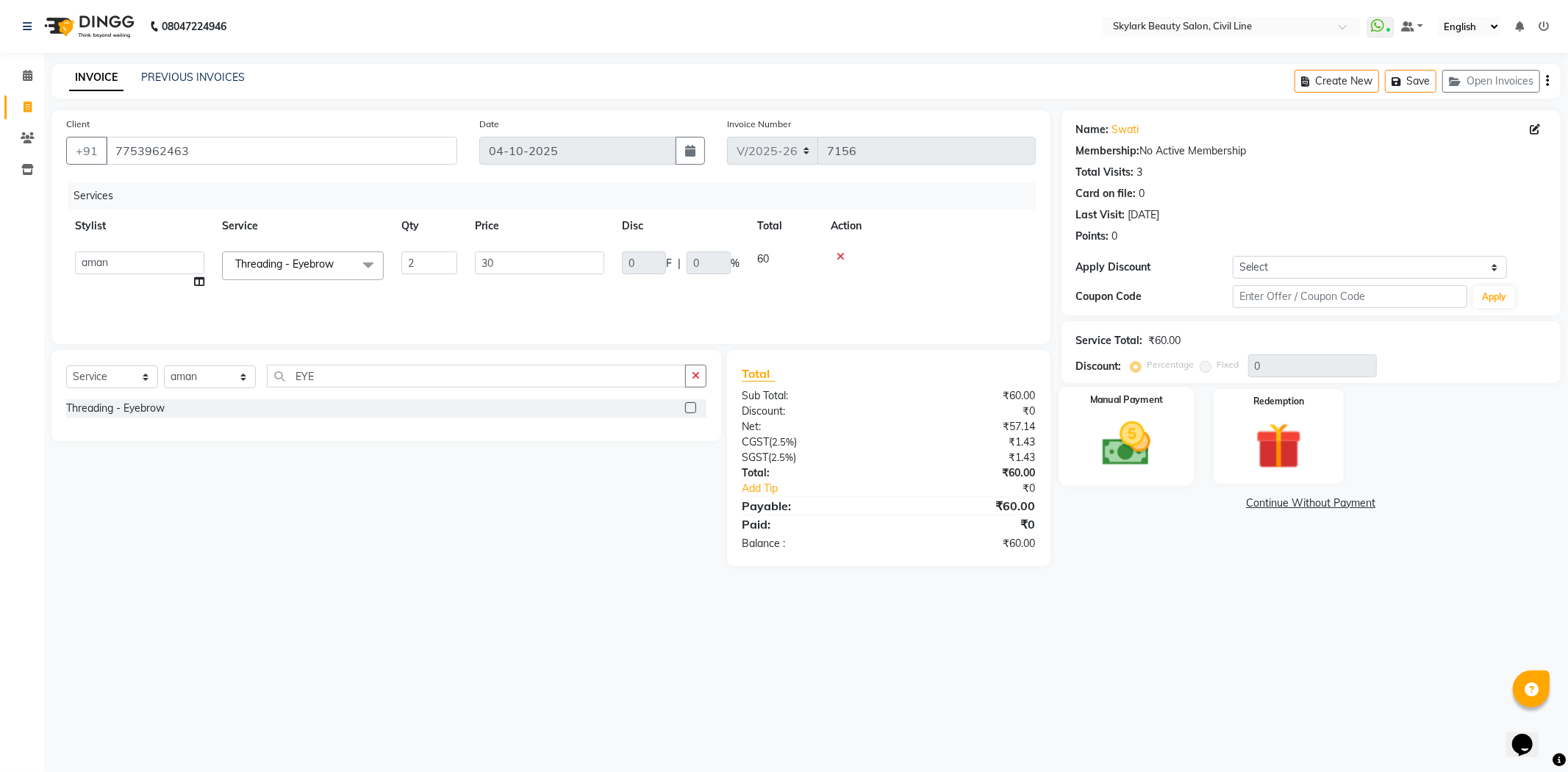
click at [1097, 430] on img at bounding box center [1127, 444] width 79 height 56
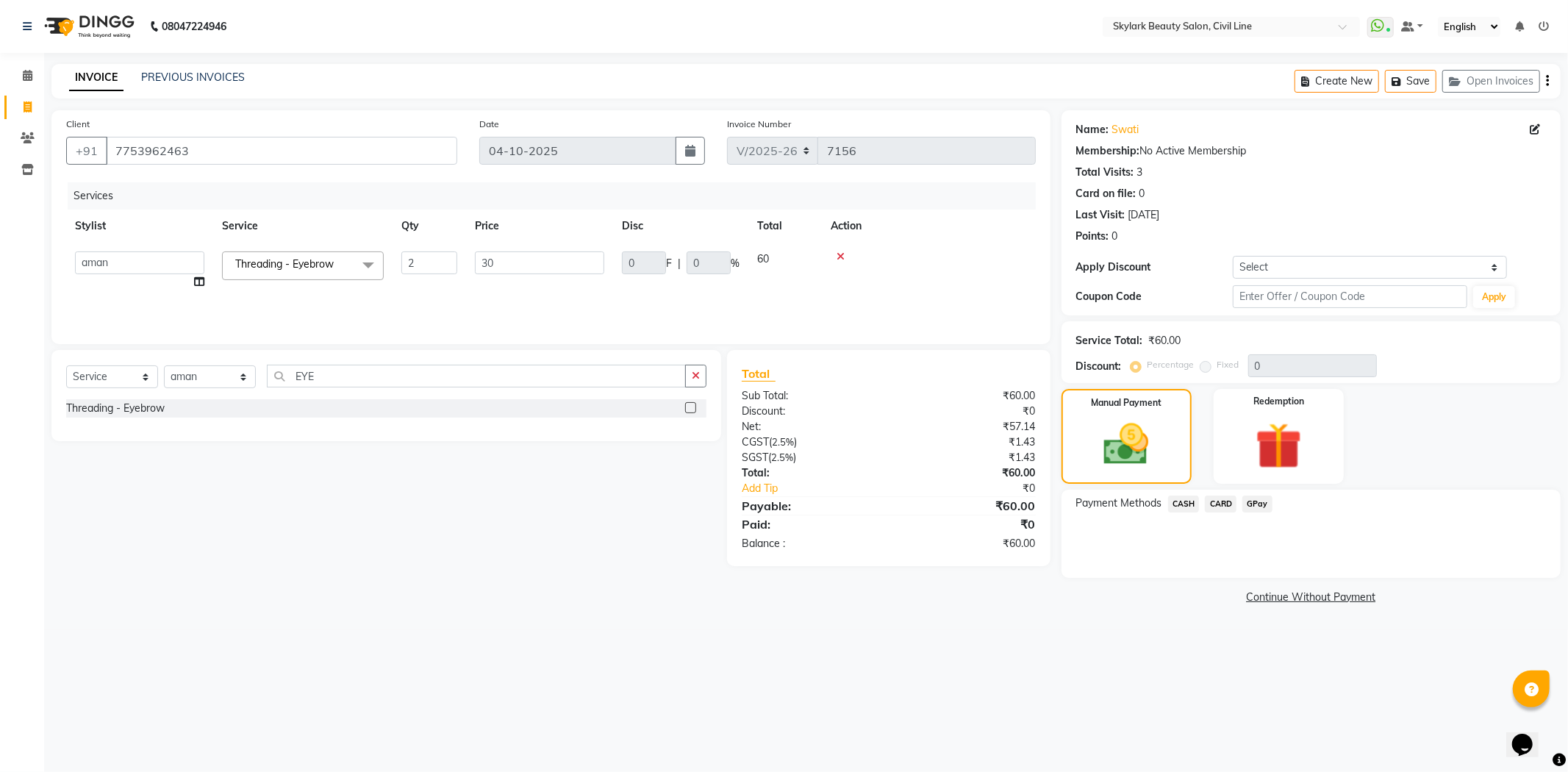
click at [1256, 503] on span "GPay" at bounding box center [1257, 504] width 30 height 17
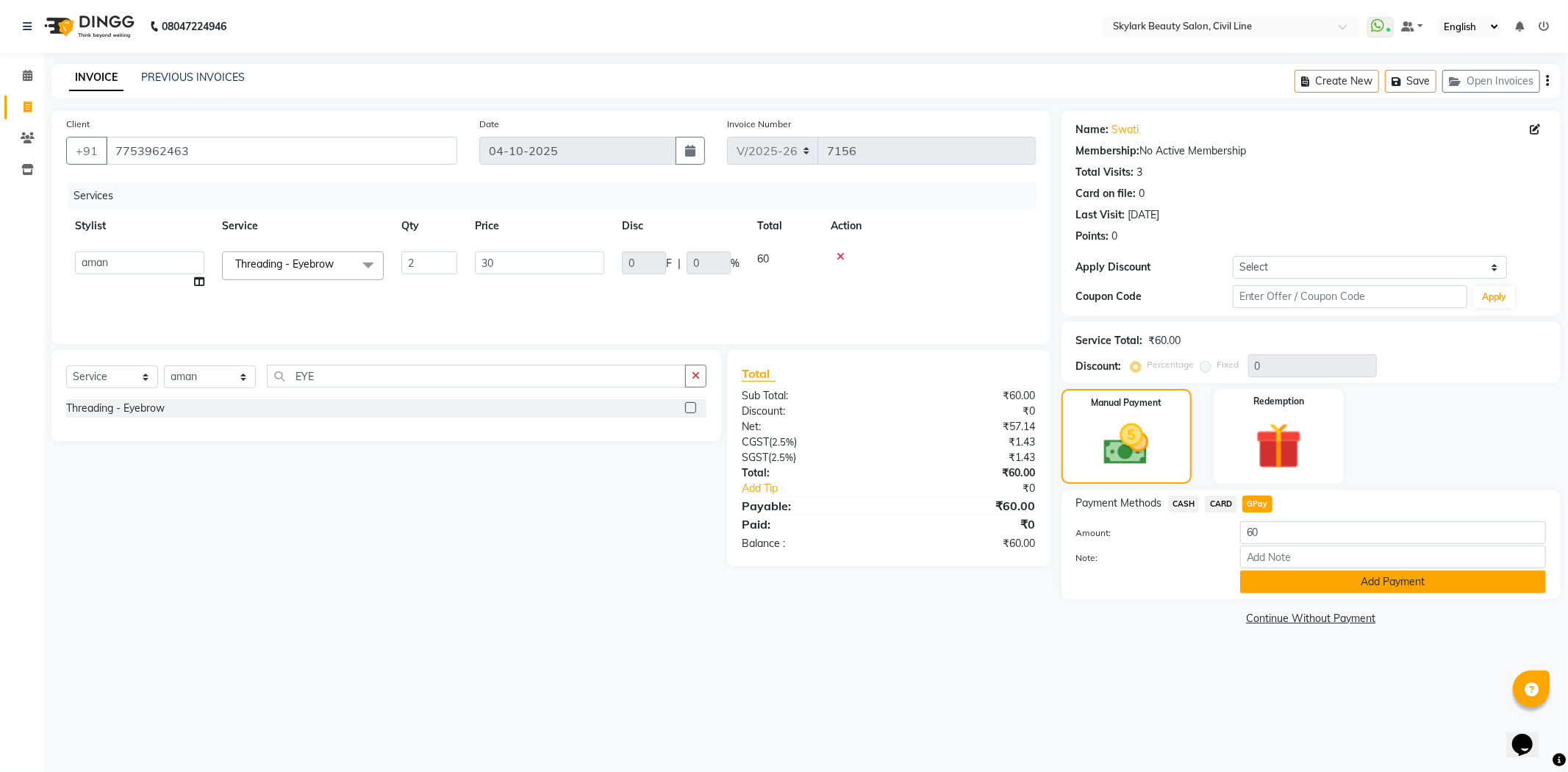
click at [1423, 584] on button "Add Payment" at bounding box center [1393, 582] width 306 height 23
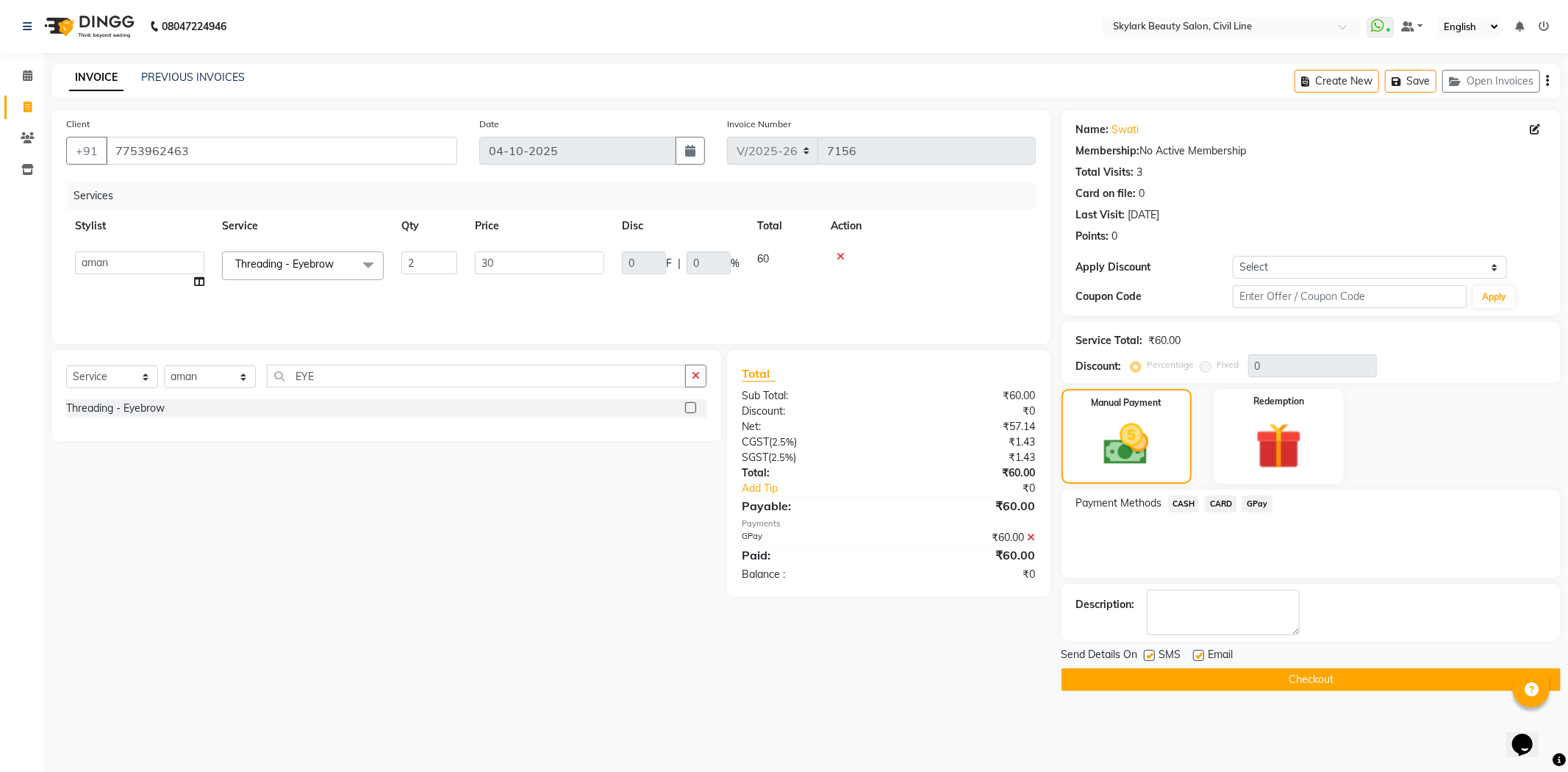
click at [1348, 675] on button "Checkout" at bounding box center [1310, 680] width 499 height 23
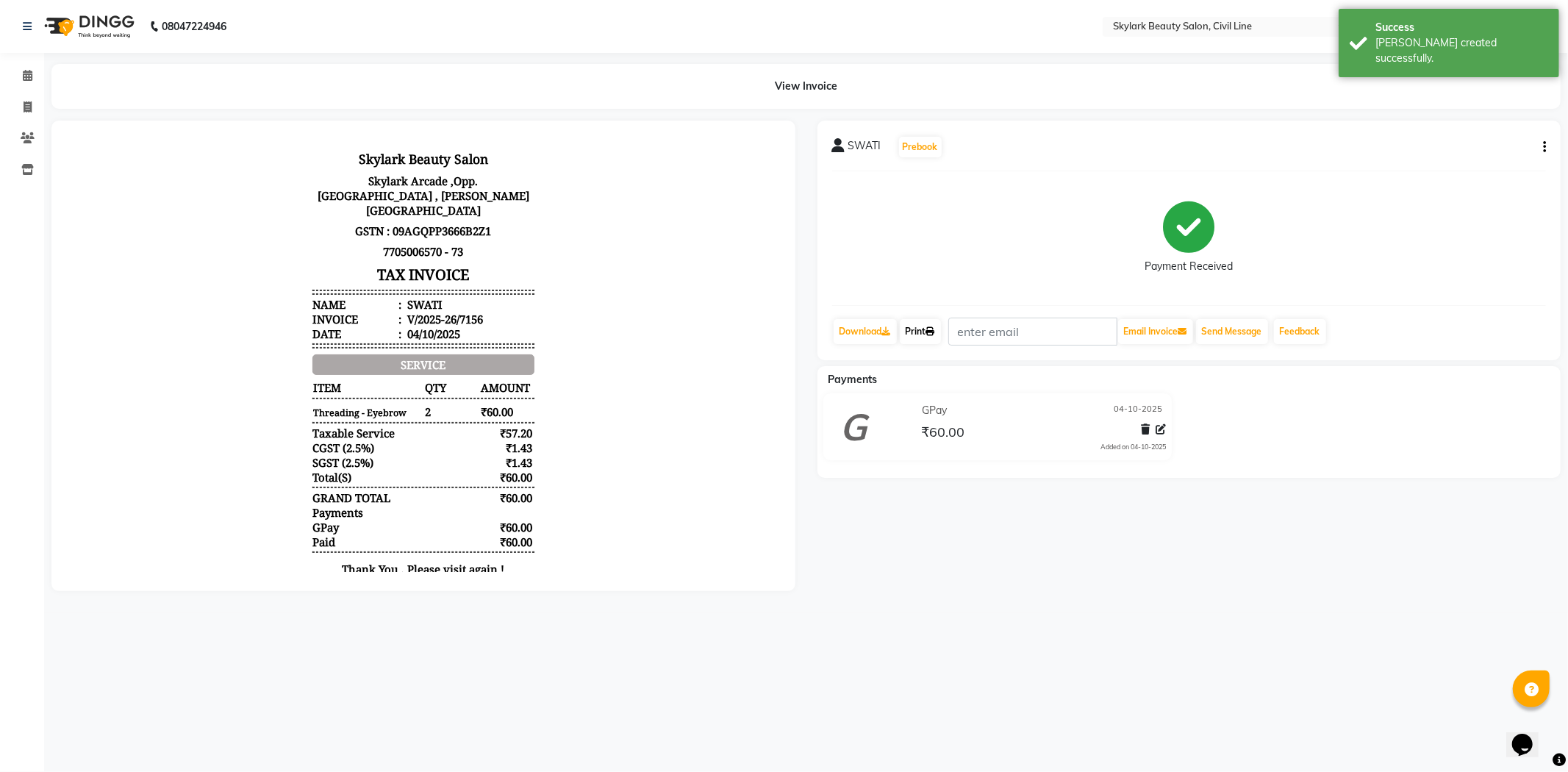
click at [931, 329] on icon at bounding box center [930, 331] width 9 height 9
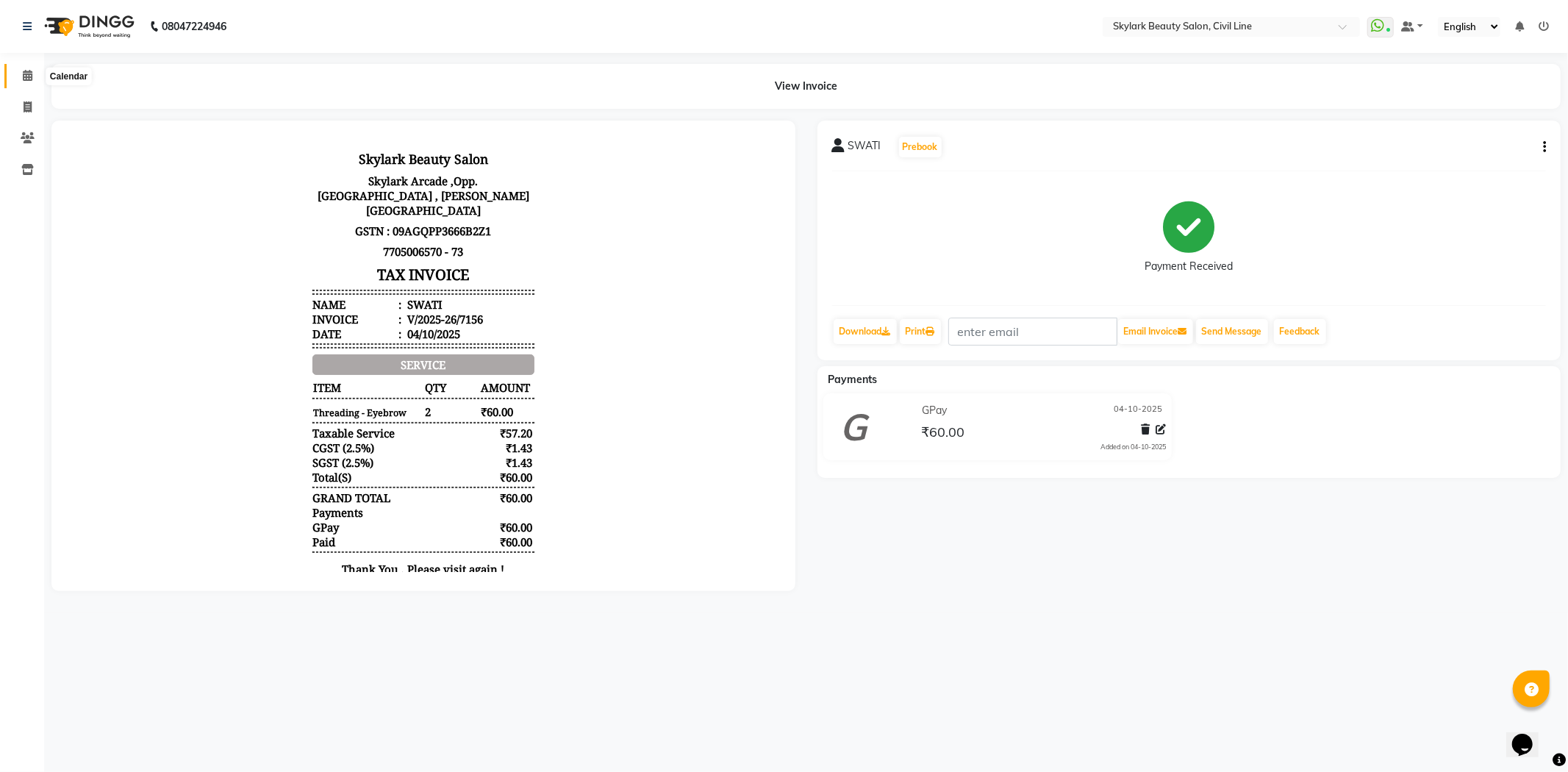
click at [31, 78] on icon at bounding box center [28, 75] width 10 height 11
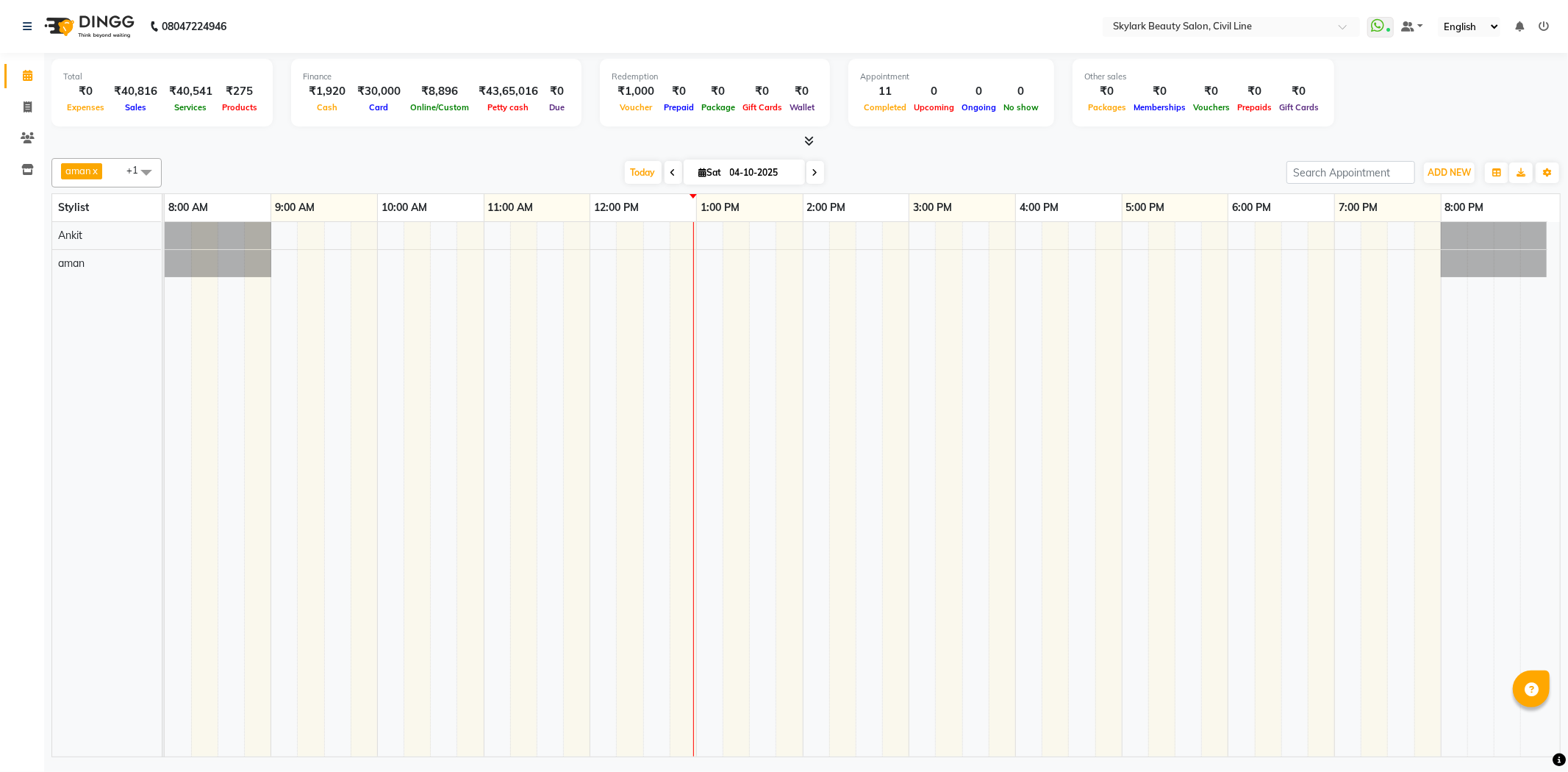
select select "en"
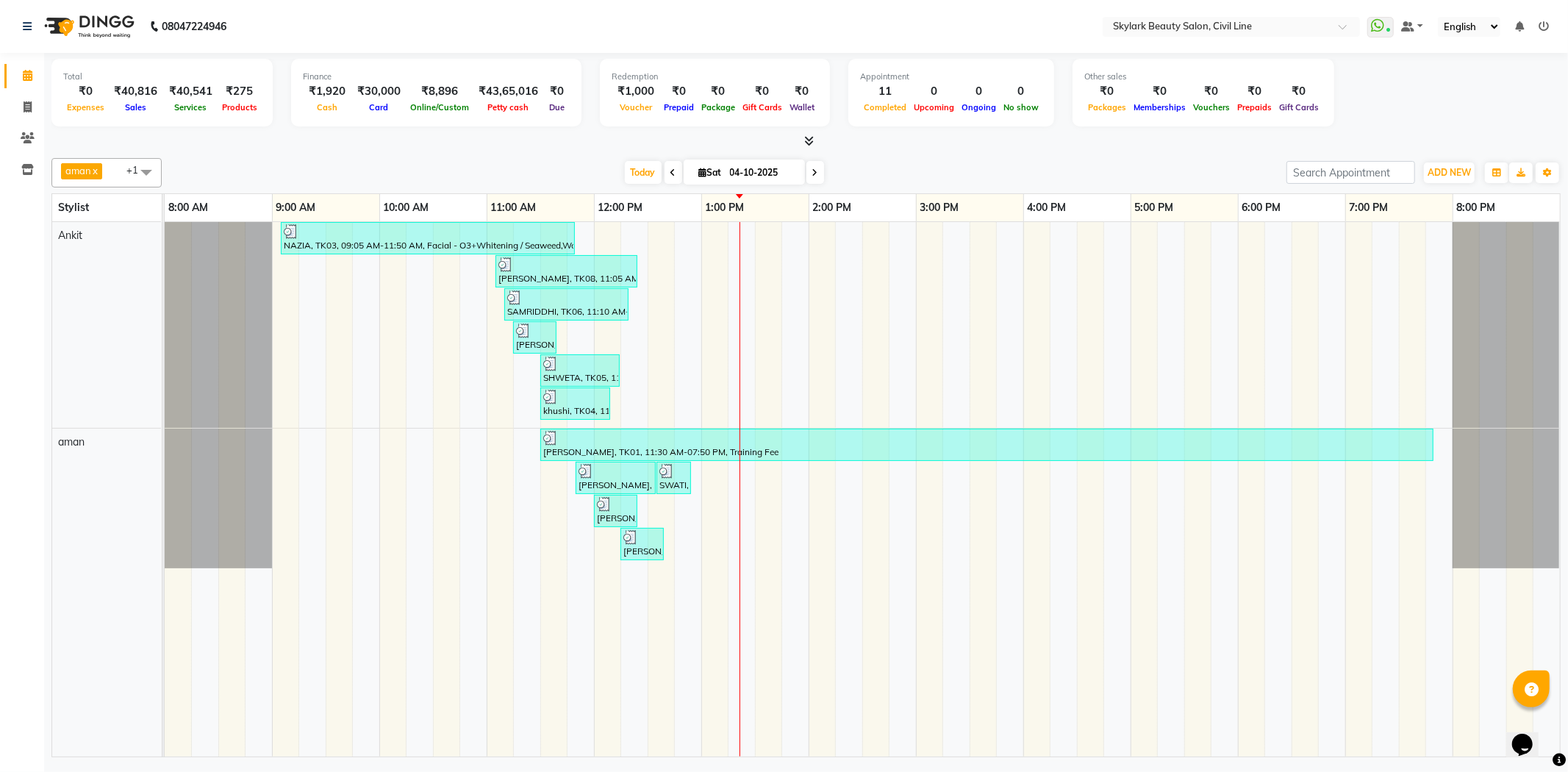
click at [1437, 131] on div "Total ₹0 Expenses ₹40,816 Sales ₹40,541 Services ₹275 Products Finance ₹1,920 C…" at bounding box center [807, 101] width 1509 height 96
click at [1493, 136] on div at bounding box center [807, 141] width 1509 height 15
click at [524, 177] on div "[DATE] [DATE]" at bounding box center [724, 172] width 1110 height 22
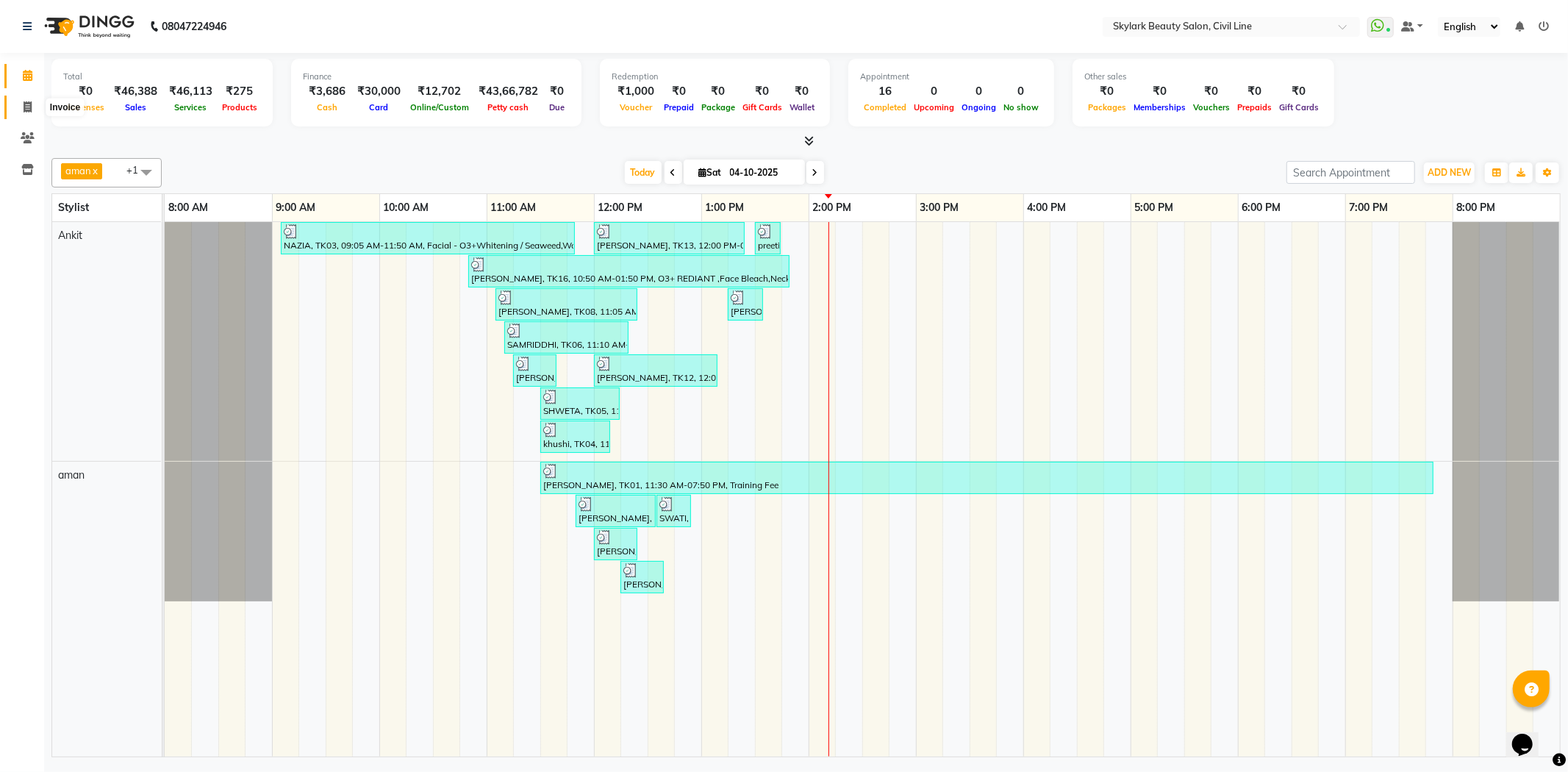
click at [27, 102] on icon at bounding box center [27, 107] width 8 height 11
select select "service"
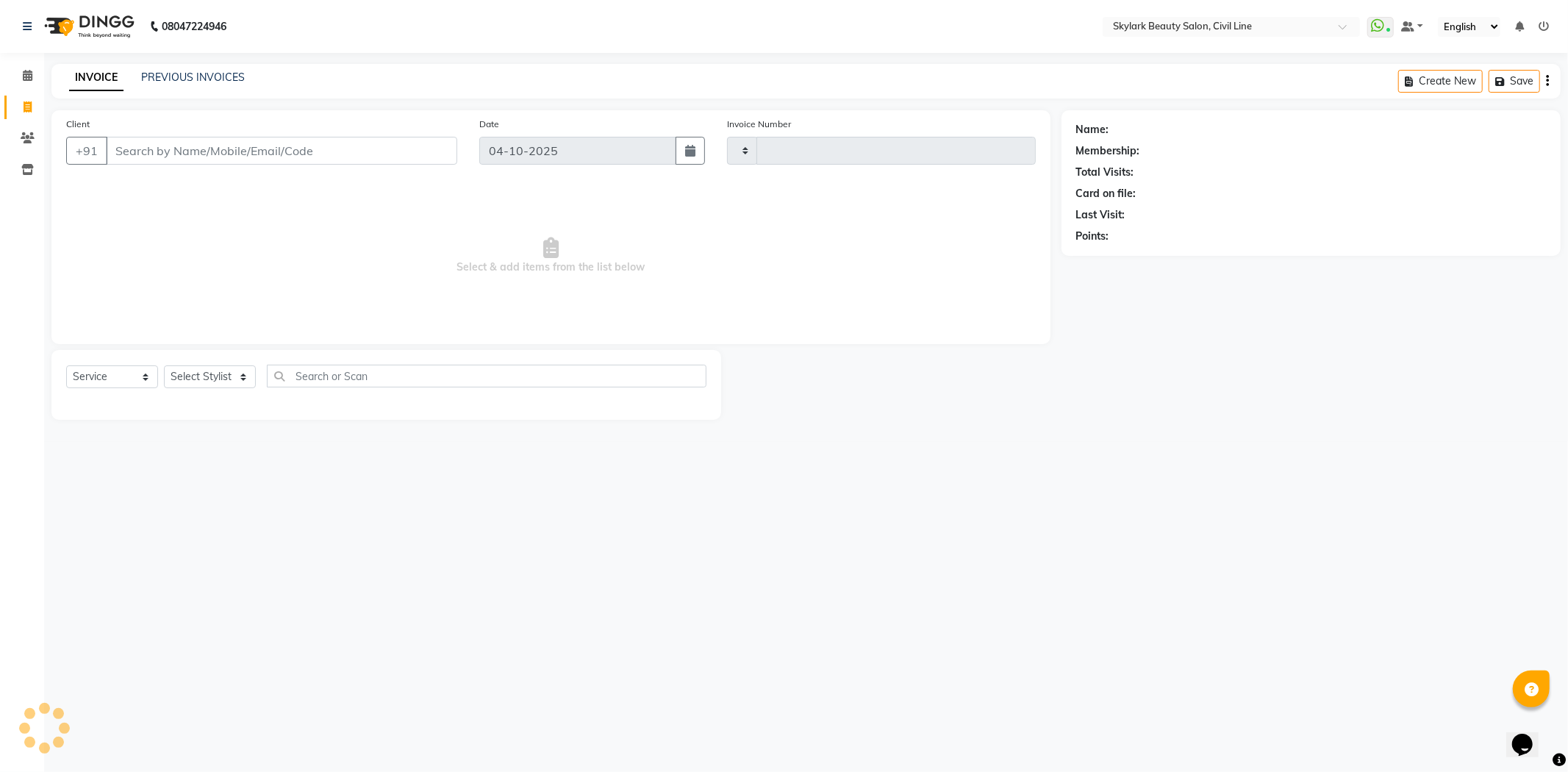
type input "7164"
select select "4588"
click at [196, 87] on div "INVOICE PREVIOUS INVOICES Create New Save Open Invoices" at bounding box center [807, 82] width 1509 height 35
click at [198, 77] on link "PREVIOUS INVOICES" at bounding box center [193, 77] width 104 height 13
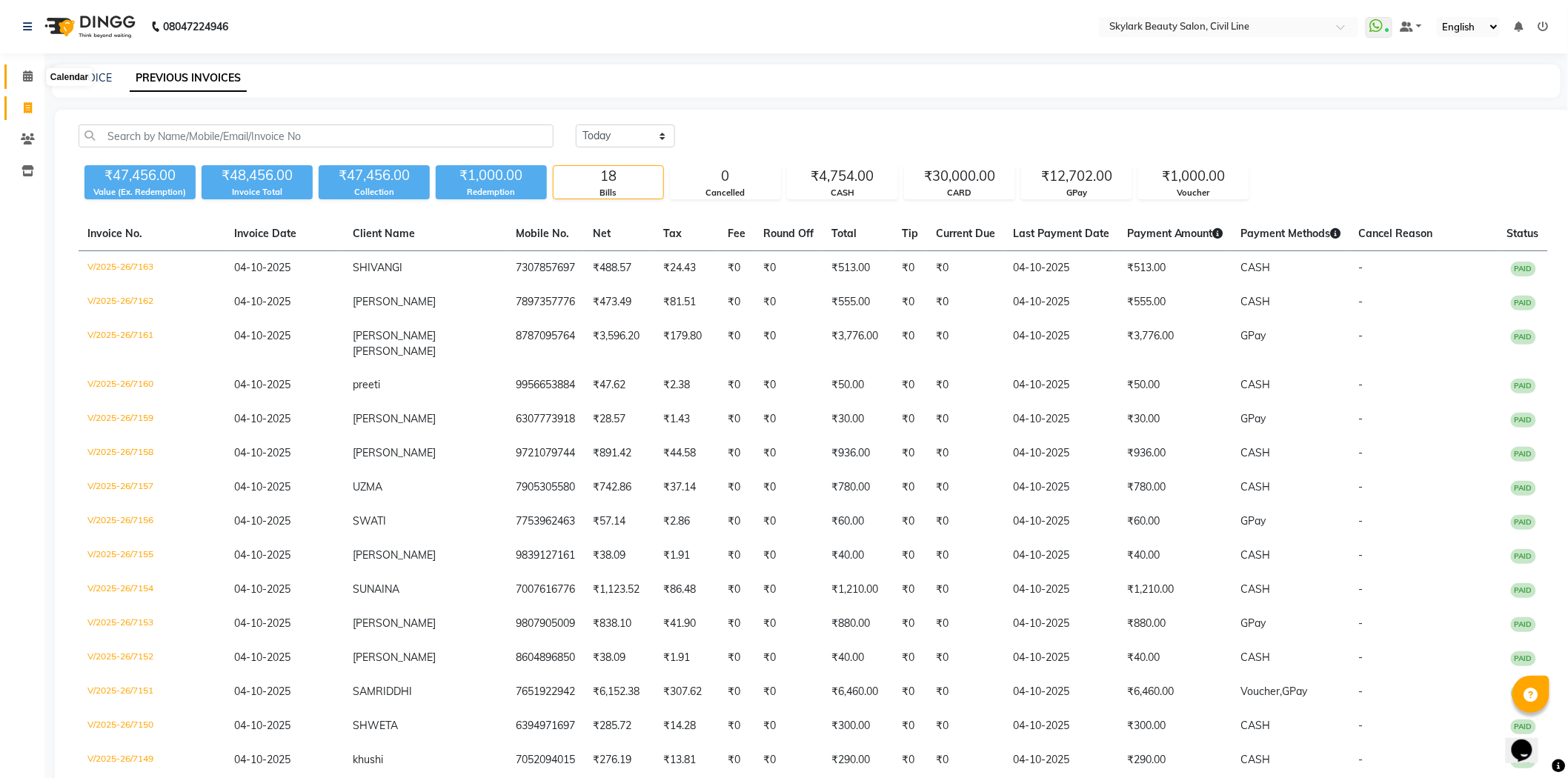
click at [17, 79] on span at bounding box center [27, 77] width 26 height 17
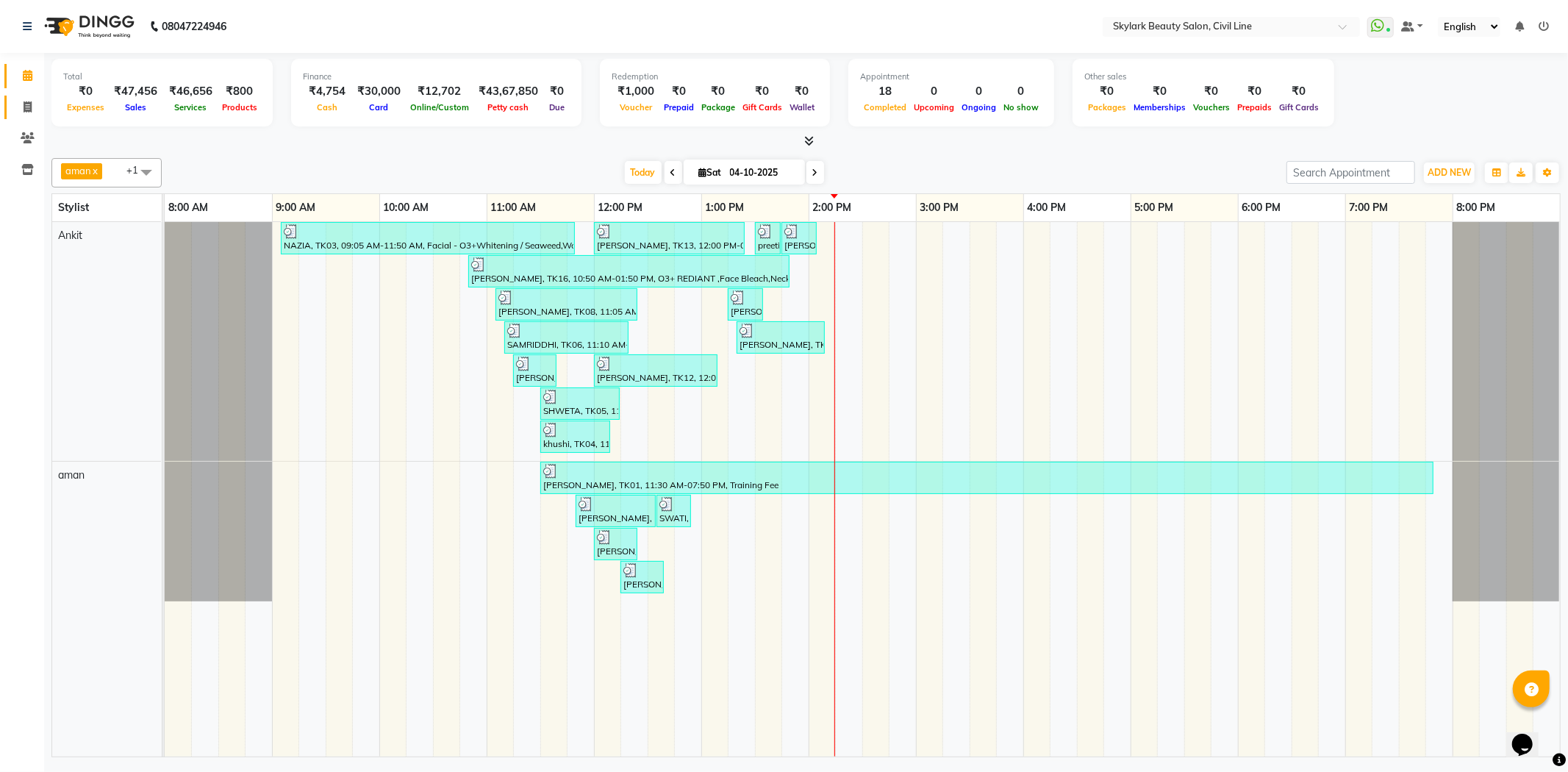
click at [27, 115] on link "Invoice" at bounding box center [22, 107] width 36 height 24
select select "4588"
select select "service"
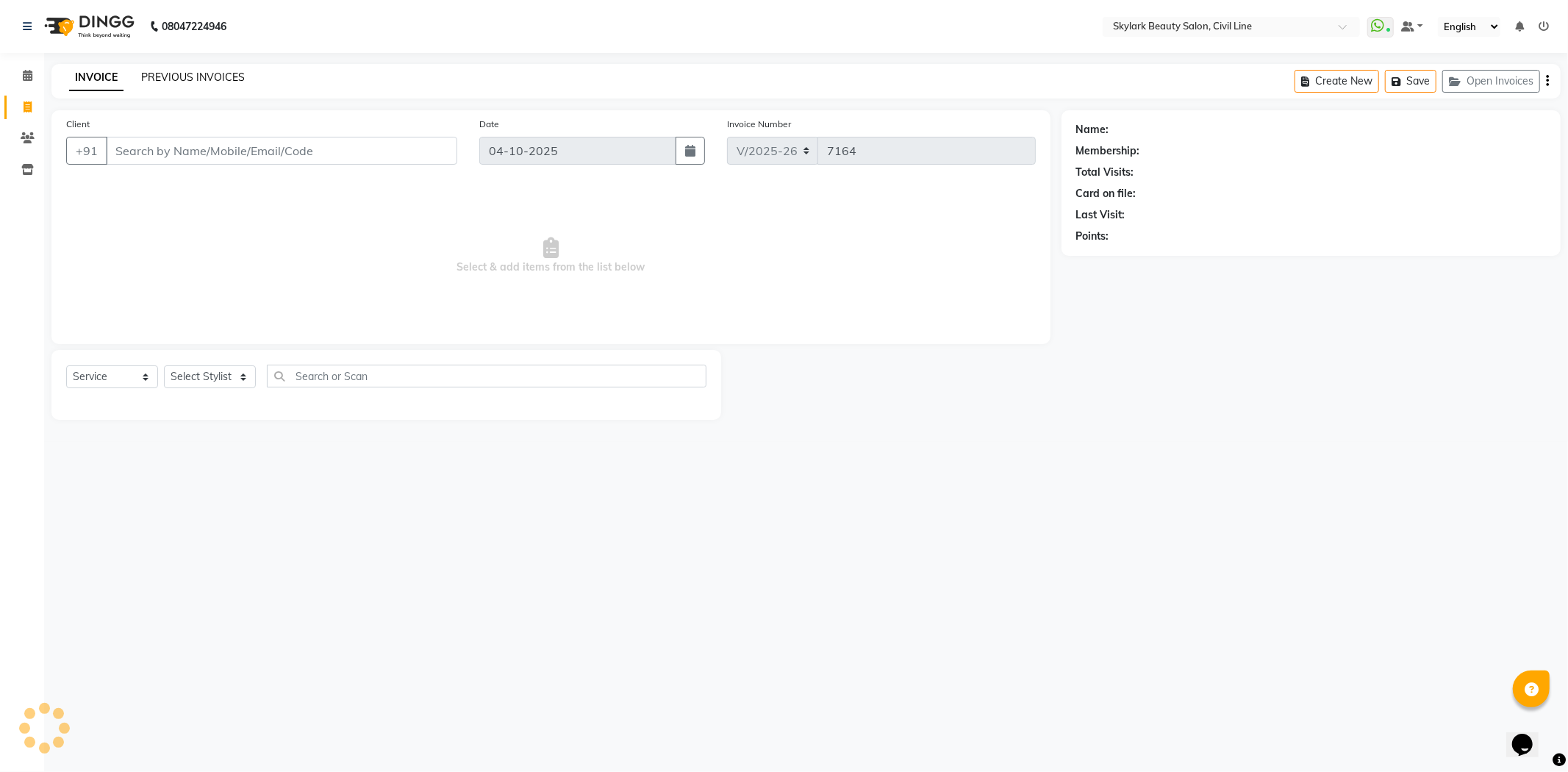
click at [206, 83] on link "PREVIOUS INVOICES" at bounding box center [193, 77] width 104 height 13
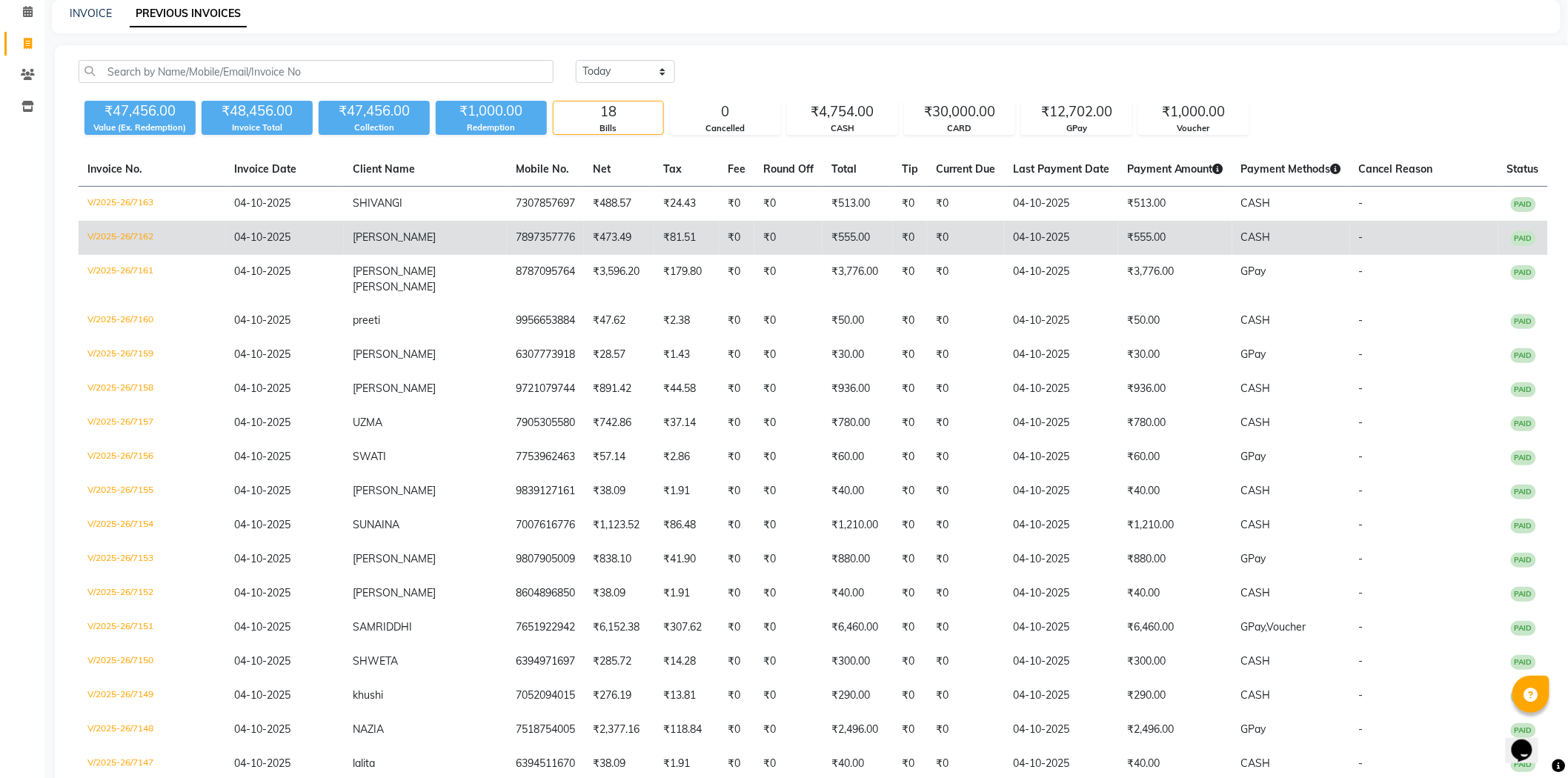
scroll to position [163, 0]
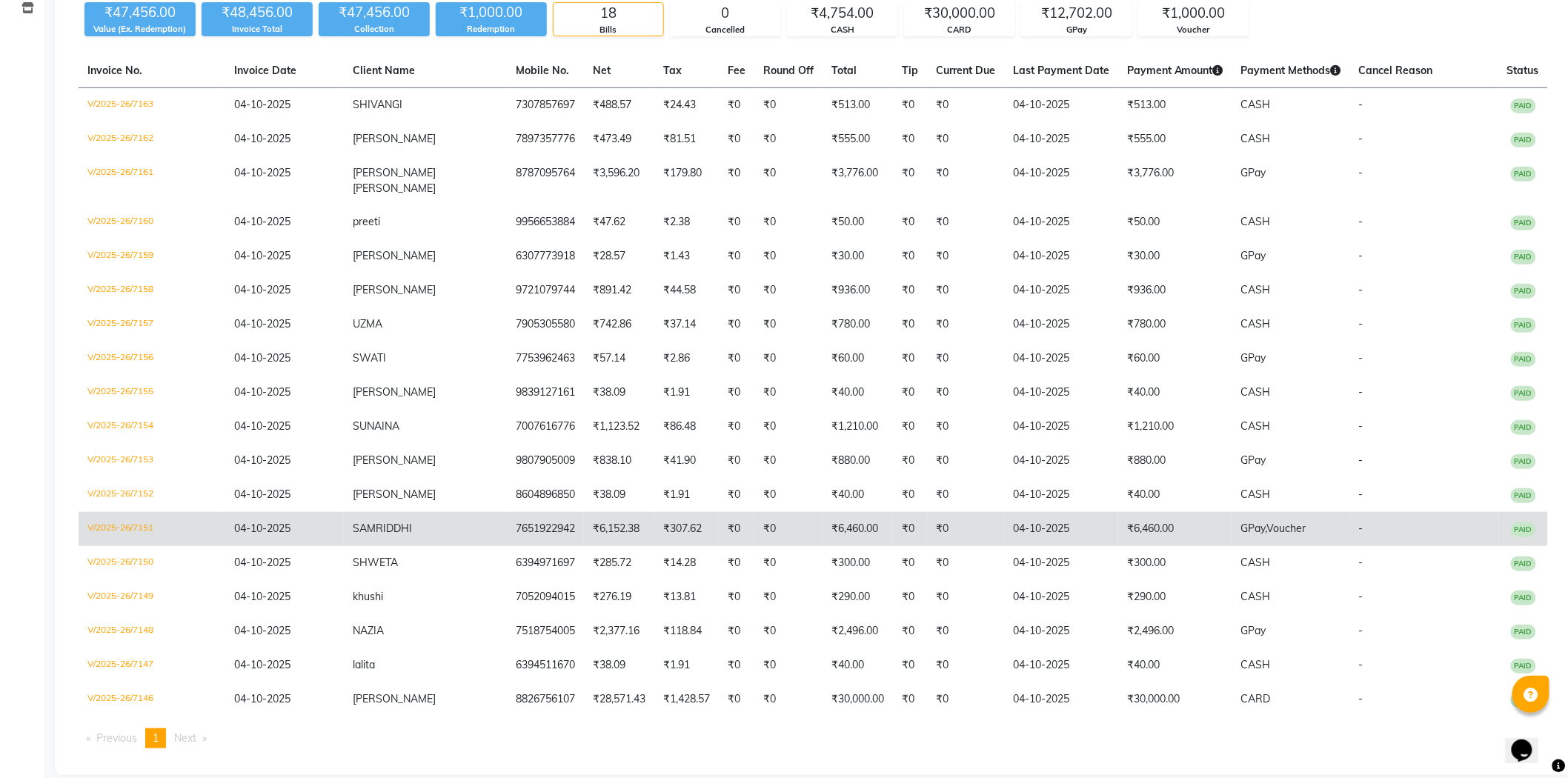
click at [442, 512] on td "SAMRIDDHI" at bounding box center [425, 528] width 163 height 34
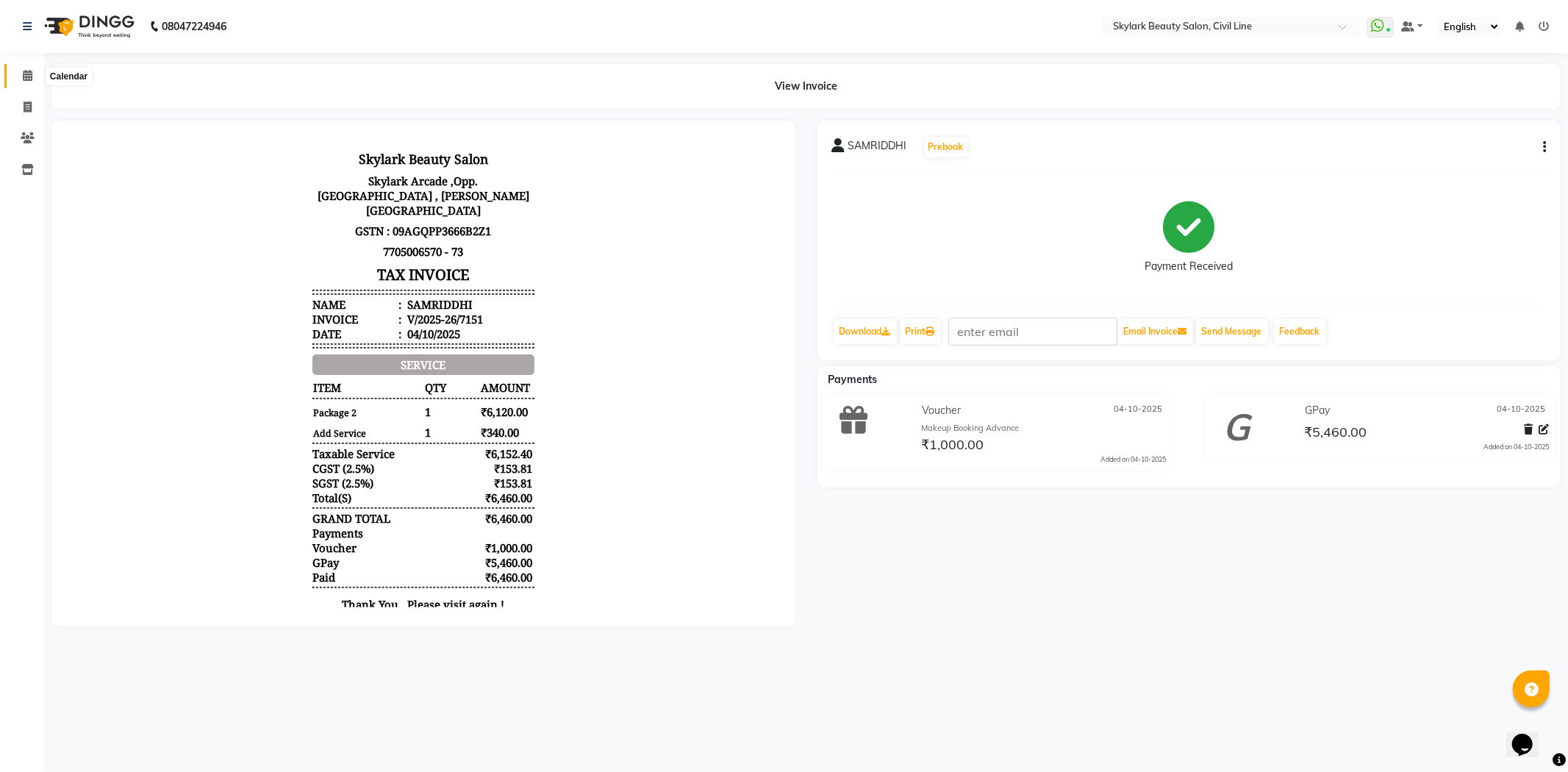
click at [30, 78] on icon at bounding box center [28, 75] width 10 height 11
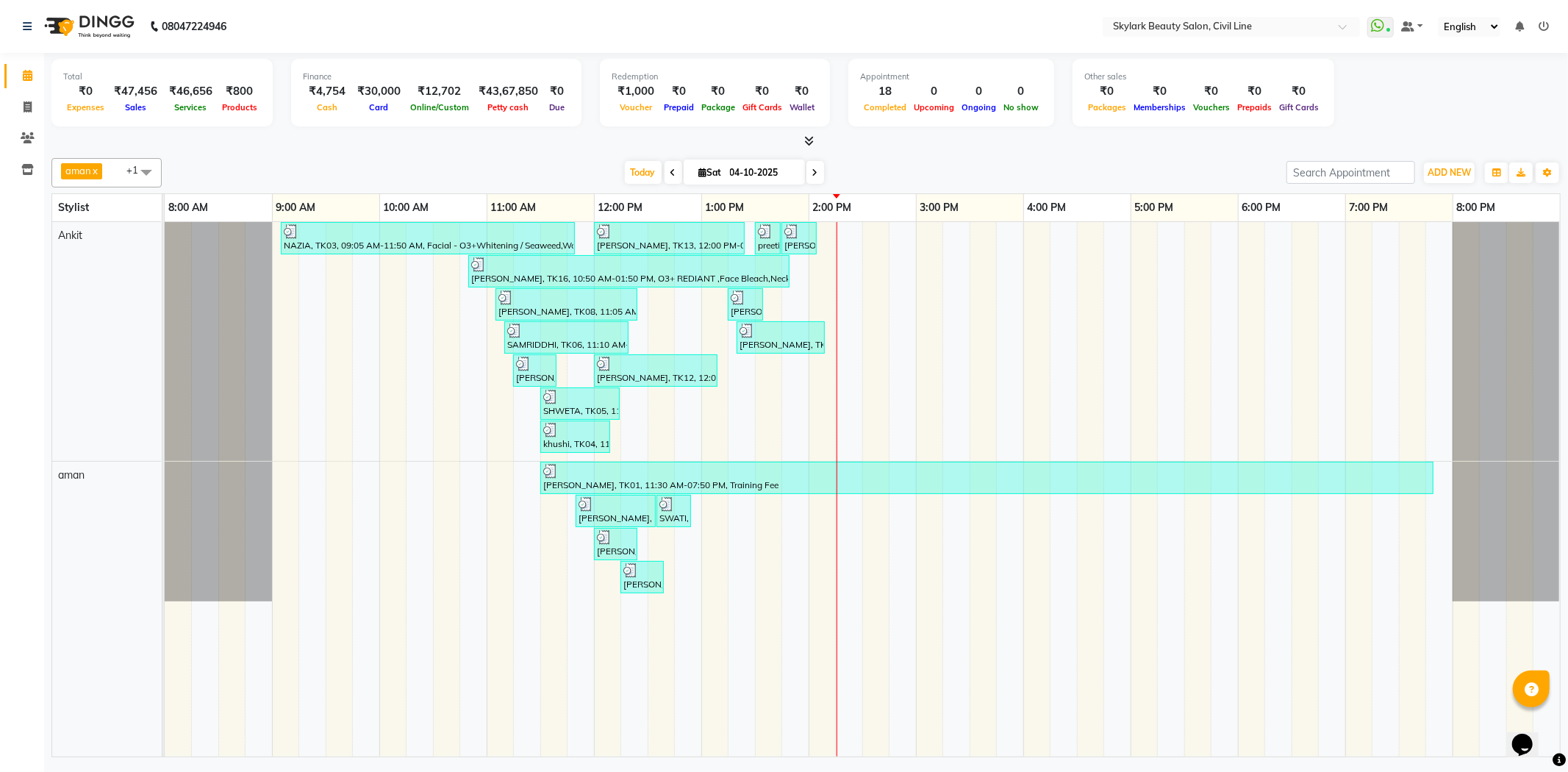
click at [1033, 167] on div "[DATE] [DATE]" at bounding box center [724, 172] width 1110 height 22
